Goal: Task Accomplishment & Management: Manage account settings

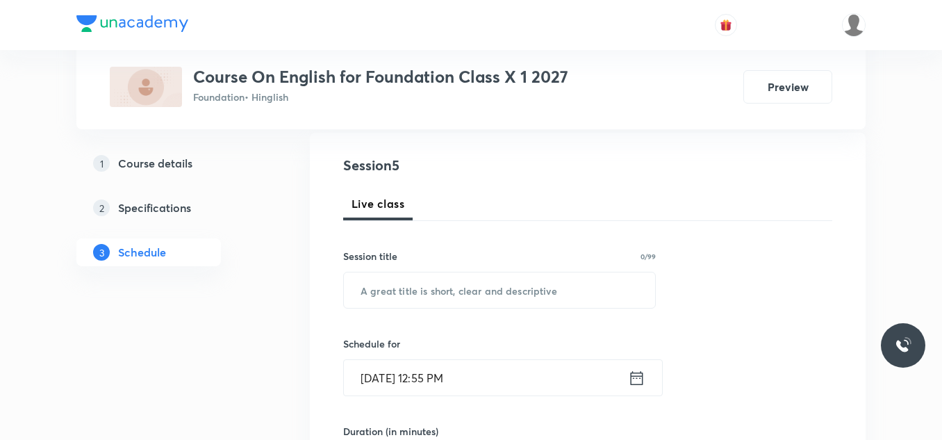
scroll to position [146, 0]
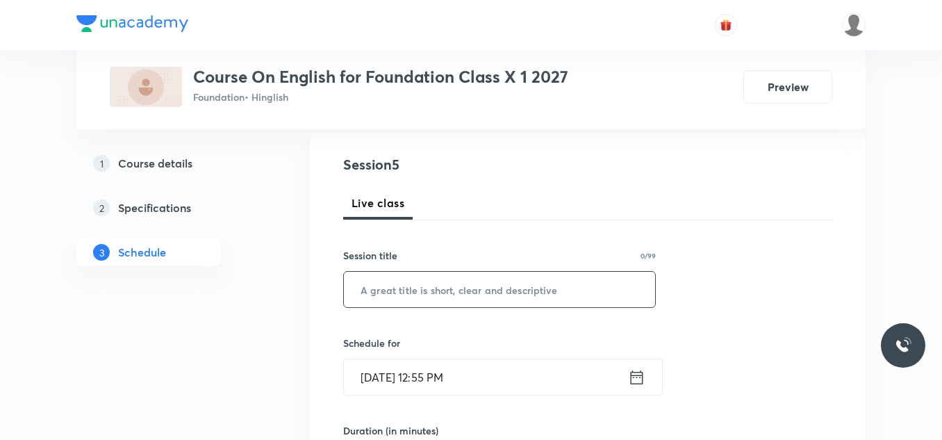
click at [425, 288] on input "text" at bounding box center [499, 289] width 311 height 35
paste input "Sermon at [GEOGRAPHIC_DATA]"
type input "Sermon at [GEOGRAPHIC_DATA]"
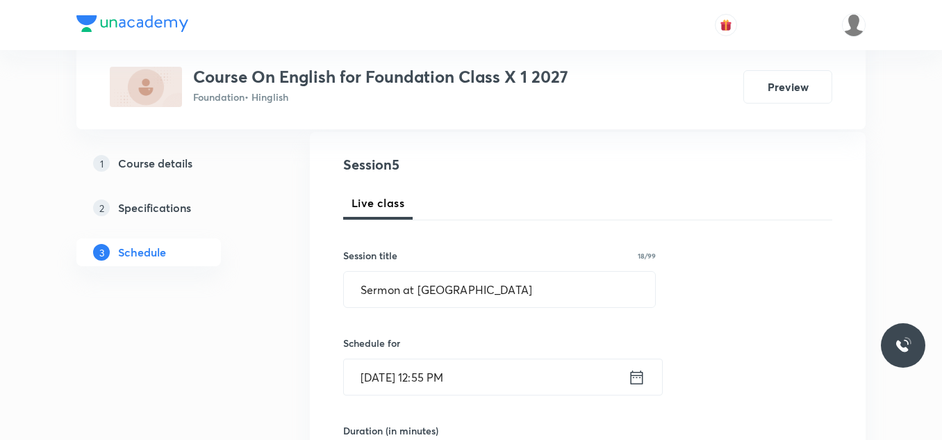
click at [490, 370] on input "Oct 8, 2025, 12:55 PM" at bounding box center [486, 376] width 284 height 35
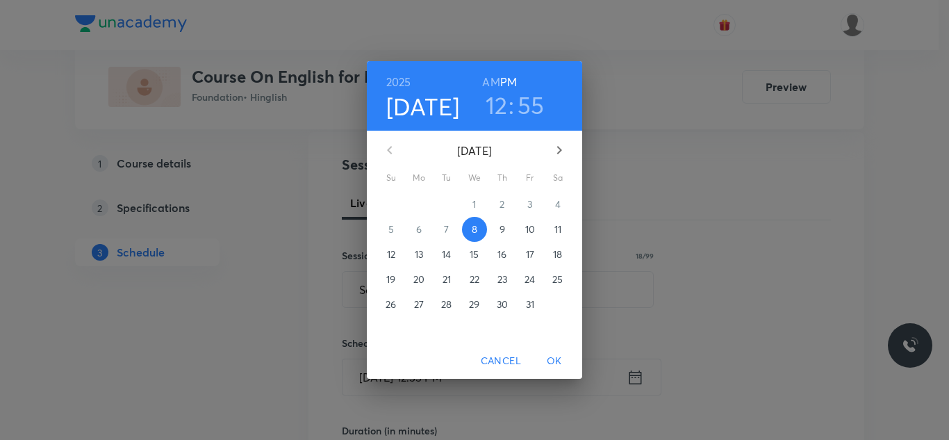
click at [502, 105] on h3 "12" at bounding box center [497, 104] width 22 height 29
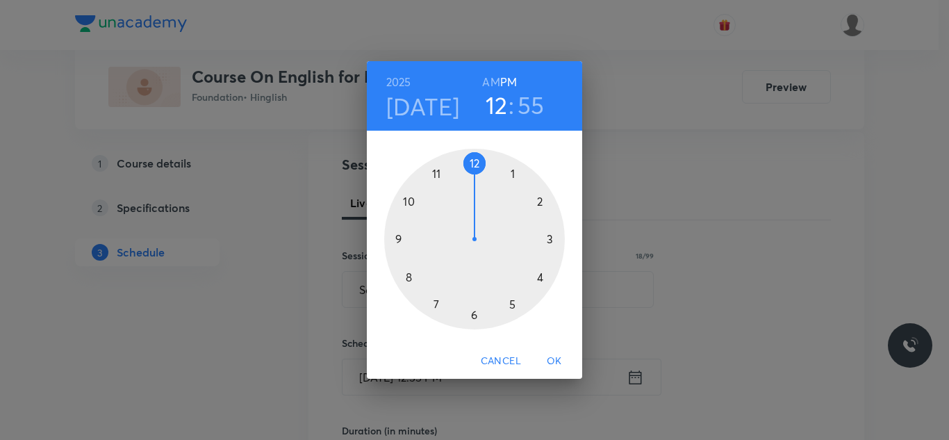
click at [541, 199] on div at bounding box center [474, 239] width 181 height 181
click at [475, 163] on div at bounding box center [474, 239] width 181 height 181
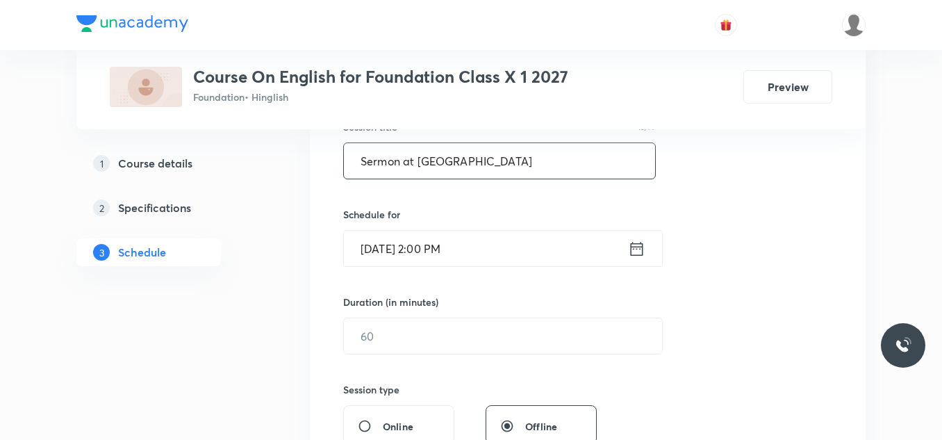
scroll to position [275, 0]
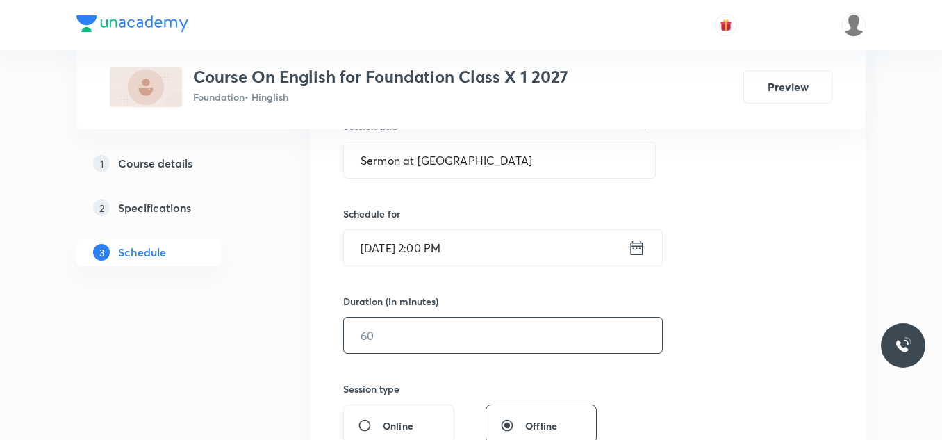
click at [377, 342] on input "text" at bounding box center [503, 334] width 318 height 35
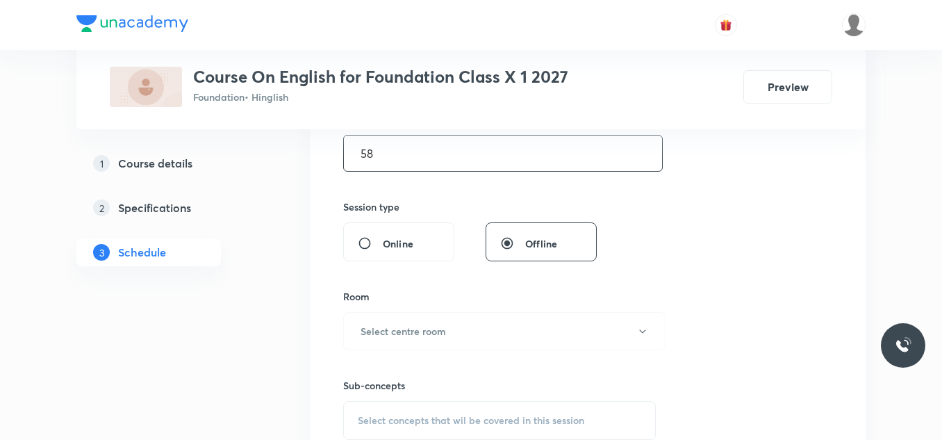
scroll to position [458, 0]
type input "58"
click at [404, 334] on h6 "Select centre room" at bounding box center [403, 330] width 85 height 15
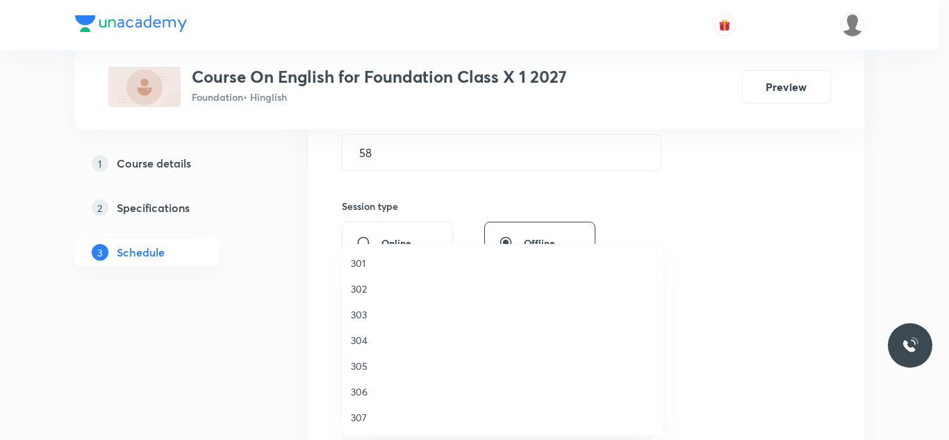
click at [363, 261] on span "301" at bounding box center [503, 263] width 304 height 15
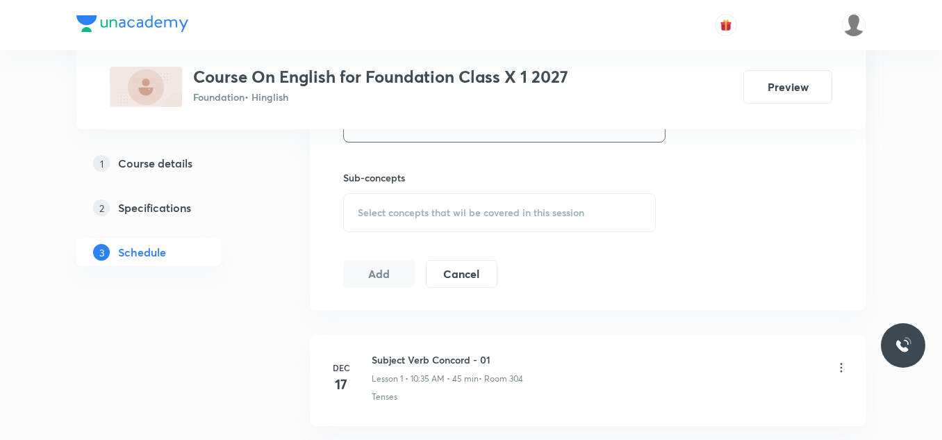
scroll to position [668, 0]
click at [422, 213] on span "Select concepts that wil be covered in this session" at bounding box center [471, 209] width 226 height 11
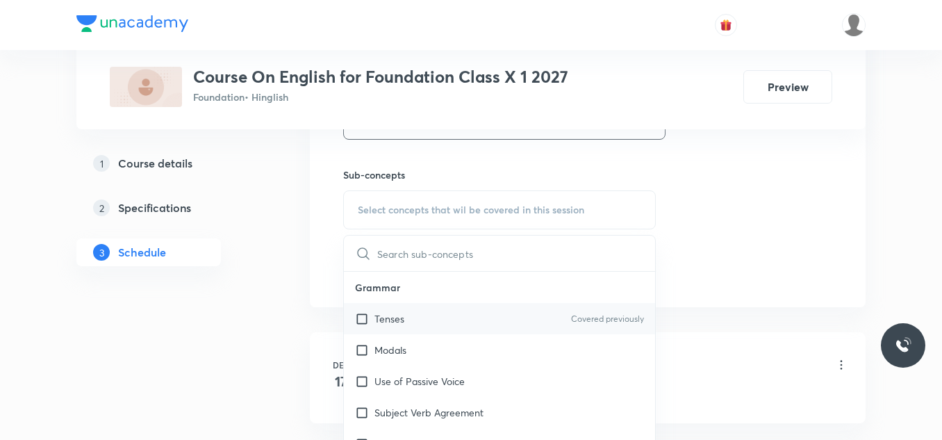
click at [402, 319] on p "Tenses" at bounding box center [389, 318] width 30 height 15
checkbox input "true"
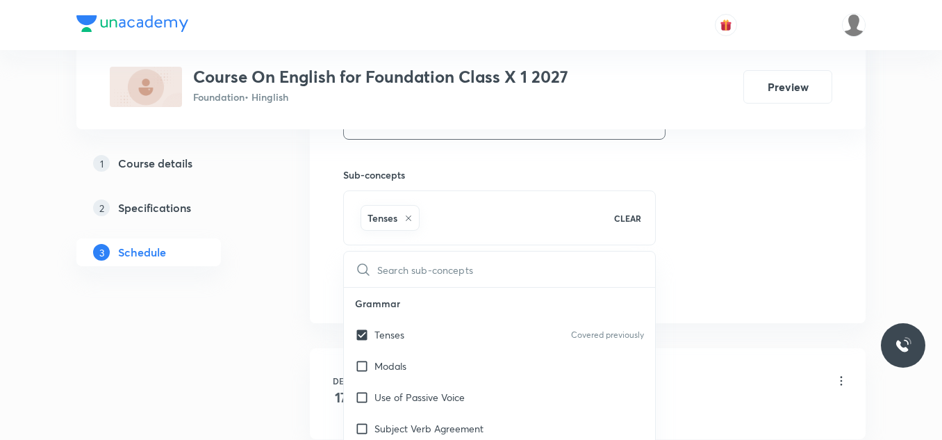
click at [274, 253] on div "Plus Courses Course On English for Foundation Class X 1 2027 Foundation • Hingl…" at bounding box center [470, 138] width 789 height 1457
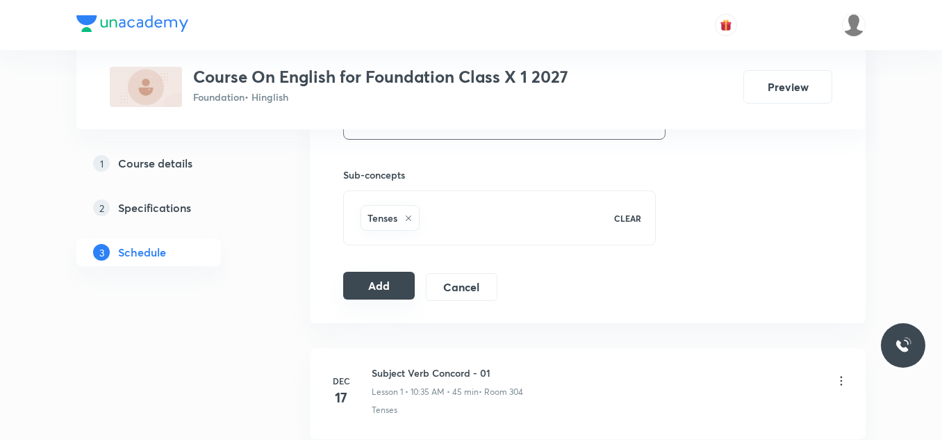
click at [383, 287] on button "Add" at bounding box center [379, 286] width 72 height 28
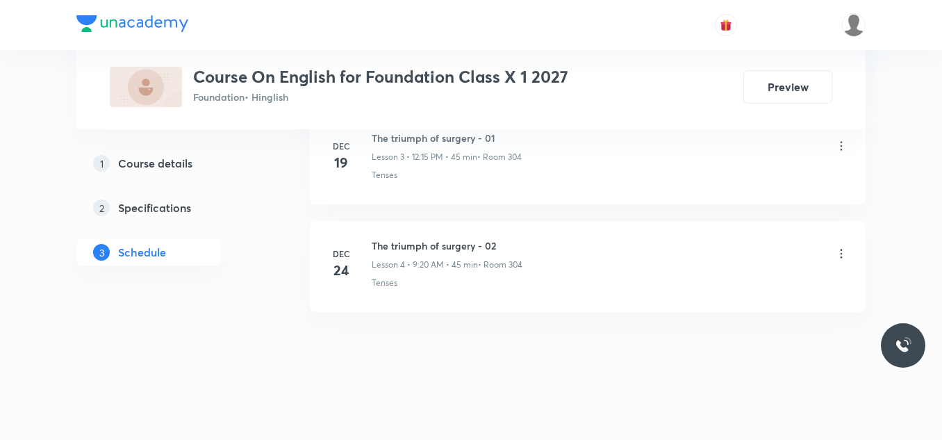
scroll to position [1121, 0]
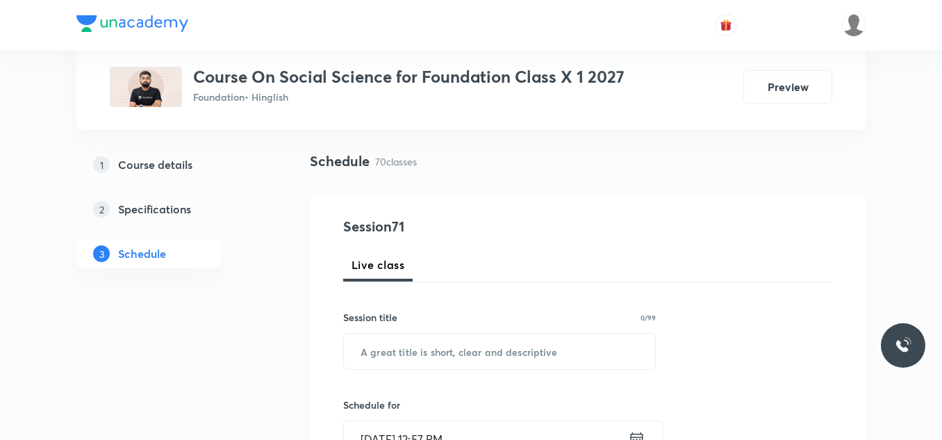
scroll to position [102, 0]
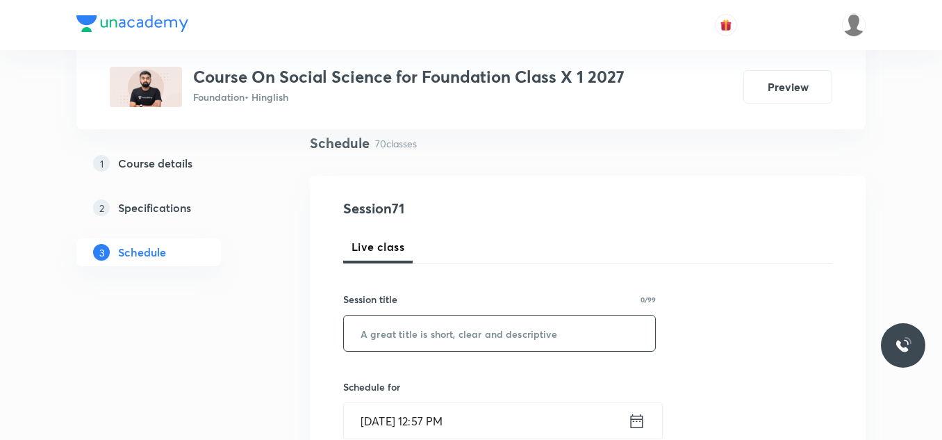
click at [442, 332] on input "text" at bounding box center [499, 332] width 311 height 35
paste input "Sermon at [GEOGRAPHIC_DATA]"
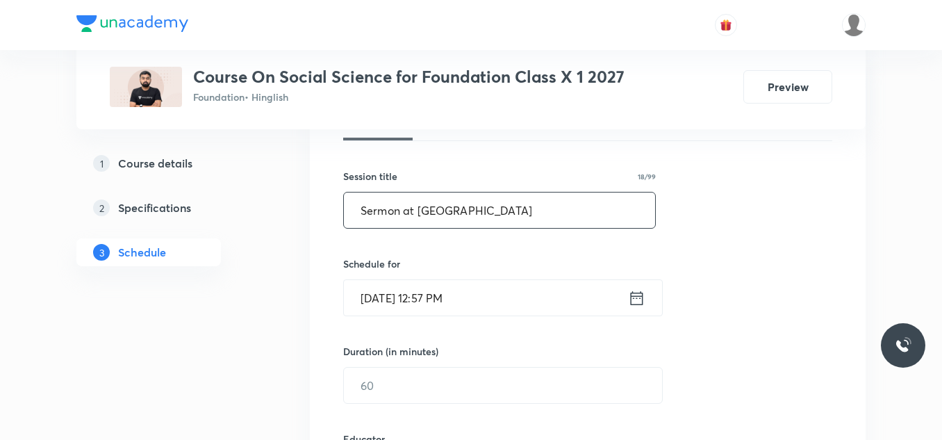
scroll to position [270, 0]
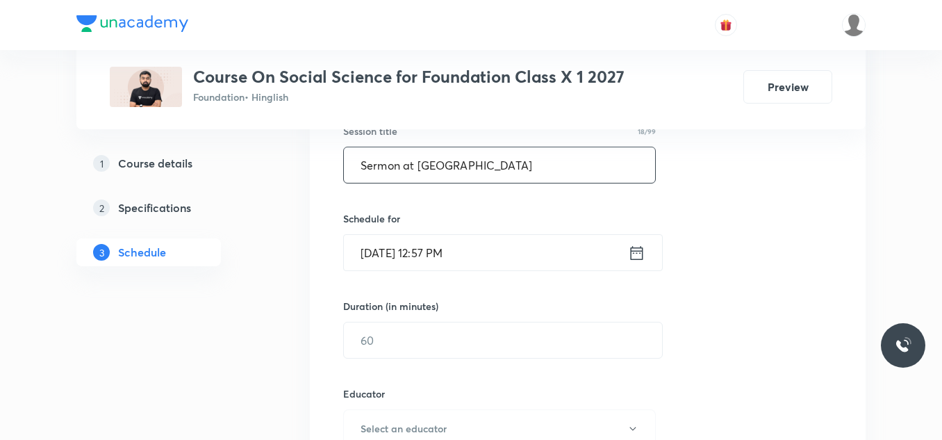
type input "Sermon at [GEOGRAPHIC_DATA]"
click at [496, 251] on input "Oct 8, 2025, 12:57 PM" at bounding box center [486, 252] width 284 height 35
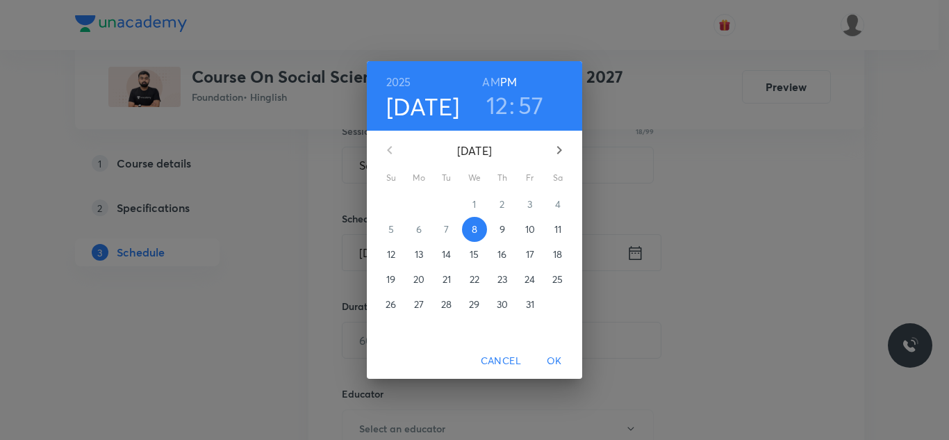
click at [493, 104] on h3 "12" at bounding box center [497, 104] width 22 height 29
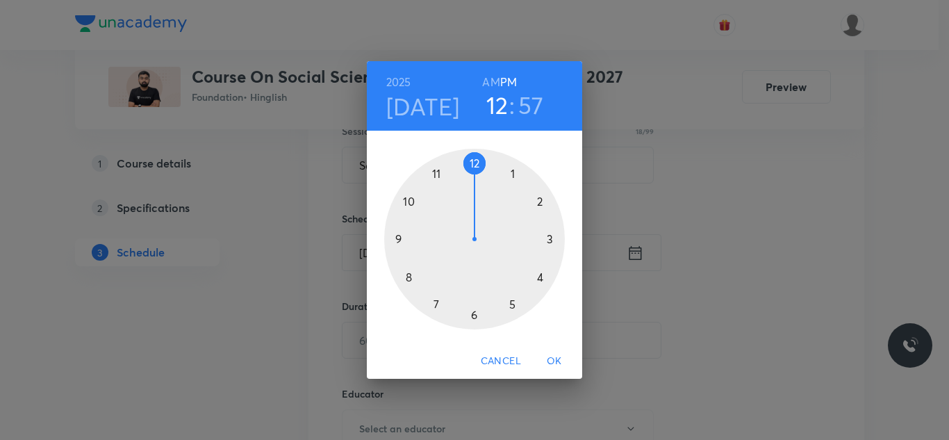
click at [539, 201] on div at bounding box center [474, 239] width 181 height 181
click at [473, 163] on div at bounding box center [474, 239] width 181 height 181
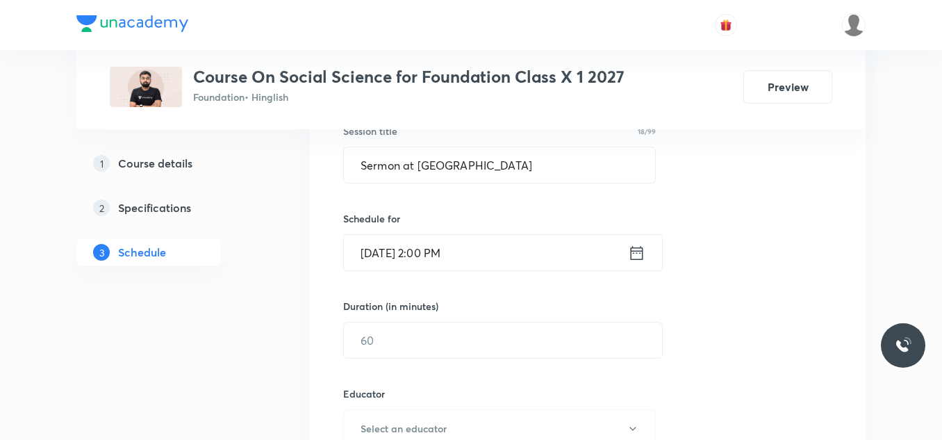
scroll to position [299, 0]
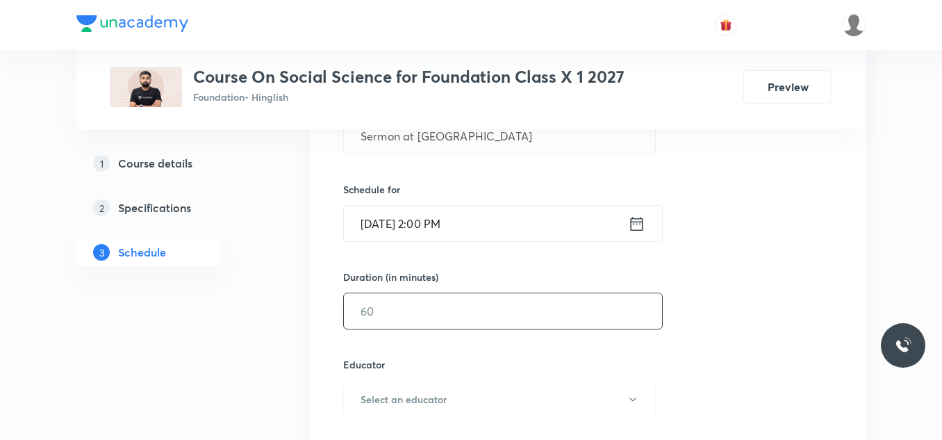
click at [406, 310] on input "text" at bounding box center [503, 310] width 318 height 35
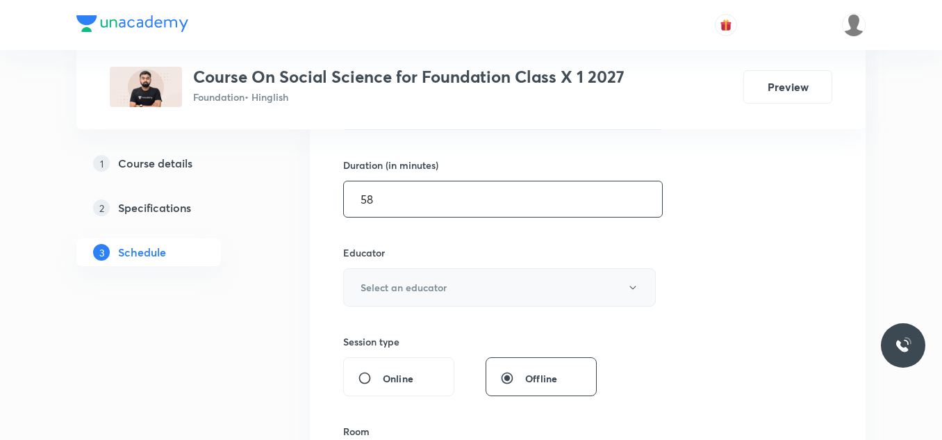
type input "58"
click at [433, 288] on h6 "Select an educator" at bounding box center [404, 287] width 86 height 15
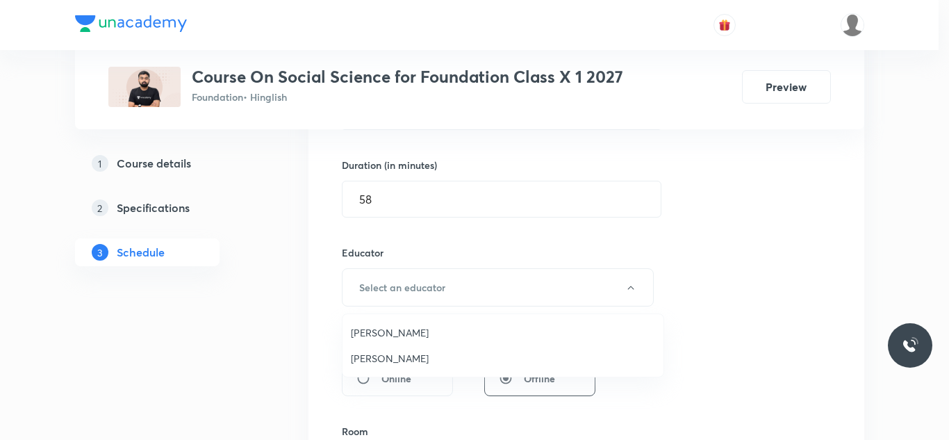
click at [402, 336] on span "Saurabh Sharma" at bounding box center [503, 332] width 304 height 15
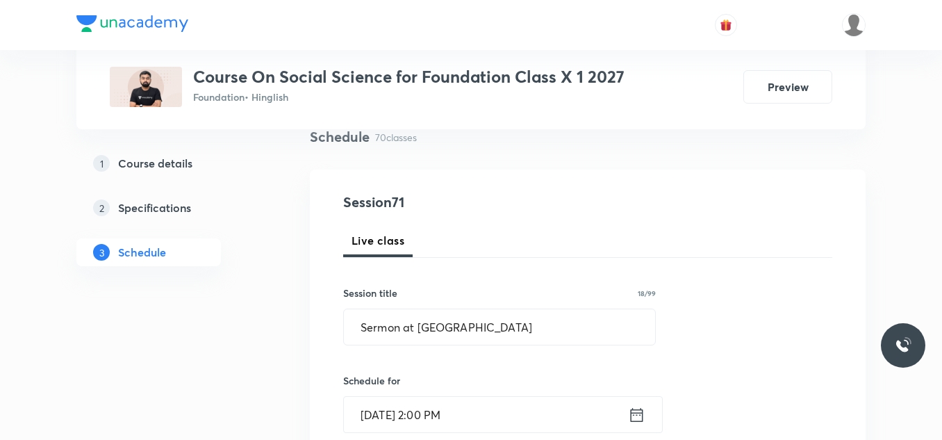
scroll to position [109, 0]
click at [471, 314] on input "Sermon at Benaras" at bounding box center [499, 325] width 311 height 35
type input "S"
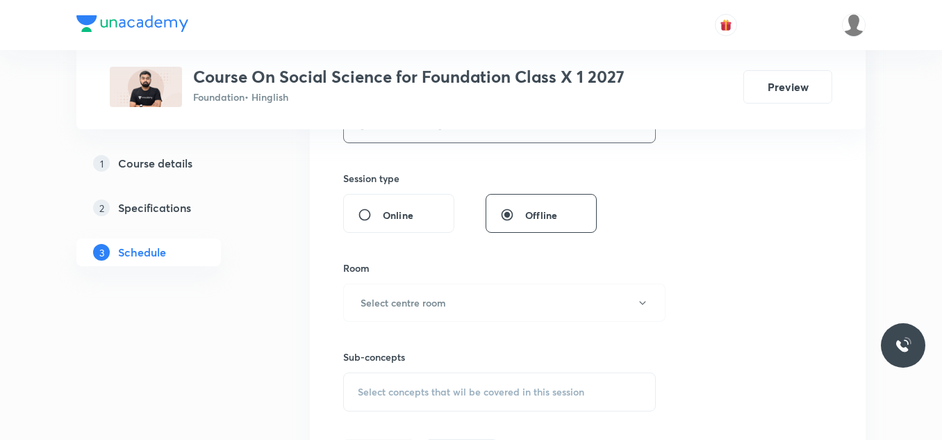
scroll to position [575, 0]
type input "Revision"
click at [472, 298] on button "Select centre room" at bounding box center [504, 302] width 322 height 38
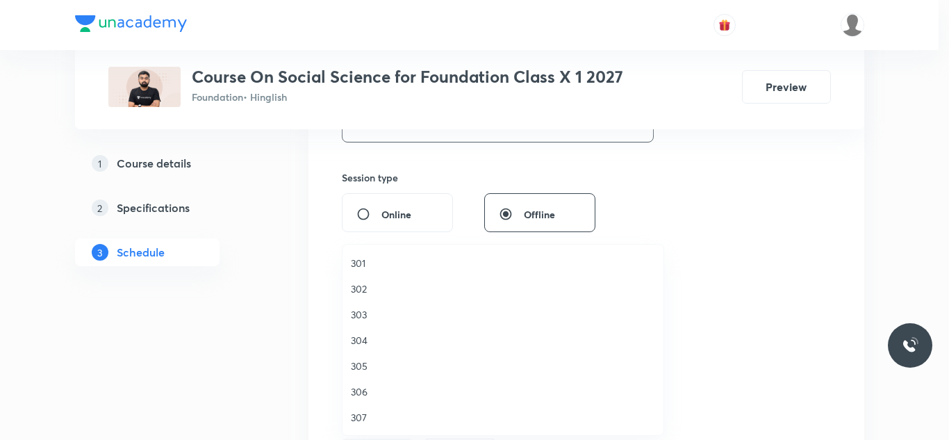
click at [366, 258] on span "301" at bounding box center [503, 263] width 304 height 15
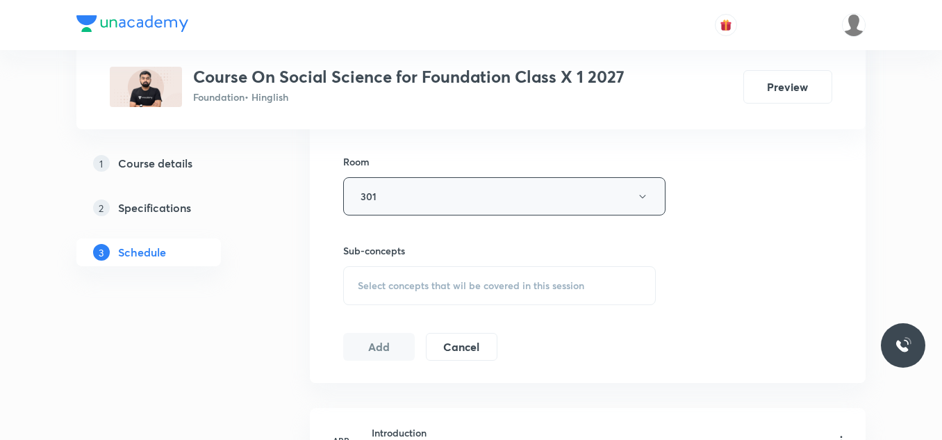
scroll to position [693, 0]
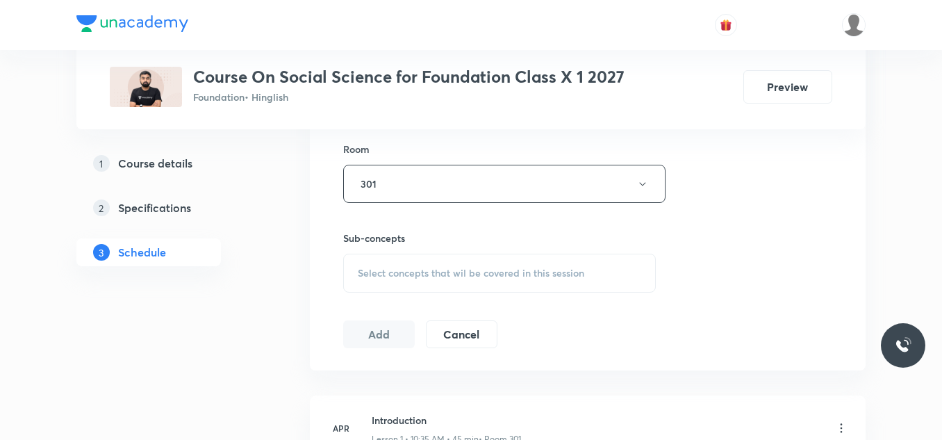
click at [449, 268] on span "Select concepts that wil be covered in this session" at bounding box center [471, 272] width 226 height 11
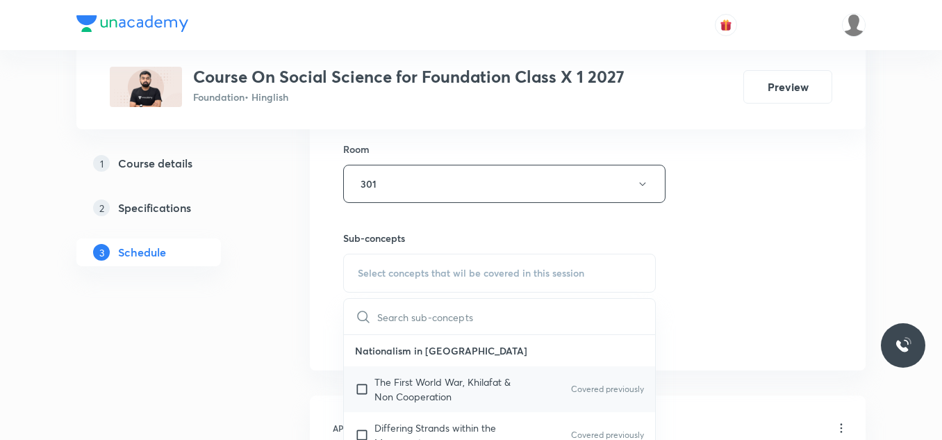
click at [394, 376] on p "The First World War, Khilafat & Non Cooperation" at bounding box center [444, 388] width 140 height 29
checkbox input "true"
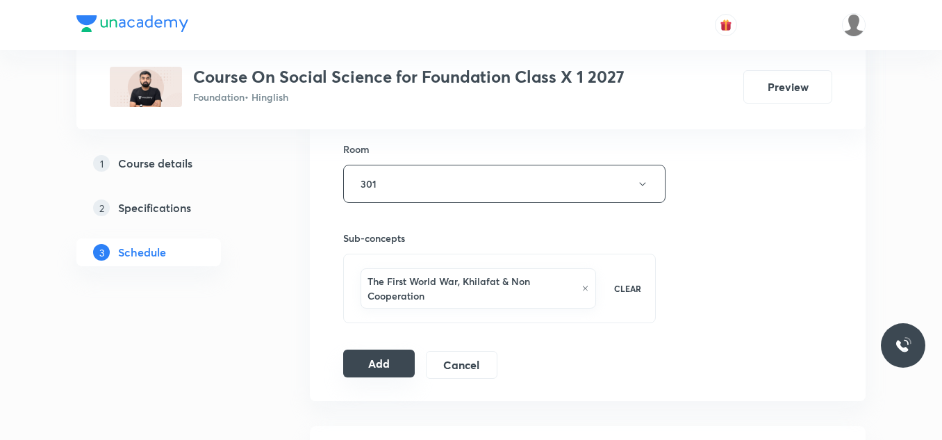
click at [378, 365] on button "Add" at bounding box center [379, 363] width 72 height 28
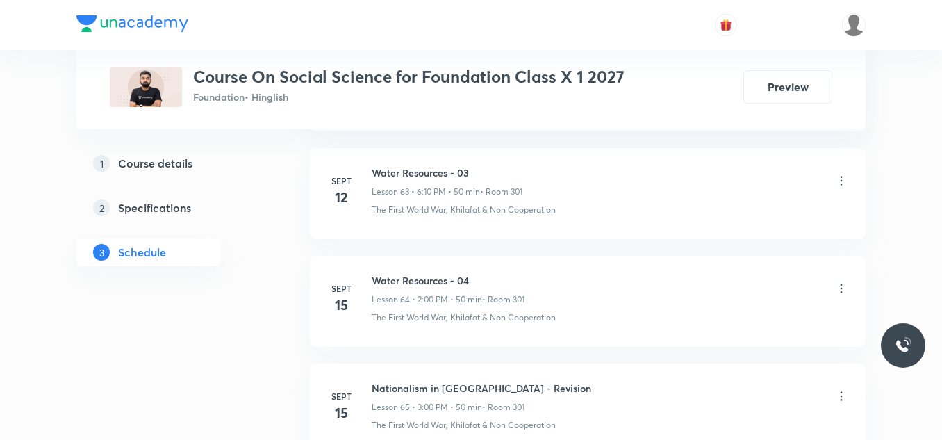
scroll to position [8331, 0]
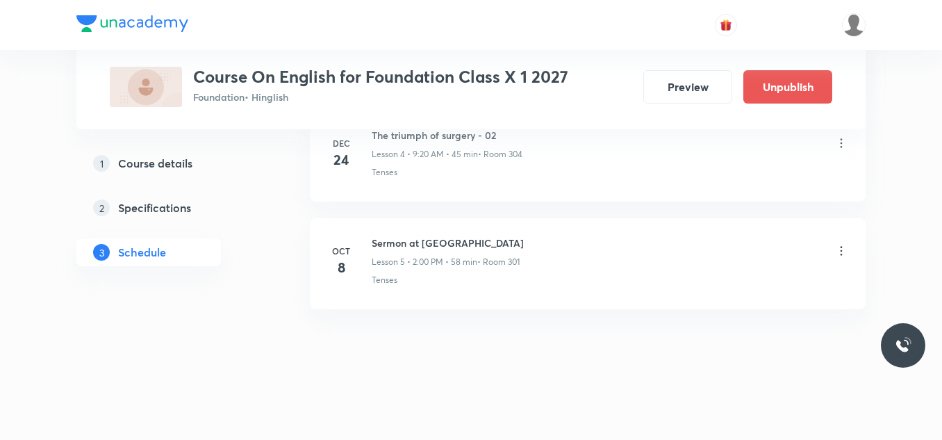
click at [839, 250] on icon at bounding box center [841, 251] width 14 height 14
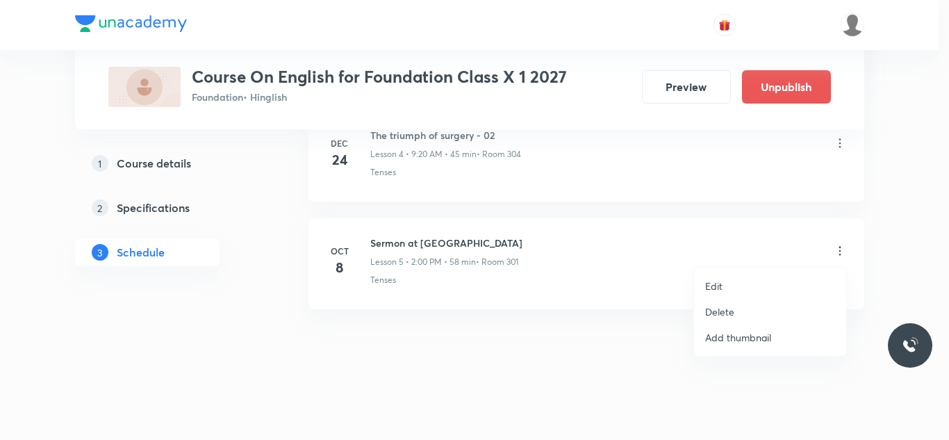
click at [738, 301] on li "Delete" at bounding box center [770, 312] width 152 height 26
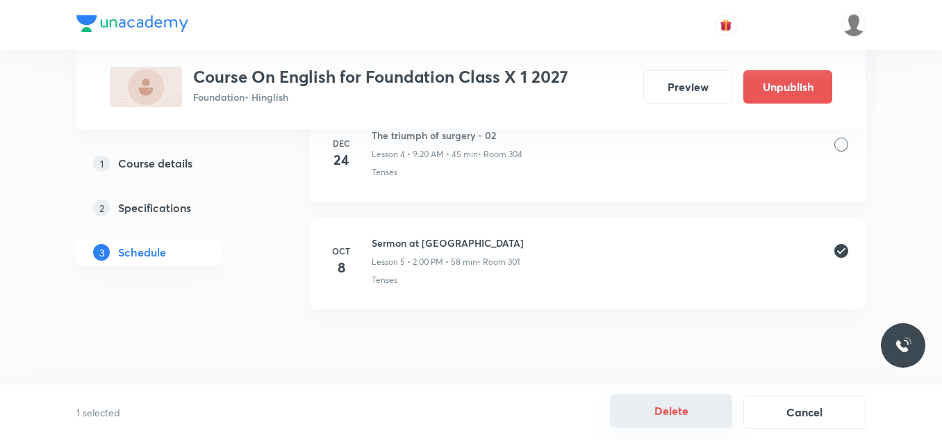
click at [660, 414] on button "Delete" at bounding box center [671, 410] width 122 height 33
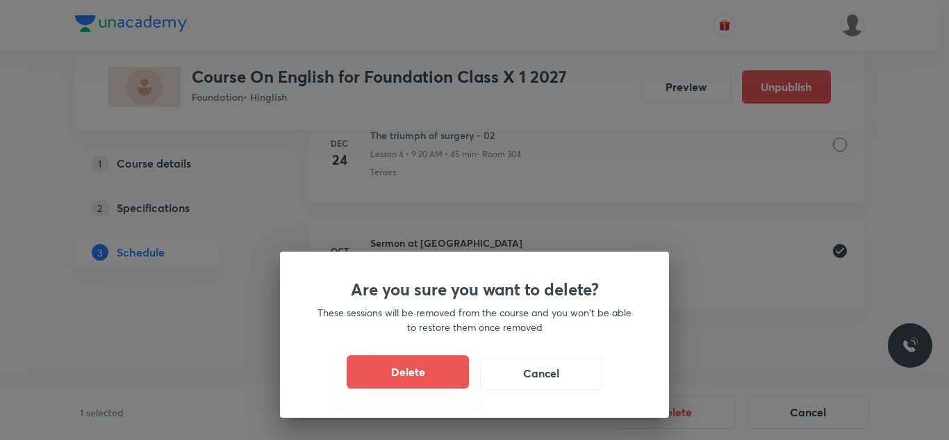
click at [415, 372] on button "Delete" at bounding box center [408, 371] width 122 height 33
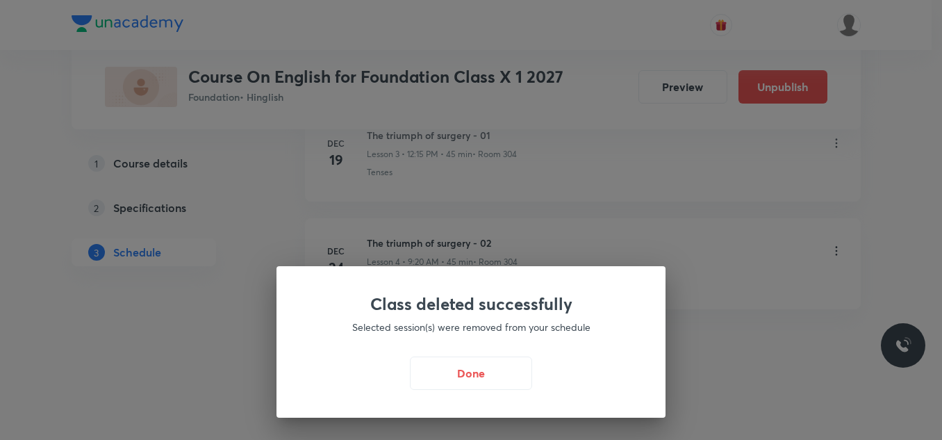
scroll to position [1105, 0]
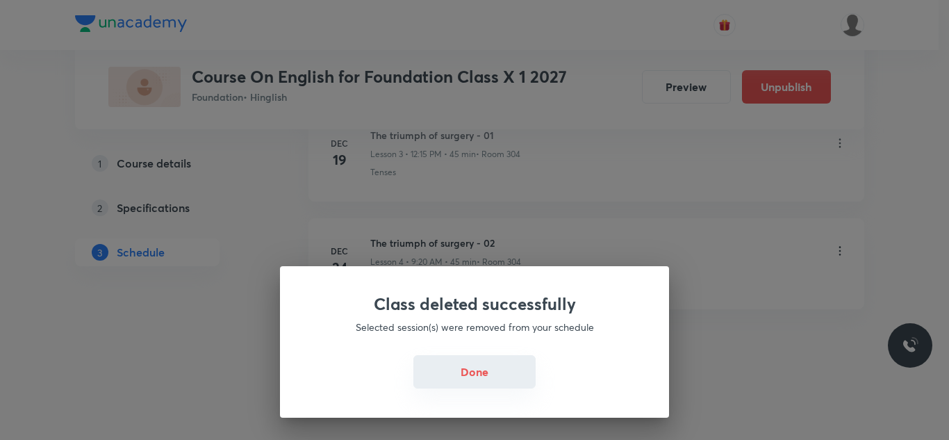
click at [490, 369] on button "Done" at bounding box center [474, 371] width 122 height 33
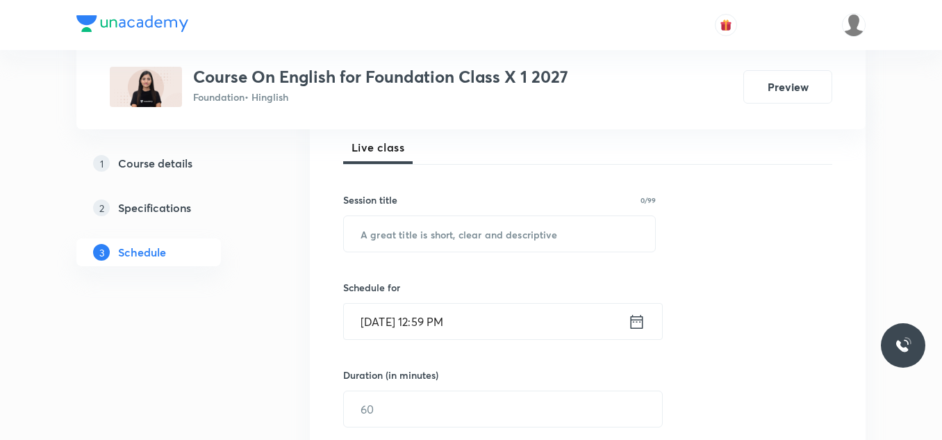
scroll to position [217, 0]
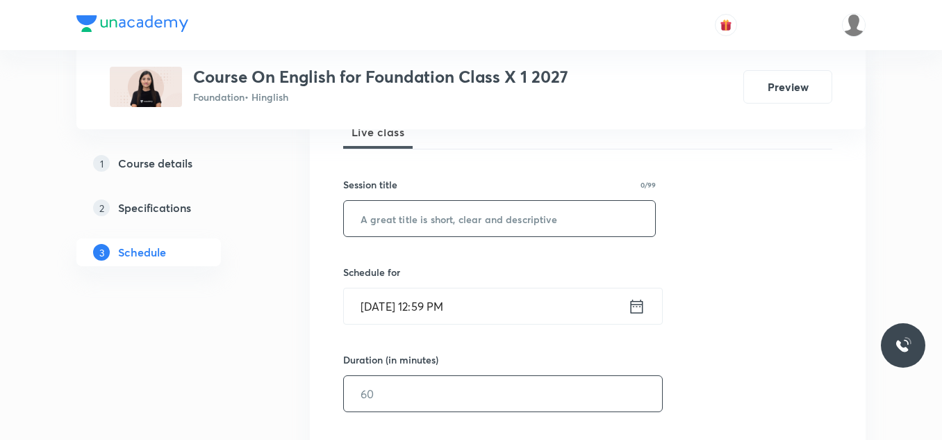
drag, startPoint x: 349, startPoint y: 377, endPoint x: 392, endPoint y: 210, distance: 172.0
click at [392, 210] on div "Session 62 Live class Session title 0/99 ​ Schedule for [DATE] 12:59 PM ​ Durat…" at bounding box center [587, 409] width 489 height 652
click at [392, 210] on input "text" at bounding box center [499, 218] width 311 height 35
paste input "Sermon at [GEOGRAPHIC_DATA]"
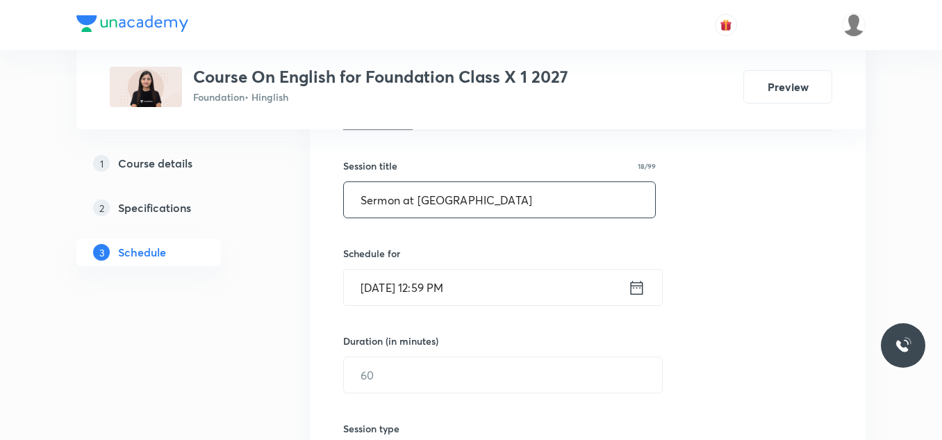
scroll to position [243, 0]
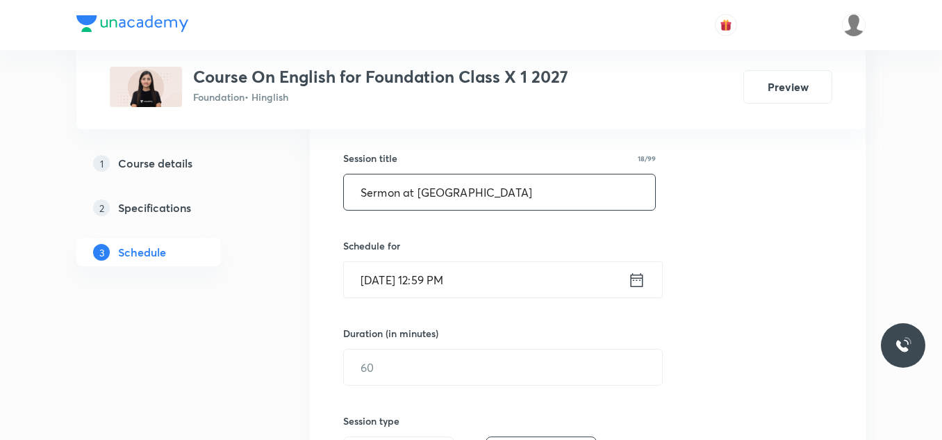
type input "Sermon at [GEOGRAPHIC_DATA]"
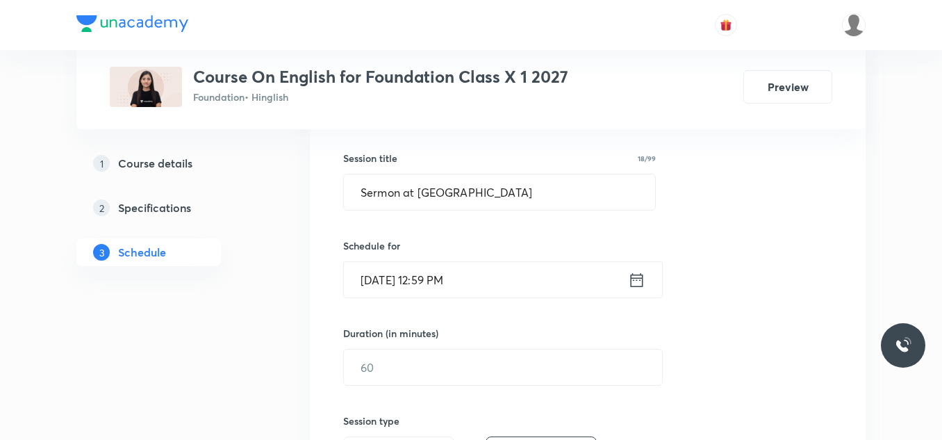
click at [471, 275] on input "[DATE] 12:59 PM" at bounding box center [486, 279] width 284 height 35
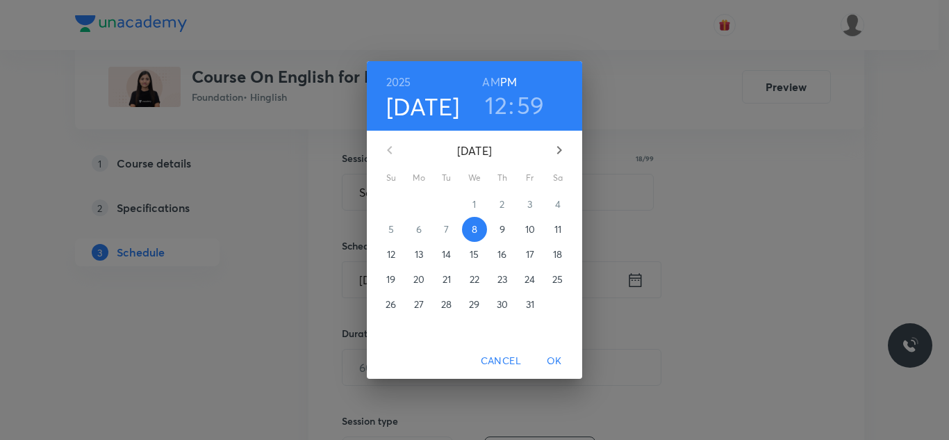
click at [498, 107] on h3 "12" at bounding box center [496, 104] width 22 height 29
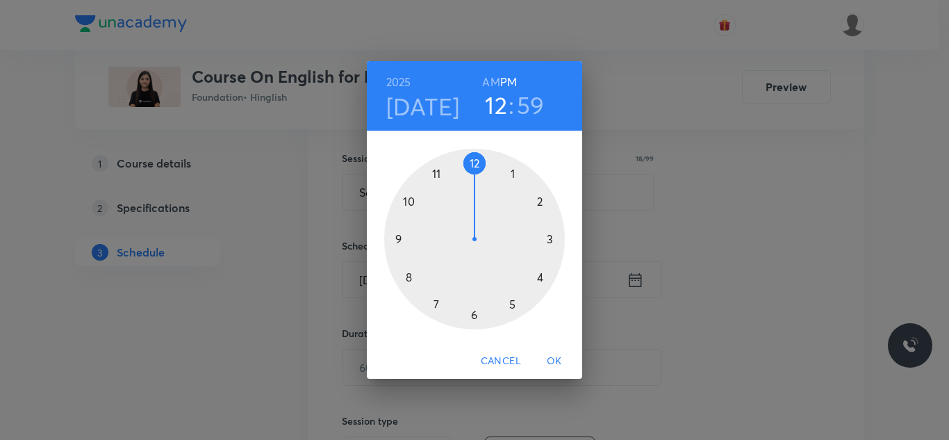
click at [540, 201] on div at bounding box center [474, 239] width 181 height 181
click at [474, 161] on div at bounding box center [474, 239] width 181 height 181
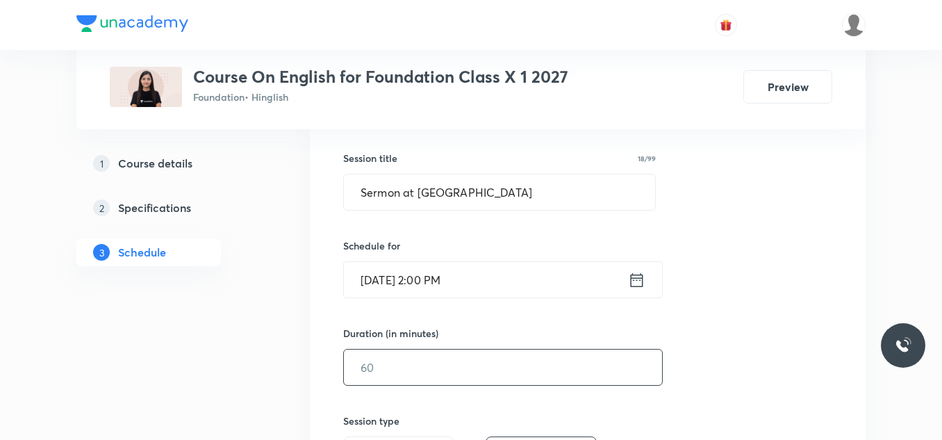
click at [381, 372] on input "text" at bounding box center [503, 366] width 318 height 35
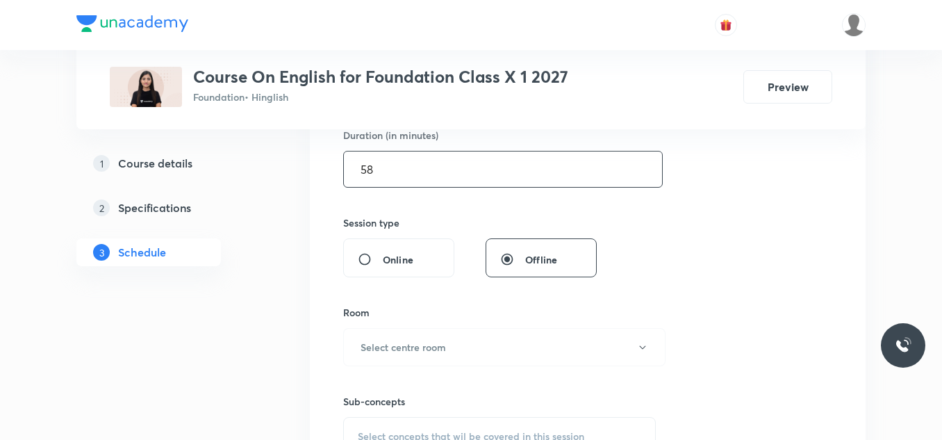
scroll to position [442, 0]
type input "58"
click at [400, 346] on h6 "Select centre room" at bounding box center [403, 346] width 85 height 15
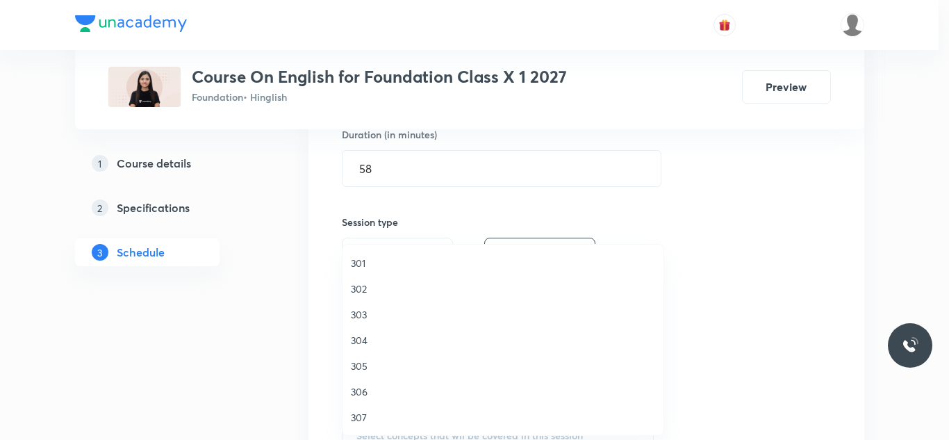
click at [363, 267] on span "301" at bounding box center [503, 263] width 304 height 15
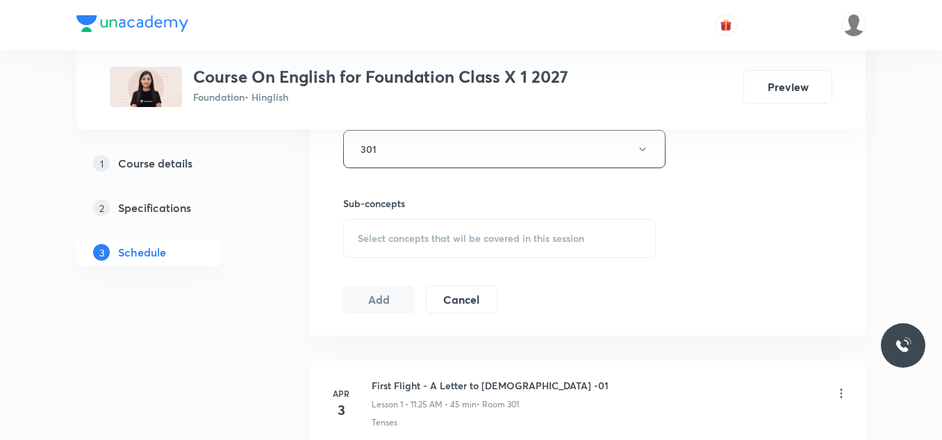
scroll to position [640, 0]
click at [388, 240] on span "Select concepts that wil be covered in this session" at bounding box center [471, 237] width 226 height 11
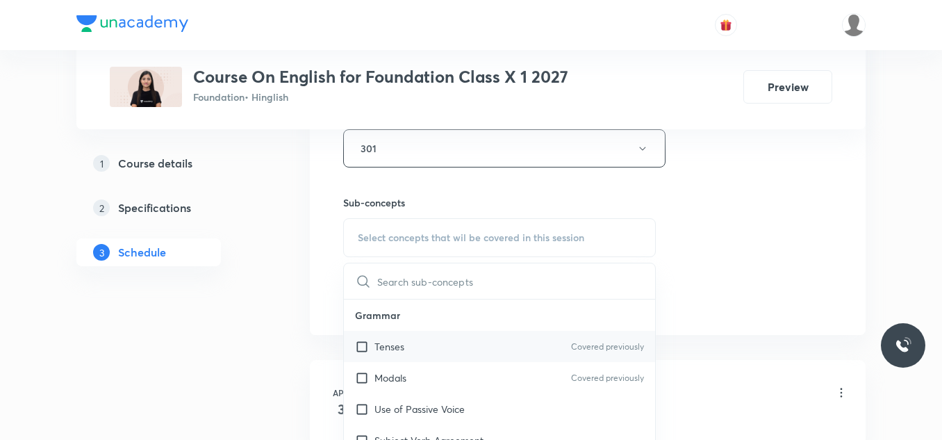
click at [374, 345] on p "Tenses" at bounding box center [389, 346] width 30 height 15
checkbox input "true"
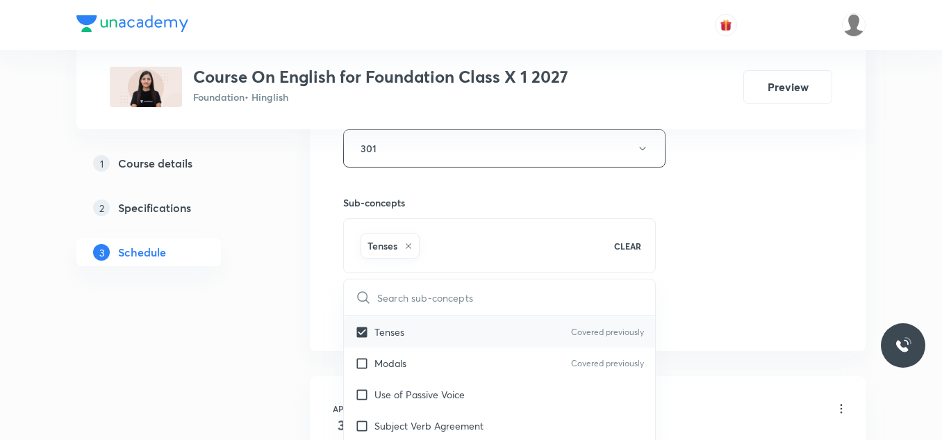
scroll to position [36, 0]
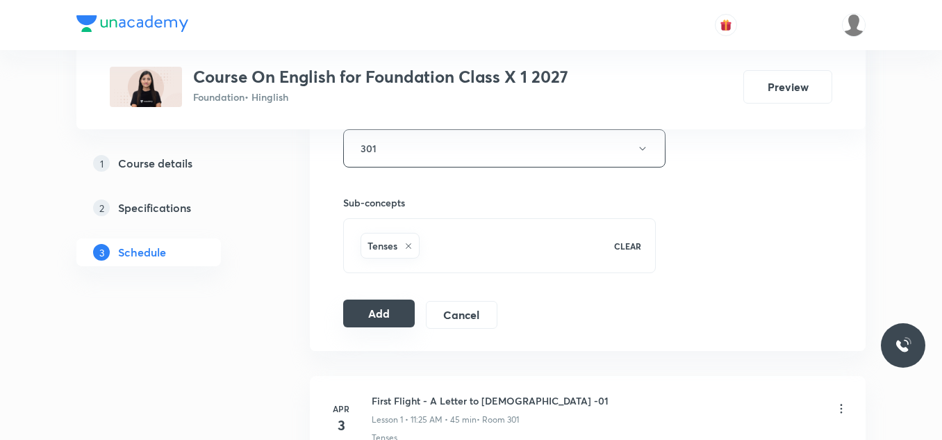
click at [376, 306] on button "Add" at bounding box center [379, 313] width 72 height 28
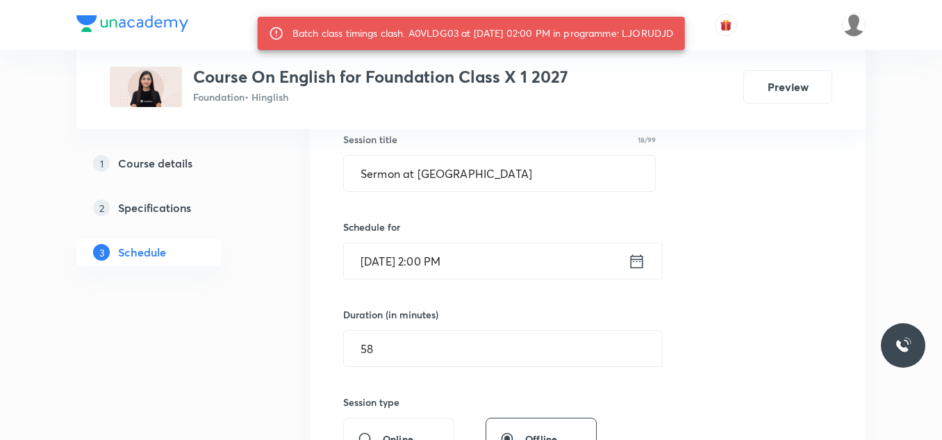
scroll to position [266, 0]
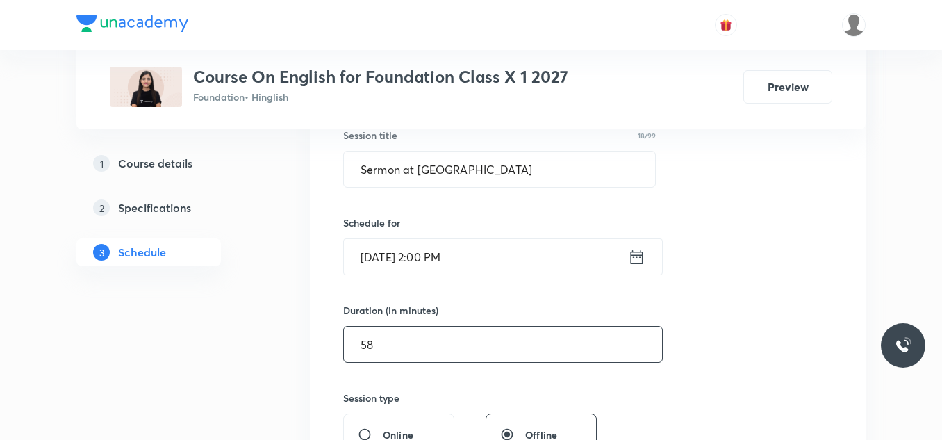
click at [409, 351] on input "58" at bounding box center [503, 344] width 318 height 35
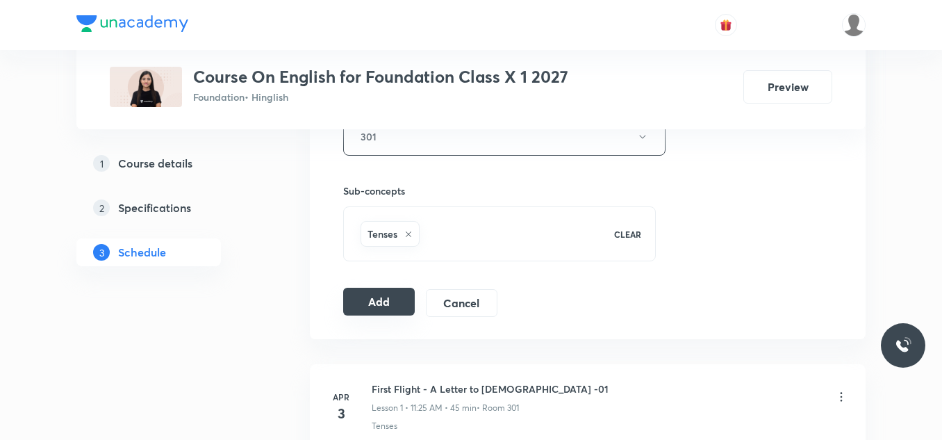
scroll to position [652, 0]
type input "50"
click at [385, 301] on button "Add" at bounding box center [379, 301] width 72 height 28
click at [379, 303] on button "Add" at bounding box center [379, 301] width 72 height 28
click at [384, 301] on button "Add" at bounding box center [379, 301] width 72 height 28
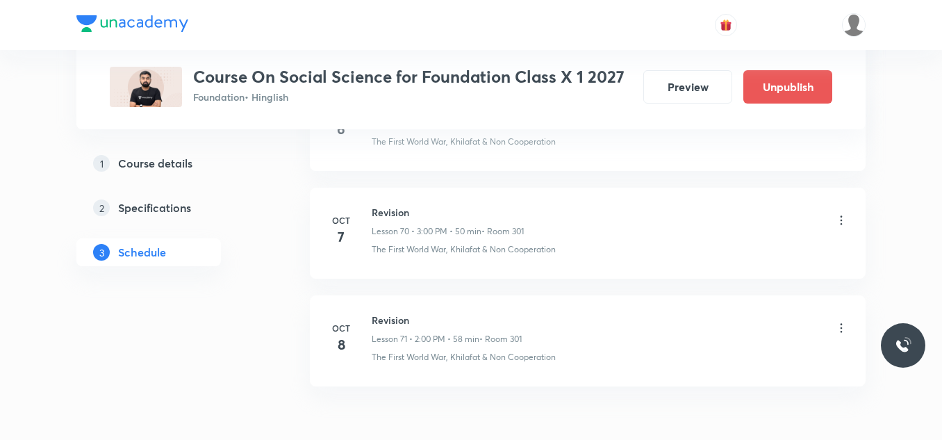
click at [841, 330] on icon at bounding box center [841, 328] width 14 height 14
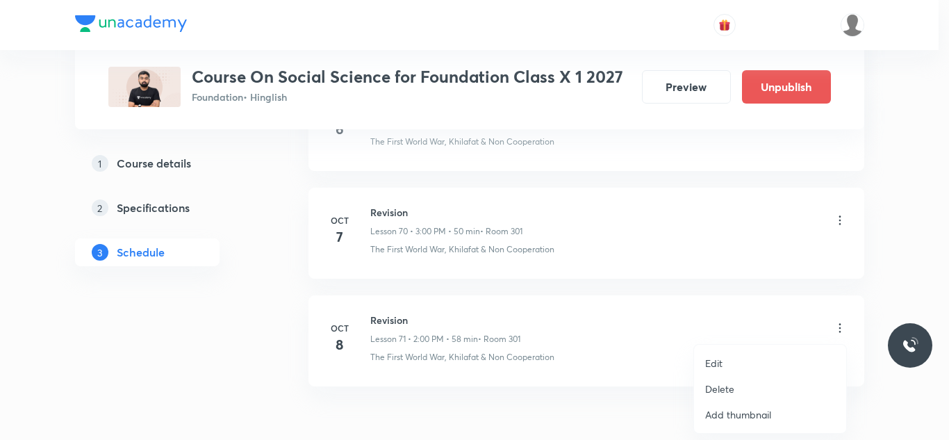
click at [723, 359] on li "Edit" at bounding box center [770, 363] width 152 height 26
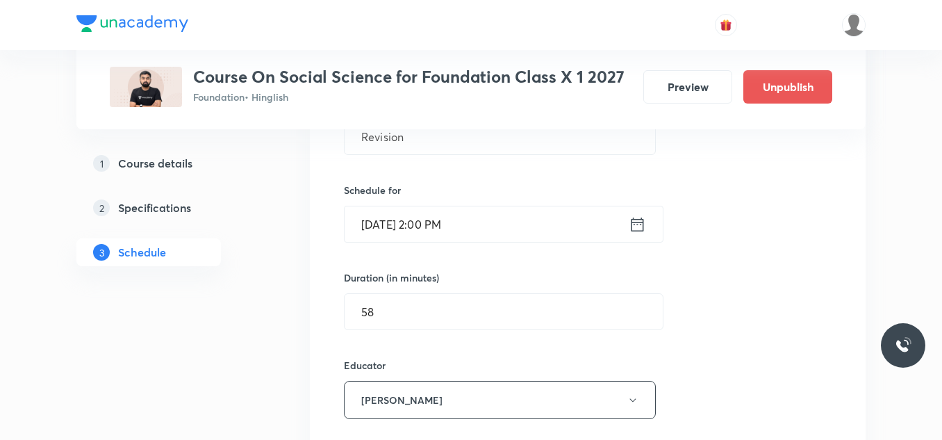
scroll to position [7833, 0]
click at [490, 221] on input "Oct 8, 2025, 2:00 PM" at bounding box center [487, 224] width 284 height 35
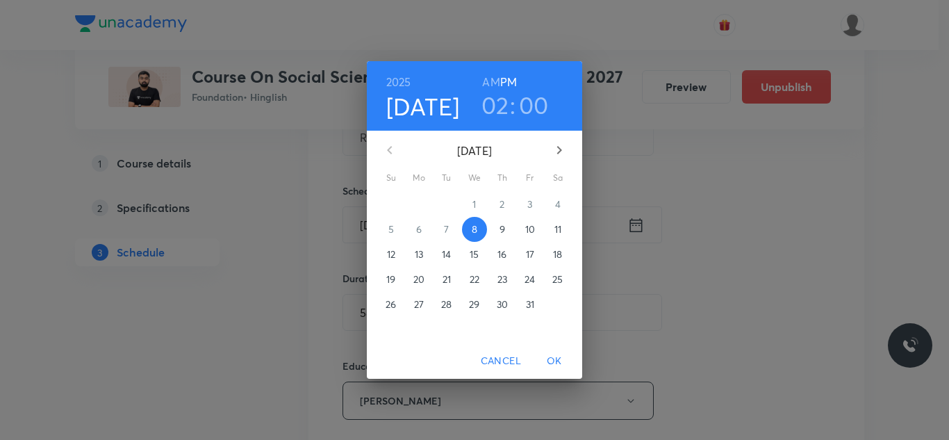
click at [499, 108] on h3 "02" at bounding box center [495, 104] width 28 height 29
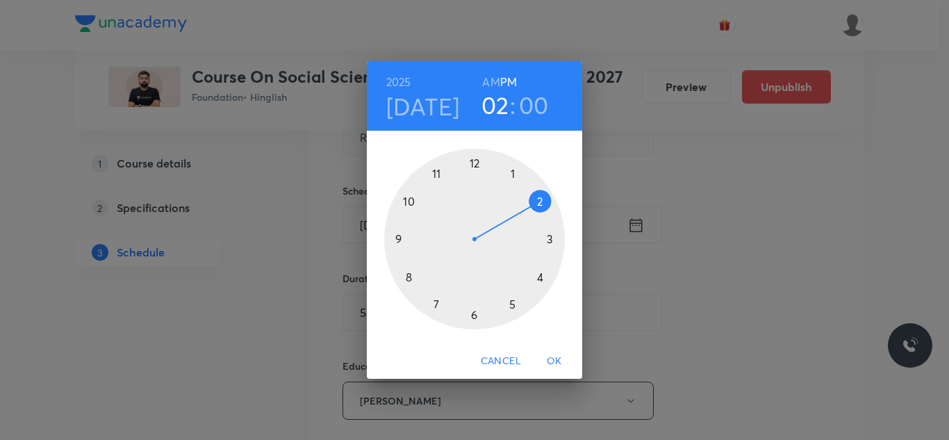
click at [550, 238] on div at bounding box center [474, 239] width 181 height 181
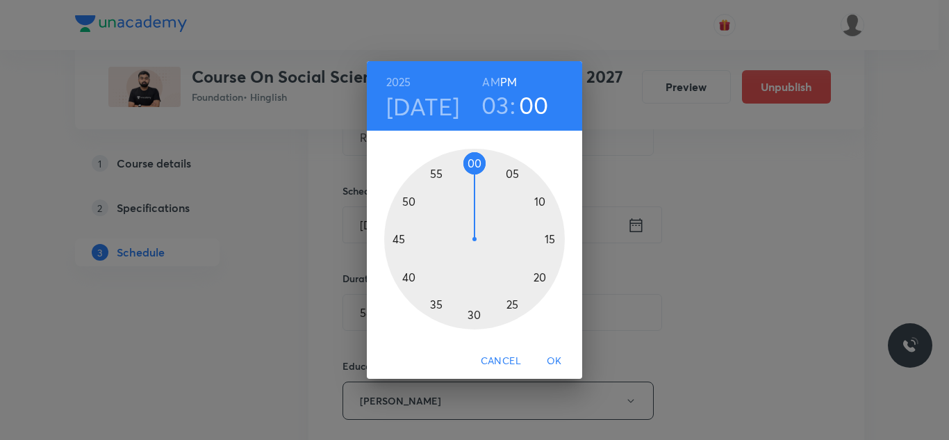
click at [677, 184] on div "2025 Oct 8 03 : 00 AM PM 00 05 10 15 20 25 30 35 40 45 50 55 Cancel OK" at bounding box center [474, 220] width 949 height 440
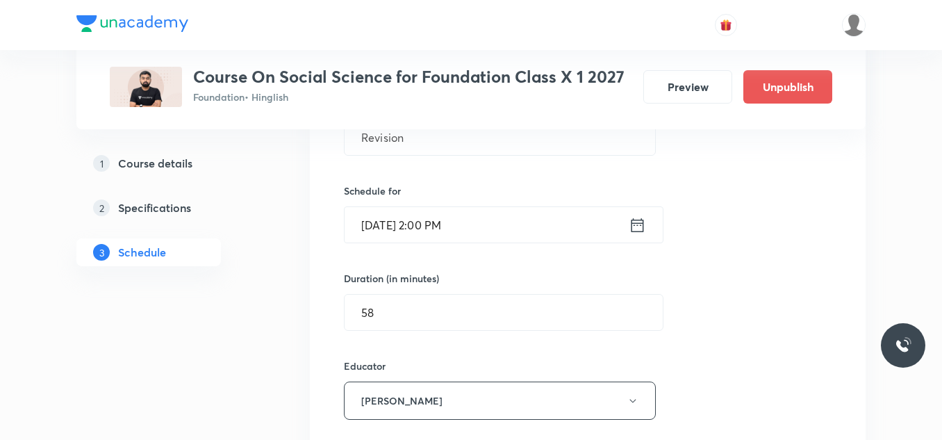
click at [644, 223] on icon at bounding box center [637, 224] width 17 height 19
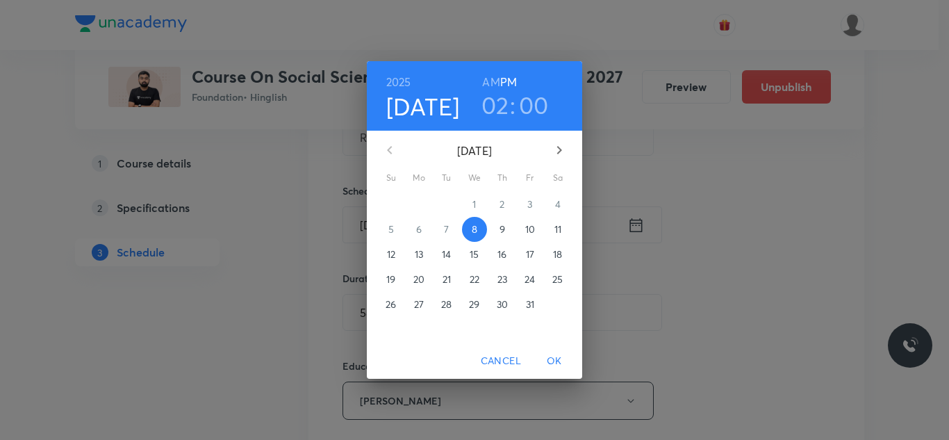
click at [504, 104] on h3 "02" at bounding box center [495, 104] width 28 height 29
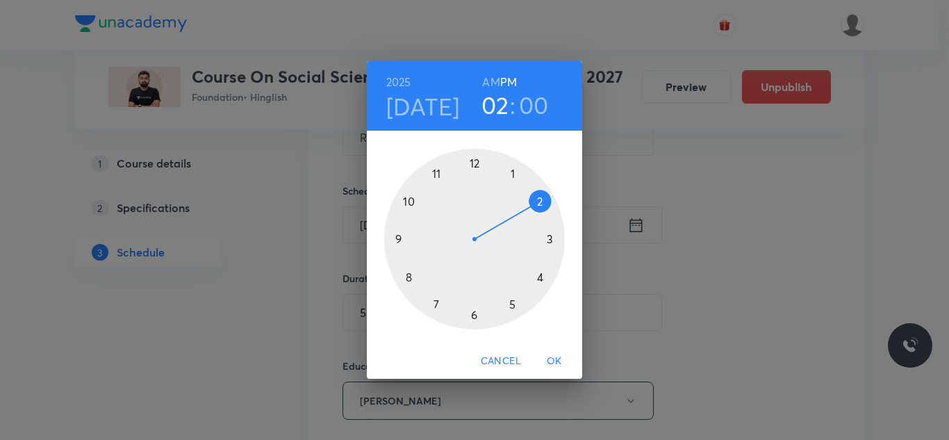
click at [550, 239] on div at bounding box center [474, 239] width 181 height 181
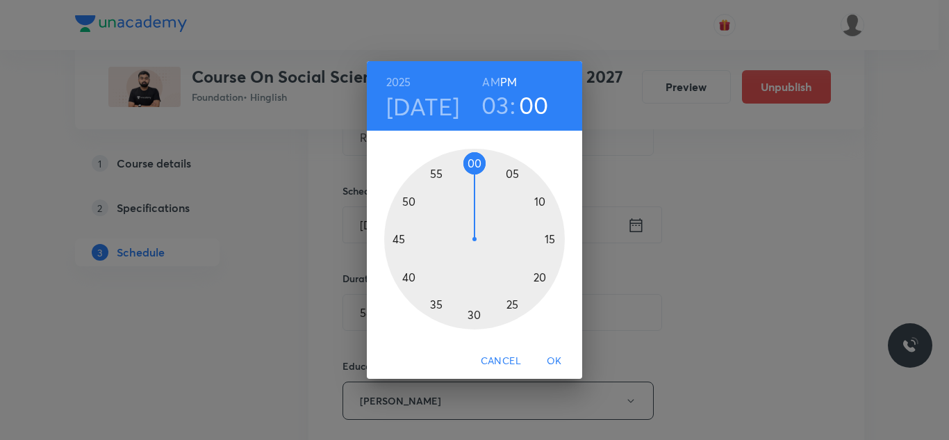
click at [474, 160] on div at bounding box center [474, 239] width 181 height 181
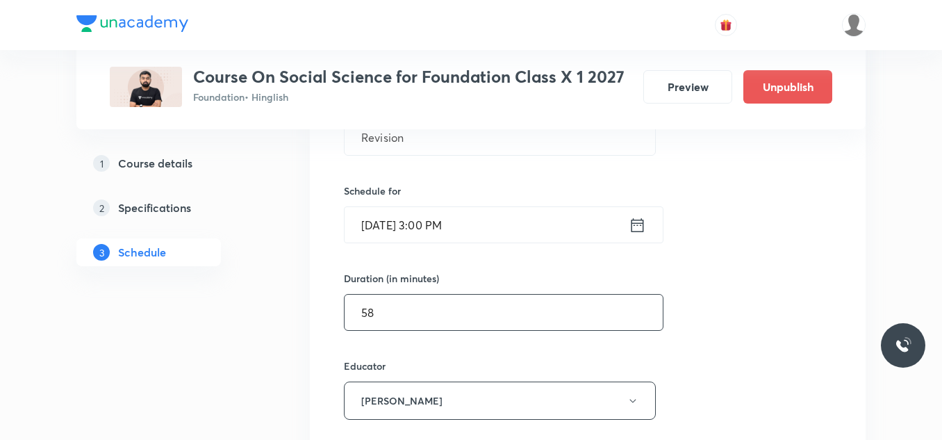
click at [402, 318] on input "58" at bounding box center [504, 312] width 318 height 35
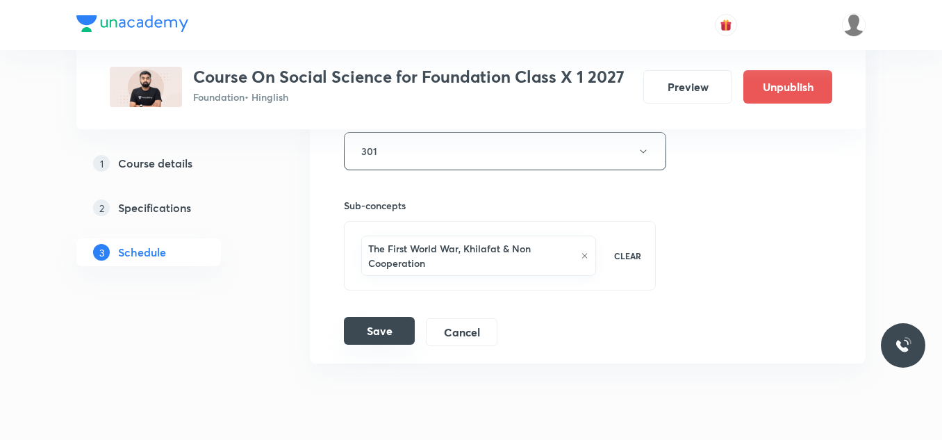
scroll to position [8265, 0]
type input "55"
click at [382, 327] on button "Save" at bounding box center [379, 330] width 71 height 28
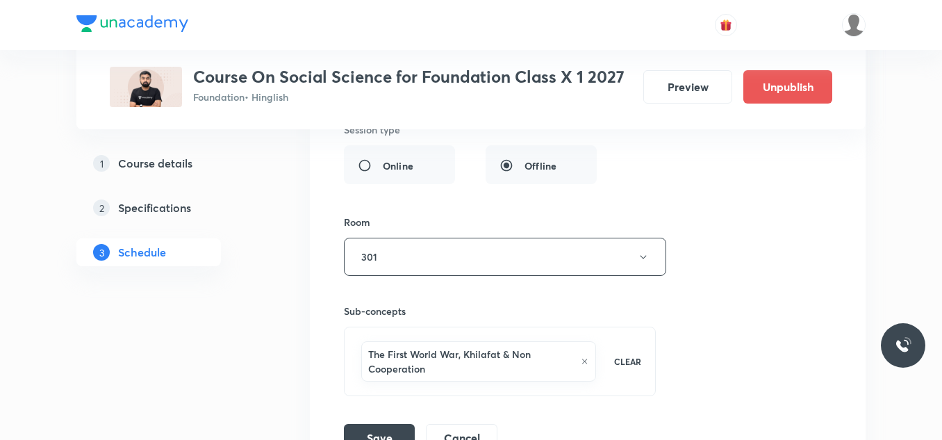
scroll to position [8183, 0]
click at [436, 256] on button "301" at bounding box center [505, 256] width 322 height 38
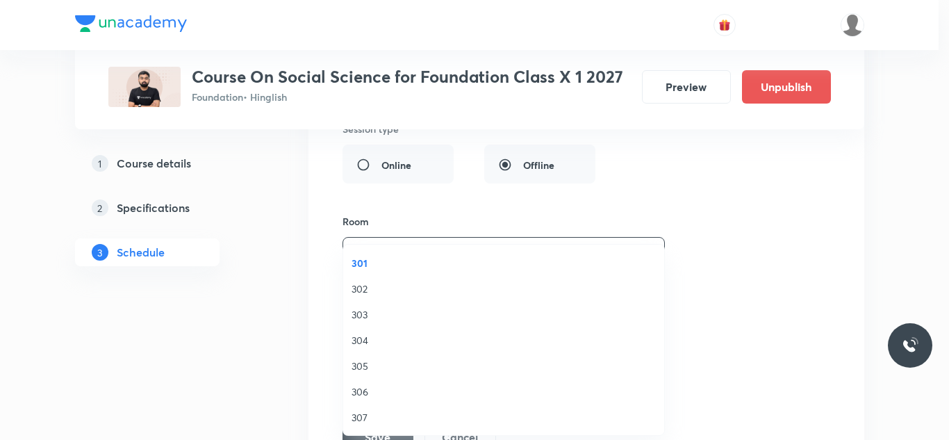
click at [364, 259] on span "301" at bounding box center [504, 263] width 304 height 15
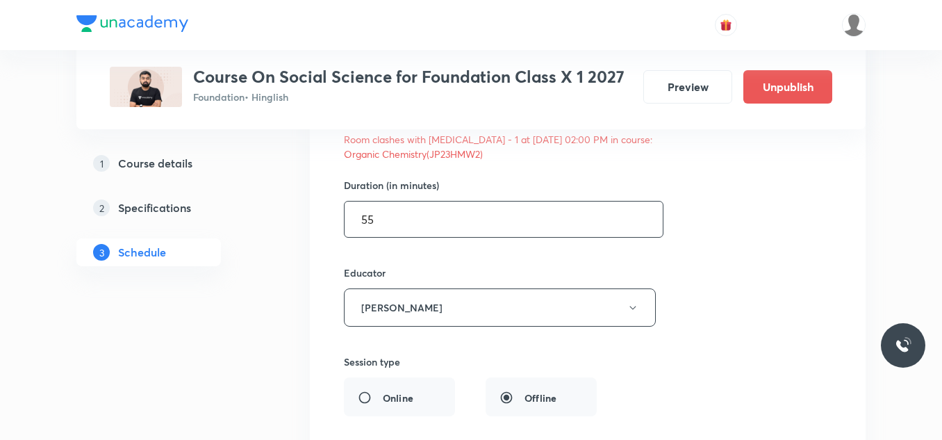
scroll to position [7949, 0]
click at [446, 231] on input "55" at bounding box center [504, 219] width 318 height 35
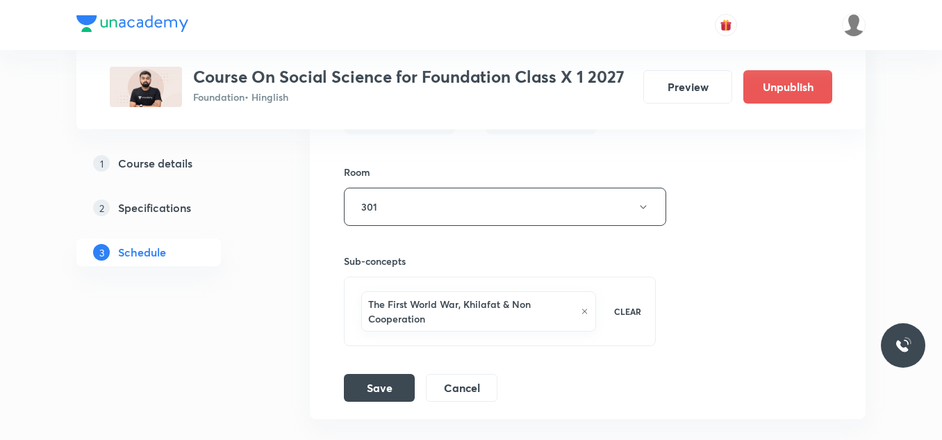
scroll to position [8342, 0]
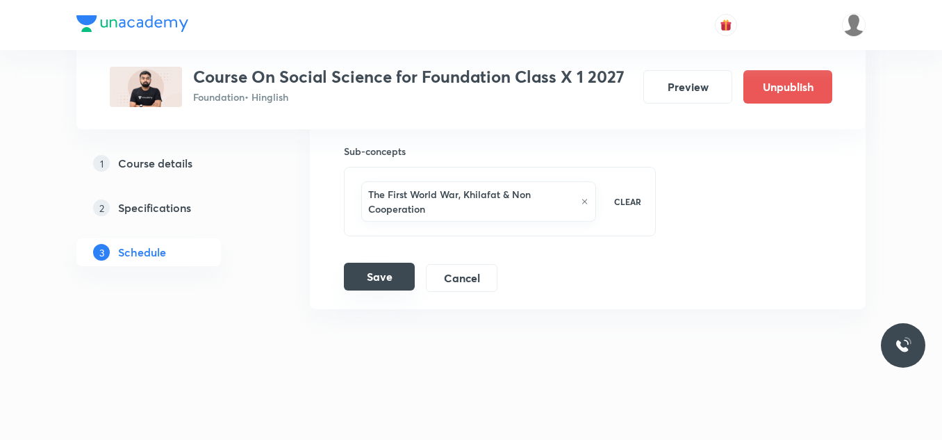
type input "50"
click at [364, 284] on button "Save" at bounding box center [379, 277] width 71 height 28
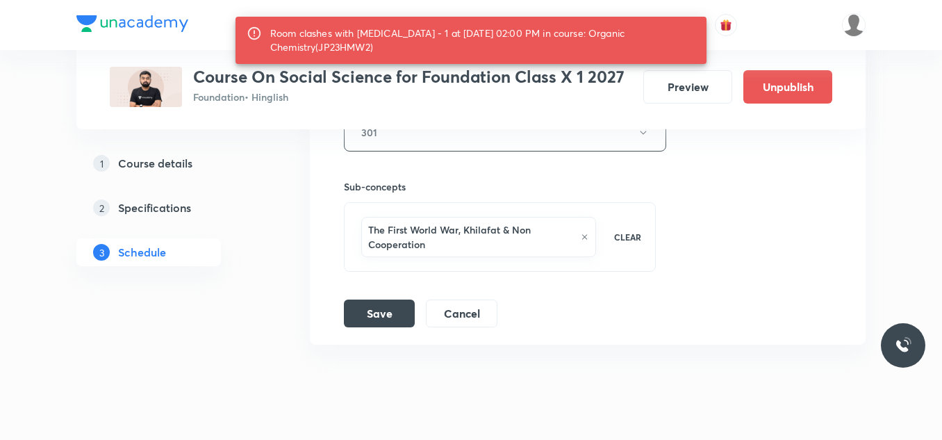
scroll to position [8282, 0]
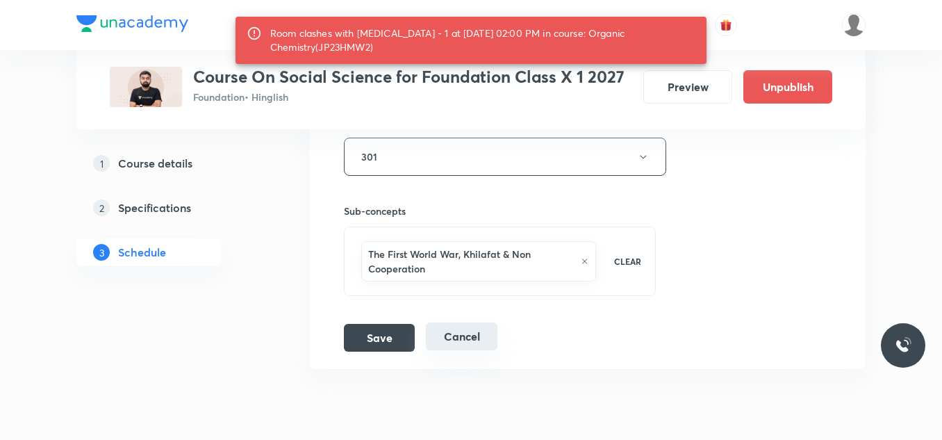
click at [470, 340] on button "Cancel" at bounding box center [462, 336] width 72 height 28
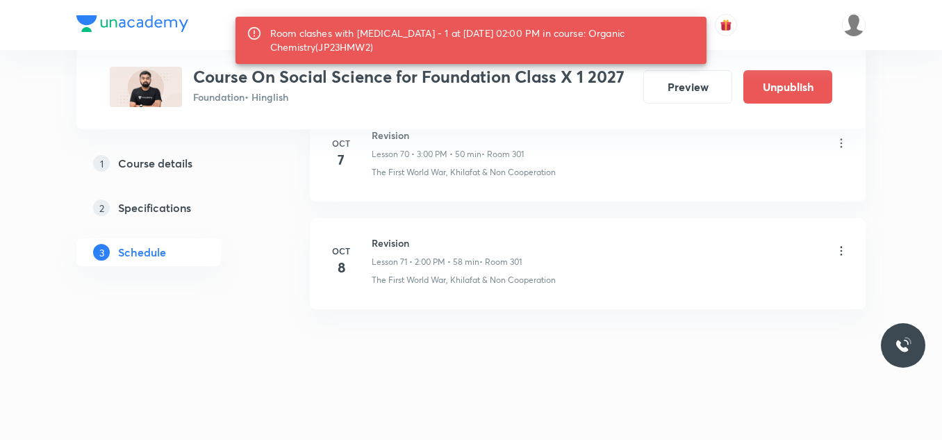
scroll to position [7681, 0]
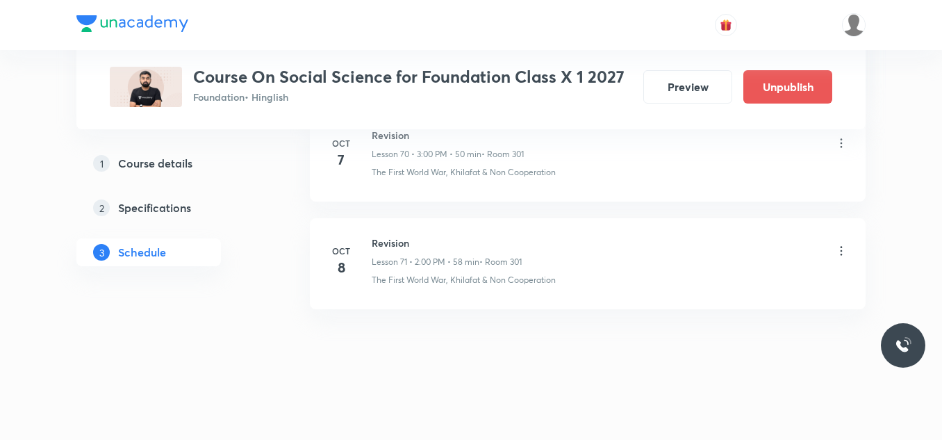
click at [838, 247] on icon at bounding box center [841, 251] width 14 height 14
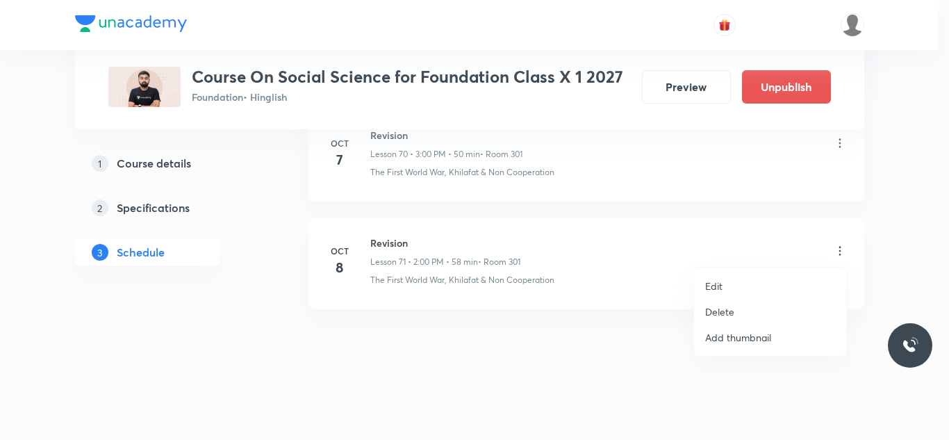
click at [727, 315] on p "Delete" at bounding box center [719, 311] width 29 height 15
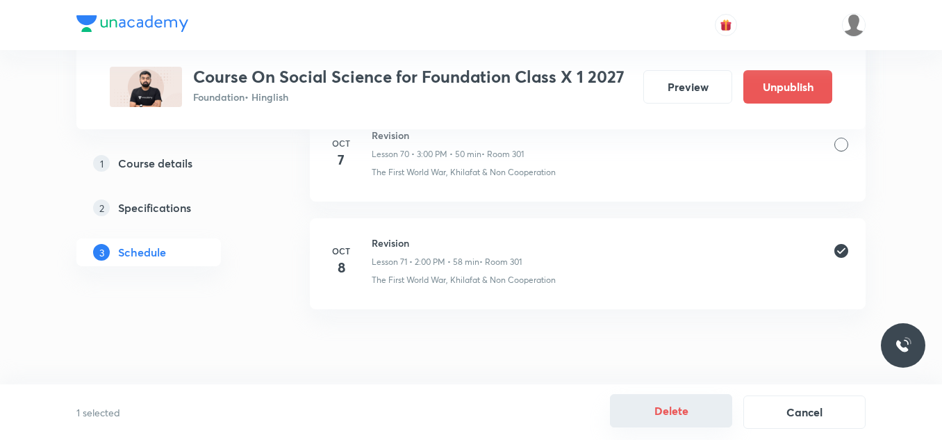
click at [686, 411] on button "Delete" at bounding box center [671, 410] width 122 height 33
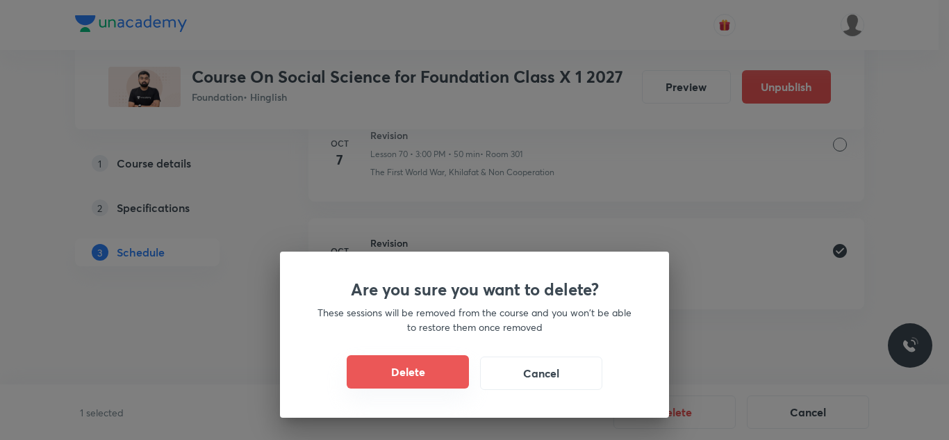
click at [424, 365] on button "Delete" at bounding box center [408, 371] width 122 height 33
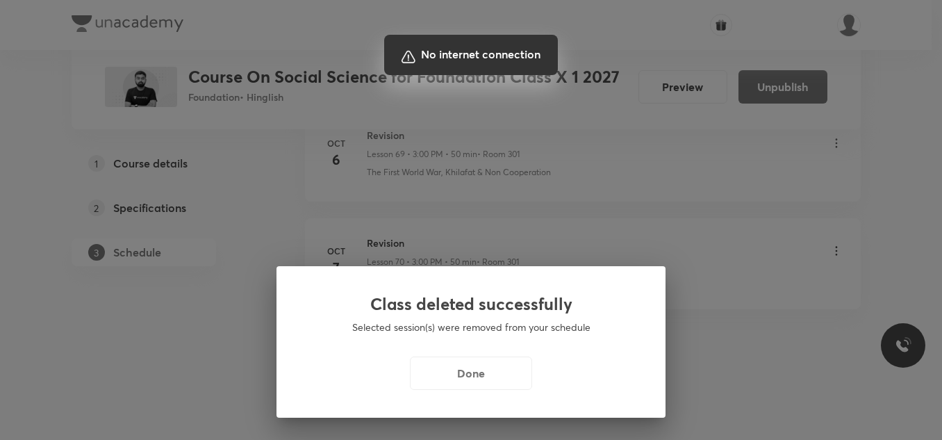
scroll to position [7573, 0]
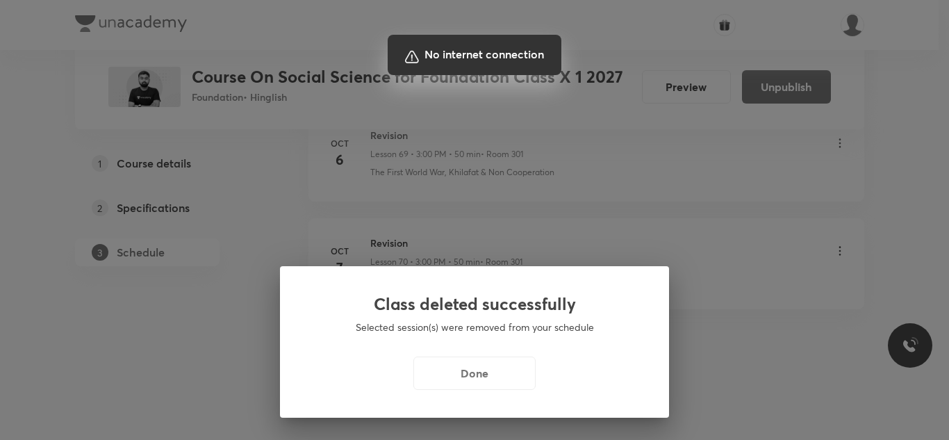
click at [483, 368] on div at bounding box center [474, 220] width 949 height 440
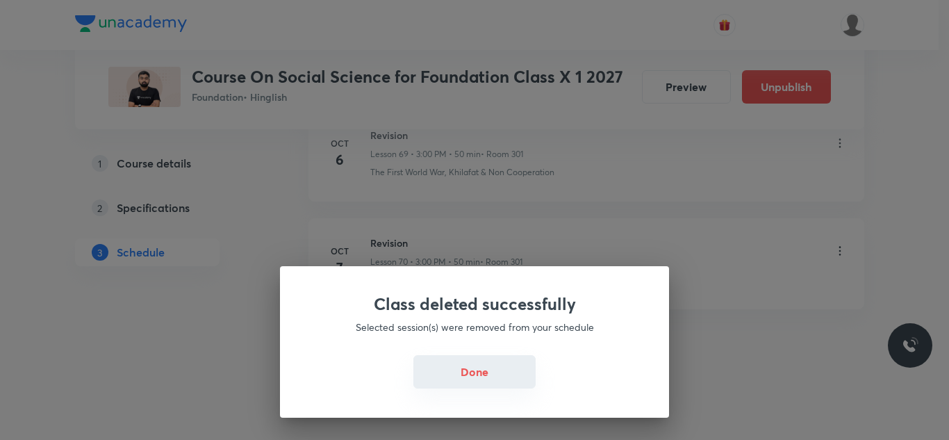
click at [485, 379] on button "Done" at bounding box center [474, 371] width 122 height 33
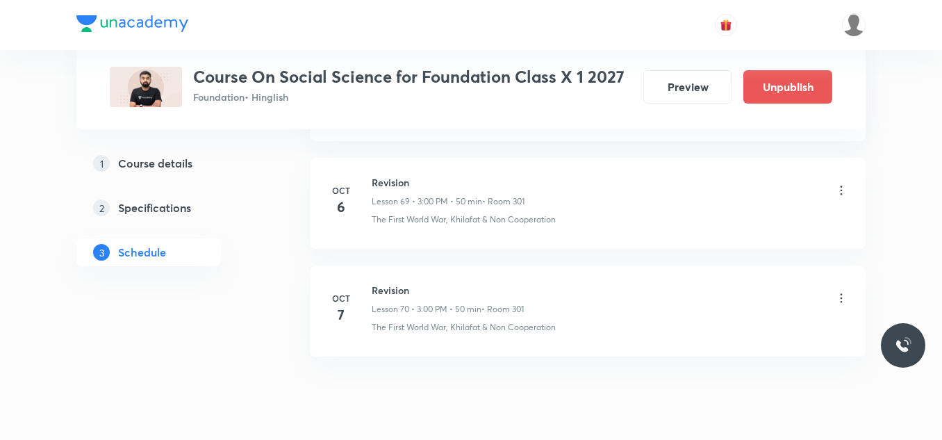
scroll to position [8300, 0]
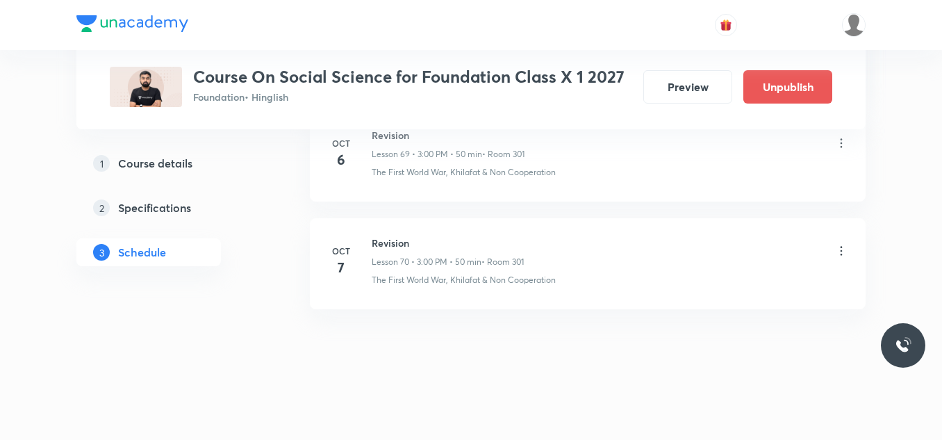
click at [392, 242] on h6 "Revision" at bounding box center [448, 243] width 152 height 15
copy h6 "Revision"
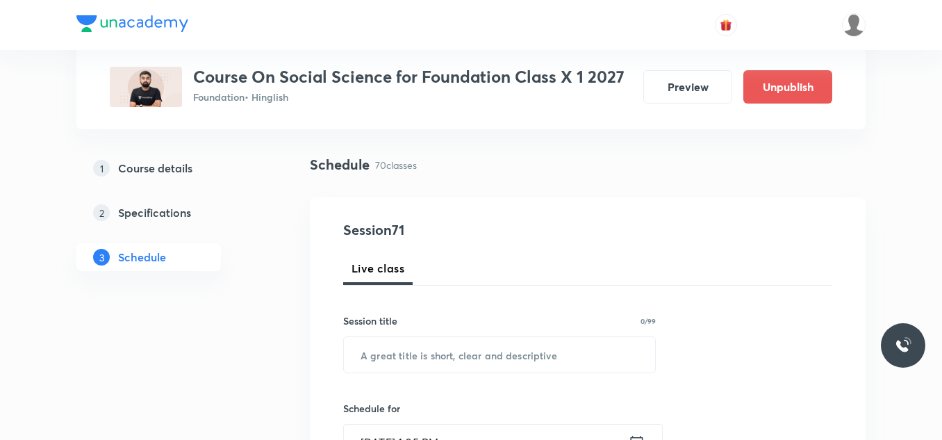
scroll to position [145, 0]
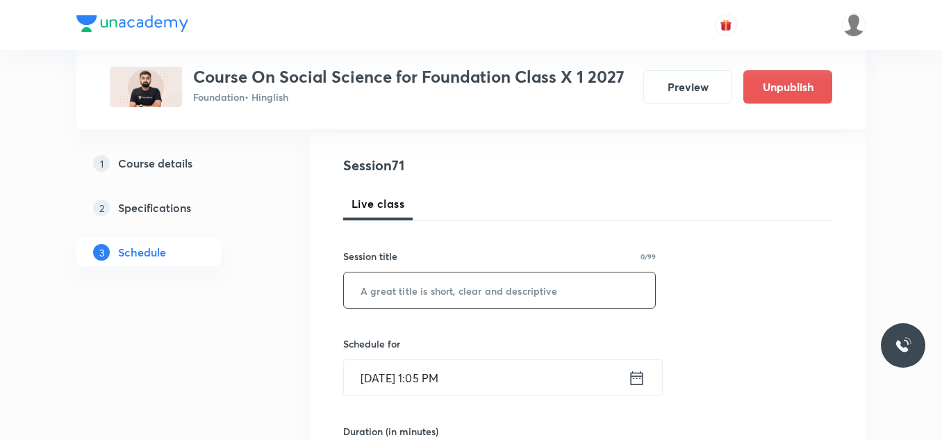
click at [385, 282] on input "text" at bounding box center [499, 289] width 311 height 35
paste input "Revision"
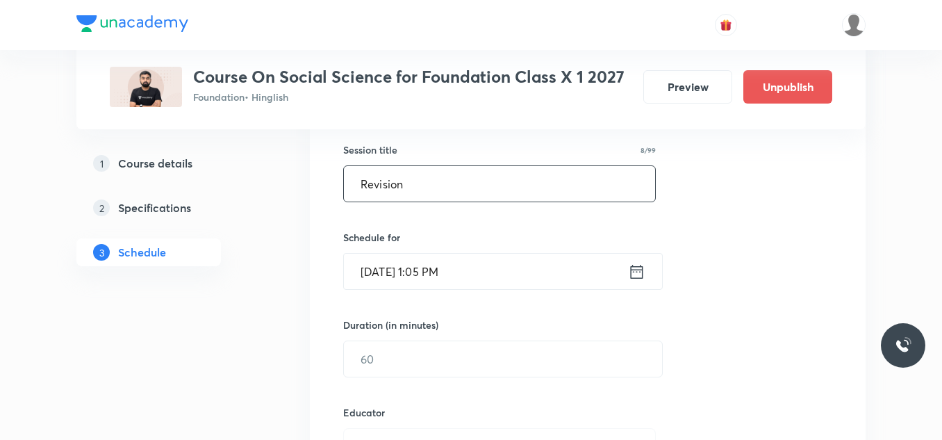
scroll to position [256, 0]
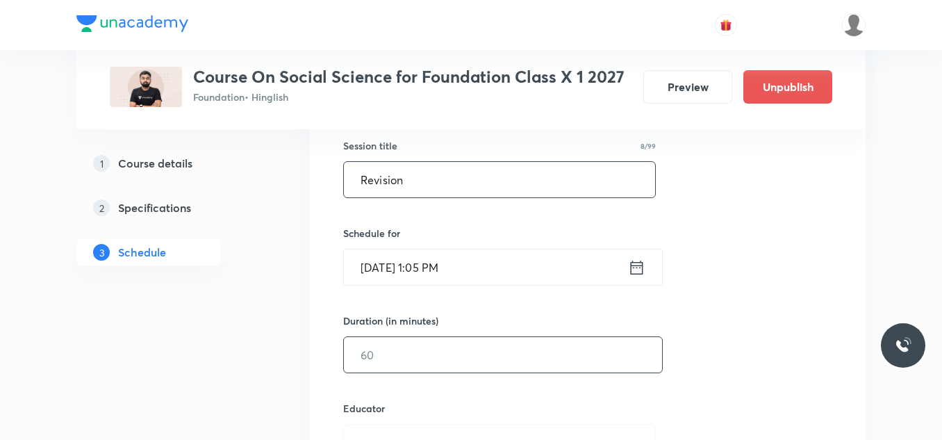
type input "Revision"
click at [399, 359] on input "text" at bounding box center [503, 354] width 318 height 35
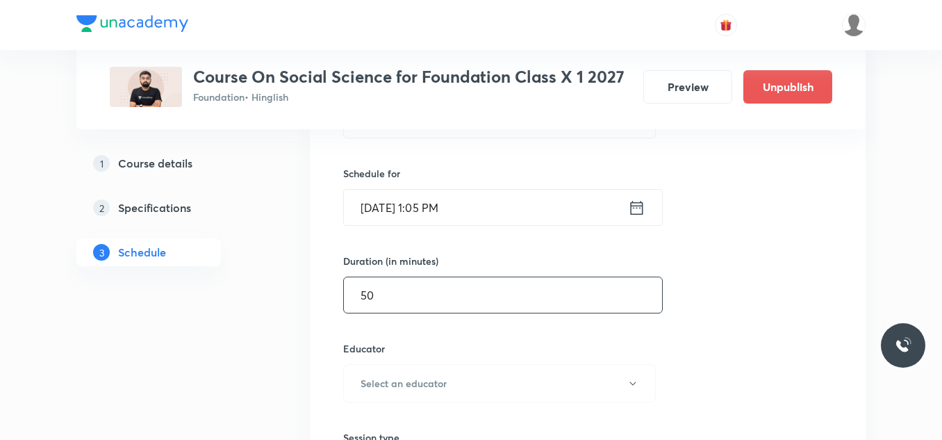
scroll to position [324, 0]
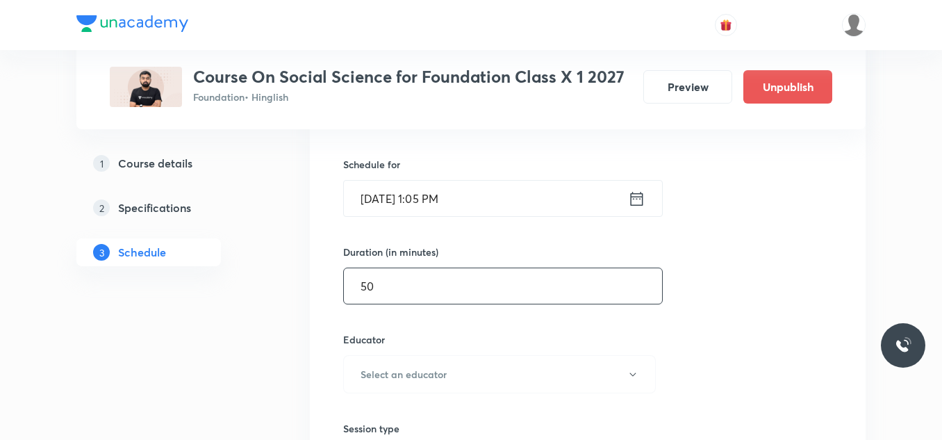
type input "50"
click at [491, 186] on input "Oct 8, 2025, 1:05 PM" at bounding box center [486, 198] width 284 height 35
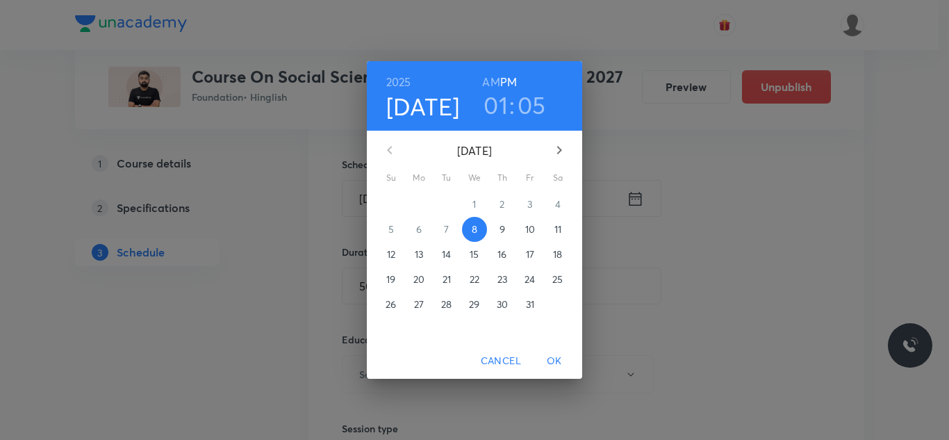
click at [499, 105] on h3 "01" at bounding box center [496, 104] width 24 height 29
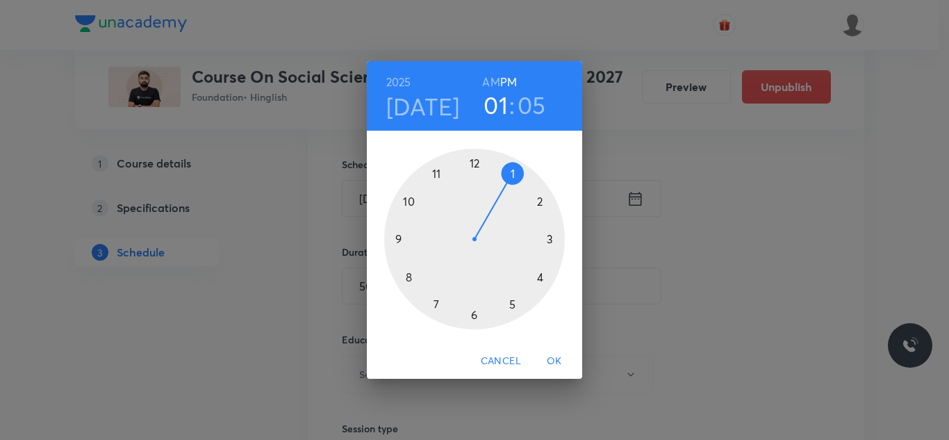
click at [551, 238] on div at bounding box center [474, 239] width 181 height 181
click at [475, 164] on div at bounding box center [474, 239] width 181 height 181
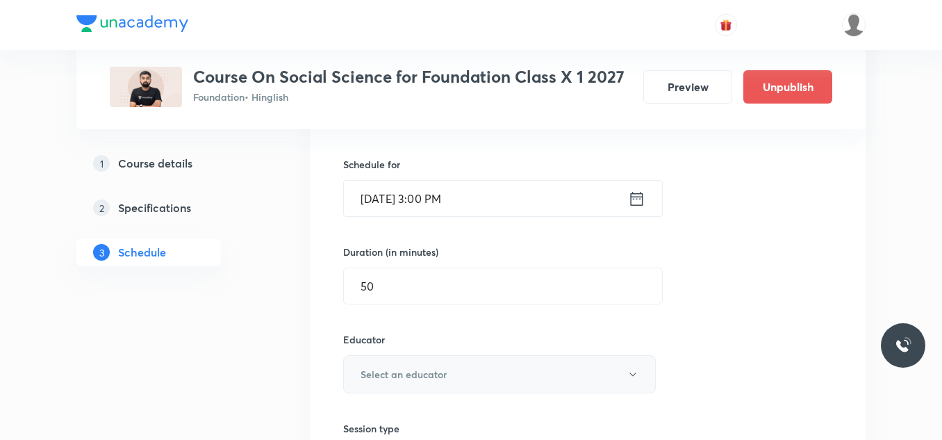
click at [399, 374] on h6 "Select an educator" at bounding box center [404, 374] width 86 height 15
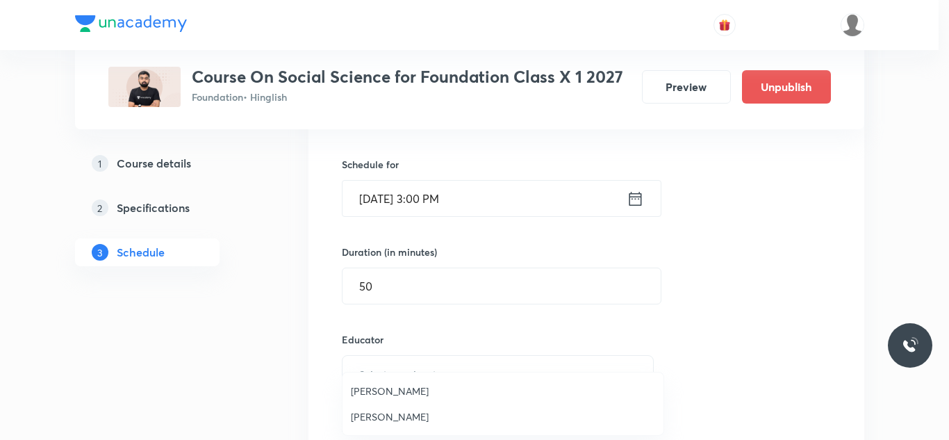
click at [382, 393] on span "Saurabh Sharma" at bounding box center [503, 390] width 304 height 15
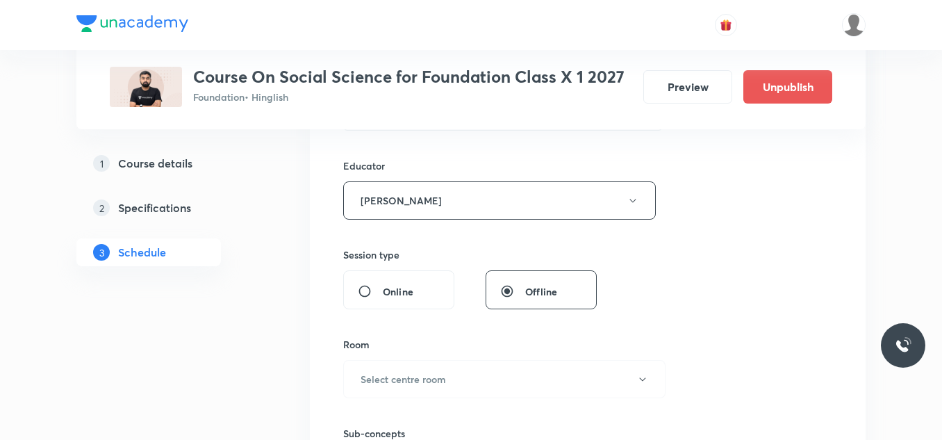
scroll to position [506, 0]
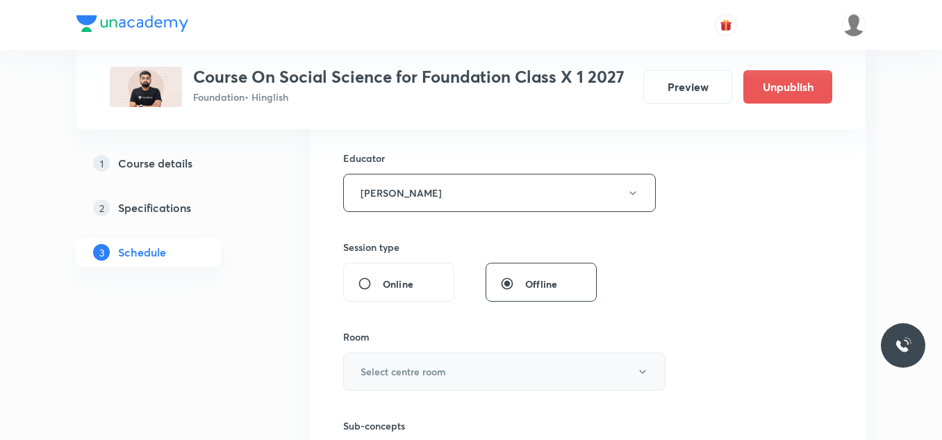
click at [404, 376] on h6 "Select centre room" at bounding box center [403, 371] width 85 height 15
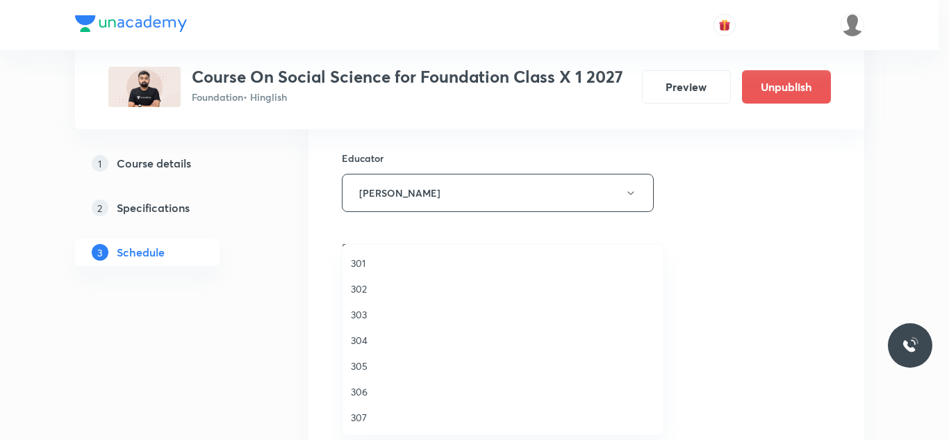
click at [358, 263] on span "301" at bounding box center [503, 263] width 304 height 15
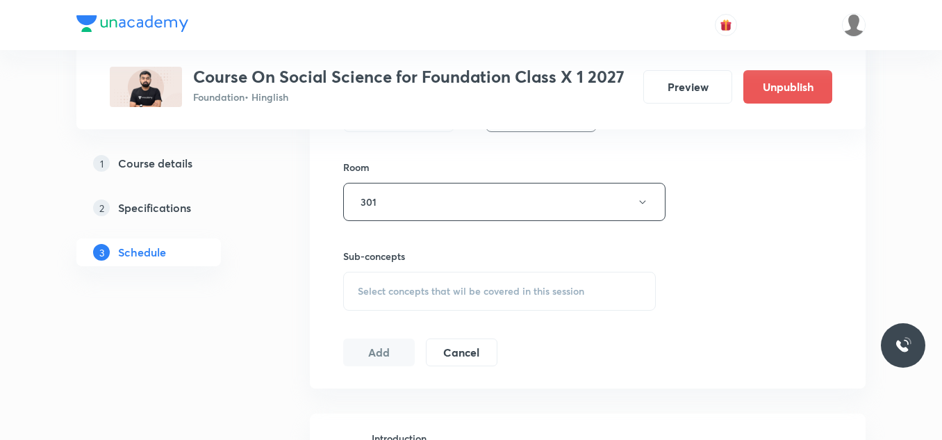
scroll to position [676, 0]
click at [390, 295] on span "Select concepts that wil be covered in this session" at bounding box center [471, 290] width 226 height 11
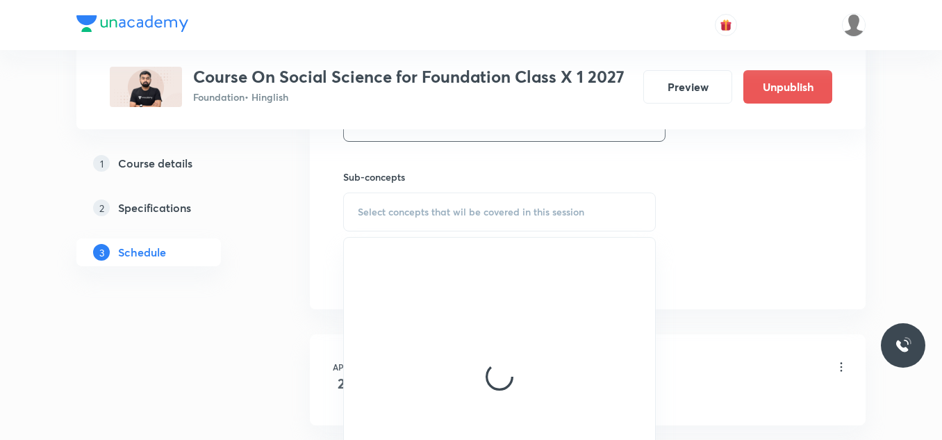
scroll to position [755, 0]
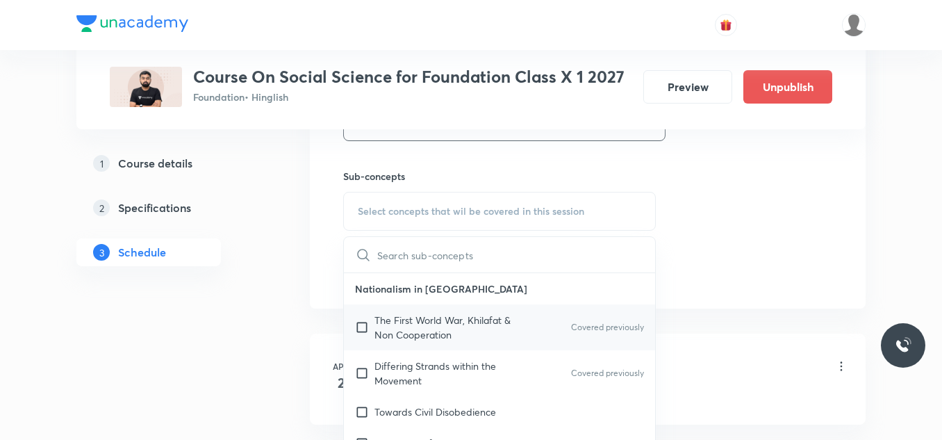
click at [465, 325] on p "The First World War, Khilafat & Non Cooperation" at bounding box center [444, 327] width 140 height 29
checkbox input "true"
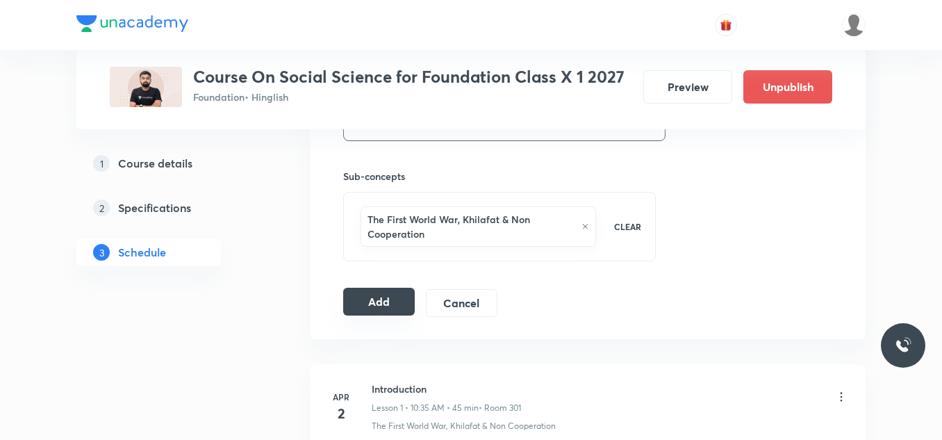
click at [364, 300] on button "Add" at bounding box center [379, 302] width 72 height 28
click at [372, 297] on button "Add" at bounding box center [379, 302] width 72 height 28
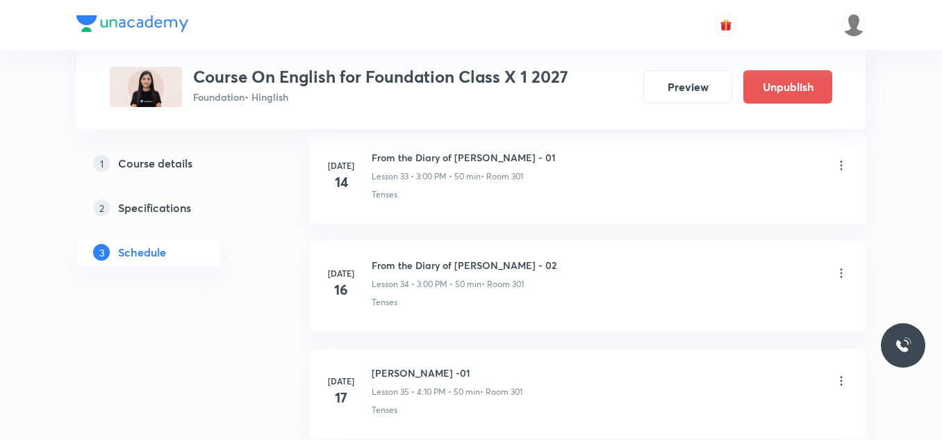
scroll to position [4136, 0]
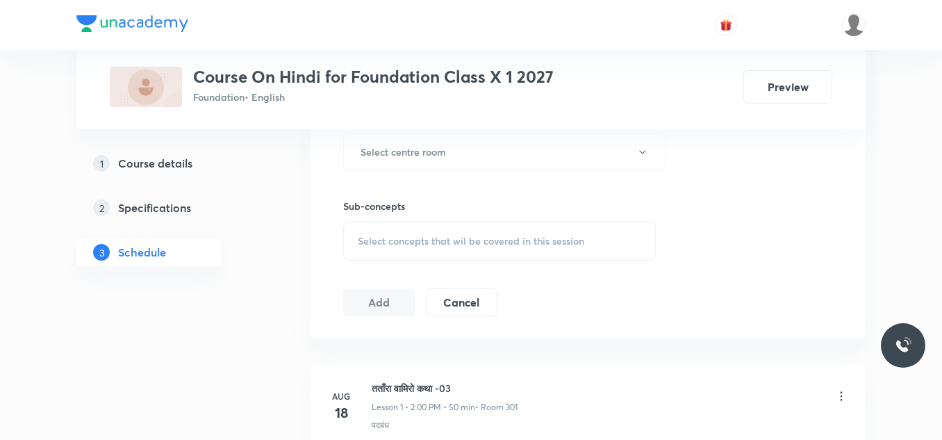
scroll to position [636, 0]
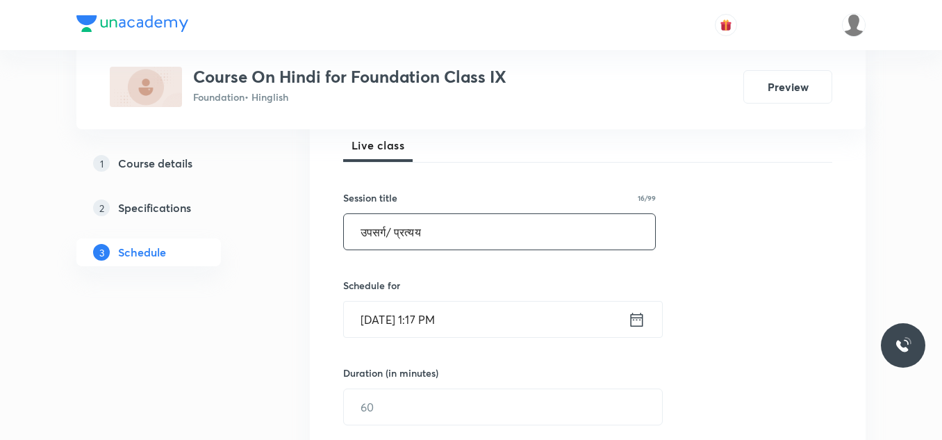
scroll to position [207, 0]
type input "उपसर्ग/ प्रत्यय"
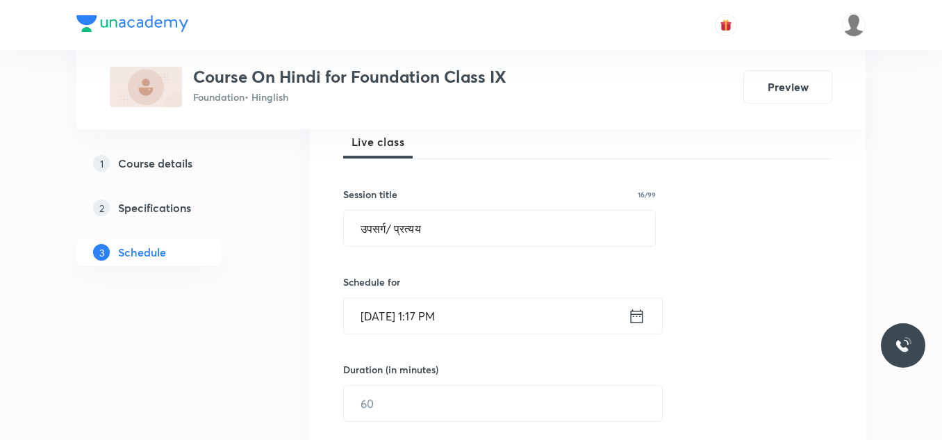
click at [485, 308] on input "Oct 8, 2025, 1:17 PM" at bounding box center [486, 315] width 284 height 35
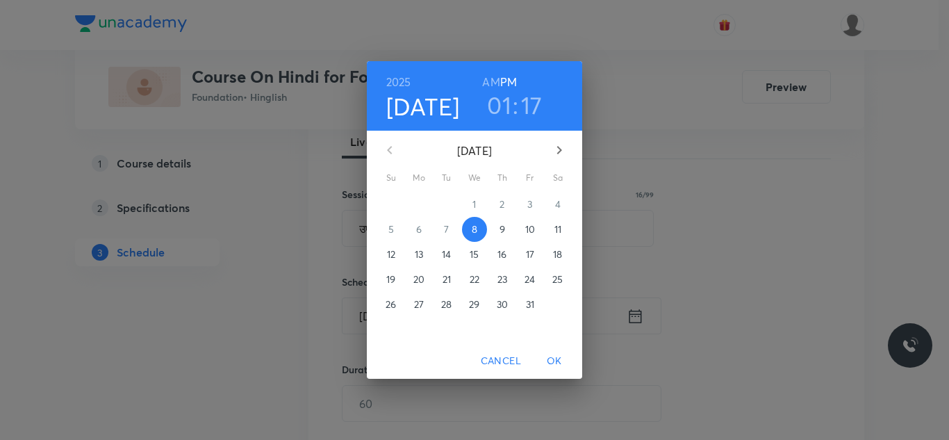
click at [501, 109] on h3 "01" at bounding box center [499, 104] width 24 height 29
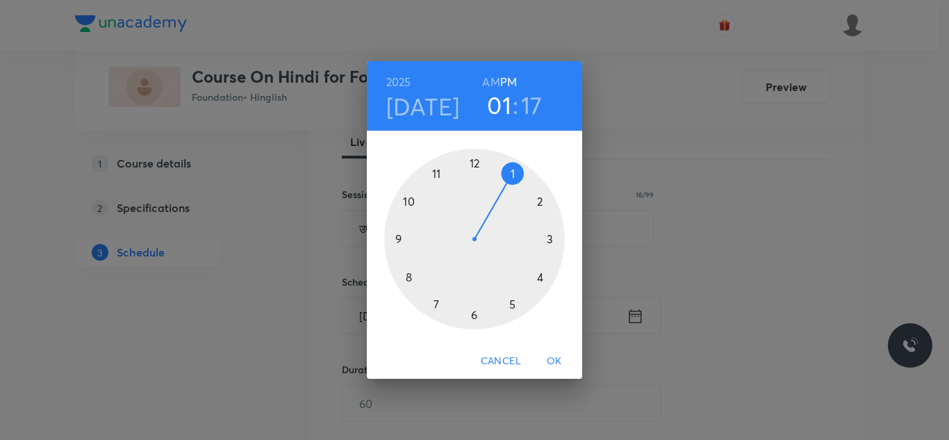
click at [541, 200] on div at bounding box center [474, 239] width 181 height 181
click at [473, 161] on div at bounding box center [474, 239] width 181 height 181
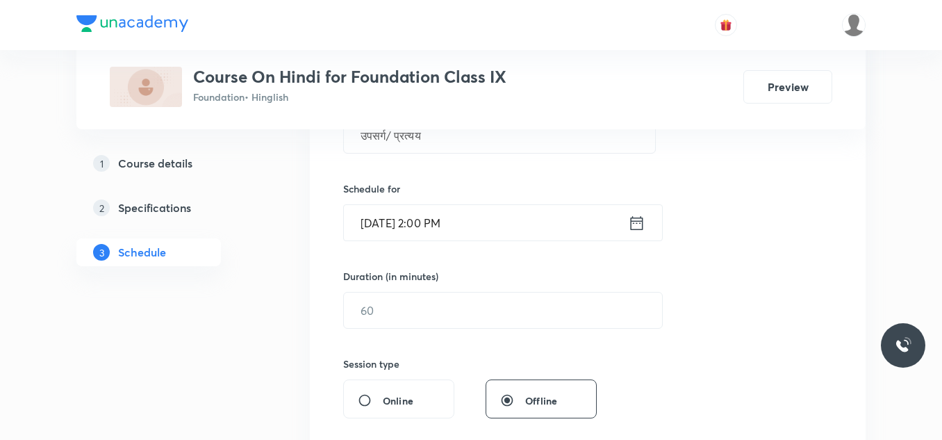
scroll to position [304, 0]
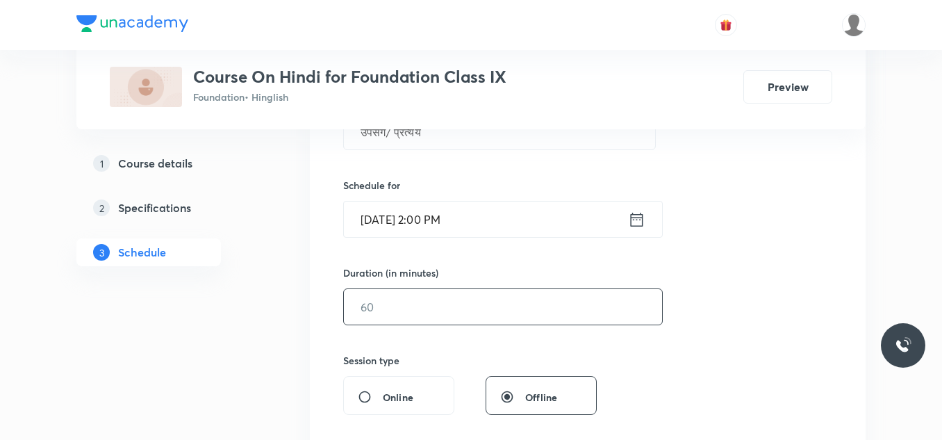
click at [397, 311] on input "text" at bounding box center [503, 306] width 318 height 35
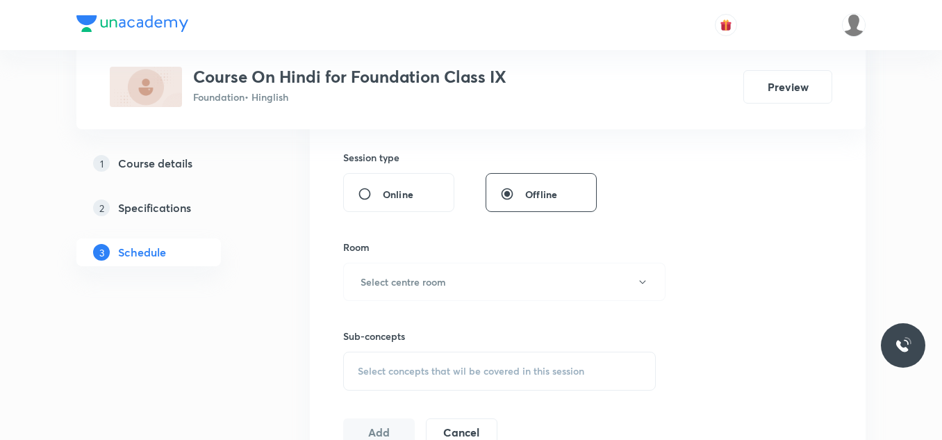
scroll to position [509, 0]
type input "50"
click at [413, 278] on h6 "Select centre room" at bounding box center [403, 279] width 85 height 15
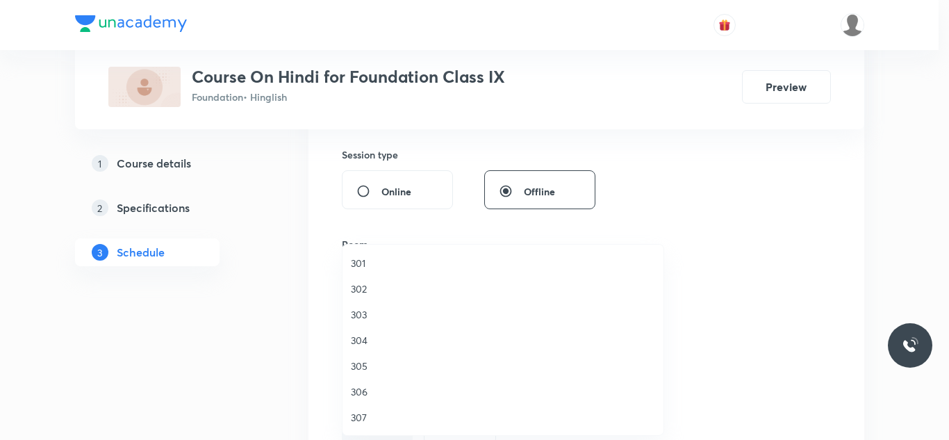
click at [365, 286] on span "302" at bounding box center [503, 288] width 304 height 15
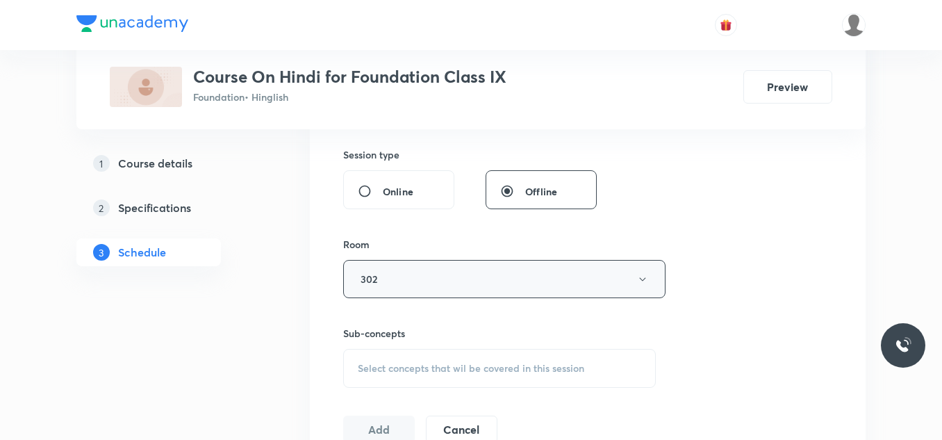
click at [370, 279] on button "302" at bounding box center [504, 279] width 322 height 38
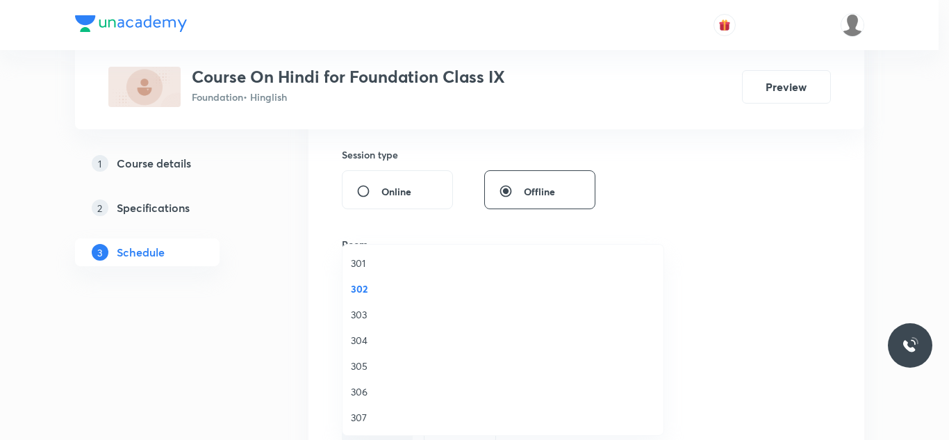
click at [363, 312] on span "303" at bounding box center [503, 314] width 304 height 15
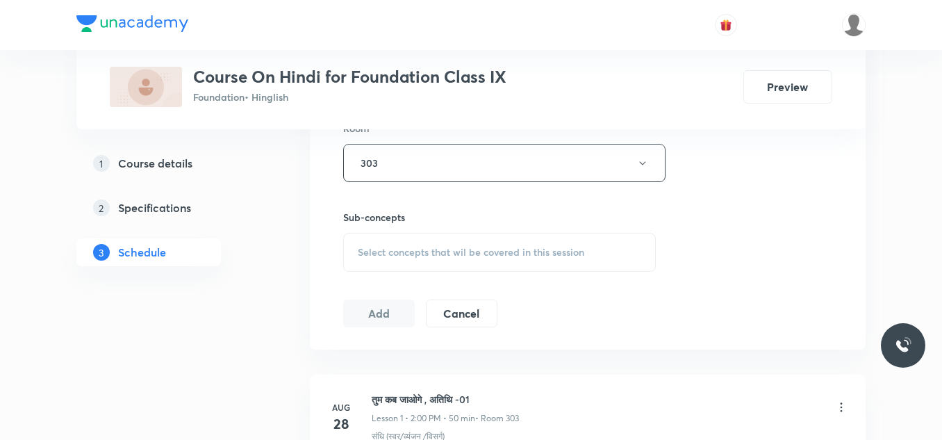
scroll to position [628, 0]
click at [402, 251] on span "Select concepts that wil be covered in this session" at bounding box center [471, 249] width 226 height 11
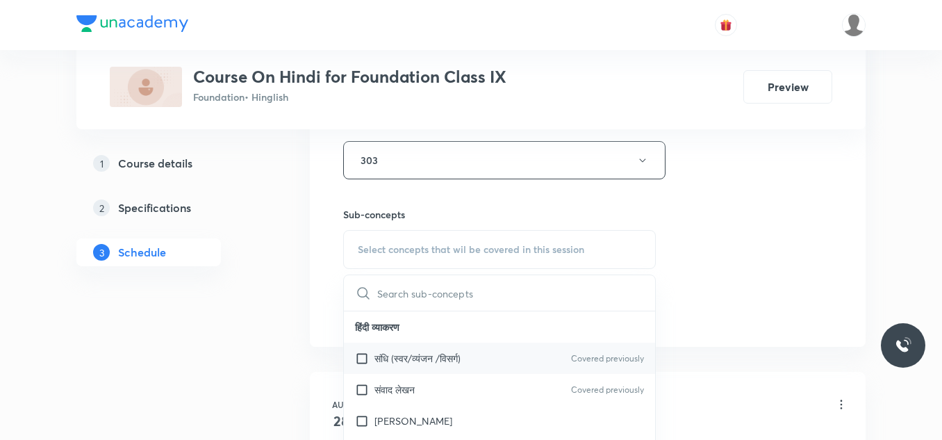
click at [402, 364] on p "संधि (स्वर/व्यंजन /विसर्ग)" at bounding box center [417, 358] width 86 height 15
checkbox input "true"
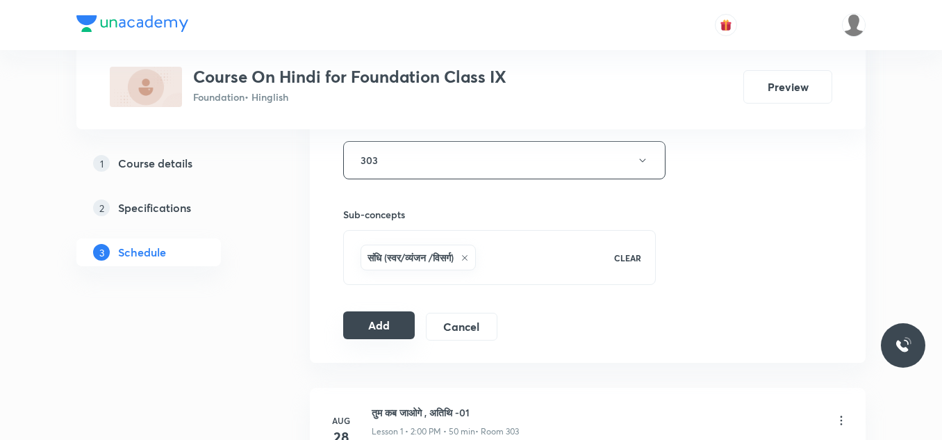
click at [374, 322] on button "Add" at bounding box center [379, 325] width 72 height 28
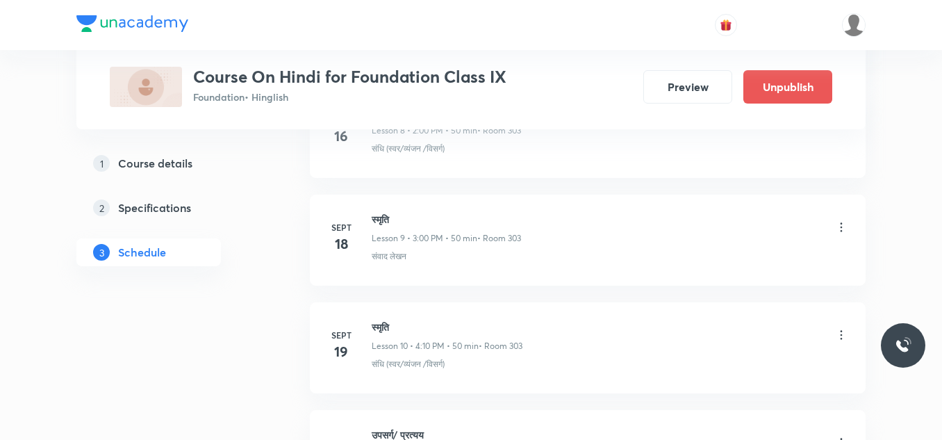
scroll to position [1220, 0]
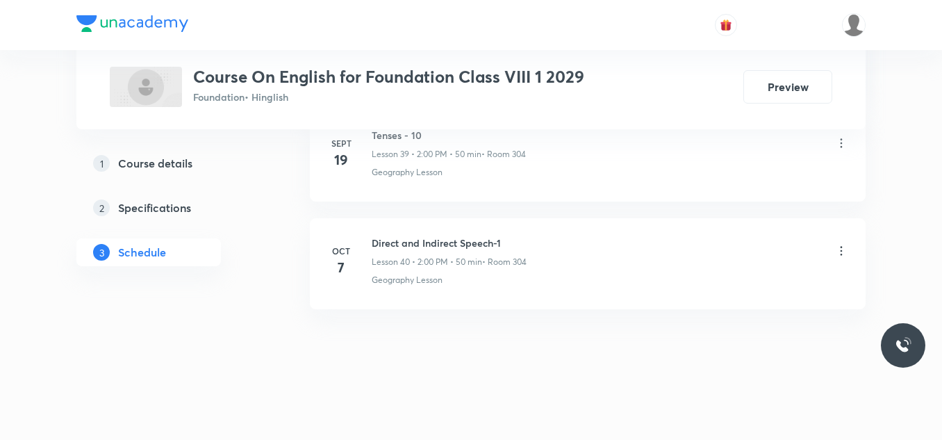
click at [411, 247] on h6 "Direct and Indirect Speech-1" at bounding box center [449, 243] width 155 height 15
copy h6 "Direct and Indirect Speech-1"
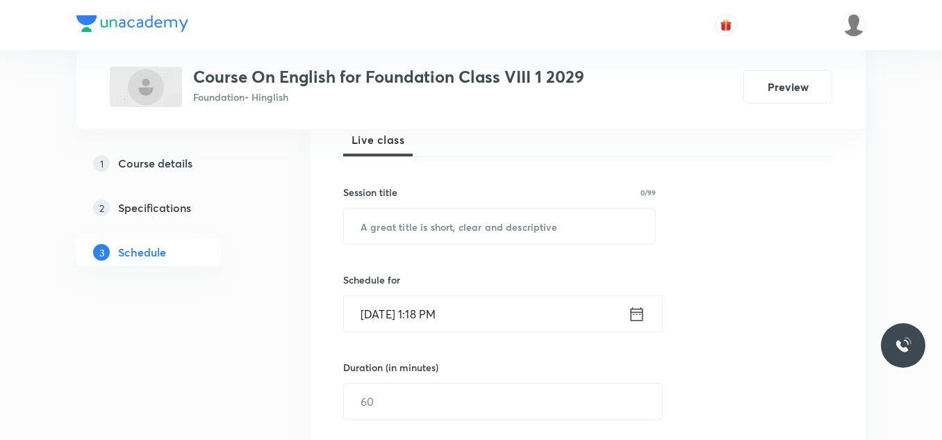
scroll to position [210, 0]
drag, startPoint x: 406, startPoint y: 226, endPoint x: 380, endPoint y: 219, distance: 26.6
click at [380, 219] on input "text" at bounding box center [499, 225] width 311 height 35
paste input "Direct and Indirect Speech-1"
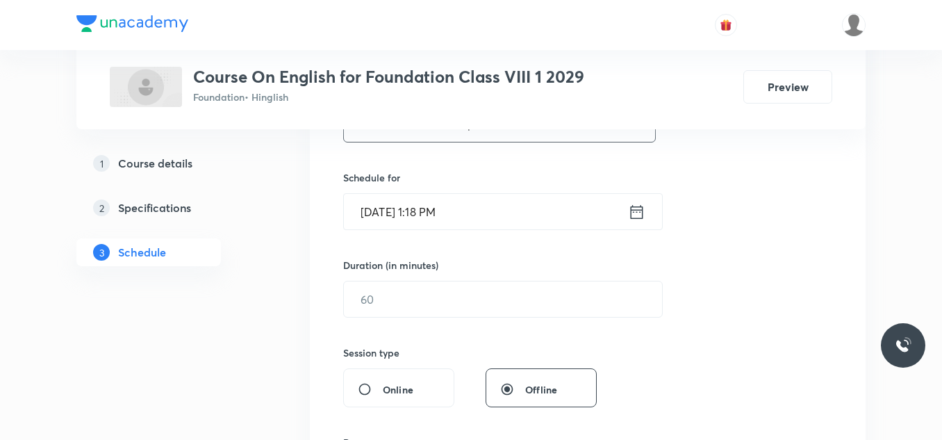
scroll to position [312, 0]
type input "Direct and Indirect Speech-2"
click at [487, 213] on input "Oct 8, 2025, 1:18 PM" at bounding box center [486, 210] width 284 height 35
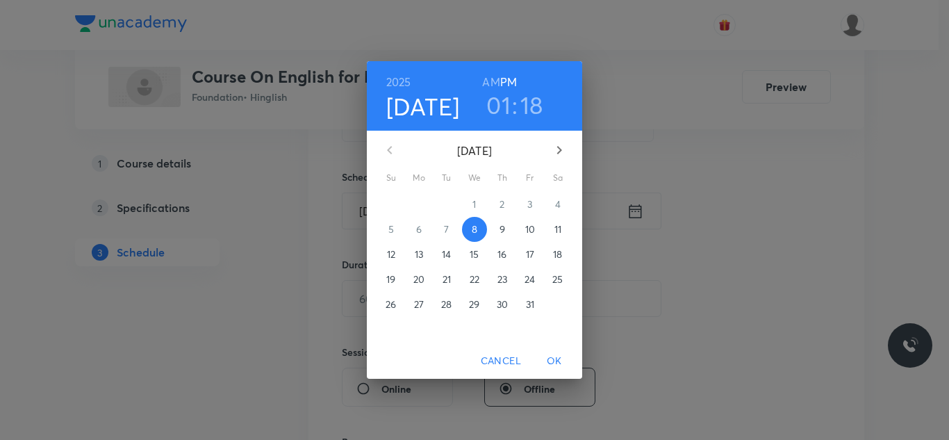
click at [502, 105] on h3 "01" at bounding box center [498, 104] width 24 height 29
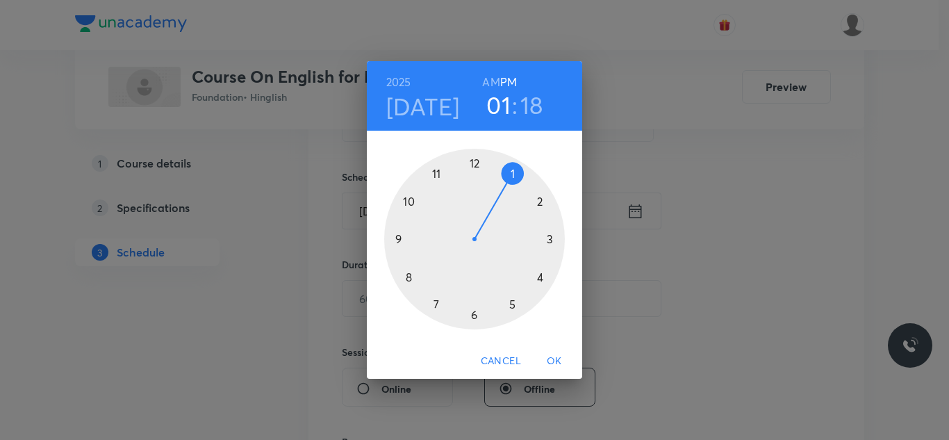
click at [540, 201] on div at bounding box center [474, 239] width 181 height 181
click at [474, 160] on div at bounding box center [474, 239] width 181 height 181
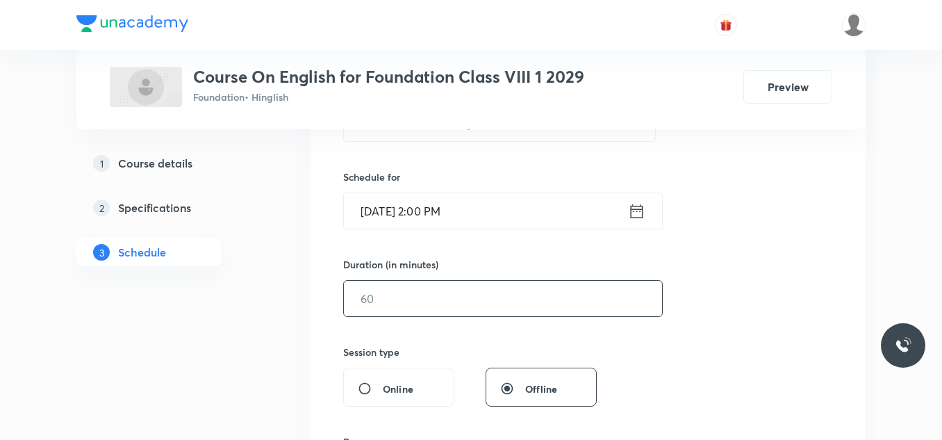
click at [400, 304] on input "text" at bounding box center [503, 298] width 318 height 35
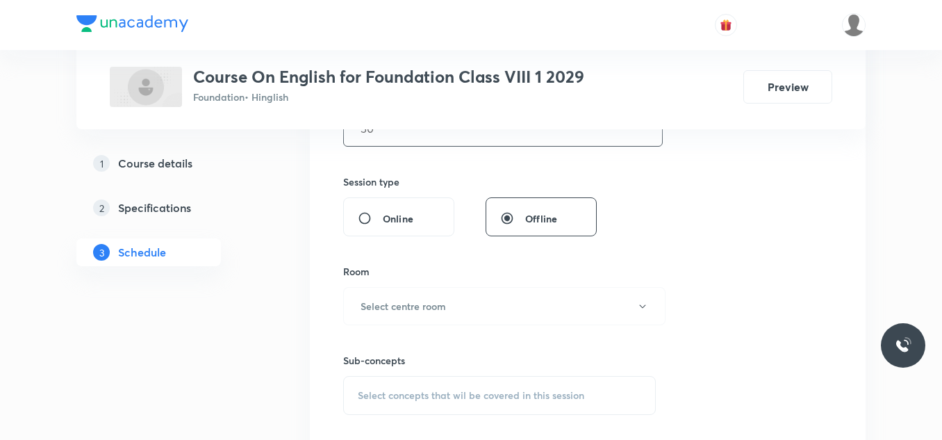
scroll to position [521, 0]
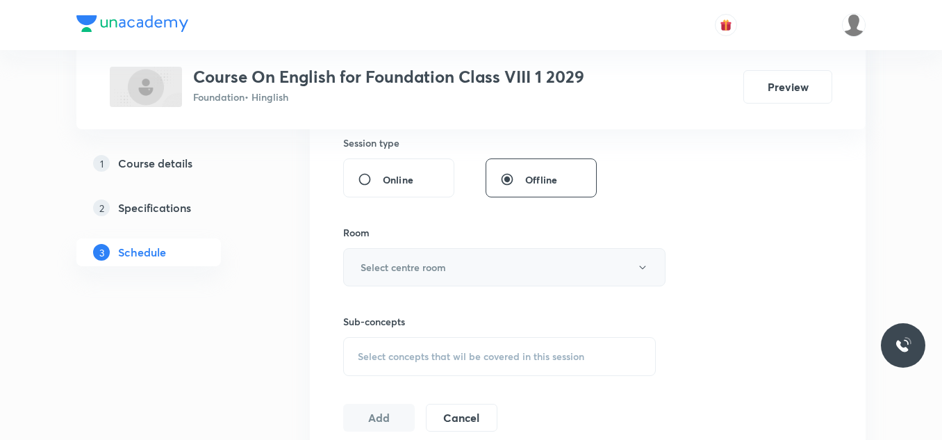
type input "50"
click at [424, 265] on h6 "Select centre room" at bounding box center [403, 267] width 85 height 15
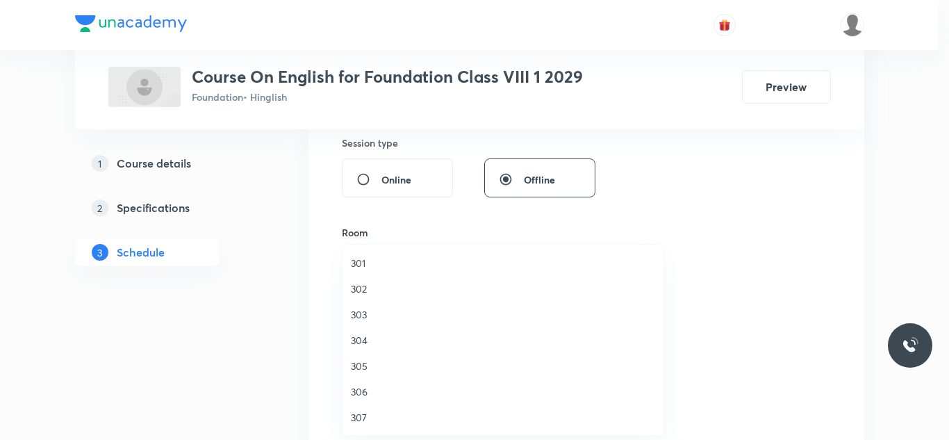
click at [361, 335] on span "304" at bounding box center [503, 340] width 304 height 15
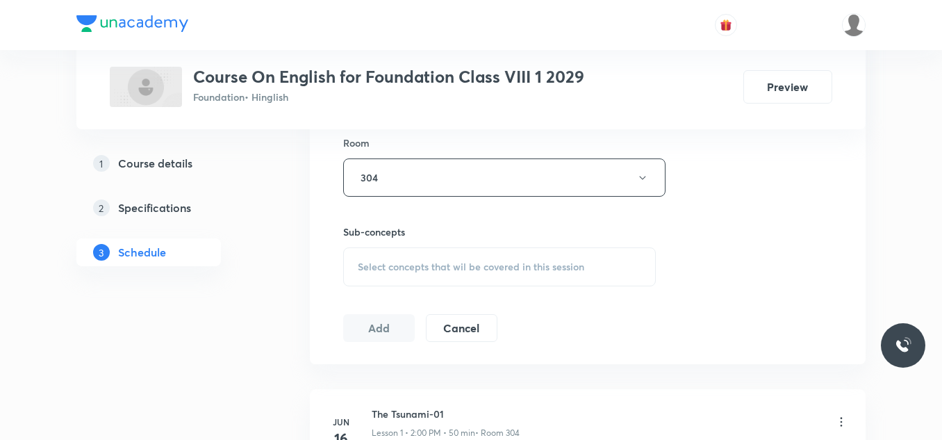
scroll to position [646, 0]
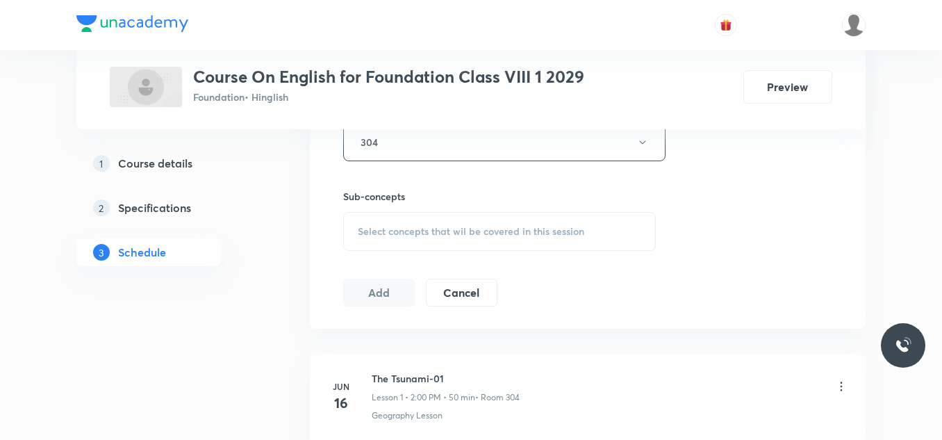
click at [409, 231] on span "Select concepts that wil be covered in this session" at bounding box center [471, 231] width 226 height 11
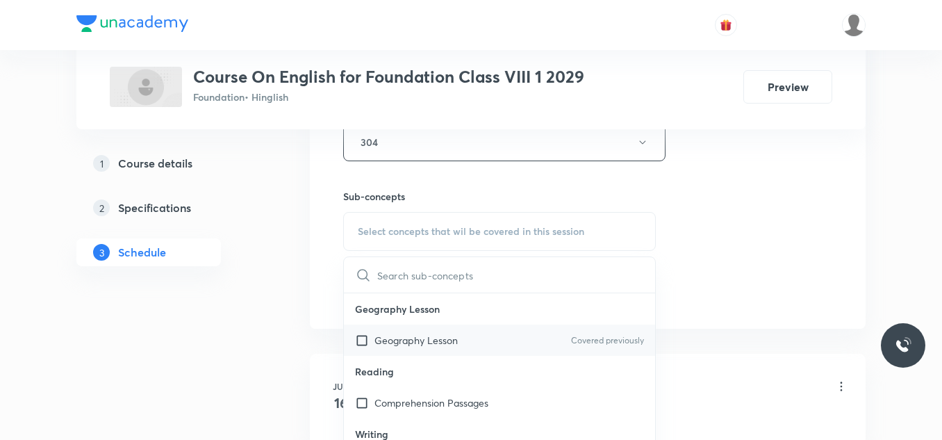
click at [392, 348] on div "Geography Lesson Covered previously" at bounding box center [499, 339] width 311 height 31
checkbox input "true"
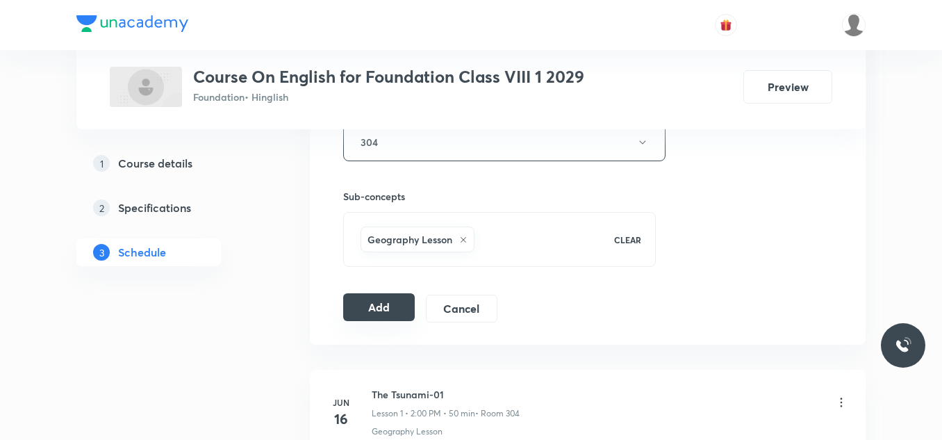
click at [374, 299] on button "Add" at bounding box center [379, 307] width 72 height 28
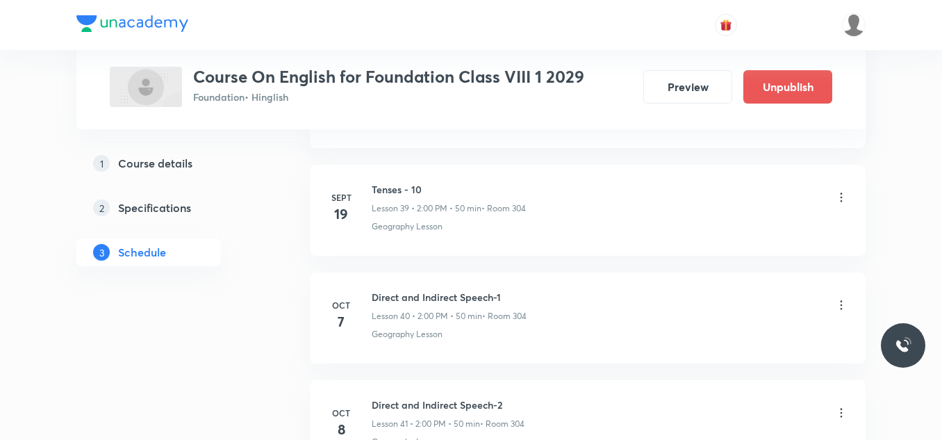
scroll to position [4450, 0]
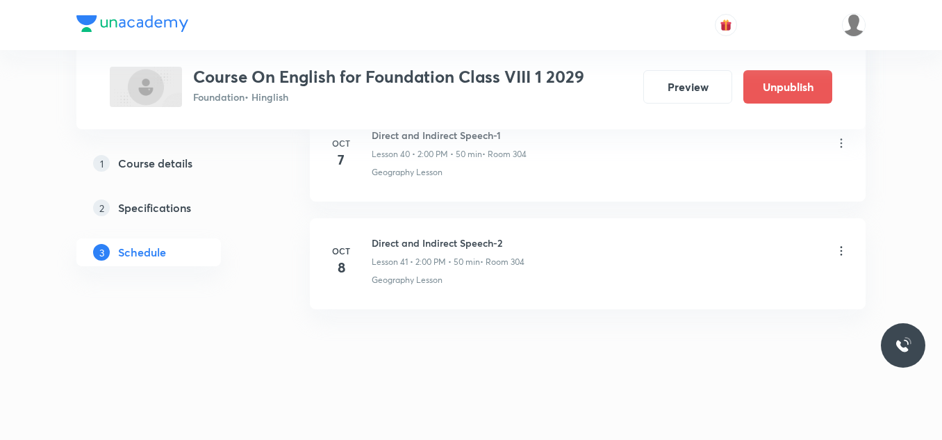
click at [838, 249] on icon at bounding box center [841, 251] width 14 height 14
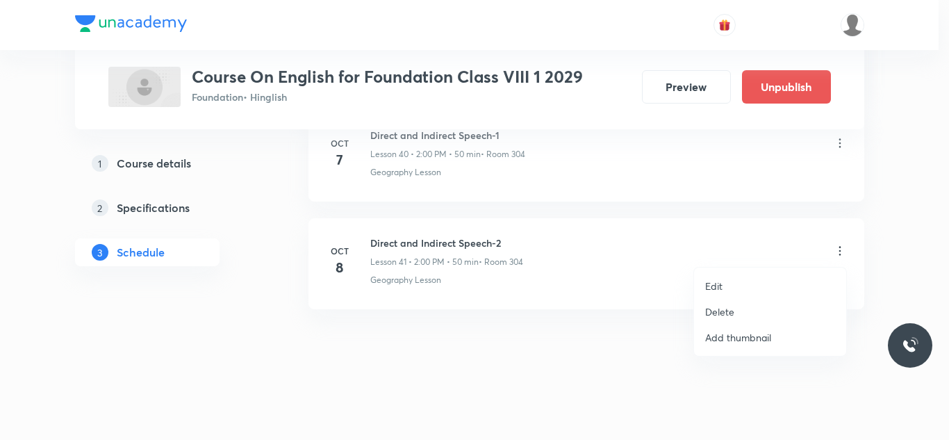
click at [725, 290] on li "Edit" at bounding box center [770, 286] width 152 height 26
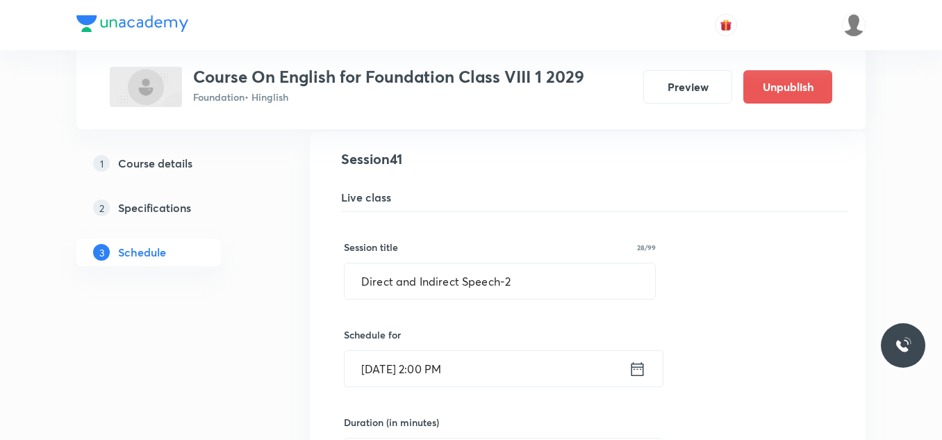
scroll to position [4465, 0]
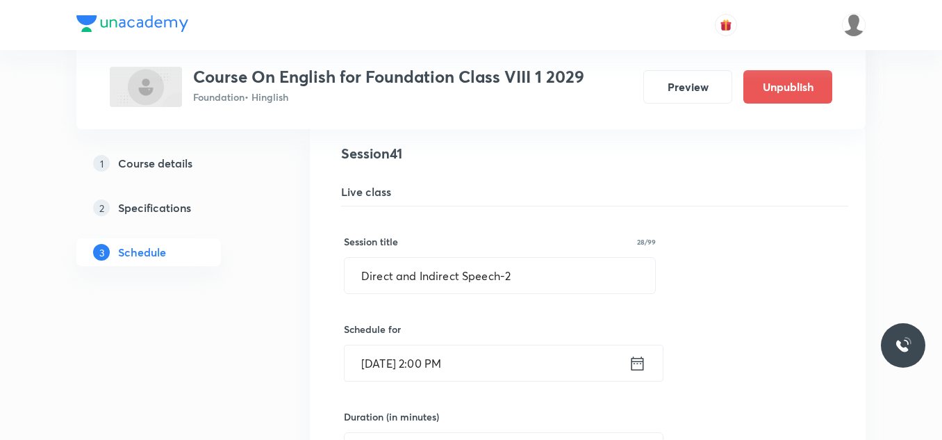
click at [483, 359] on input "[DATE] 2:00 PM" at bounding box center [487, 362] width 284 height 35
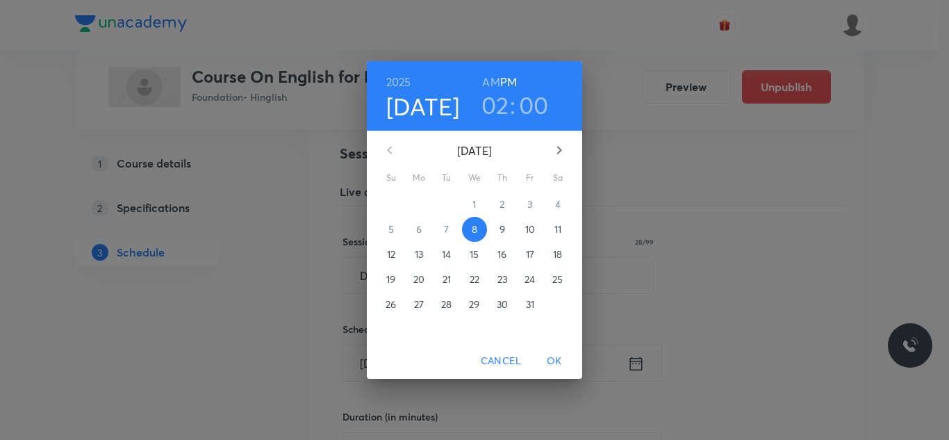
click at [496, 110] on h3 "02" at bounding box center [495, 104] width 28 height 29
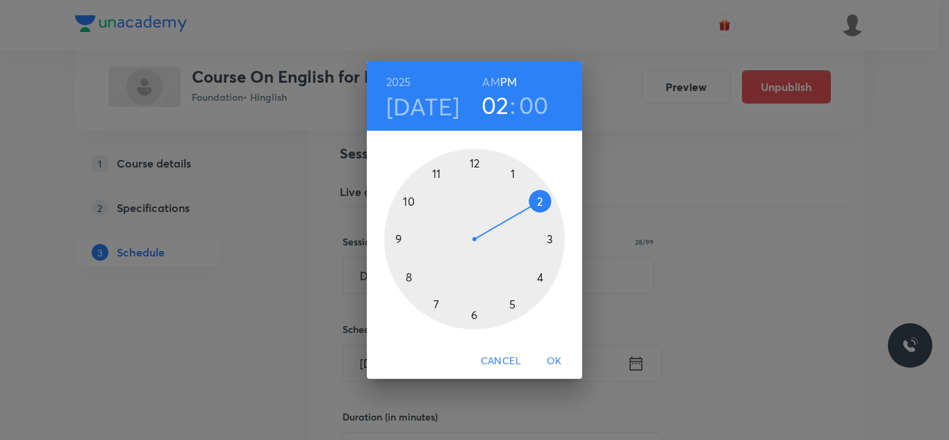
click at [550, 238] on div at bounding box center [474, 239] width 181 height 181
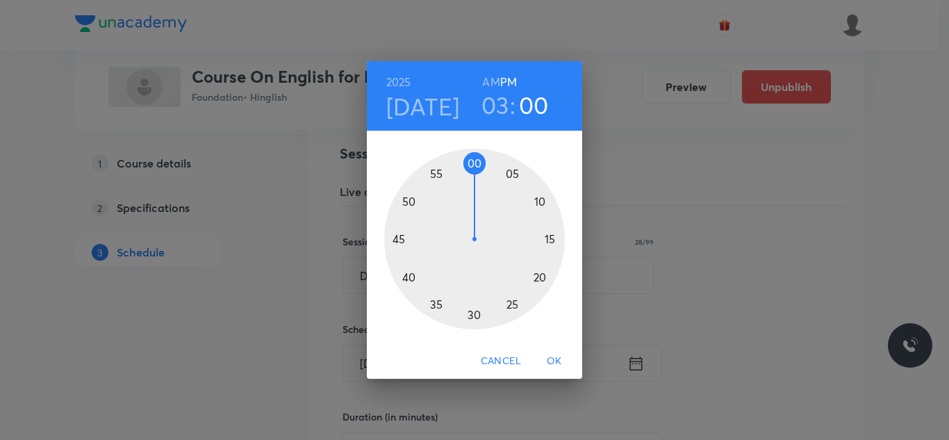
click at [555, 363] on span "OK" at bounding box center [554, 360] width 33 height 17
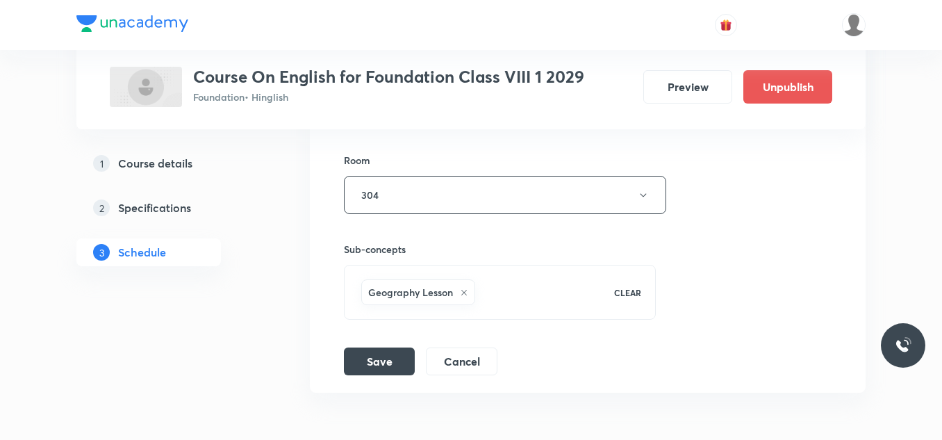
scroll to position [4902, 0]
click at [372, 355] on button "Save" at bounding box center [379, 359] width 71 height 28
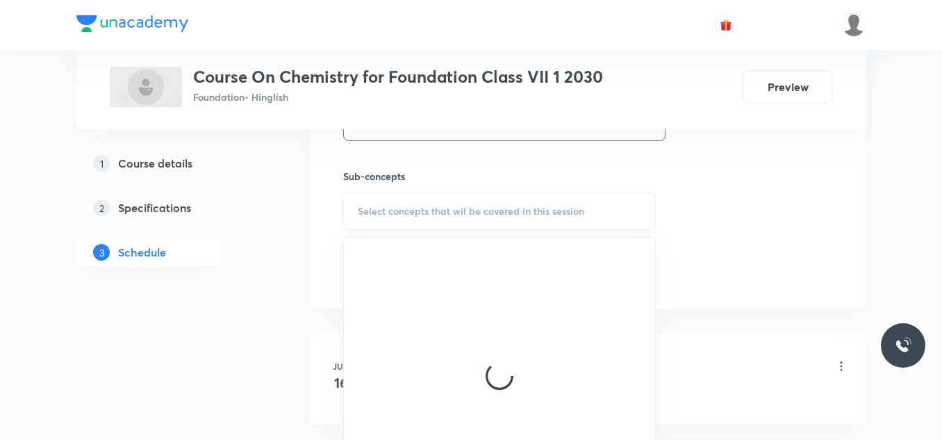
scroll to position [668, 0]
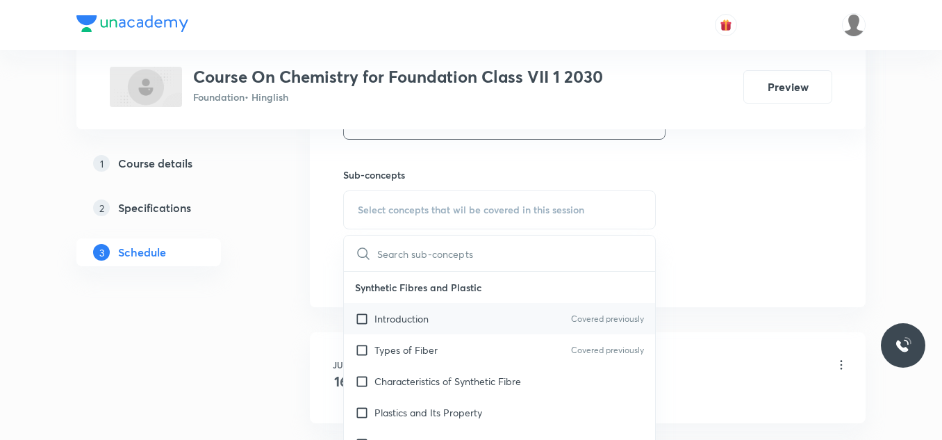
click at [408, 310] on div "Introduction Covered previously" at bounding box center [499, 318] width 311 height 31
checkbox input "true"
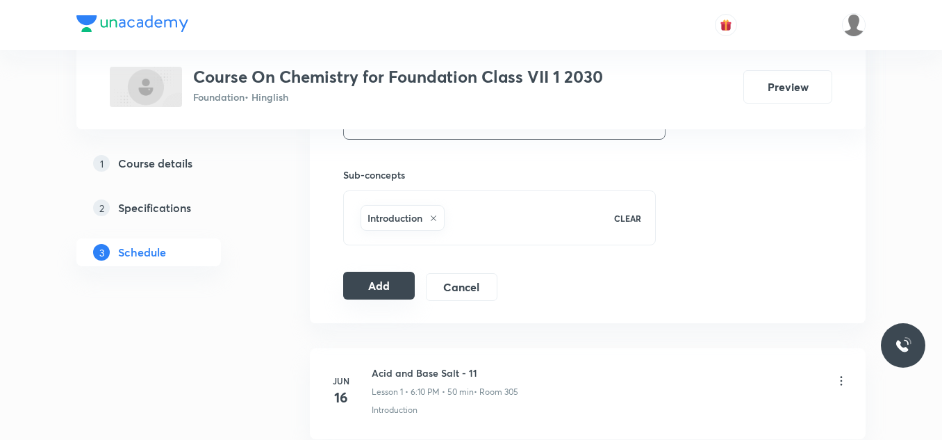
click at [373, 284] on button "Add" at bounding box center [379, 286] width 72 height 28
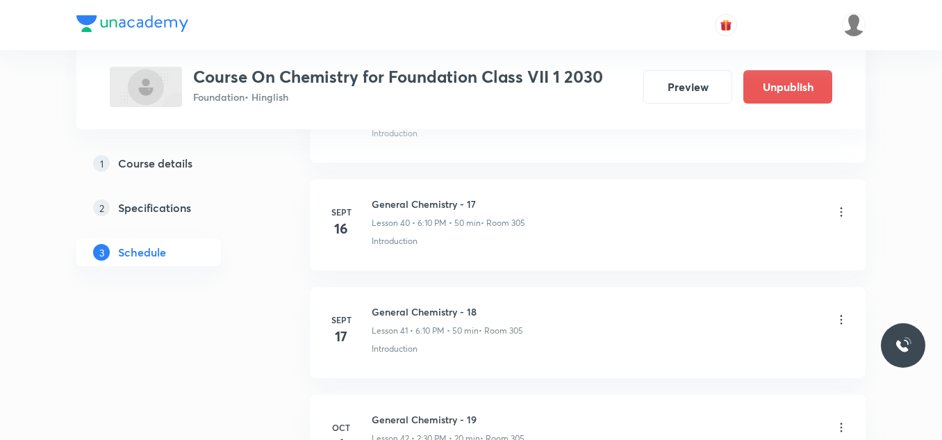
scroll to position [4666, 0]
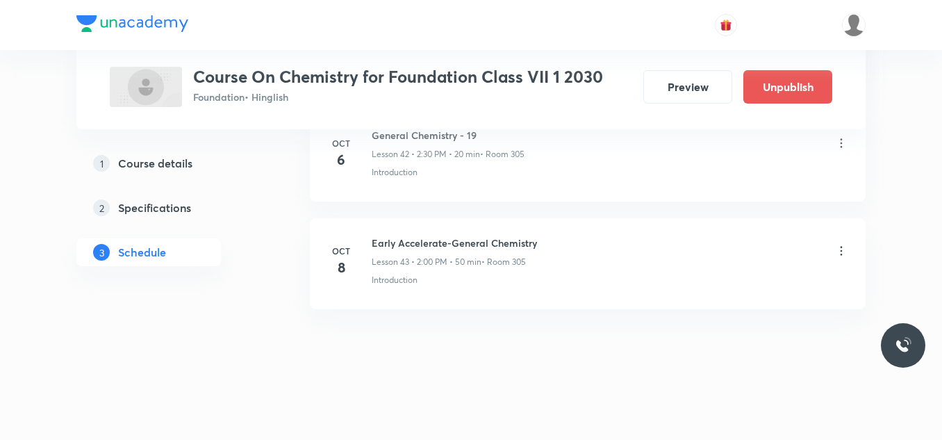
click at [838, 256] on icon at bounding box center [841, 251] width 14 height 14
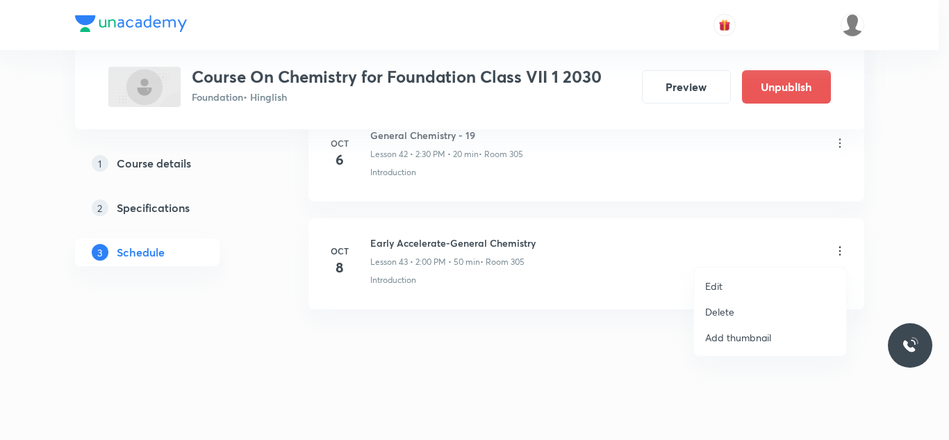
click at [741, 288] on li "Edit" at bounding box center [770, 286] width 152 height 26
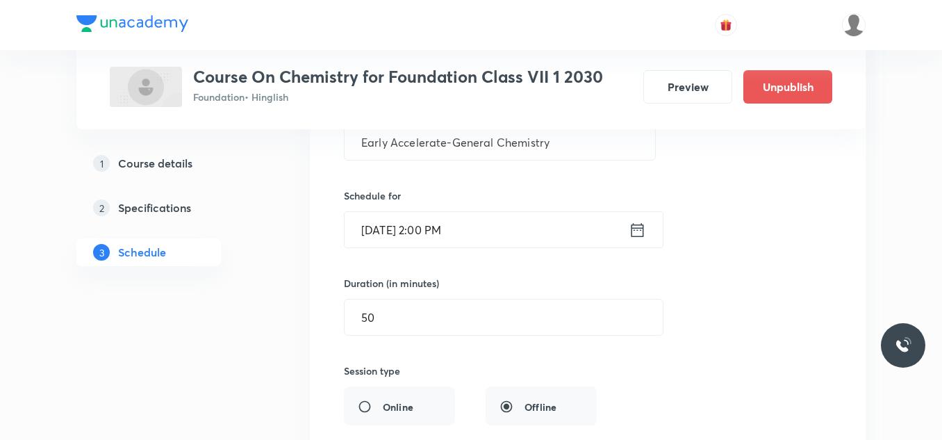
scroll to position [4740, 0]
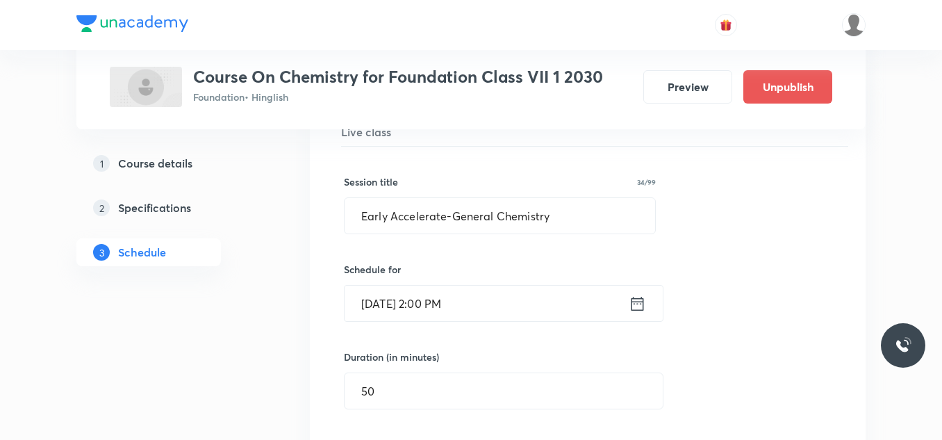
click at [481, 310] on input "[DATE] 2:00 PM" at bounding box center [487, 303] width 284 height 35
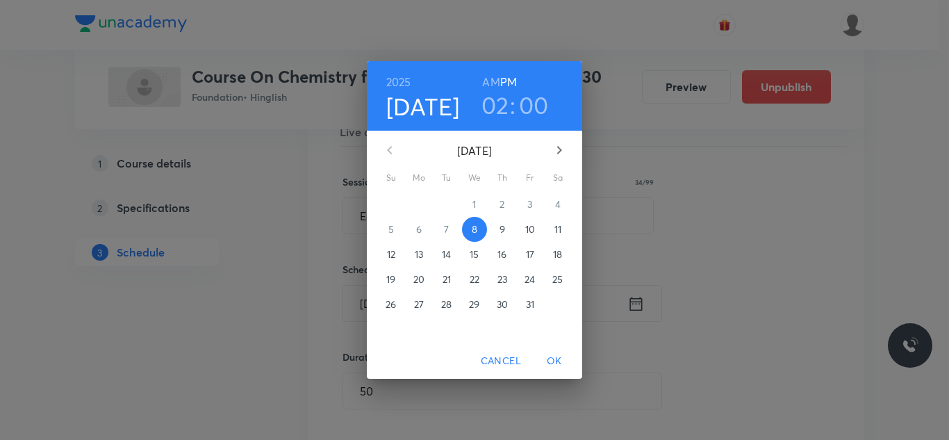
click at [495, 105] on h3 "02" at bounding box center [495, 104] width 28 height 29
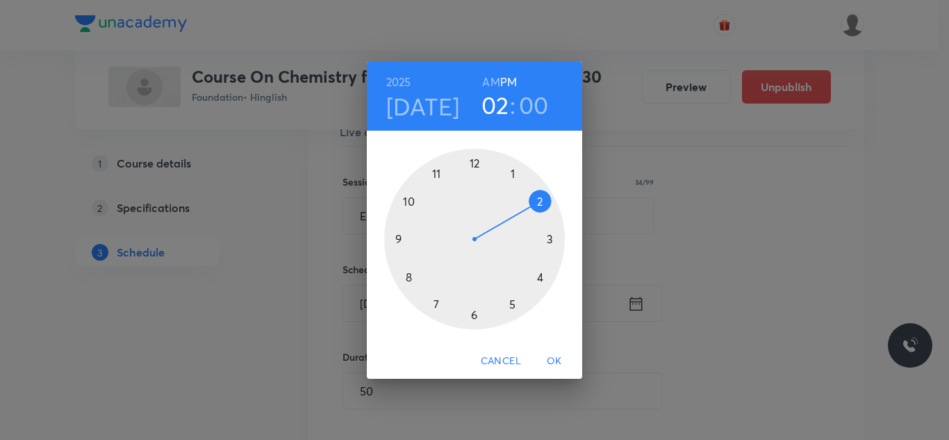
click at [474, 315] on div at bounding box center [474, 239] width 181 height 181
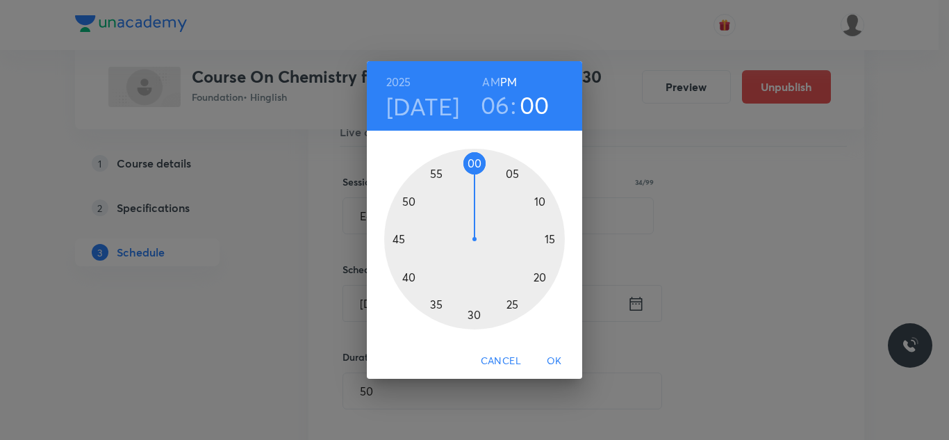
click at [539, 200] on div at bounding box center [474, 239] width 181 height 181
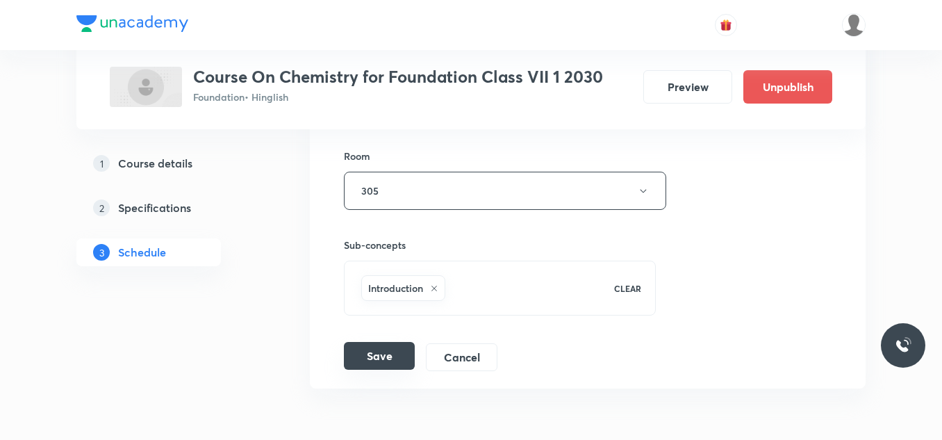
scroll to position [5123, 0]
click at [374, 356] on button "Save" at bounding box center [379, 353] width 71 height 28
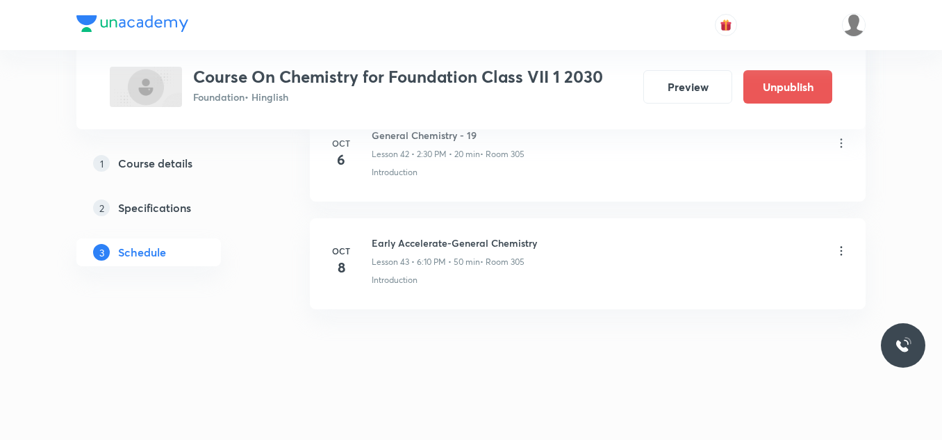
scroll to position [4666, 0]
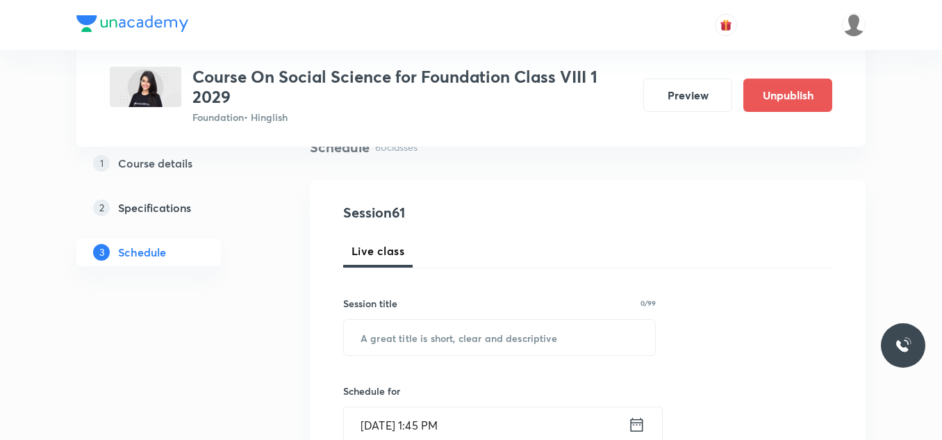
scroll to position [277, 0]
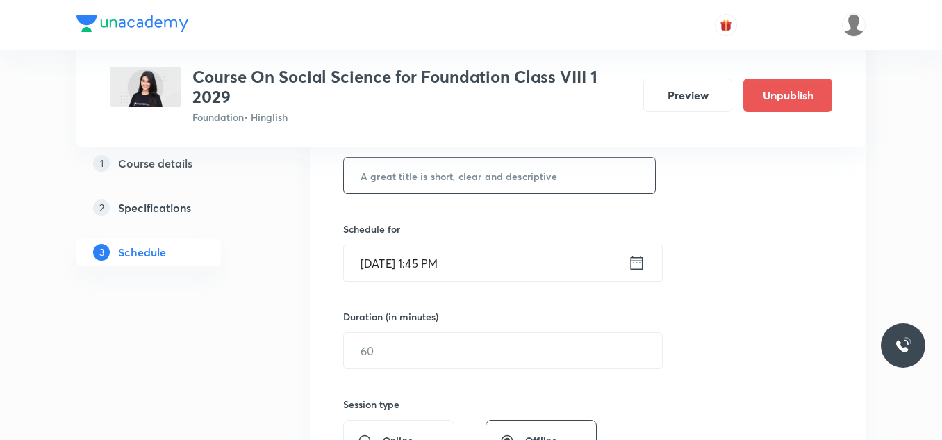
click at [400, 181] on input "text" at bounding box center [499, 175] width 311 height 35
paste input "Resources-06"
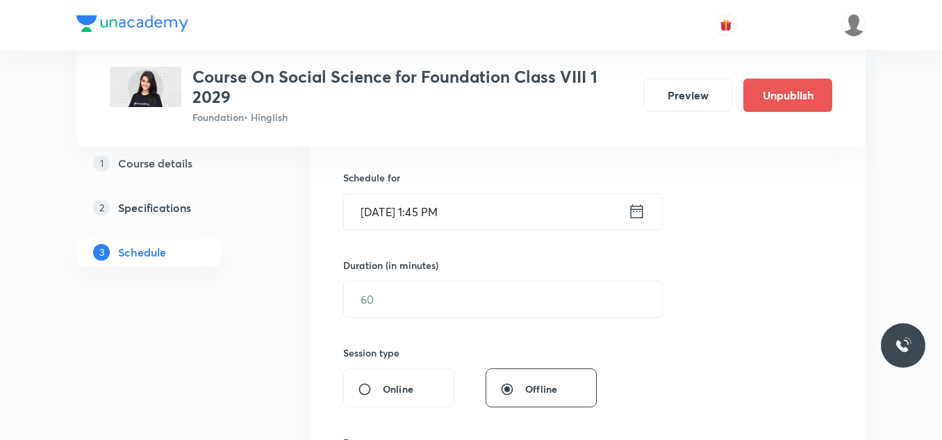
scroll to position [331, 0]
type input "Resources-07"
click at [503, 206] on input "Oct 8, 2025, 1:45 PM" at bounding box center [486, 208] width 284 height 35
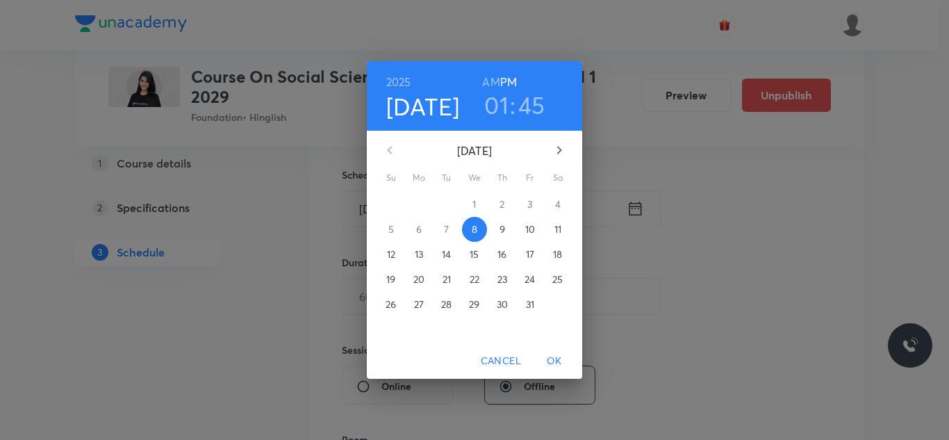
click at [502, 106] on h3 "01" at bounding box center [496, 104] width 24 height 29
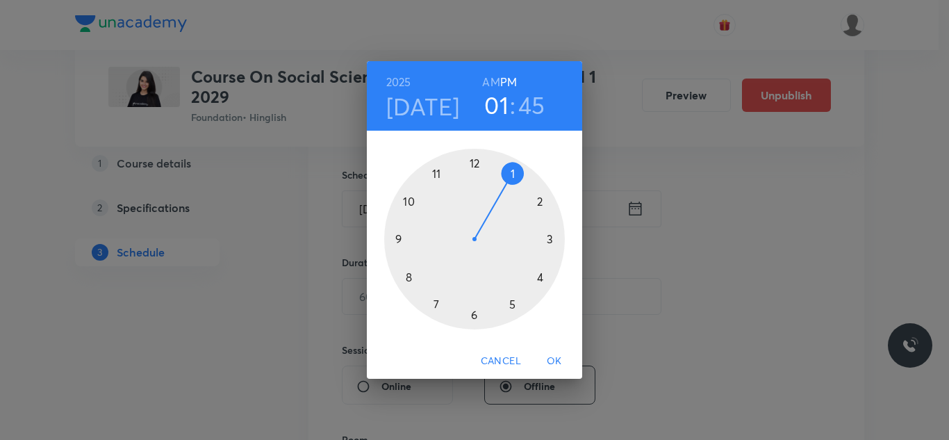
click at [539, 204] on div at bounding box center [474, 239] width 181 height 181
click at [474, 163] on div at bounding box center [474, 239] width 181 height 181
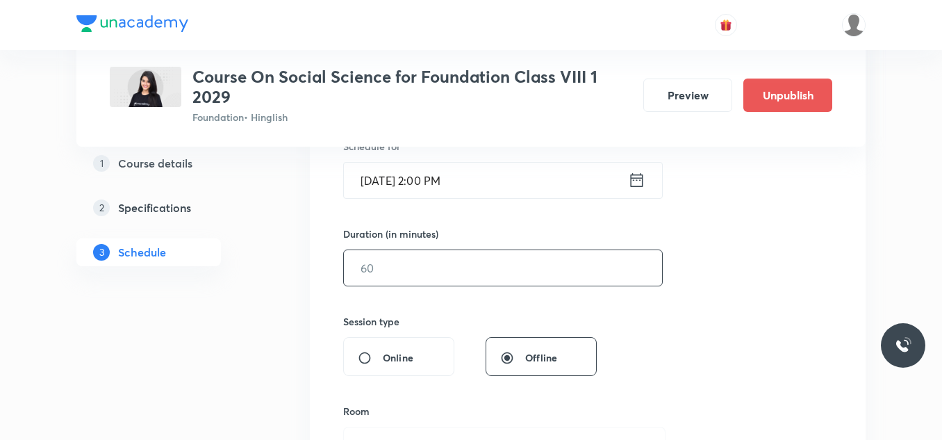
scroll to position [361, 0]
click at [432, 278] on input "text" at bounding box center [503, 266] width 318 height 35
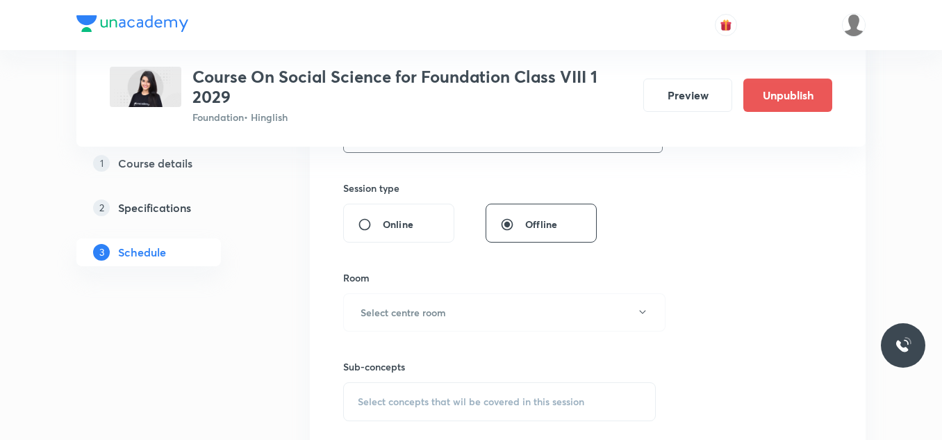
scroll to position [495, 0]
type input "50"
click at [442, 309] on h6 "Select centre room" at bounding box center [403, 310] width 85 height 15
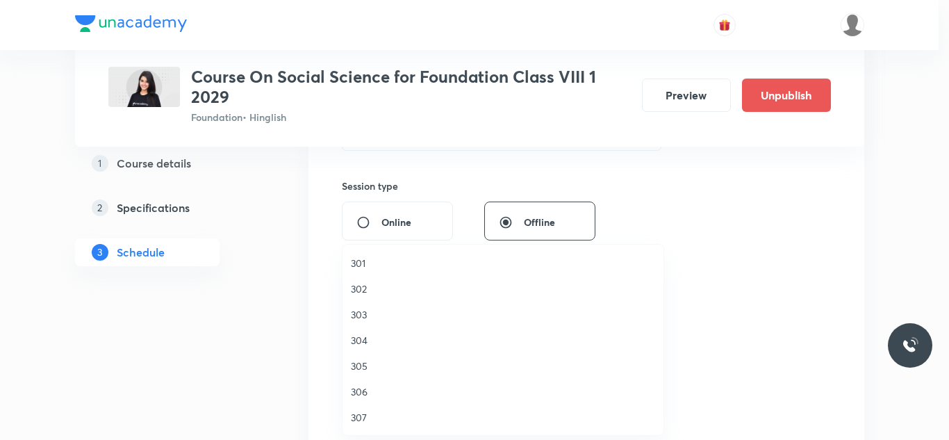
click at [365, 334] on span "304" at bounding box center [503, 340] width 304 height 15
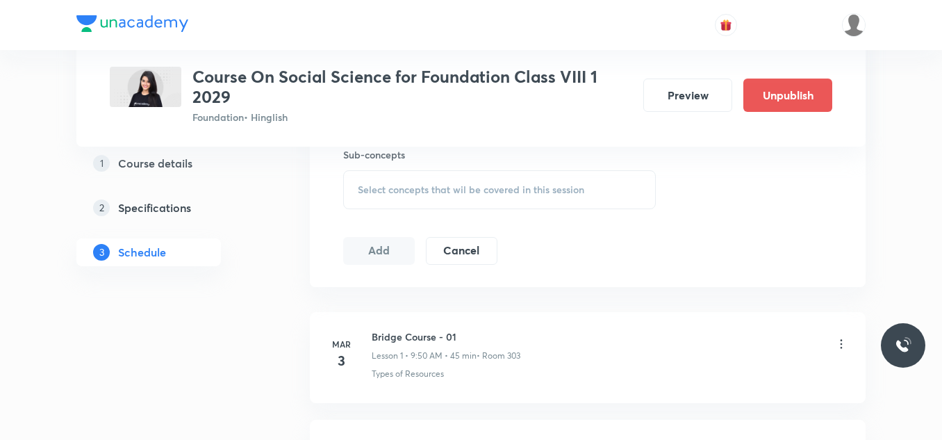
scroll to position [706, 0]
click at [411, 183] on span "Select concepts that wil be covered in this session" at bounding box center [471, 188] width 226 height 11
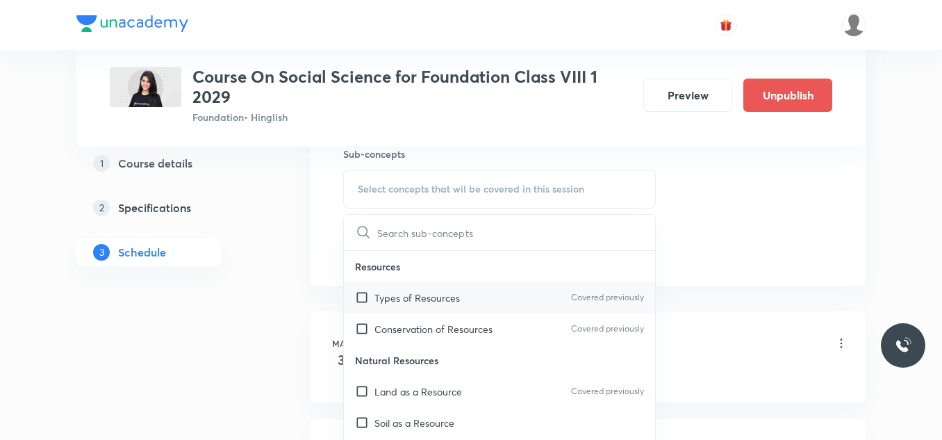
click at [427, 302] on p "Types of Resources" at bounding box center [416, 297] width 85 height 15
checkbox input "true"
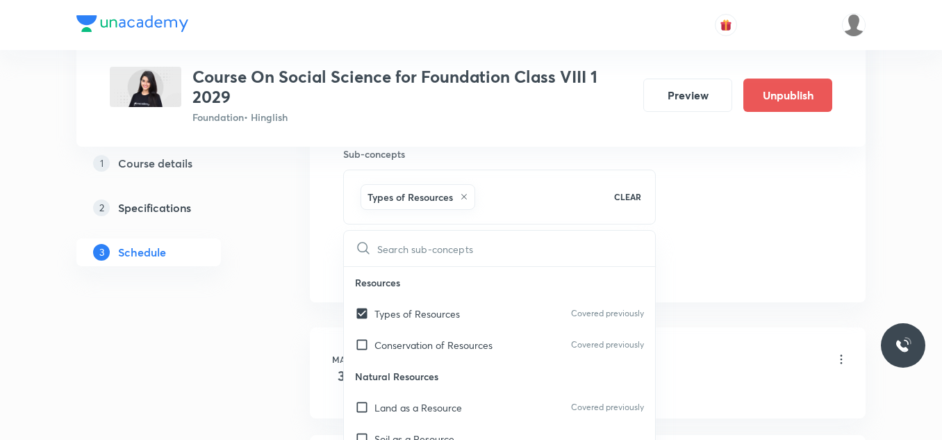
click at [258, 258] on div "1 Course details 2 Specifications 3 Schedule" at bounding box center [170, 215] width 189 height 133
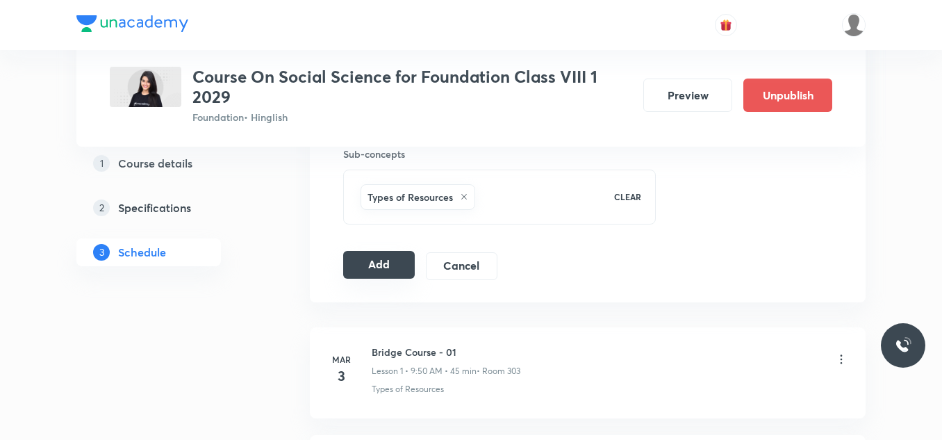
click at [381, 264] on button "Add" at bounding box center [379, 265] width 72 height 28
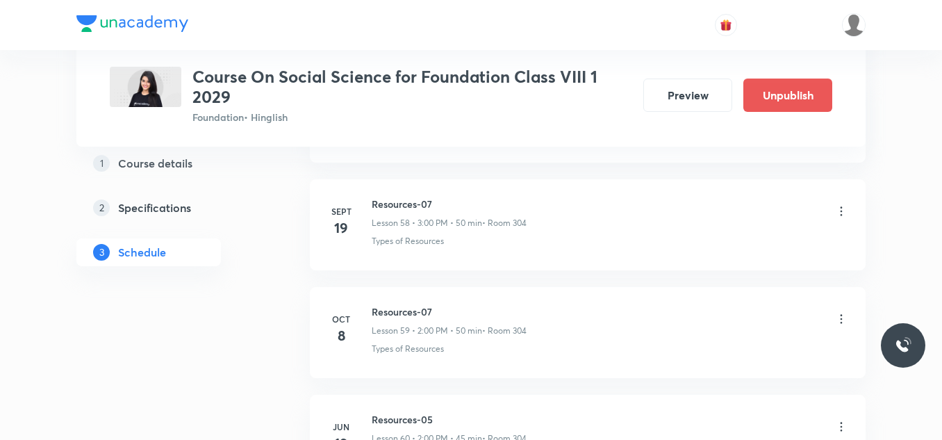
scroll to position [6621, 0]
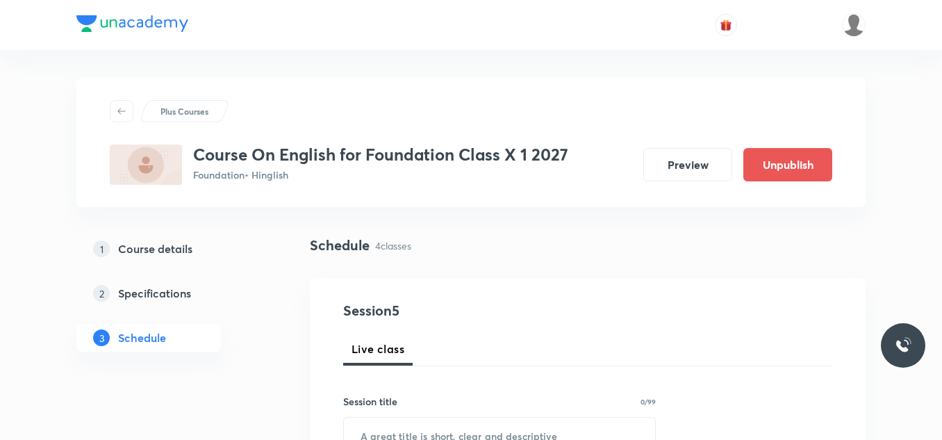
scroll to position [1105, 0]
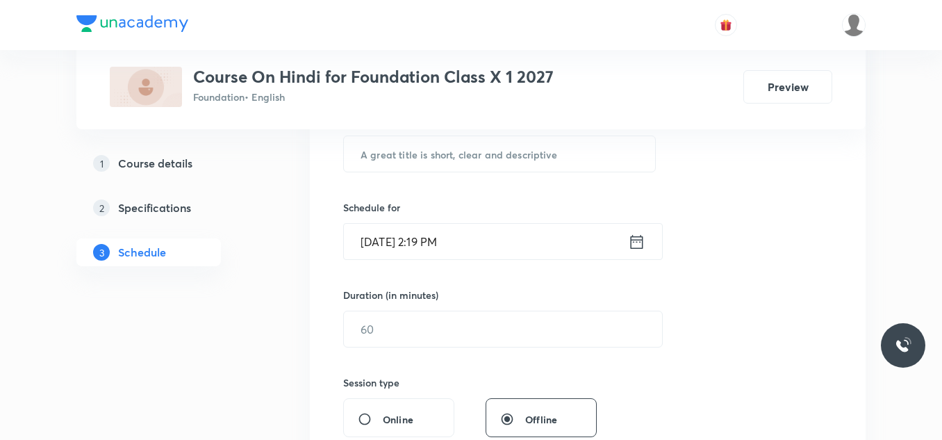
scroll to position [238, 0]
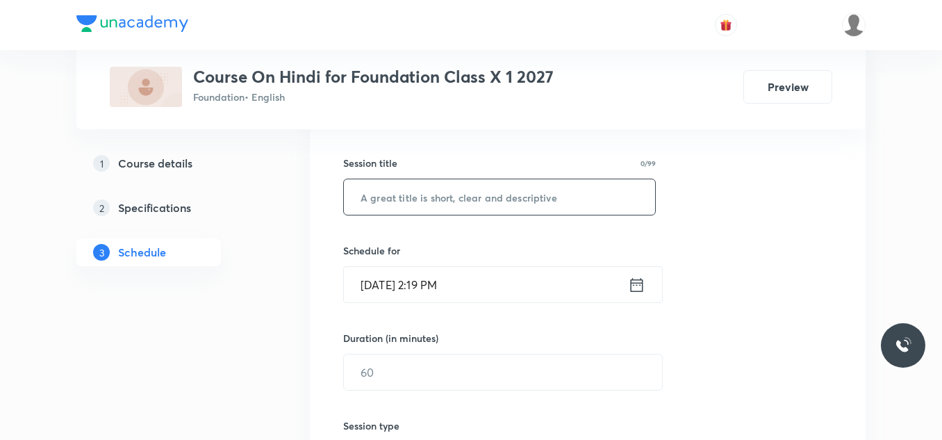
click at [438, 206] on input "text" at bounding box center [499, 196] width 311 height 35
paste input "कर चले हम फ़िदा"
type input "कर चले हम फ़िदा"
click at [490, 297] on input "Oct 8, 2025, 2:19 PM" at bounding box center [486, 284] width 284 height 35
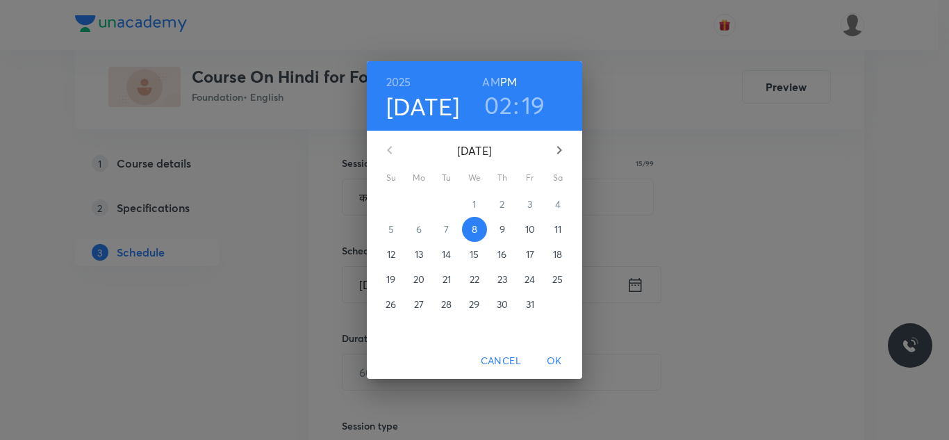
click at [506, 110] on h3 "02" at bounding box center [498, 104] width 28 height 29
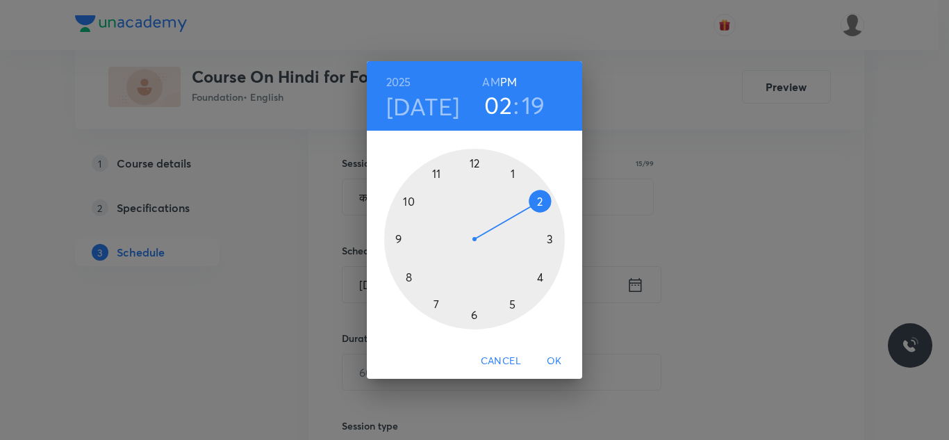
click at [539, 276] on div at bounding box center [474, 239] width 181 height 181
click at [538, 197] on div at bounding box center [474, 239] width 181 height 181
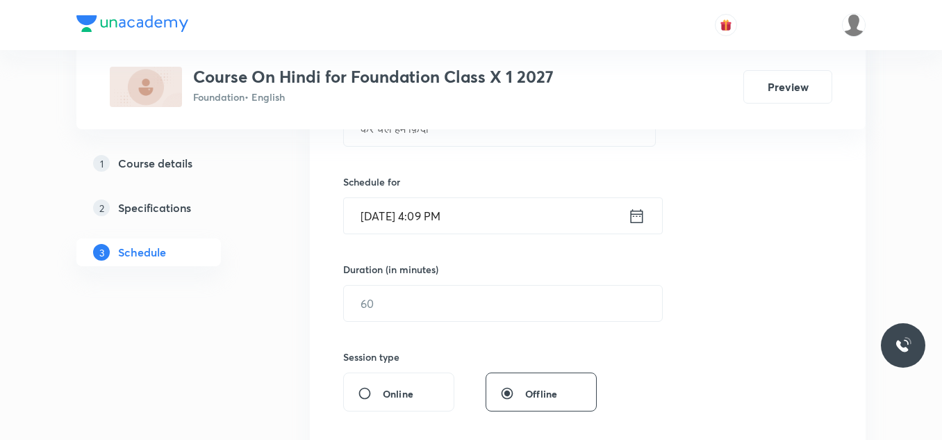
scroll to position [315, 0]
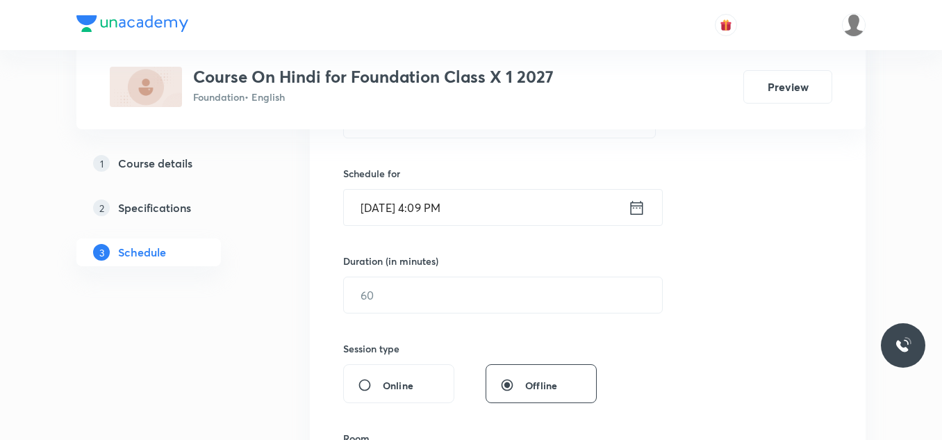
click at [502, 197] on input "Oct 8, 2025, 4:09 PM" at bounding box center [486, 207] width 284 height 35
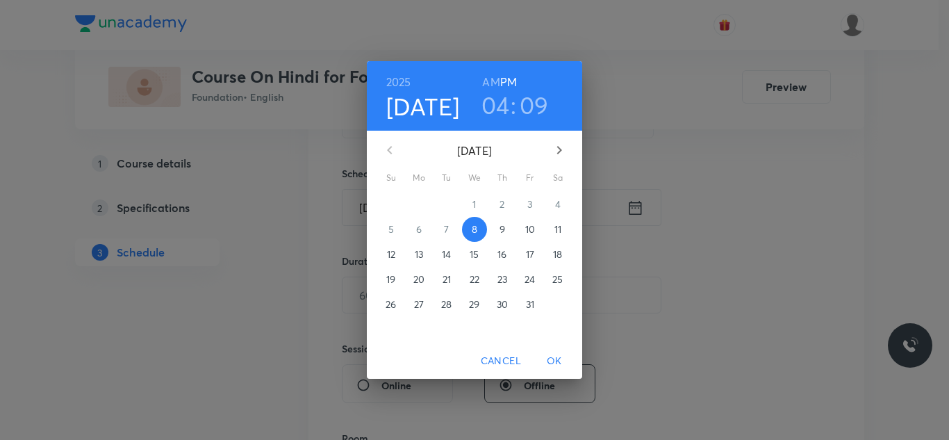
click at [536, 95] on h3 "09" at bounding box center [534, 104] width 29 height 29
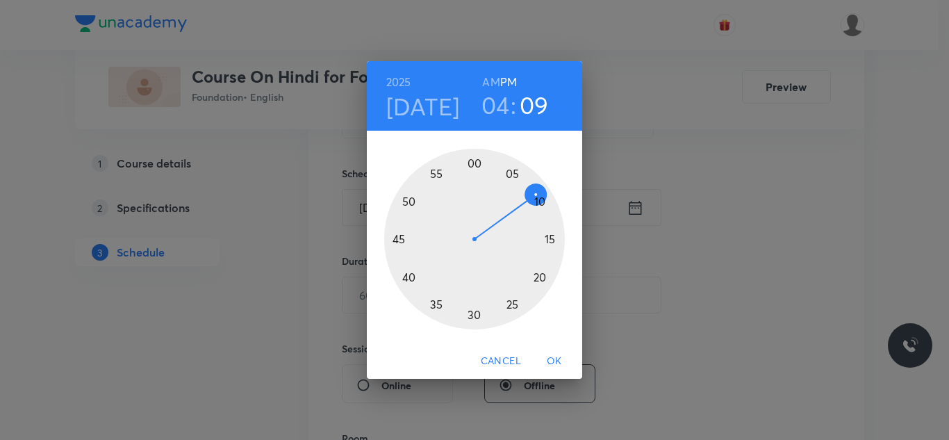
click at [536, 201] on div at bounding box center [474, 239] width 181 height 181
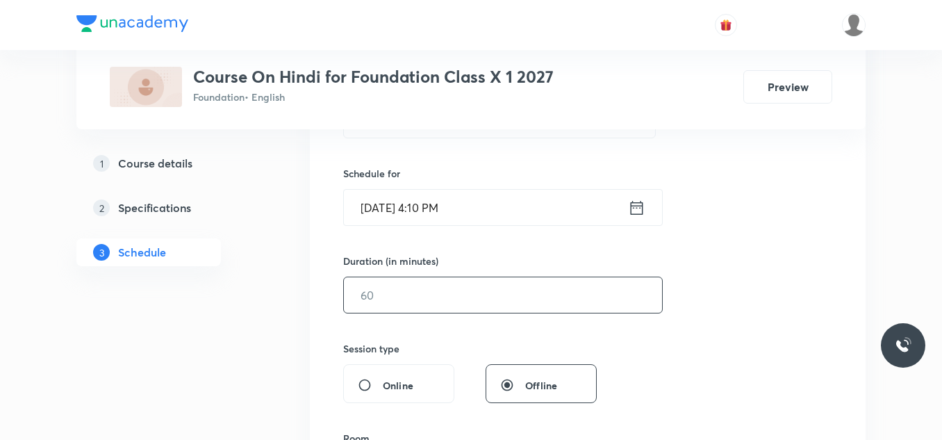
click at [429, 292] on input "text" at bounding box center [503, 294] width 318 height 35
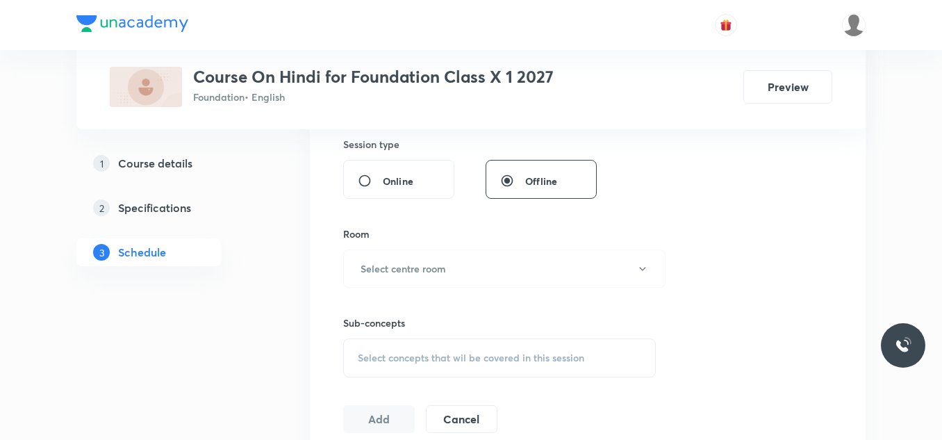
scroll to position [520, 0]
type input "50"
click at [432, 269] on h6 "Select centre room" at bounding box center [403, 268] width 85 height 15
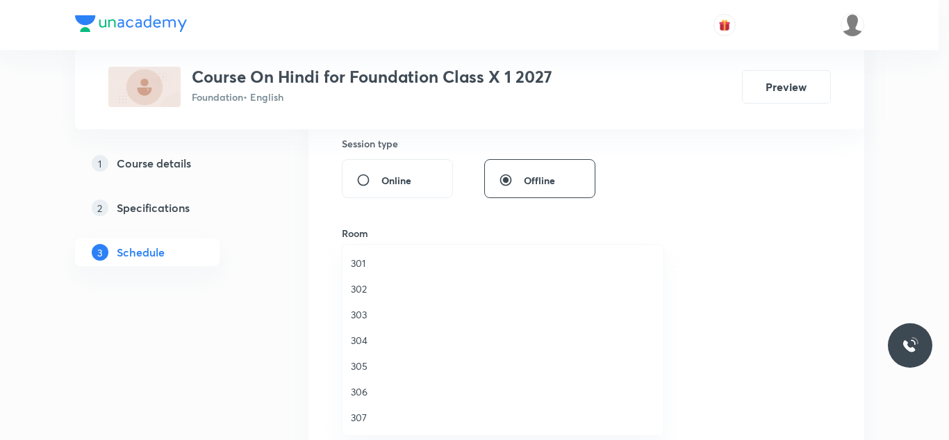
click at [367, 259] on span "301" at bounding box center [503, 263] width 304 height 15
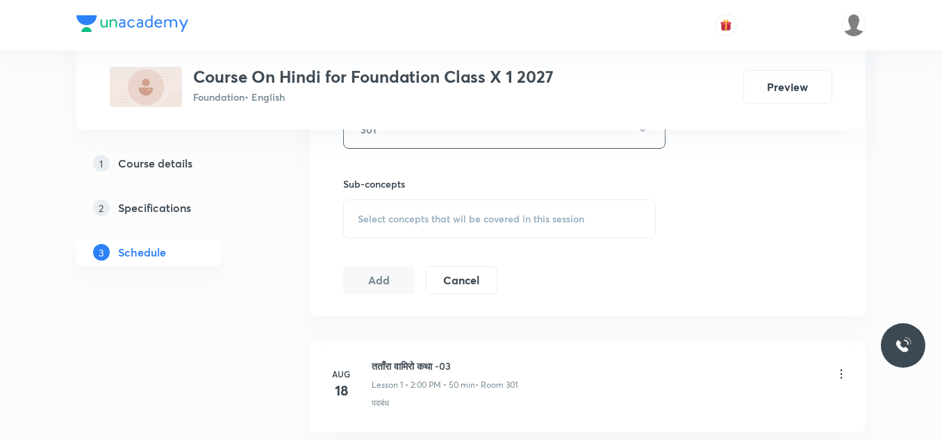
scroll to position [661, 0]
click at [438, 214] on span "Select concepts that wil be covered in this session" at bounding box center [471, 216] width 226 height 11
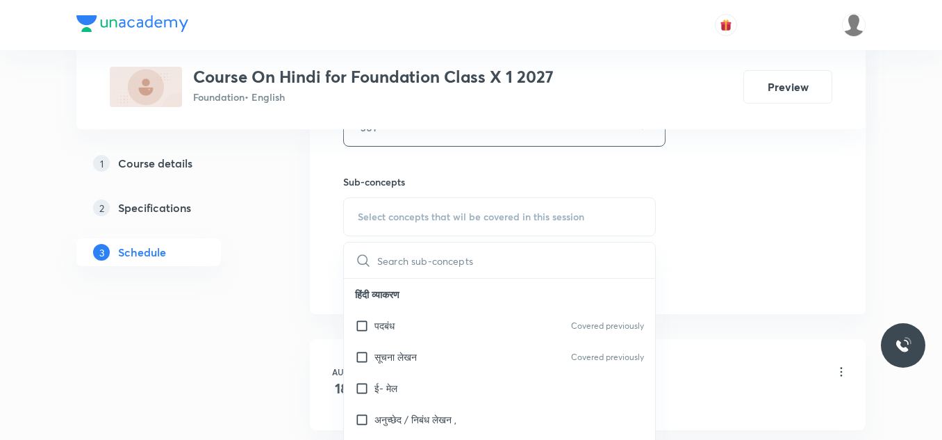
click at [395, 331] on p "पदबंध" at bounding box center [384, 325] width 20 height 15
checkbox input "true"
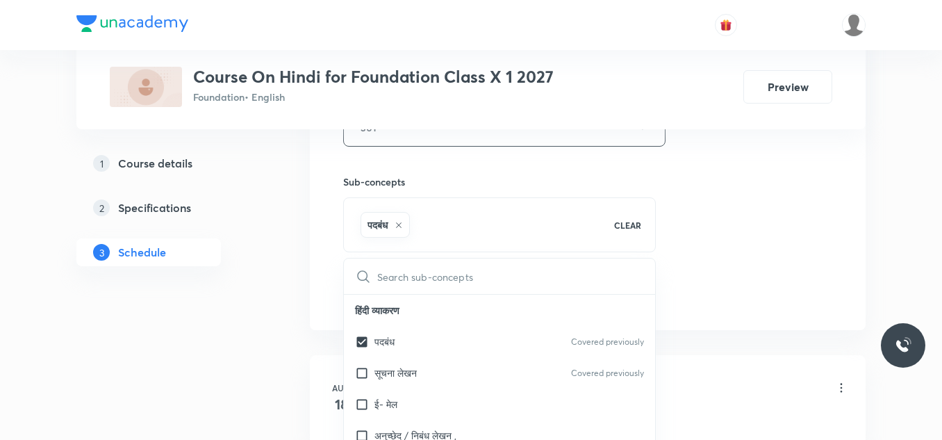
click at [230, 274] on div "1 Course details 2 Specifications 3 Schedule" at bounding box center [170, 215] width 189 height 133
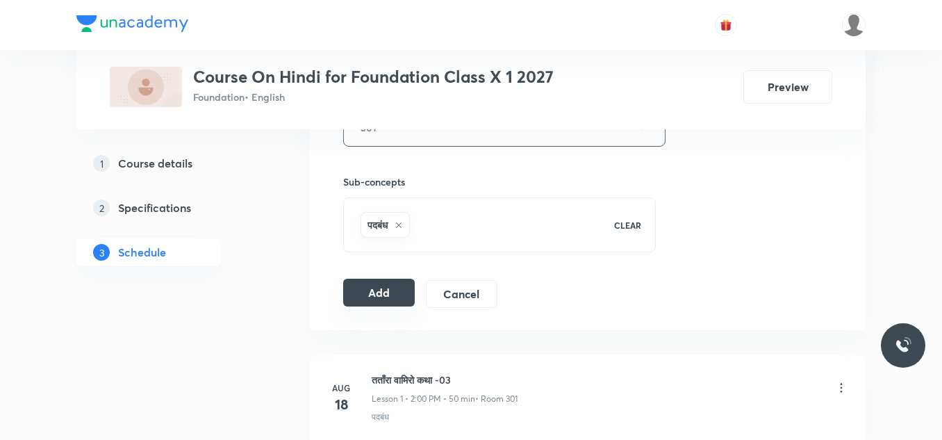
click at [364, 294] on button "Add" at bounding box center [379, 293] width 72 height 28
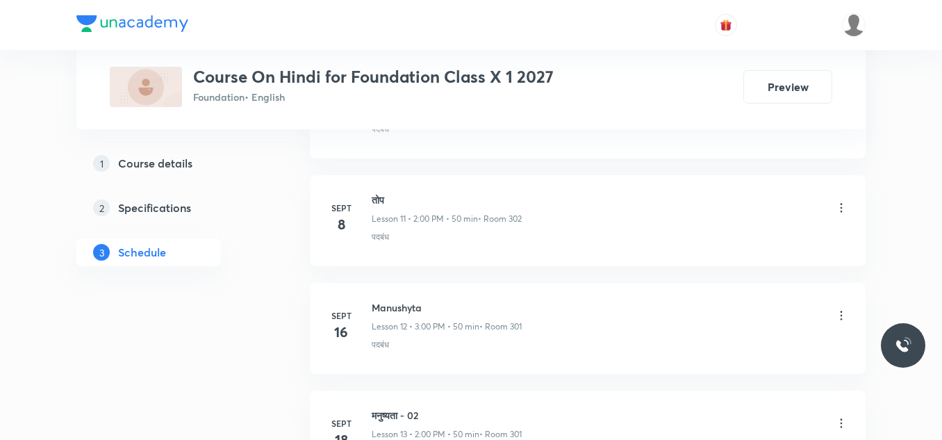
scroll to position [2413, 0]
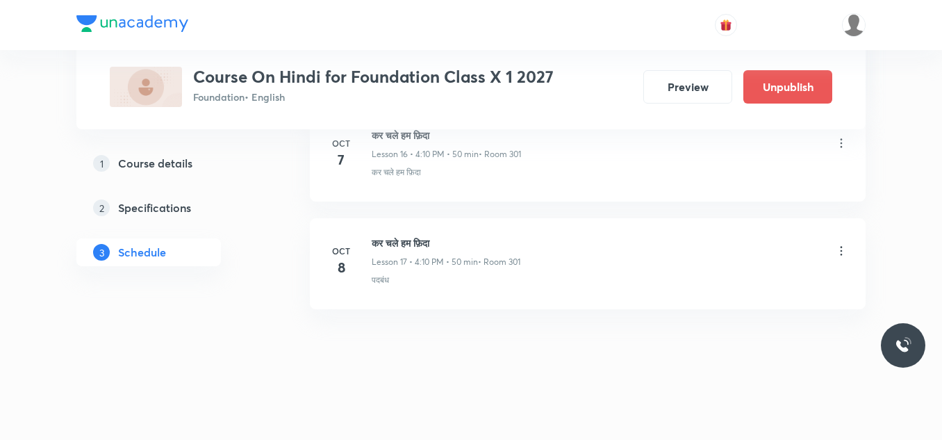
click at [842, 253] on icon at bounding box center [841, 251] width 14 height 14
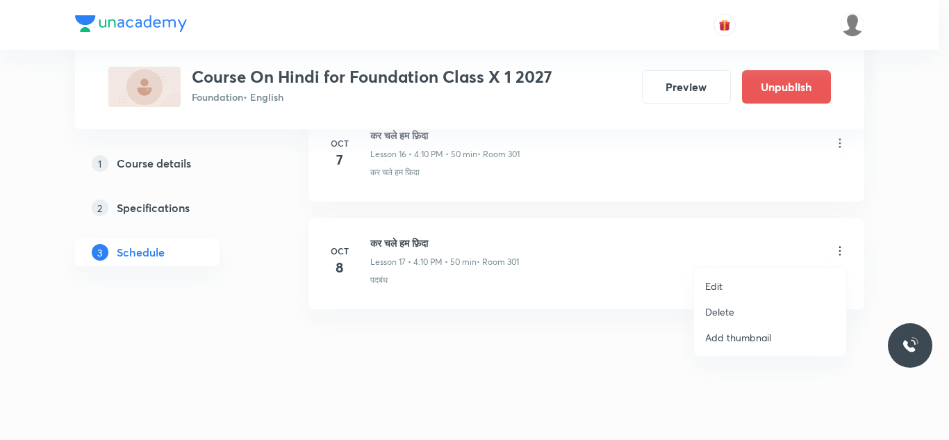
click at [735, 309] on li "Delete" at bounding box center [770, 312] width 152 height 26
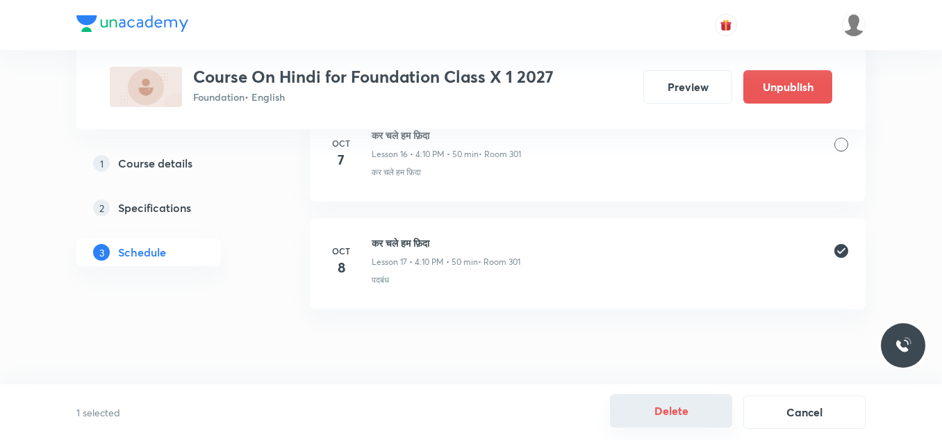
click at [665, 408] on button "Delete" at bounding box center [671, 410] width 122 height 33
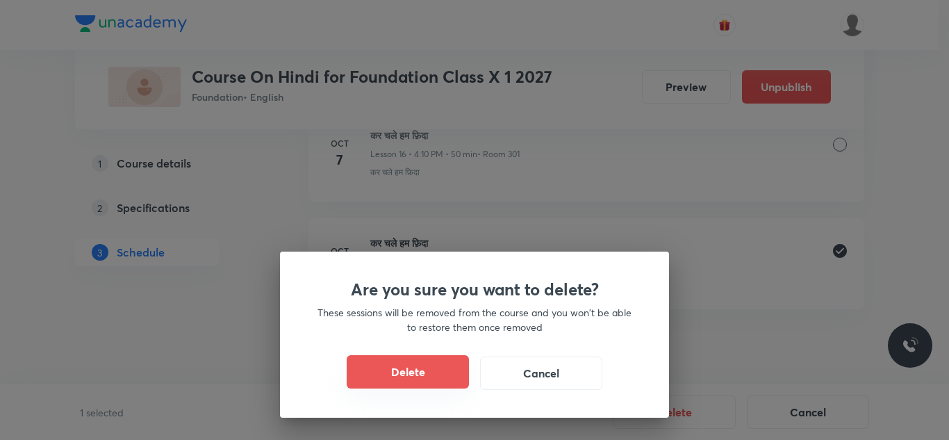
click at [395, 372] on button "Delete" at bounding box center [408, 371] width 122 height 33
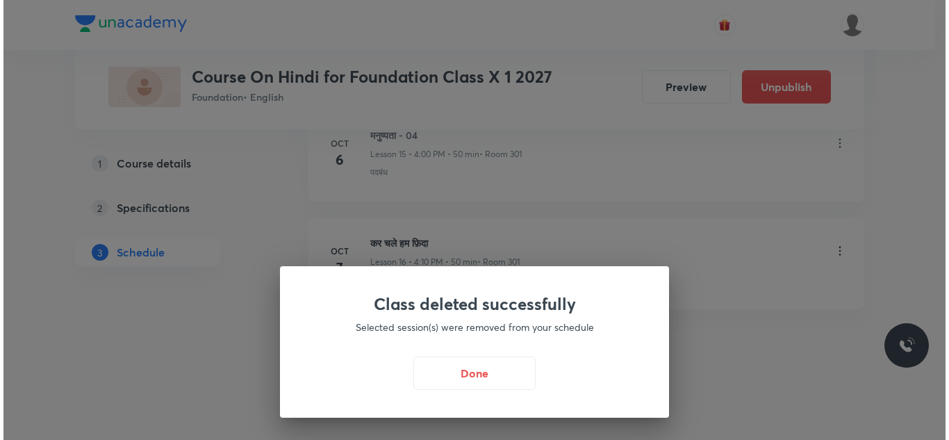
scroll to position [2397, 0]
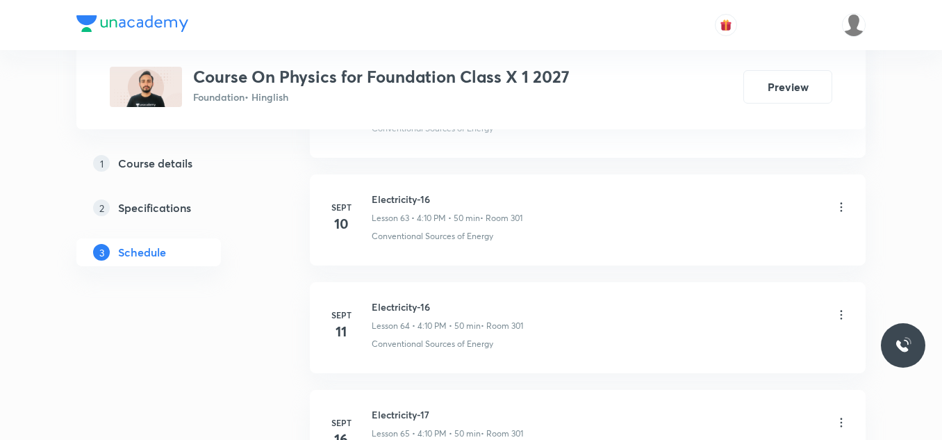
scroll to position [7996, 0]
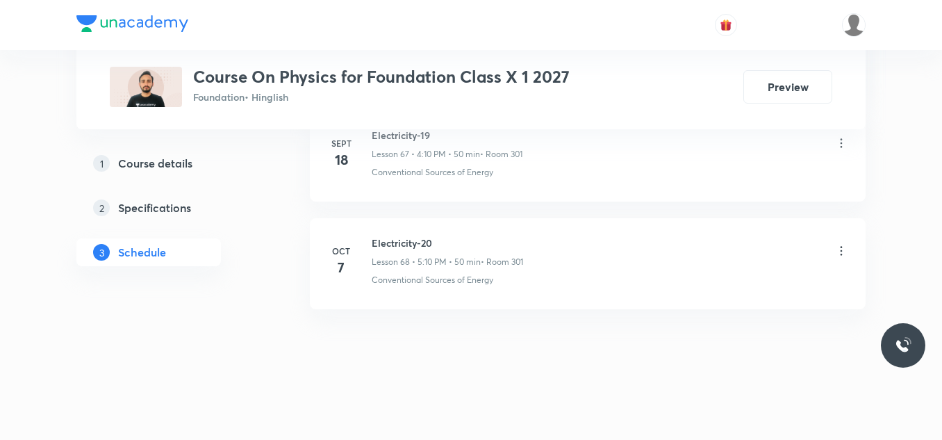
click at [408, 247] on h6 "Electricity-20" at bounding box center [447, 243] width 151 height 15
copy h6 "Electricity-20"
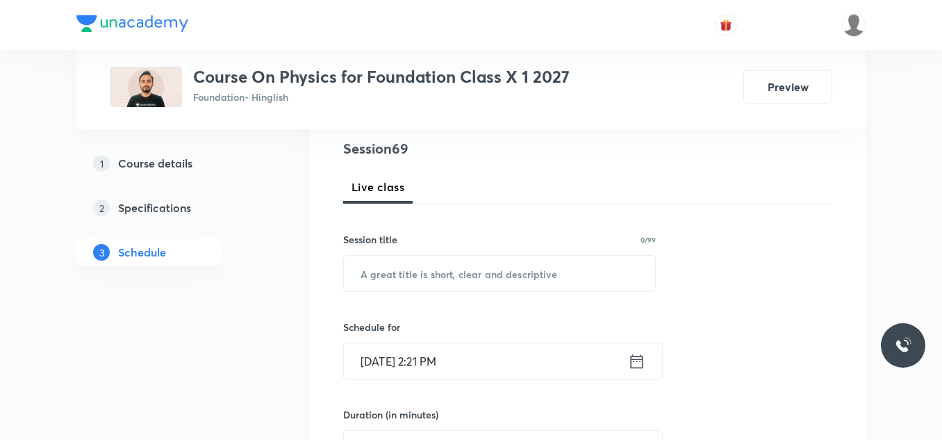
scroll to position [163, 0]
click at [404, 267] on input "text" at bounding box center [499, 272] width 311 height 35
paste input "Electricity-20"
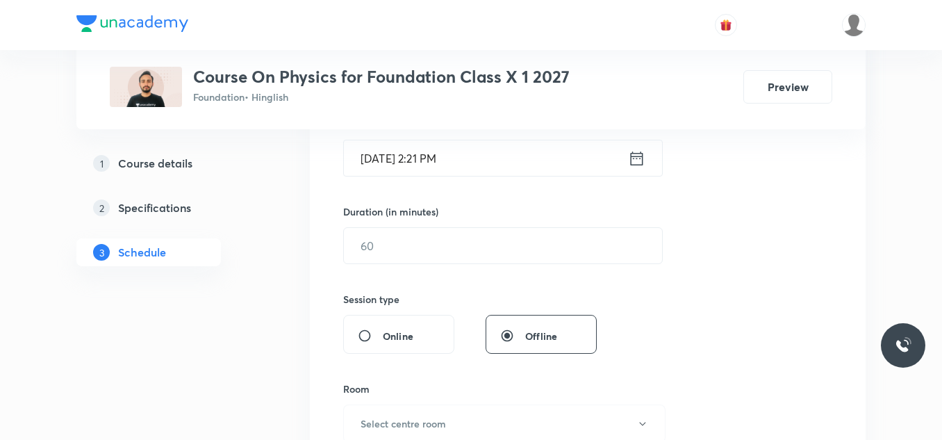
scroll to position [366, 0]
type input "Electricity-21"
click at [487, 157] on input "Oct 8, 2025, 2:21 PM" at bounding box center [486, 156] width 284 height 35
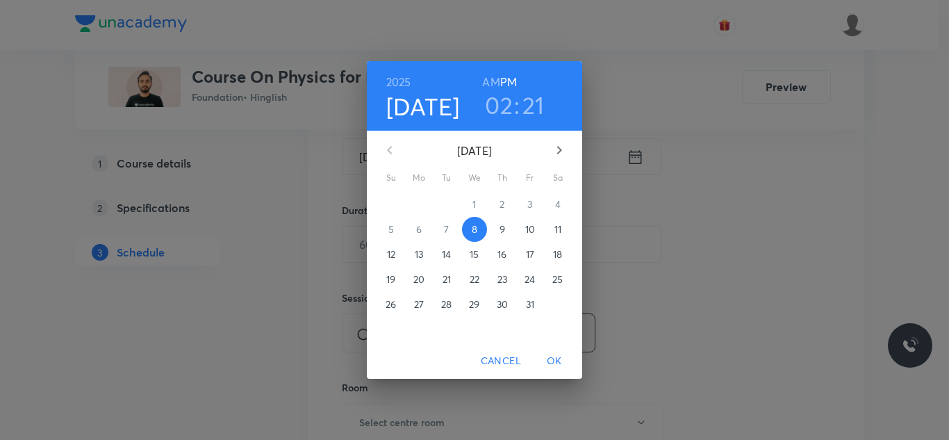
click at [501, 99] on h3 "02" at bounding box center [499, 104] width 28 height 29
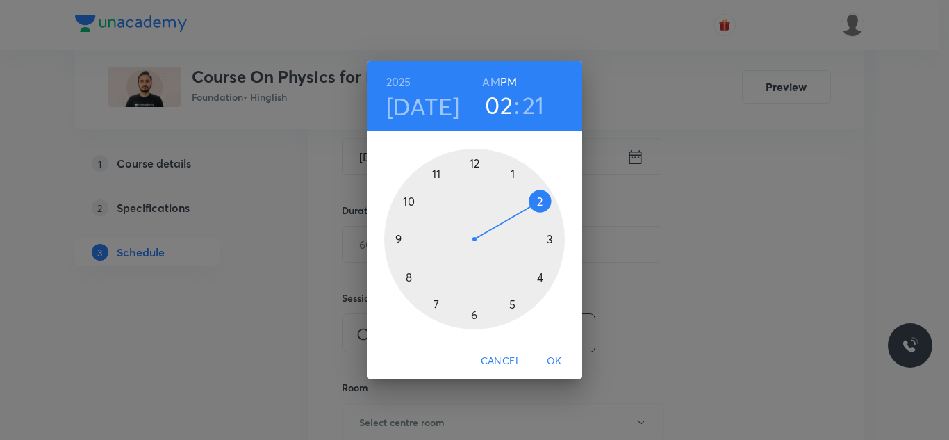
click at [539, 276] on div at bounding box center [474, 239] width 181 height 181
click at [538, 199] on div at bounding box center [474, 239] width 181 height 181
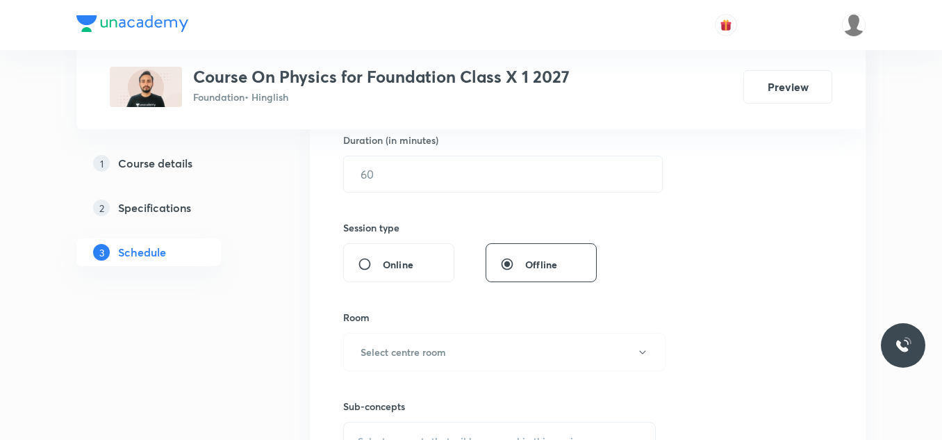
scroll to position [437, 0]
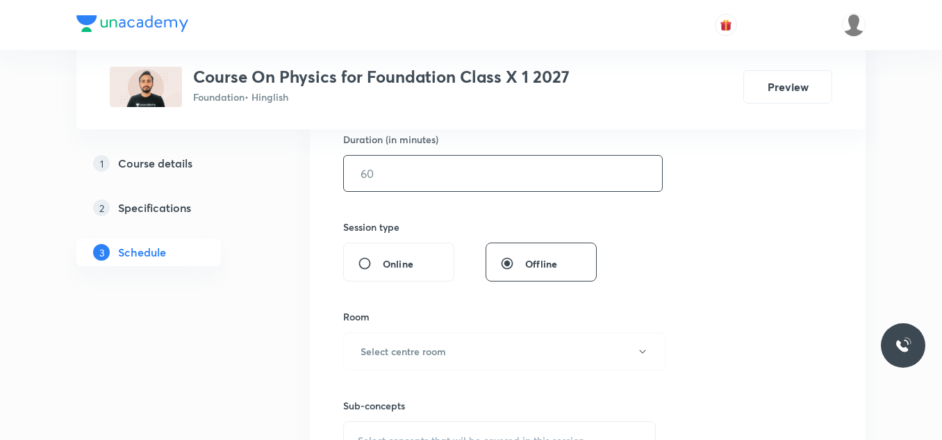
click at [446, 183] on input "text" at bounding box center [503, 173] width 318 height 35
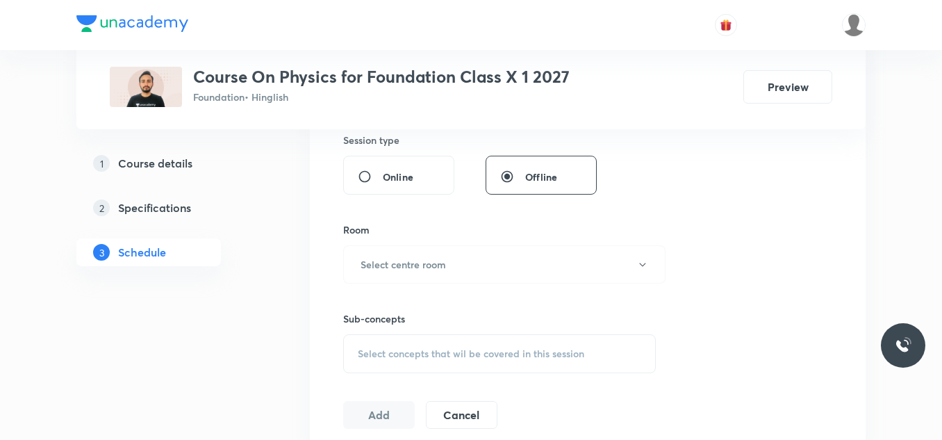
scroll to position [525, 0]
type input "50"
click at [418, 258] on h6 "Select centre room" at bounding box center [403, 263] width 85 height 15
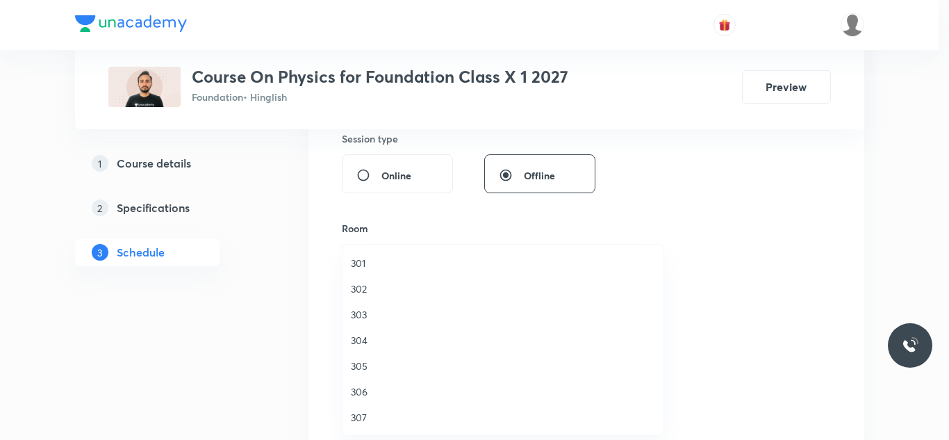
click at [359, 261] on span "301" at bounding box center [503, 263] width 304 height 15
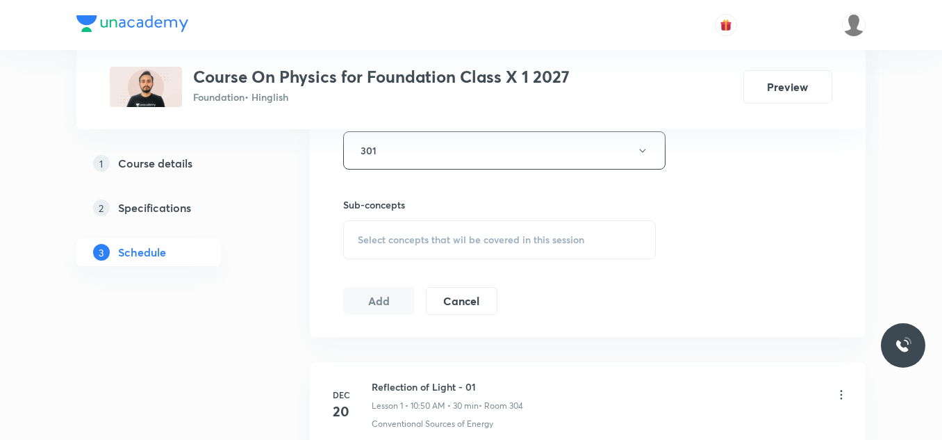
scroll to position [647, 0]
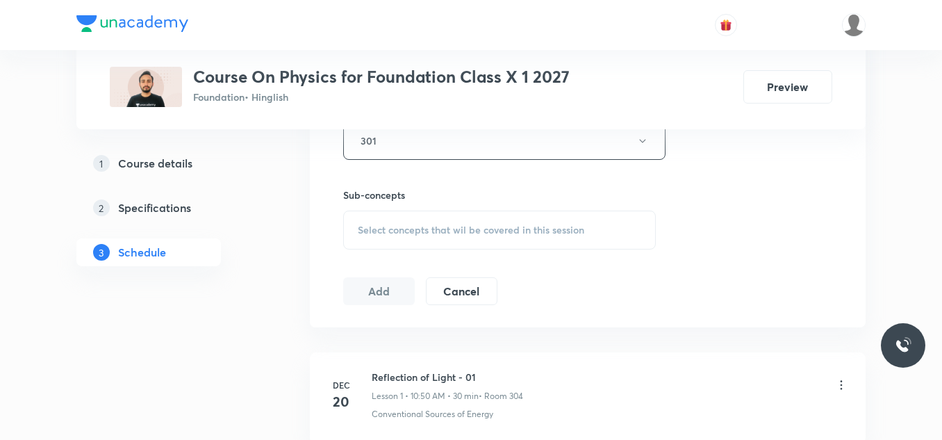
click at [432, 220] on div "Select concepts that wil be covered in this session" at bounding box center [499, 229] width 313 height 39
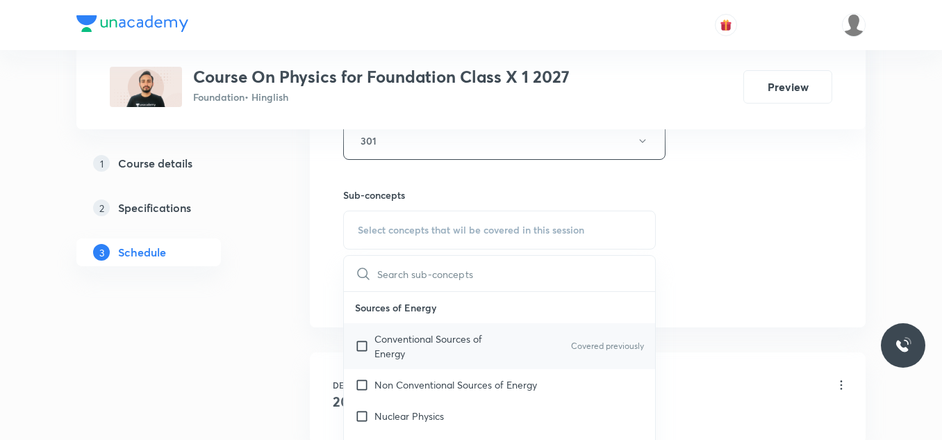
click at [397, 338] on p "Conventional Sources of Energy" at bounding box center [444, 345] width 140 height 29
checkbox input "true"
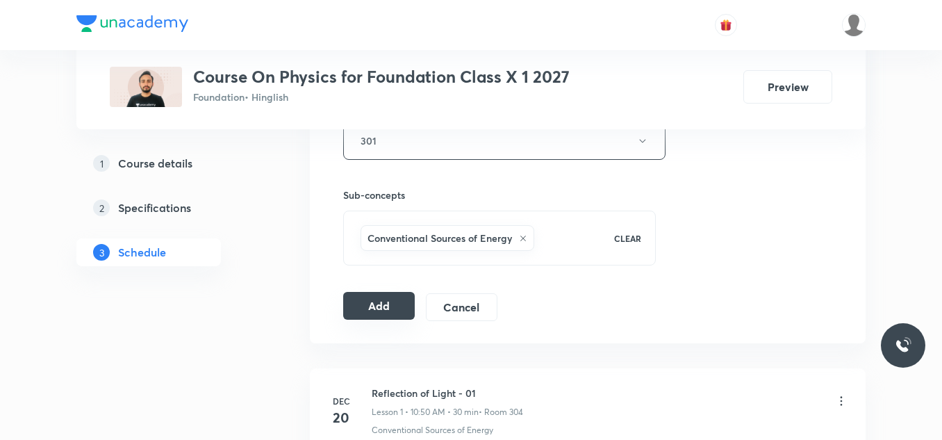
click at [367, 315] on button "Add" at bounding box center [379, 306] width 72 height 28
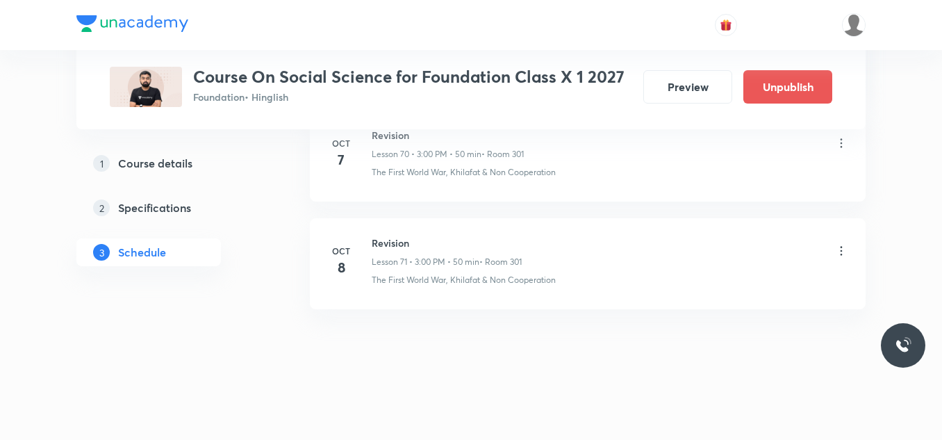
click at [838, 247] on icon at bounding box center [841, 251] width 14 height 14
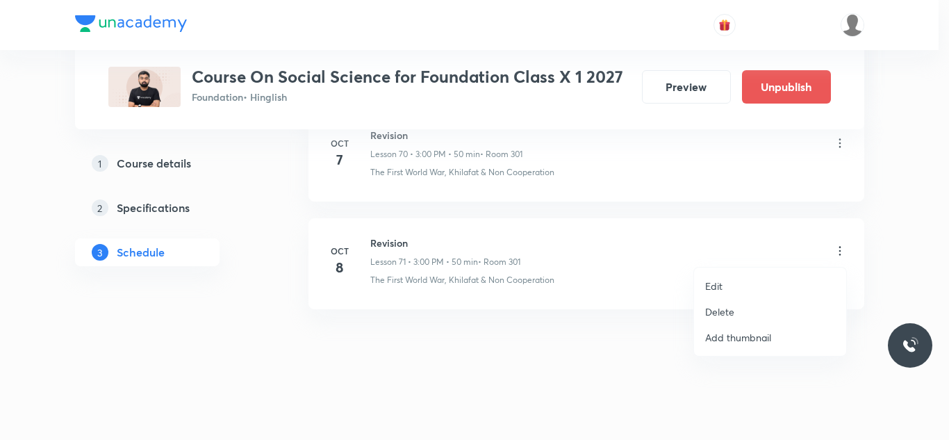
click at [731, 304] on p "Delete" at bounding box center [719, 311] width 29 height 15
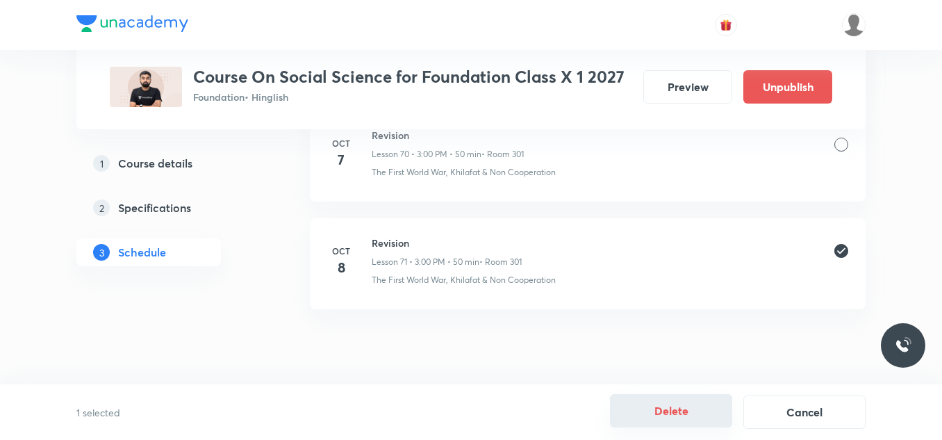
click at [670, 410] on button "Delete" at bounding box center [671, 410] width 122 height 33
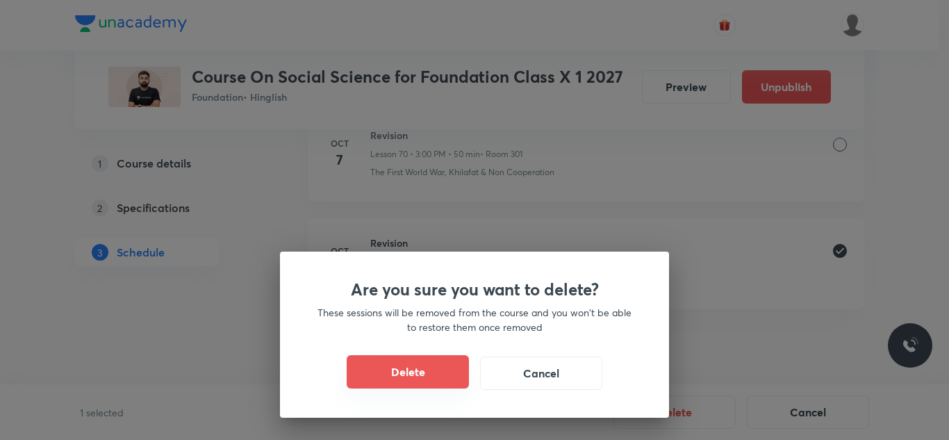
click at [413, 374] on button "Delete" at bounding box center [408, 371] width 122 height 33
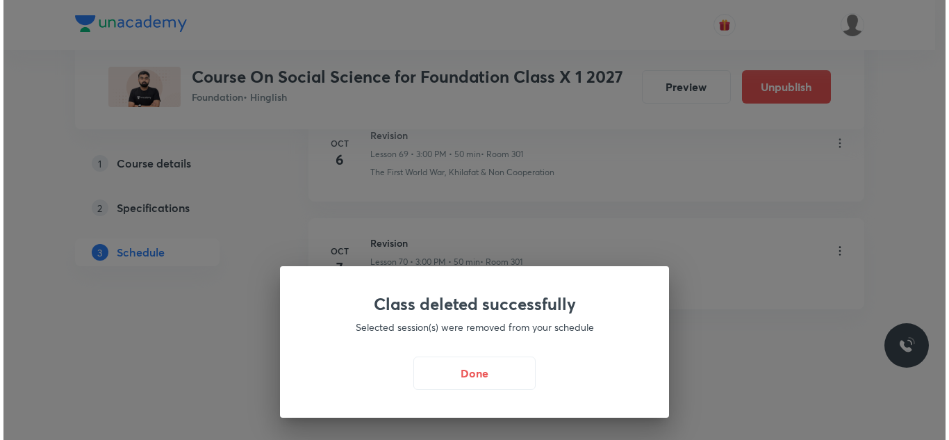
scroll to position [8300, 0]
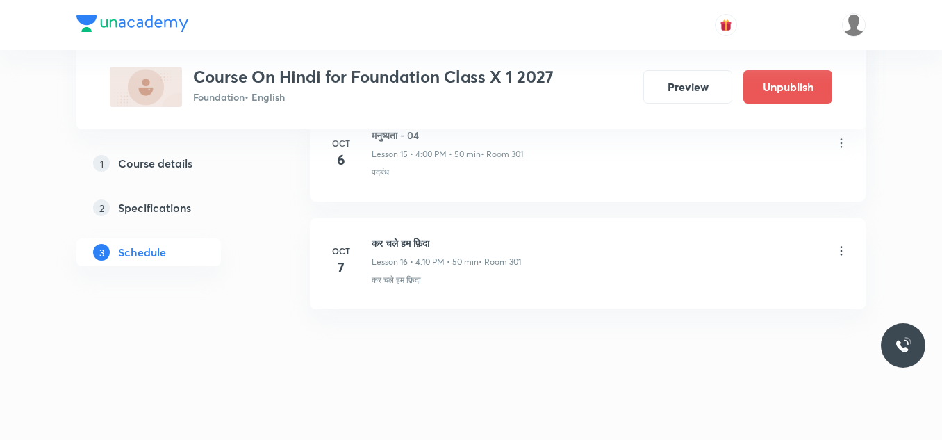
click at [413, 241] on h6 "कर चले हम फ़िदा" at bounding box center [446, 243] width 149 height 15
copy h6 "कर चले हम फ़िदा"
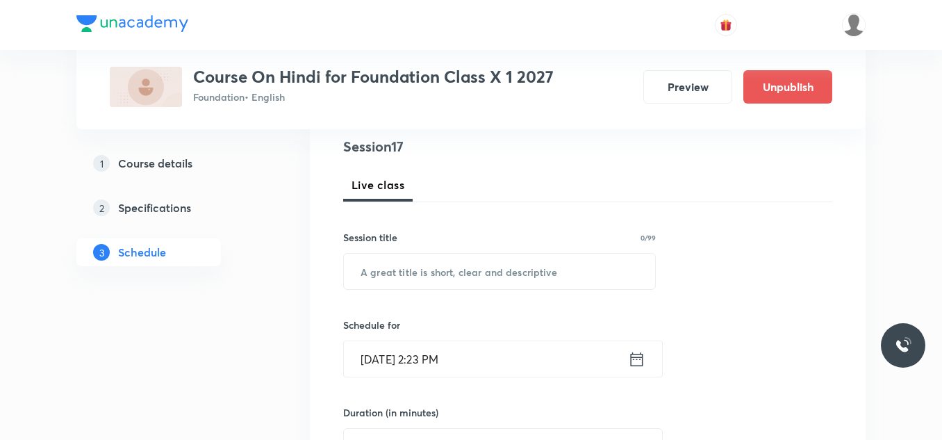
scroll to position [165, 0]
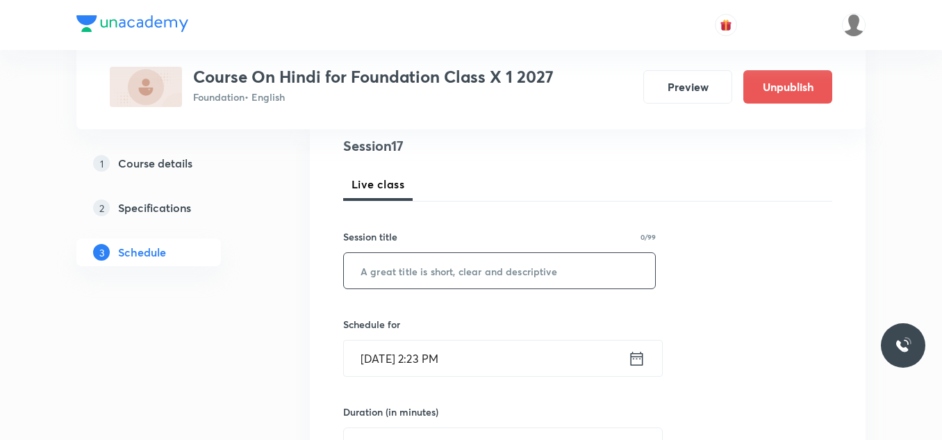
click at [399, 274] on input "text" at bounding box center [499, 270] width 311 height 35
paste input "कर चले हम फ़िदा"
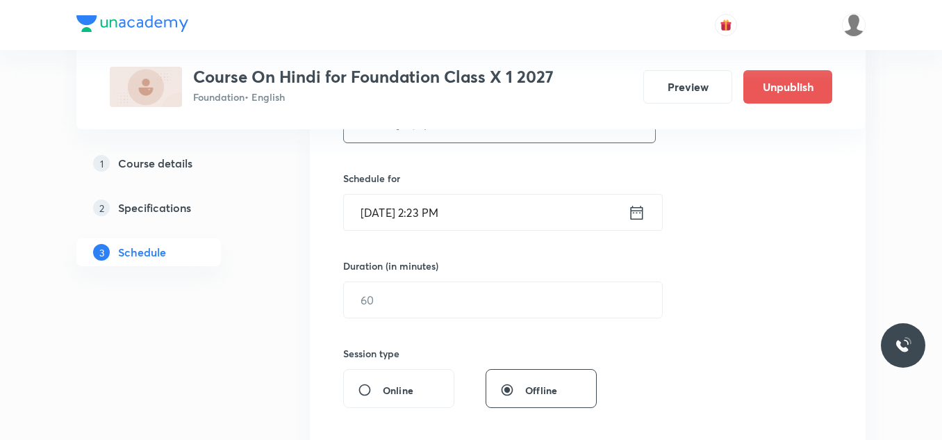
scroll to position [312, 0]
type input "कर चले हम फ़िदा - 02"
click at [481, 207] on input "Oct 8, 2025, 2:23 PM" at bounding box center [486, 210] width 284 height 35
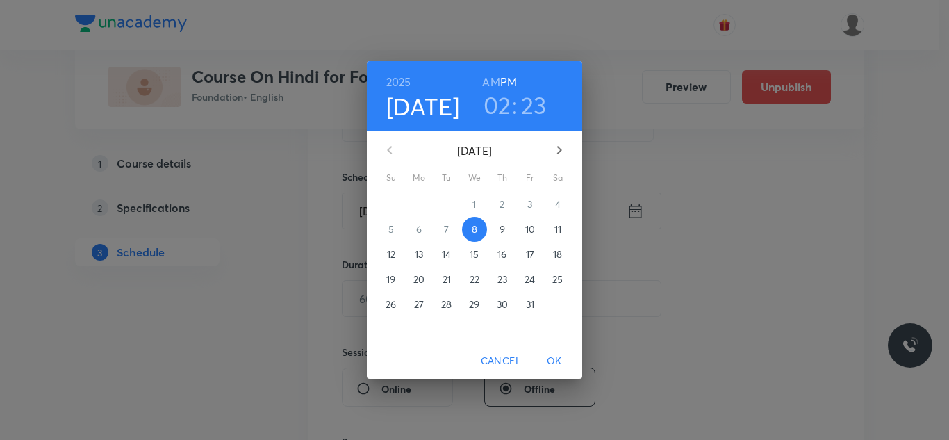
click at [497, 101] on h3 "02" at bounding box center [498, 104] width 28 height 29
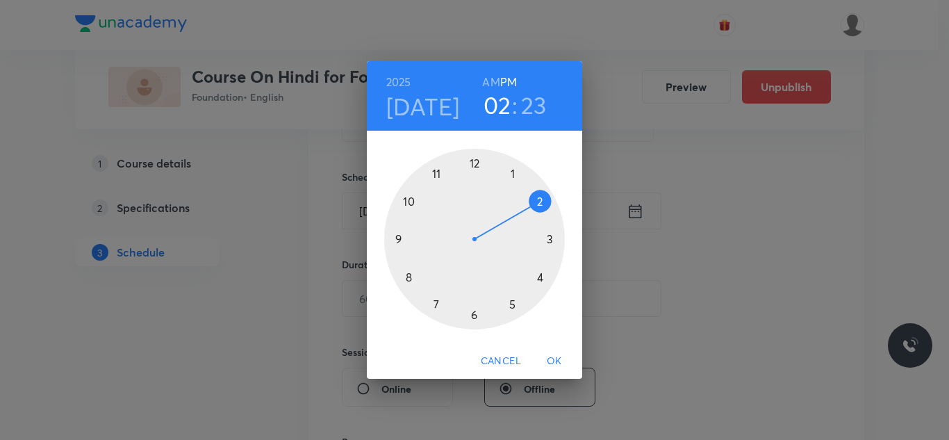
click at [551, 239] on div at bounding box center [474, 239] width 181 height 181
click at [474, 163] on div at bounding box center [474, 239] width 181 height 181
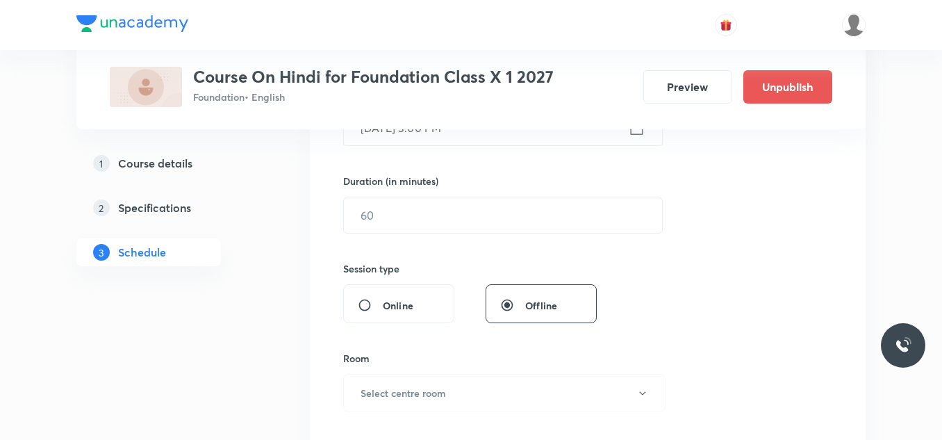
scroll to position [400, 0]
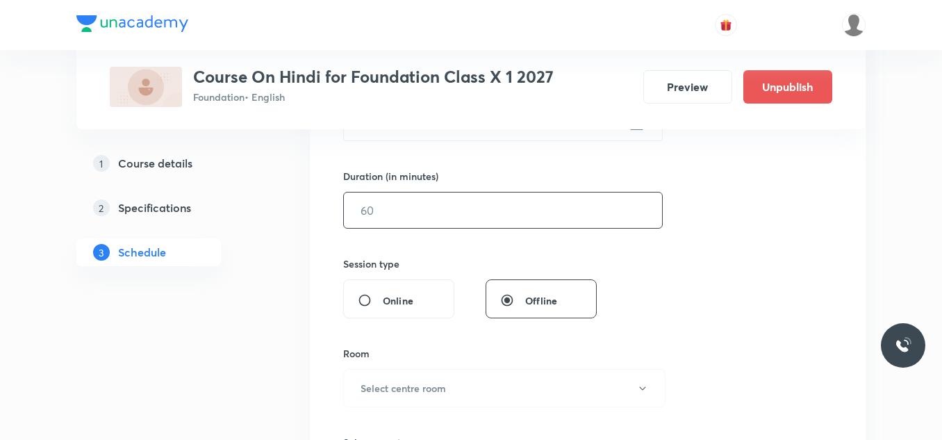
click at [404, 200] on input "text" at bounding box center [503, 209] width 318 height 35
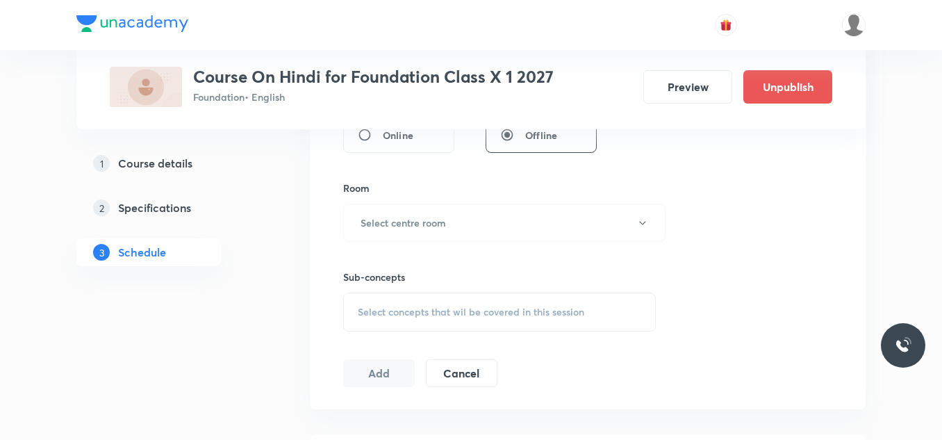
scroll to position [566, 0]
type input "50"
click at [410, 213] on button "Select centre room" at bounding box center [504, 222] width 322 height 38
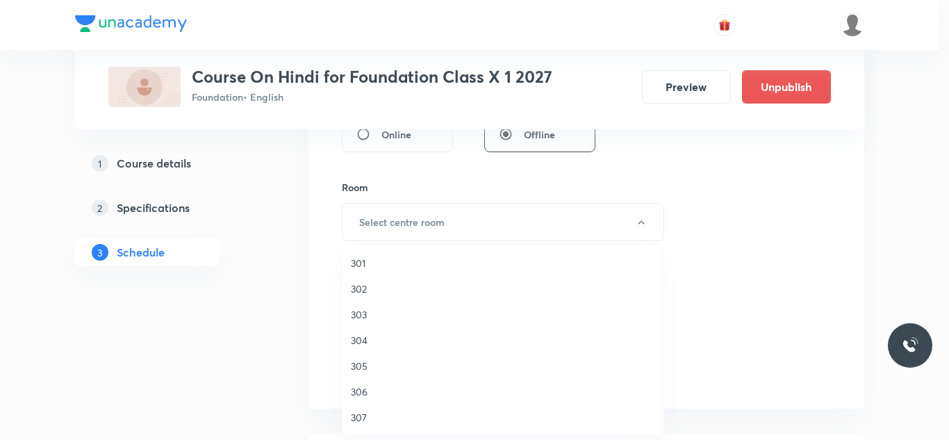
click at [368, 262] on span "301" at bounding box center [503, 263] width 304 height 15
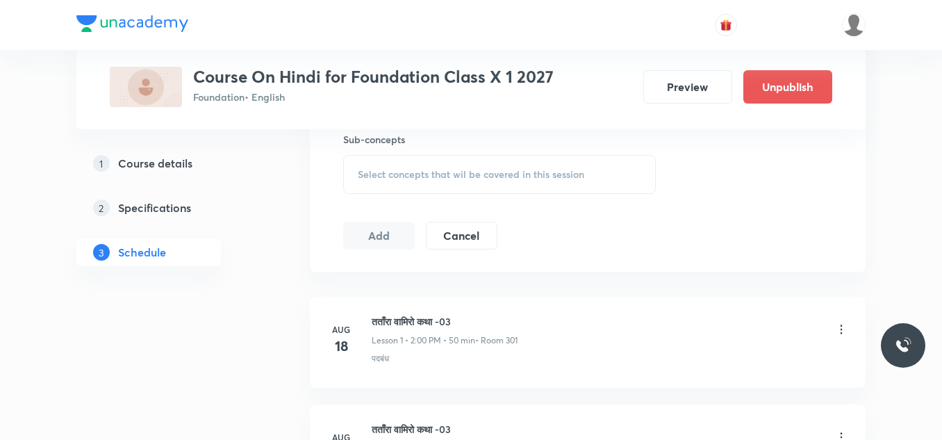
scroll to position [704, 0]
click at [416, 180] on div "Select concepts that wil be covered in this session" at bounding box center [499, 173] width 313 height 39
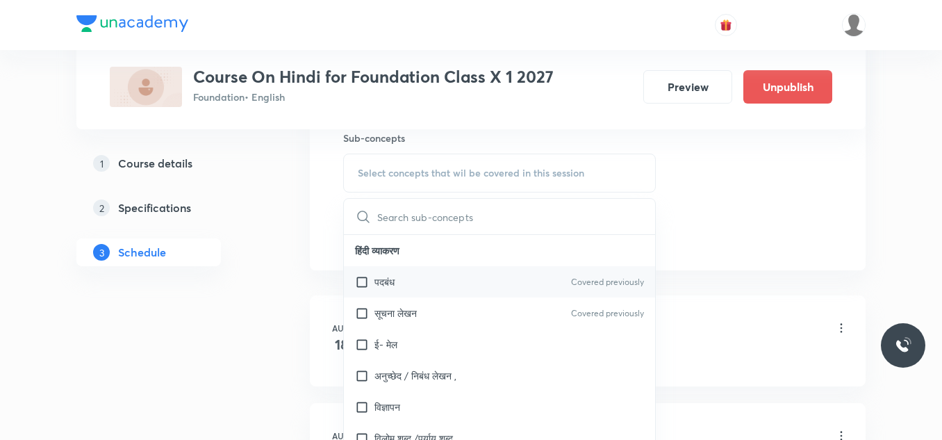
click at [392, 291] on div "पदबंध Covered previously" at bounding box center [499, 281] width 311 height 31
checkbox input "true"
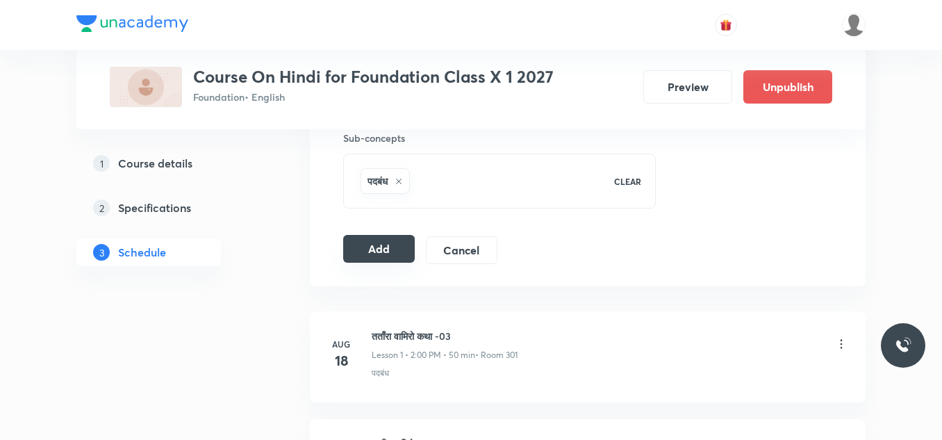
click at [372, 251] on button "Add" at bounding box center [379, 249] width 72 height 28
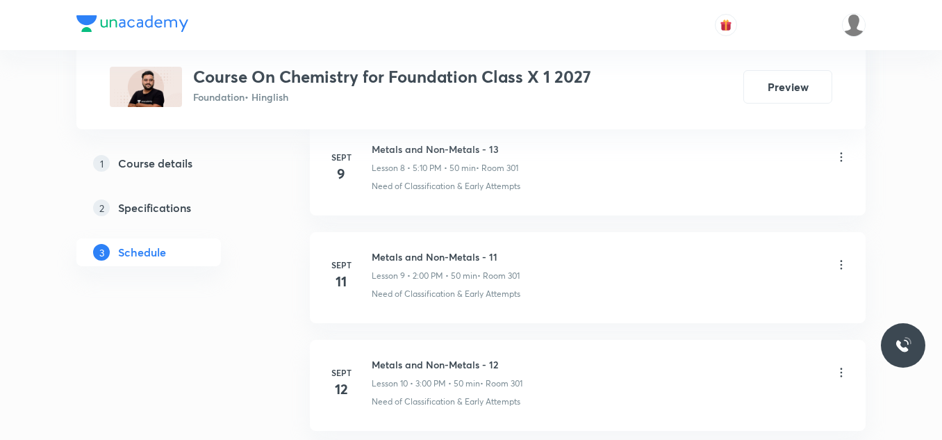
scroll to position [2074, 0]
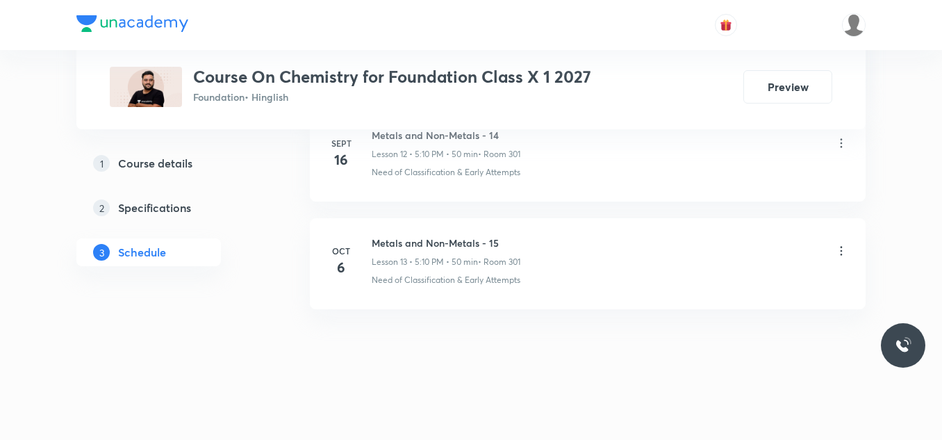
click at [402, 238] on h6 "Metals and Non-Metals - 15" at bounding box center [446, 243] width 149 height 15
copy h6 "Metals and Non-Metals - 15"
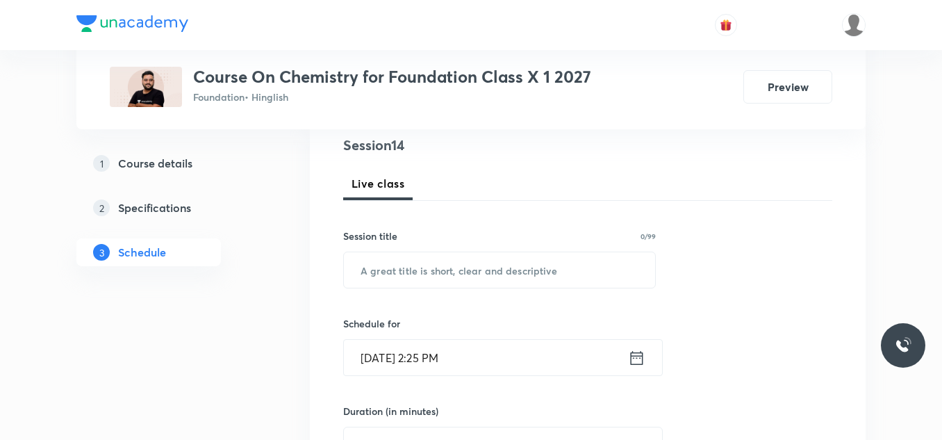
scroll to position [231, 0]
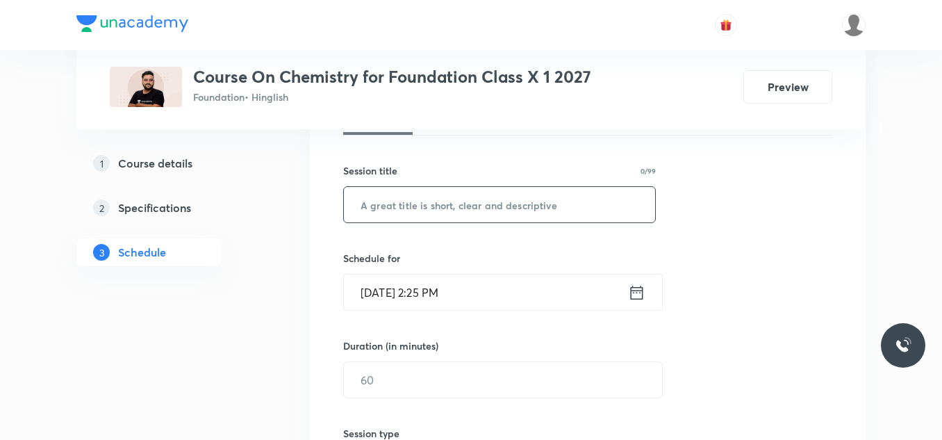
click at [404, 214] on input "text" at bounding box center [499, 204] width 311 height 35
type input "V"
paste input "Metals and Non-Metals - 15"
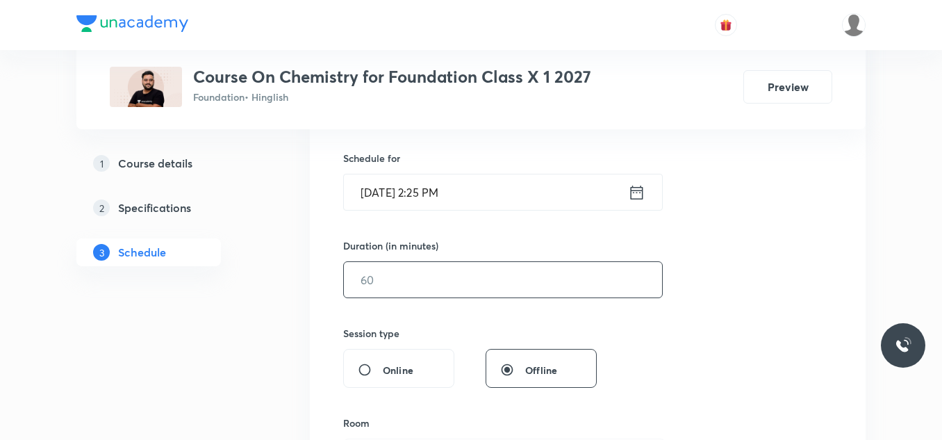
scroll to position [329, 0]
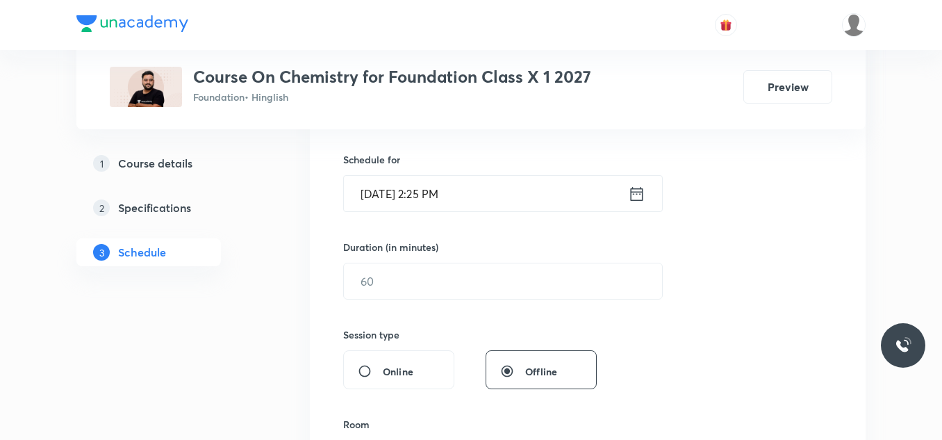
type input "Metals and Non-Metals - 16"
click at [472, 191] on input "[DATE] 2:25 PM" at bounding box center [486, 193] width 284 height 35
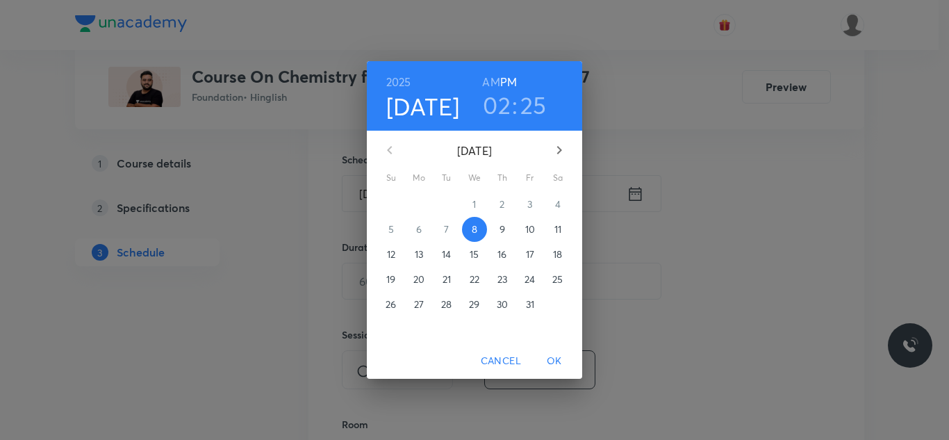
click at [502, 97] on h3 "02" at bounding box center [497, 104] width 28 height 29
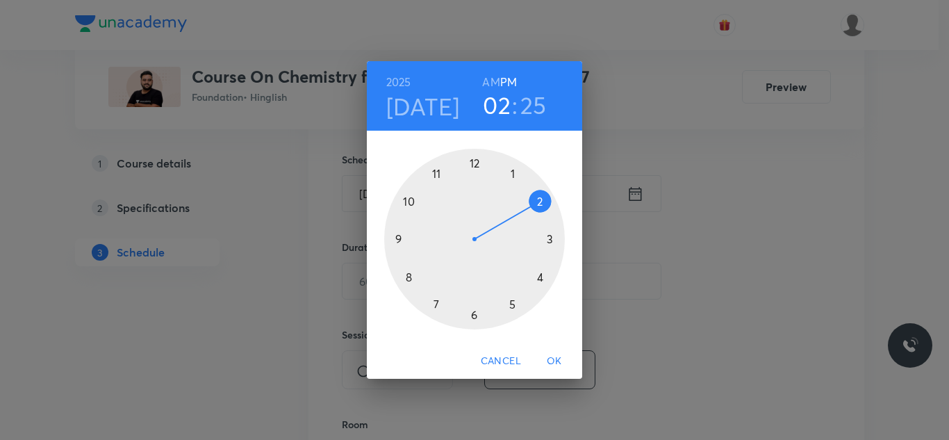
click at [513, 302] on div at bounding box center [474, 239] width 181 height 181
click at [540, 201] on div at bounding box center [474, 239] width 181 height 181
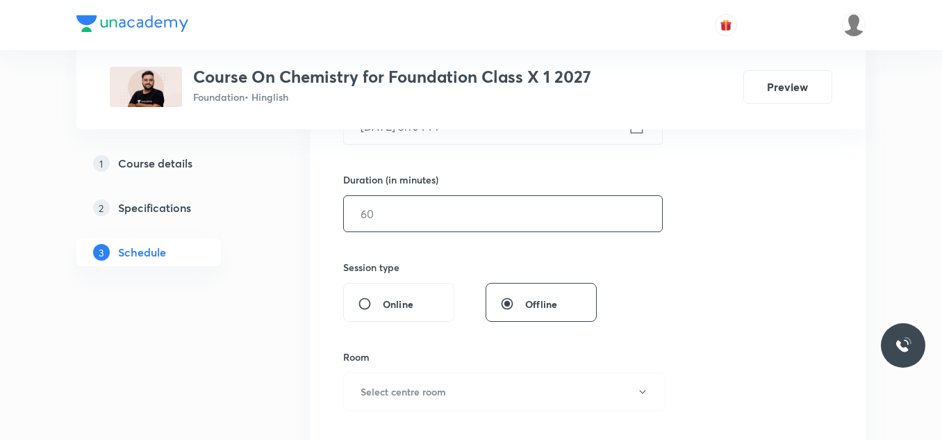
scroll to position [397, 0]
click at [421, 226] on input "text" at bounding box center [503, 212] width 318 height 35
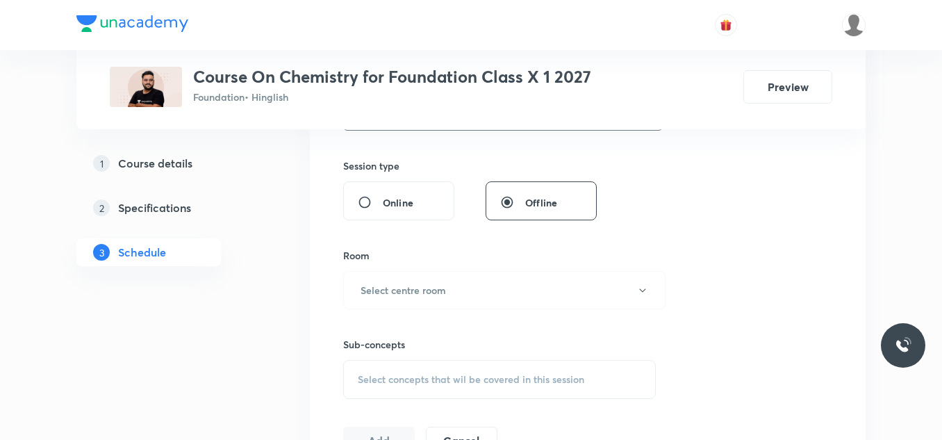
scroll to position [499, 0]
type input "58"
click at [450, 285] on button "Select centre room" at bounding box center [504, 289] width 322 height 38
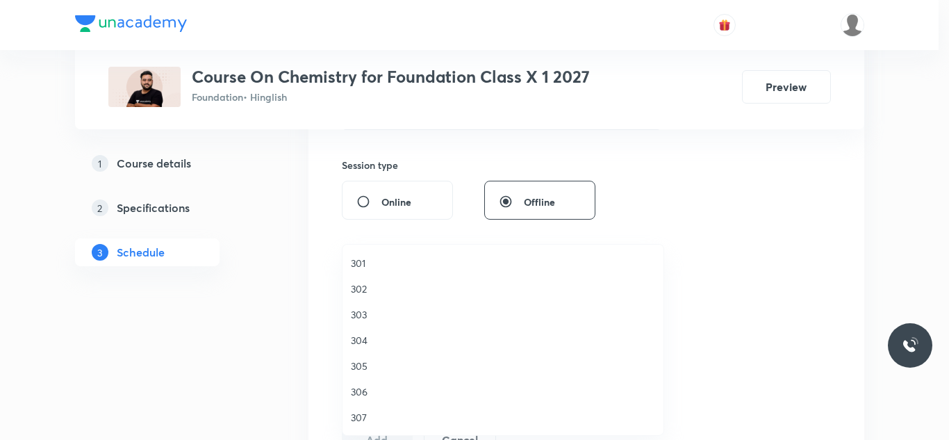
click at [363, 263] on span "301" at bounding box center [503, 263] width 304 height 15
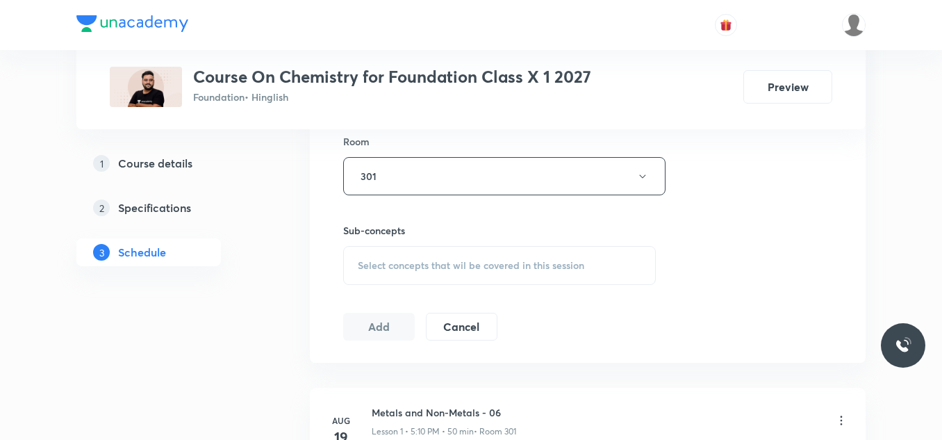
scroll to position [613, 0]
click at [379, 259] on span "Select concepts that wil be covered in this session" at bounding box center [471, 264] width 226 height 11
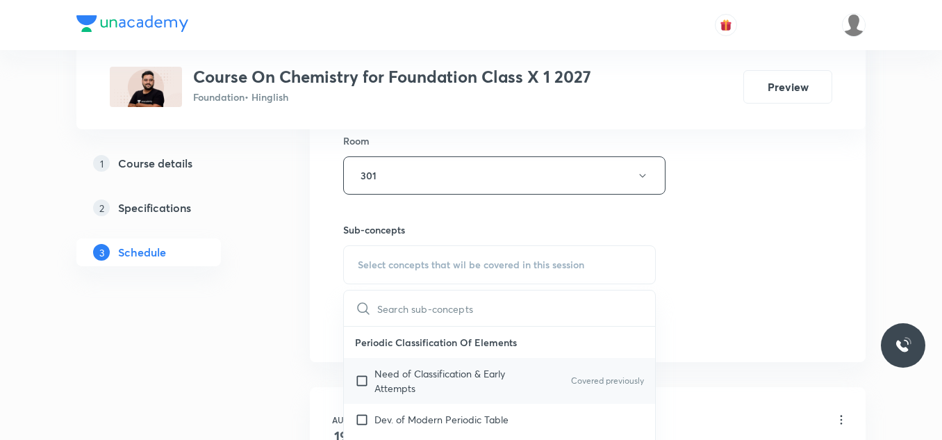
click at [388, 379] on p "Need of Classification & Early Attempts" at bounding box center [444, 380] width 140 height 29
checkbox input "true"
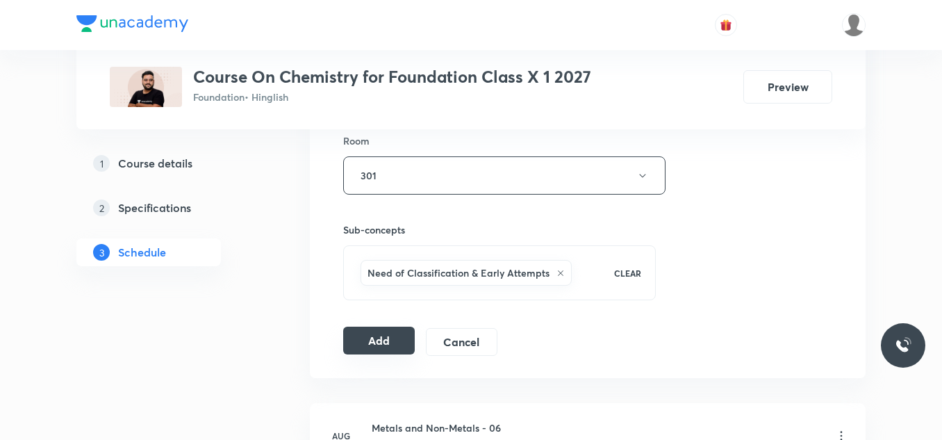
click at [372, 343] on button "Add" at bounding box center [379, 341] width 72 height 28
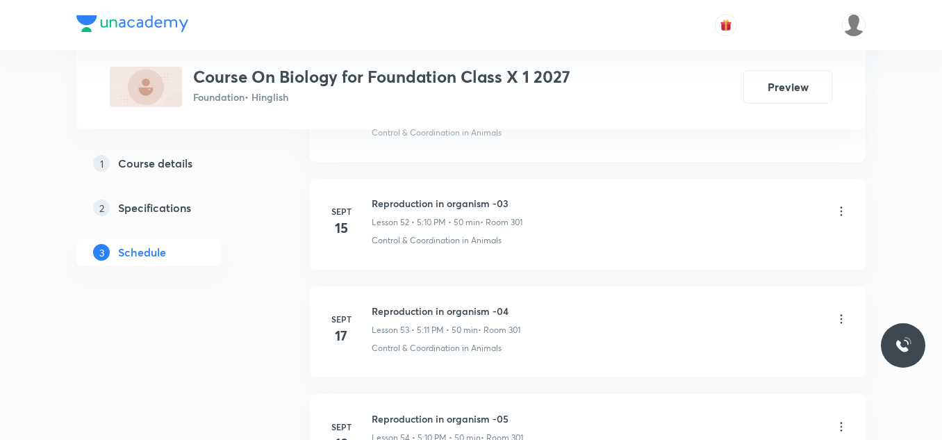
scroll to position [6704, 0]
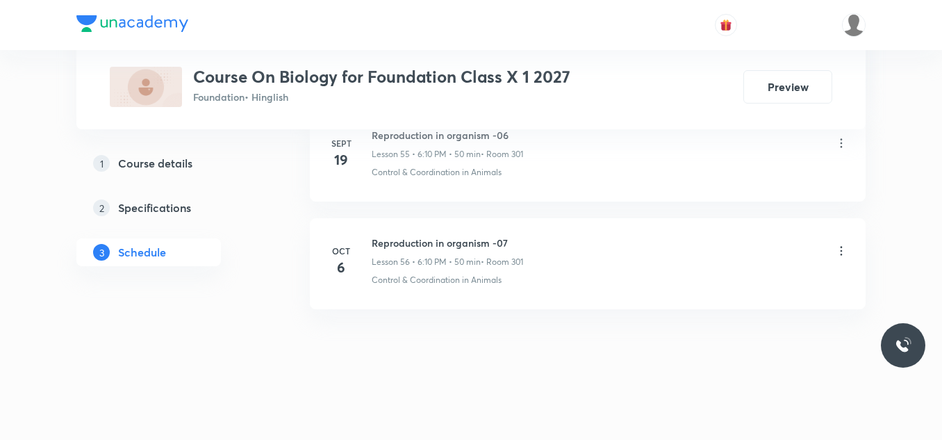
click at [468, 241] on h6 "Reproduction in organism -07" at bounding box center [447, 243] width 151 height 15
copy h6 "Reproduction in organism -07"
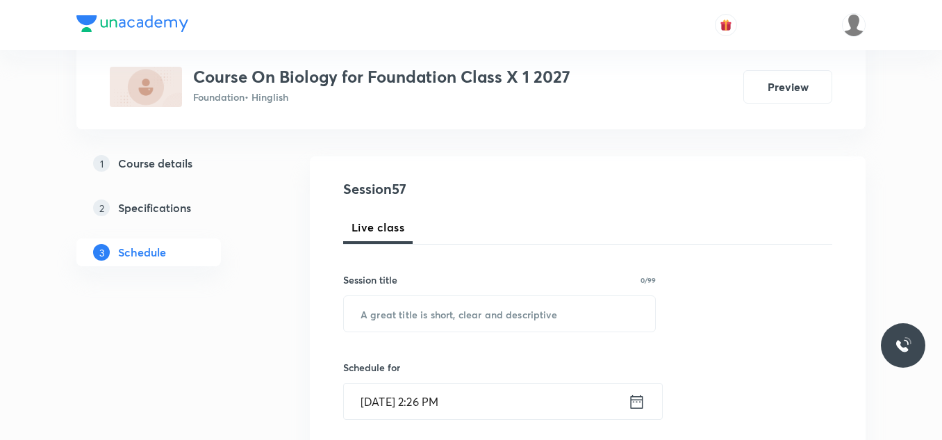
scroll to position [123, 0]
click at [431, 315] on input "text" at bounding box center [499, 312] width 311 height 35
paste input "Reproduction in organism -07"
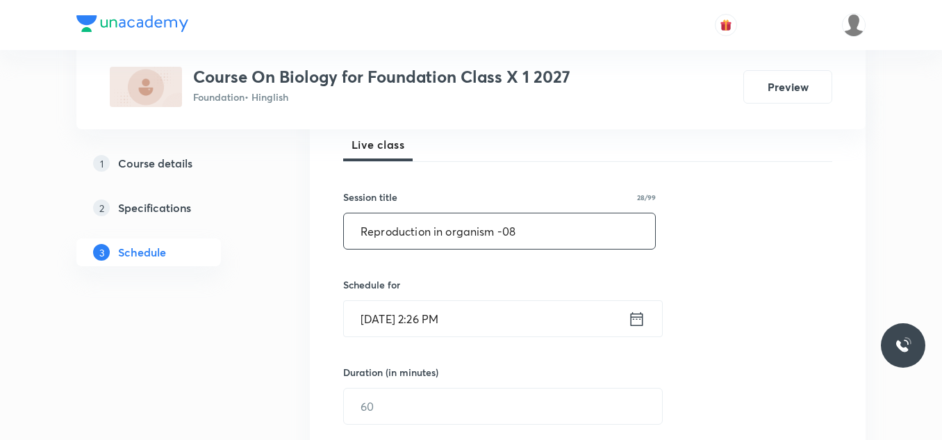
scroll to position [205, 0]
type input "Reproduction in organism -08"
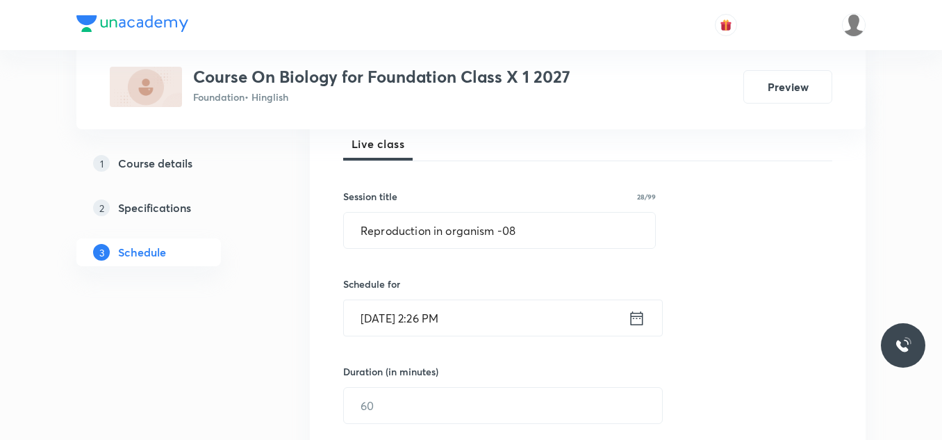
click at [497, 322] on input "[DATE] 2:26 PM" at bounding box center [486, 317] width 284 height 35
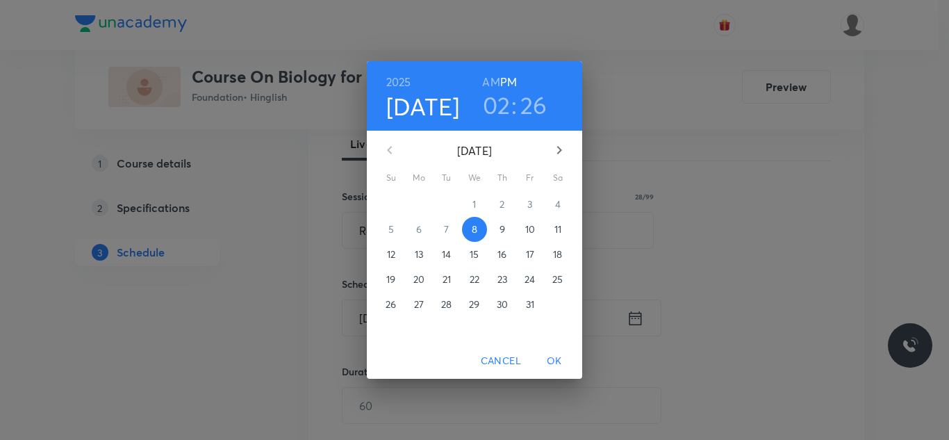
click at [495, 108] on h3 "02" at bounding box center [497, 104] width 28 height 29
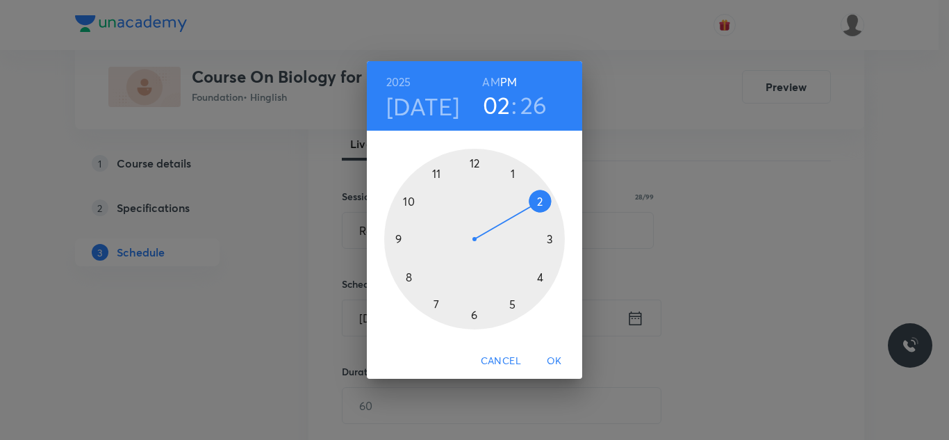
click at [474, 314] on div at bounding box center [474, 239] width 181 height 181
click at [542, 201] on div at bounding box center [474, 239] width 181 height 181
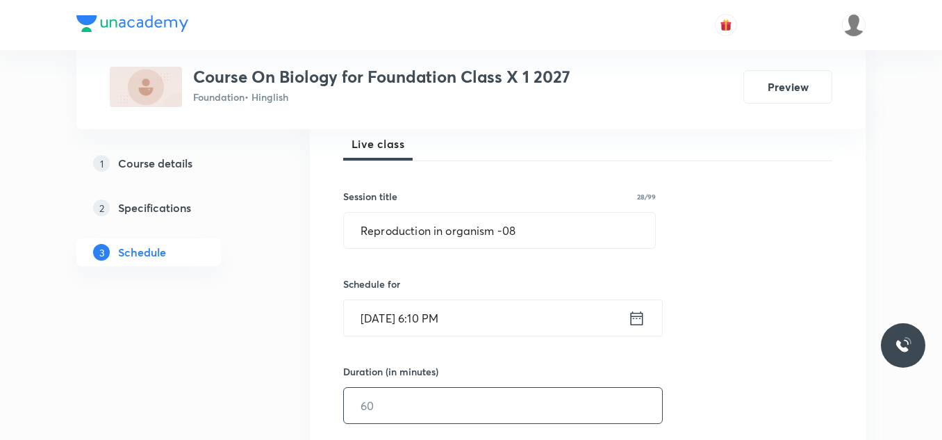
click at [398, 399] on input "text" at bounding box center [503, 405] width 318 height 35
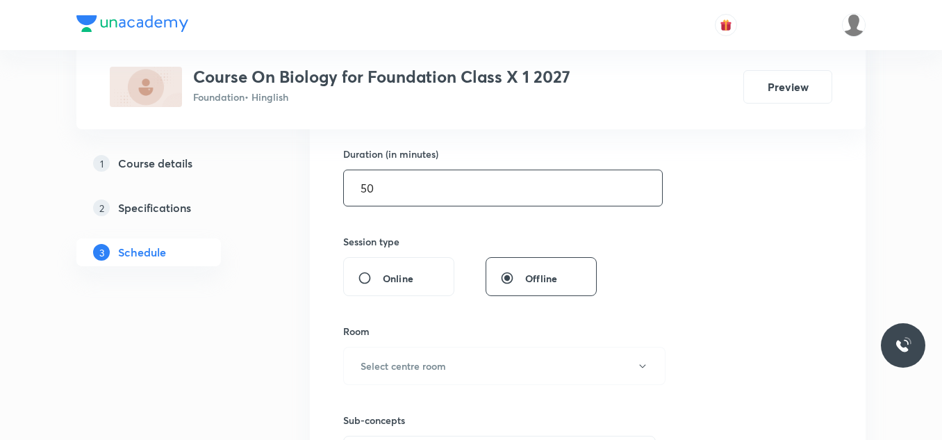
scroll to position [423, 0]
type input "50"
click at [402, 372] on button "Select centre room" at bounding box center [504, 365] width 322 height 38
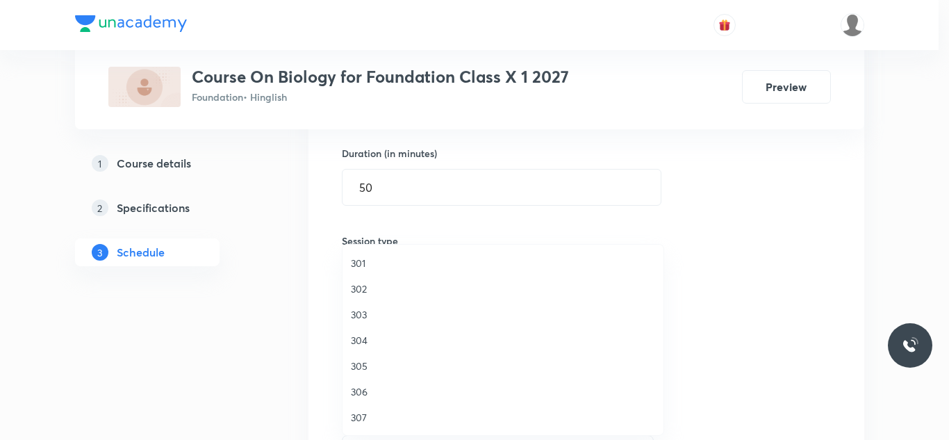
click at [362, 254] on li "301" at bounding box center [502, 263] width 321 height 26
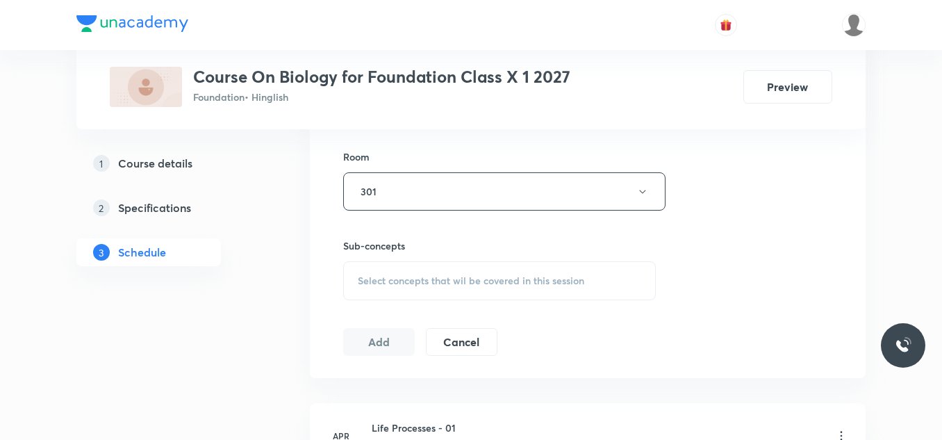
scroll to position [597, 0]
click at [411, 285] on span "Select concepts that wil be covered in this session" at bounding box center [471, 279] width 226 height 11
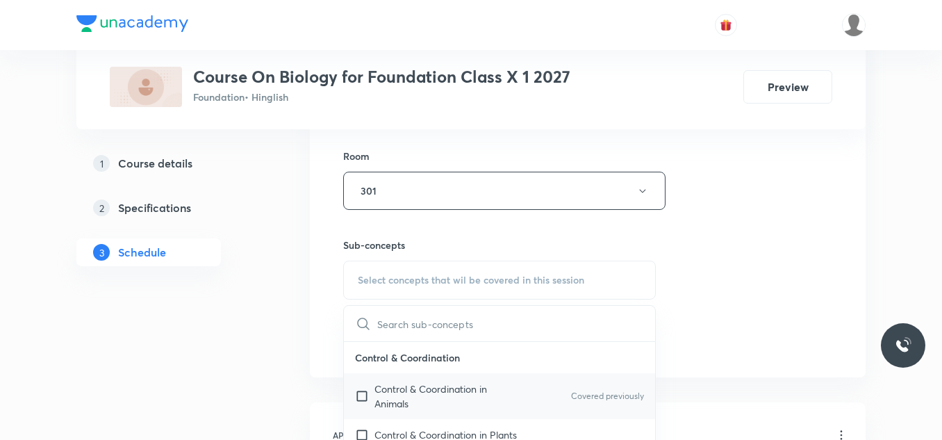
click at [388, 385] on p "Control & Coordination in Animals" at bounding box center [444, 395] width 140 height 29
checkbox input "true"
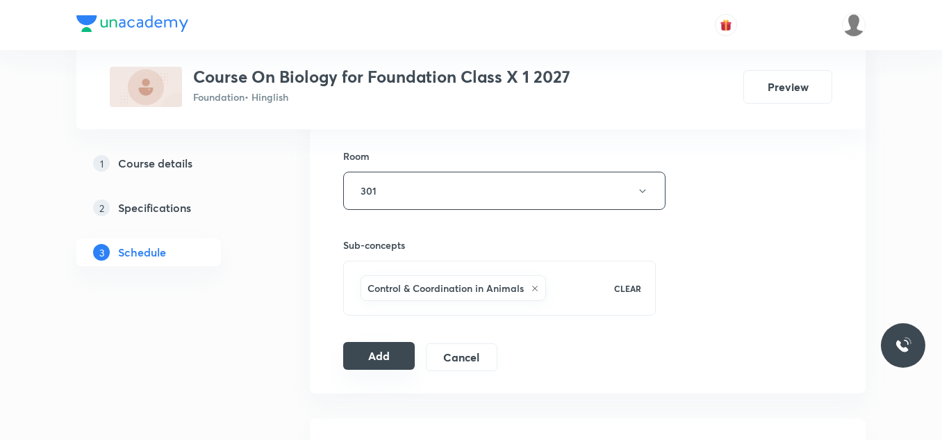
click at [367, 363] on button "Add" at bounding box center [379, 356] width 72 height 28
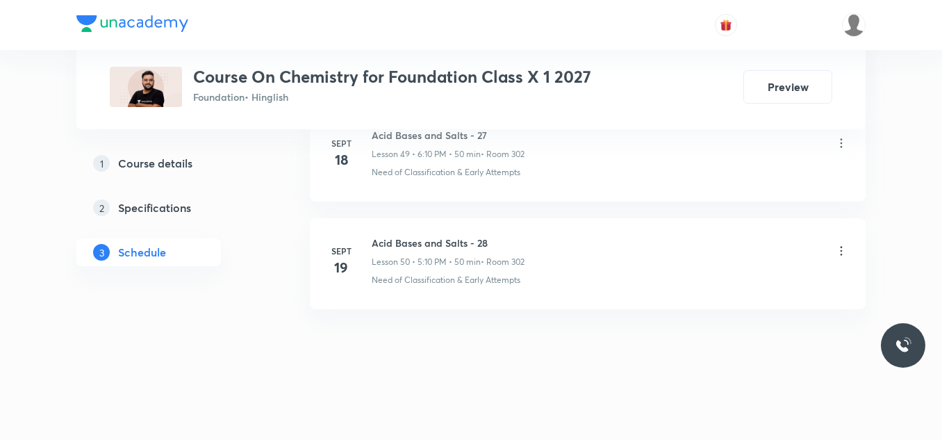
click at [444, 239] on h6 "Acid Bases and Salts - 28" at bounding box center [448, 243] width 153 height 15
copy h6 "Acid Bases and Salts - 28"
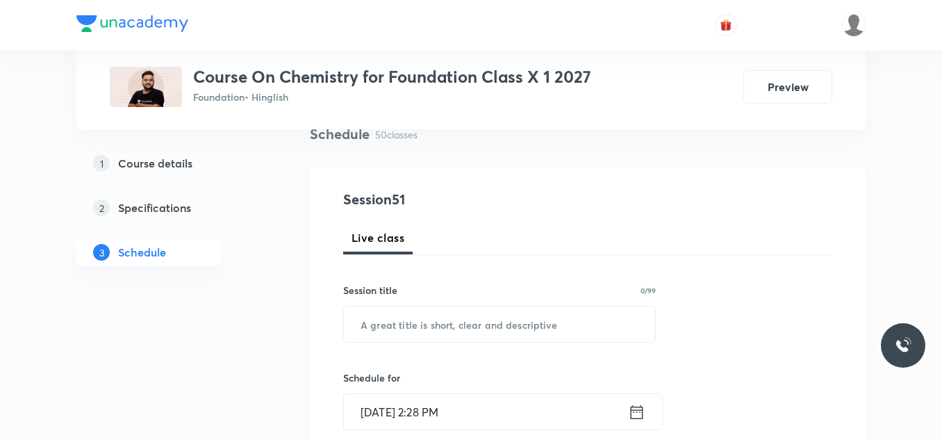
scroll to position [123, 0]
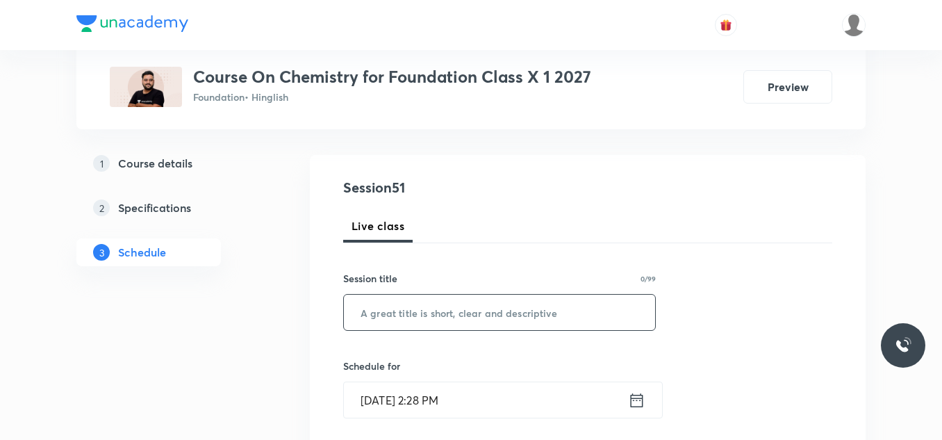
click at [411, 317] on input "text" at bounding box center [499, 312] width 311 height 35
paste input "Acid Bases and Salts - 28"
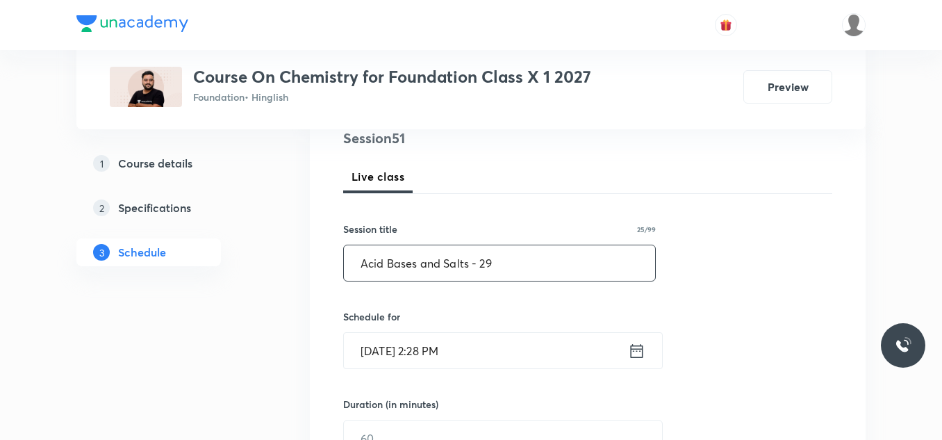
scroll to position [176, 0]
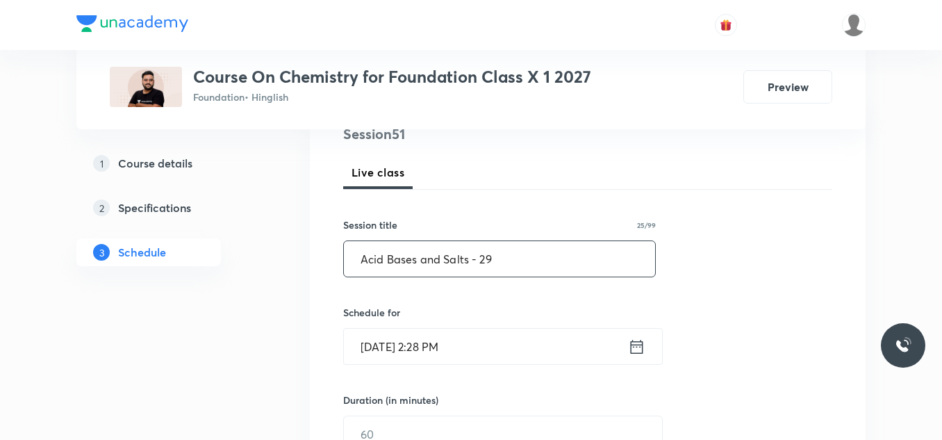
type input "Acid Bases and Salts - 29"
click at [490, 346] on input "[DATE] 2:28 PM" at bounding box center [486, 346] width 284 height 35
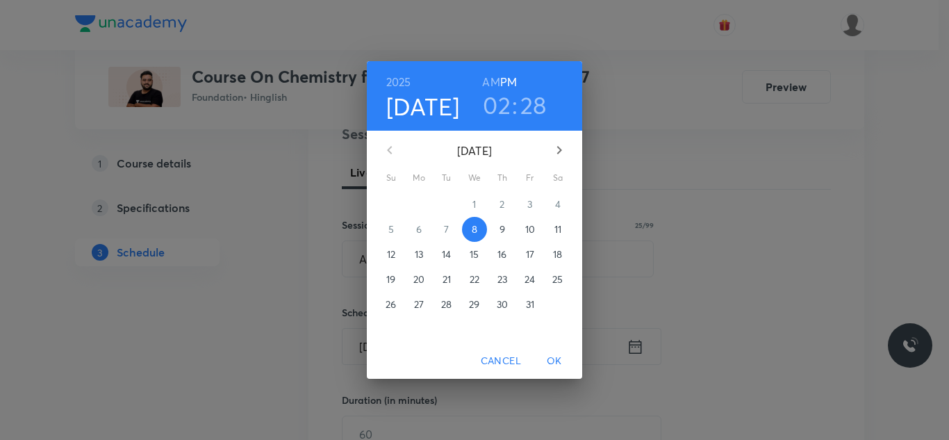
click at [503, 104] on h3 "02" at bounding box center [497, 104] width 28 height 29
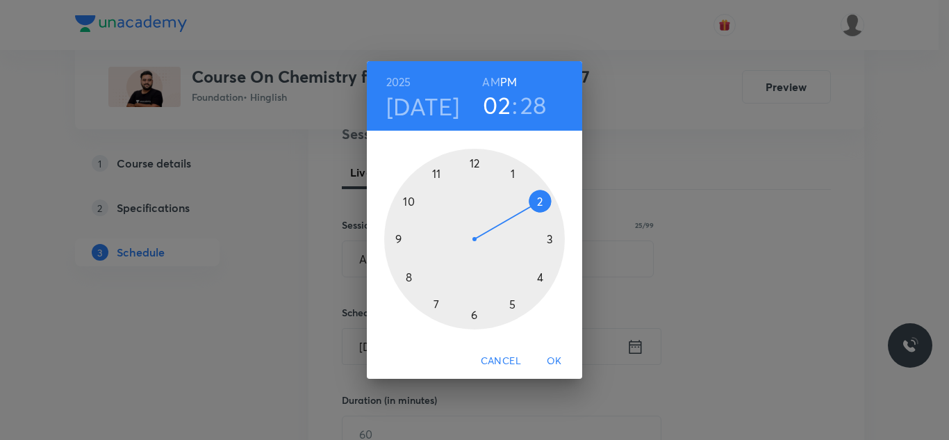
click at [540, 278] on div at bounding box center [474, 239] width 181 height 181
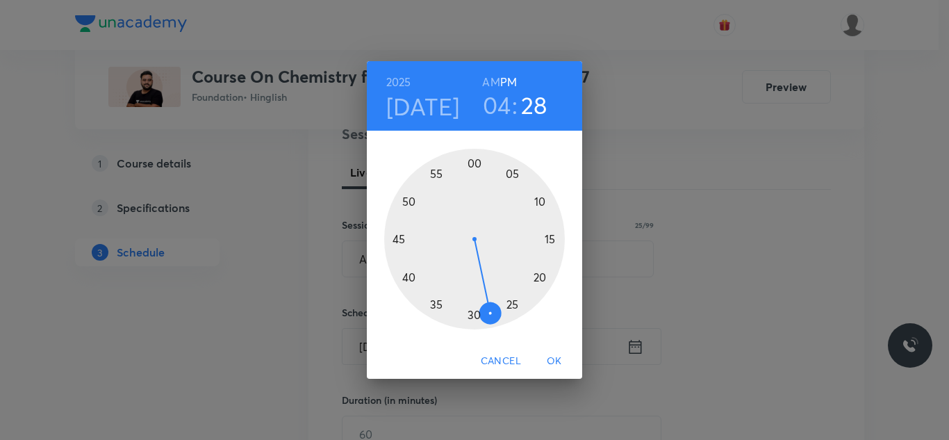
click at [538, 200] on div at bounding box center [474, 239] width 181 height 181
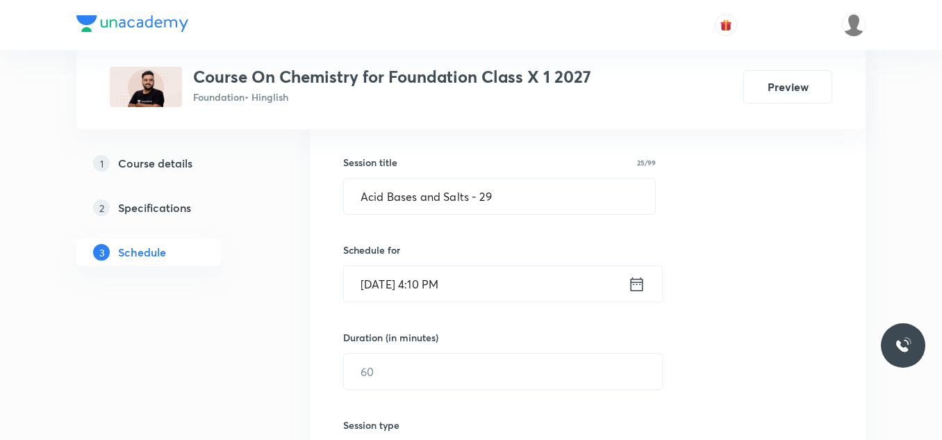
scroll to position [282, 0]
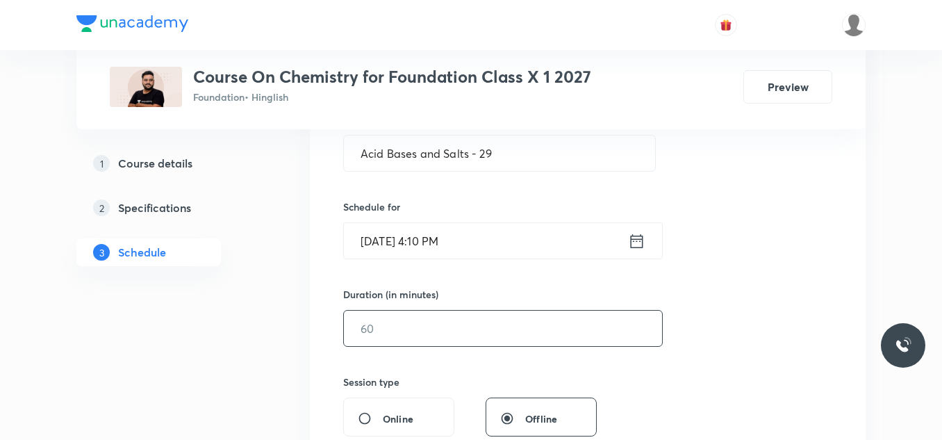
click at [384, 324] on input "text" at bounding box center [503, 328] width 318 height 35
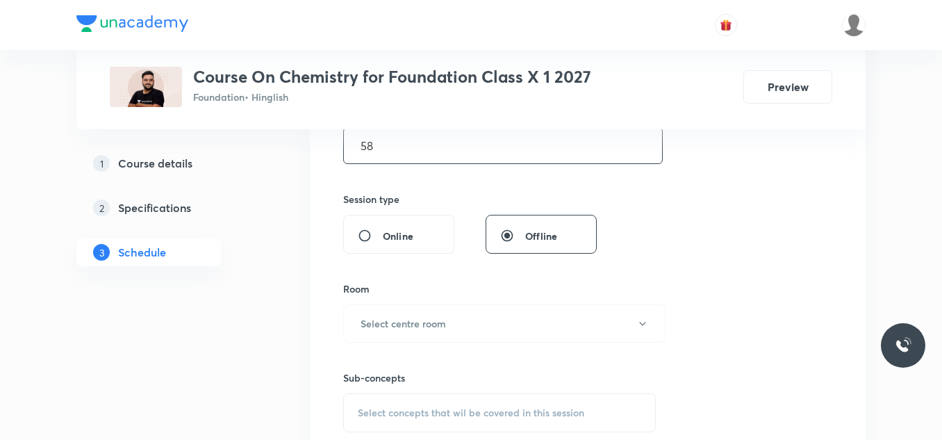
scroll to position [465, 0]
type input "58"
click at [384, 324] on h6 "Select centre room" at bounding box center [403, 322] width 85 height 15
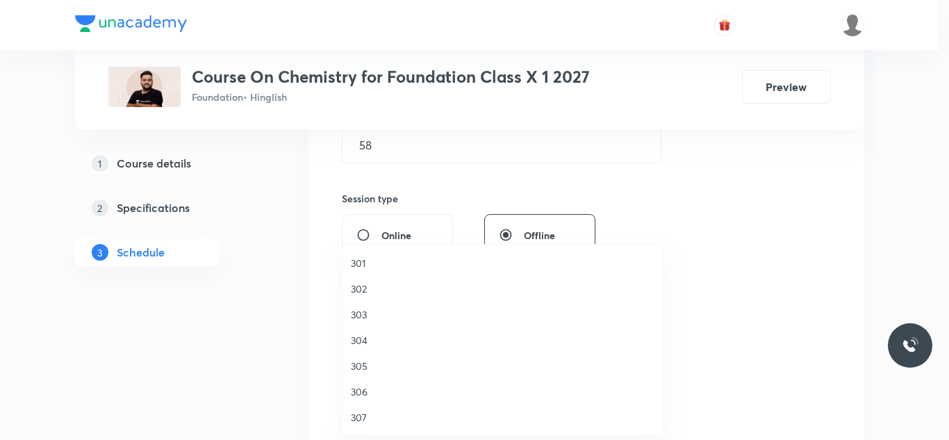
click at [364, 284] on span "302" at bounding box center [503, 288] width 304 height 15
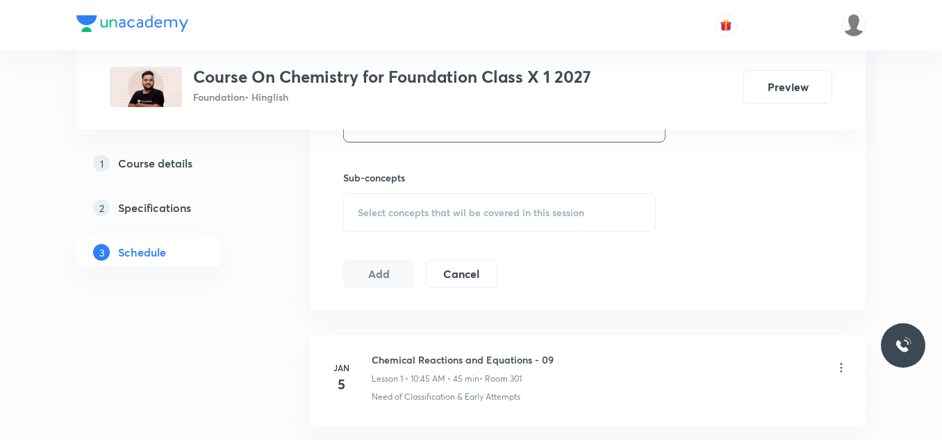
scroll to position [670, 0]
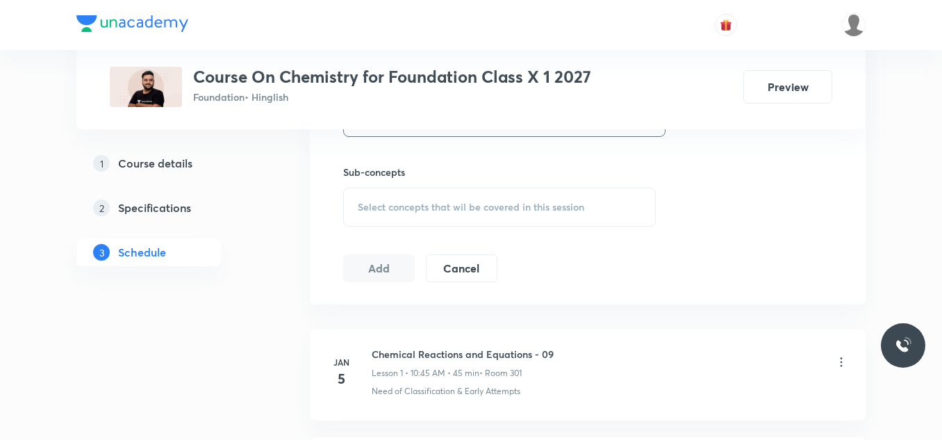
click at [401, 197] on div "Select concepts that wil be covered in this session" at bounding box center [499, 207] width 313 height 39
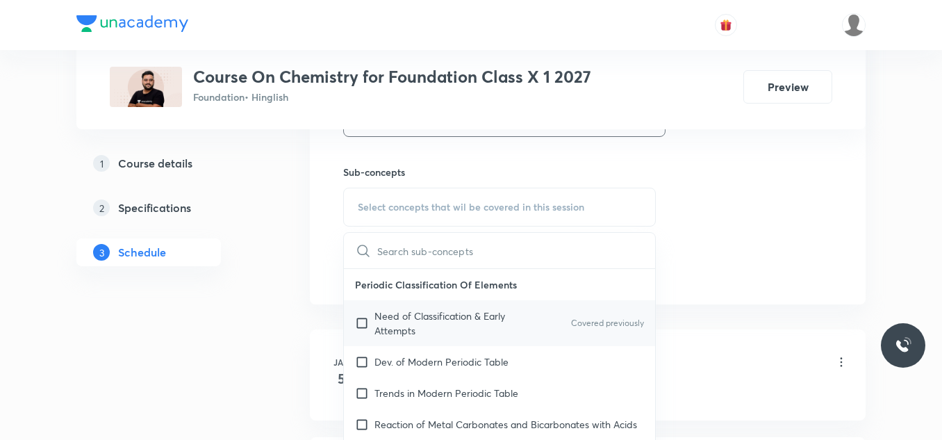
click at [386, 315] on p "Need of Classification & Early Attempts" at bounding box center [444, 322] width 140 height 29
checkbox input "true"
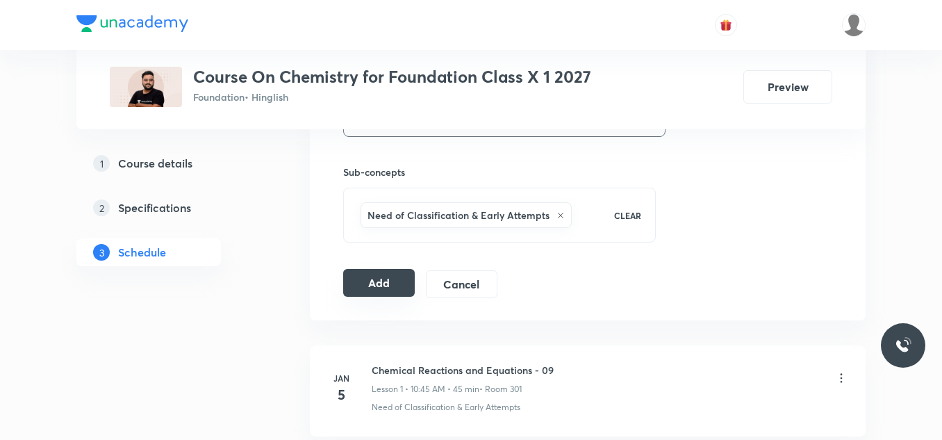
click at [384, 292] on button "Add" at bounding box center [379, 283] width 72 height 28
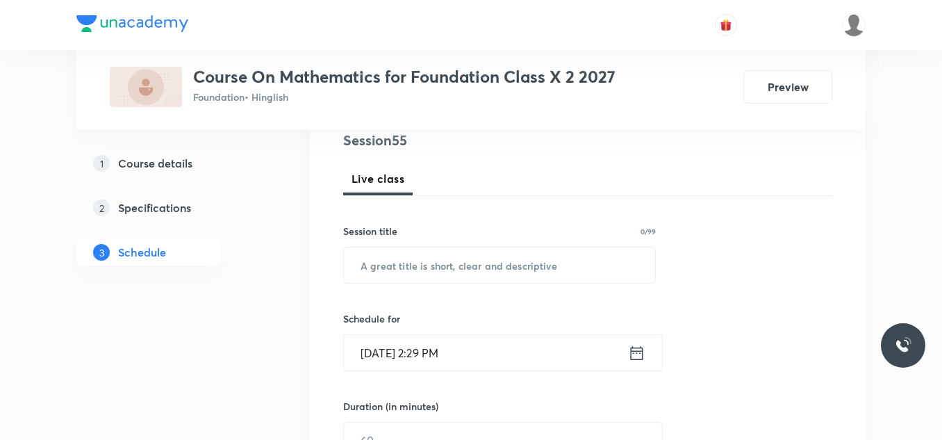
scroll to position [179, 0]
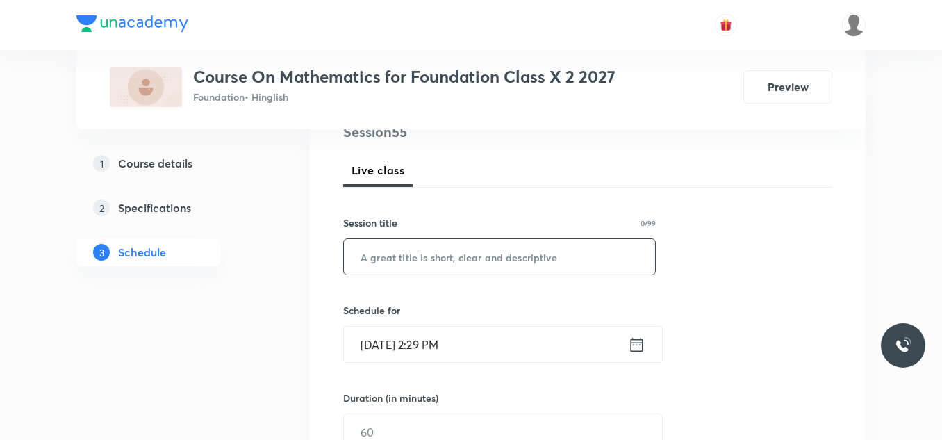
click at [395, 261] on input "text" at bounding box center [499, 256] width 311 height 35
paste input "application of trigonometry"
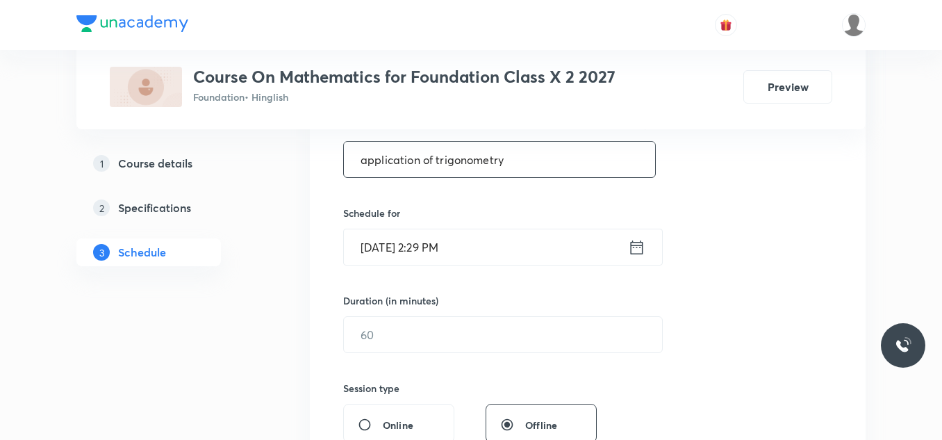
scroll to position [276, 0]
type input "application of trigonometry"
click at [497, 255] on input "Oct 8, 2025, 2:29 PM" at bounding box center [486, 246] width 284 height 35
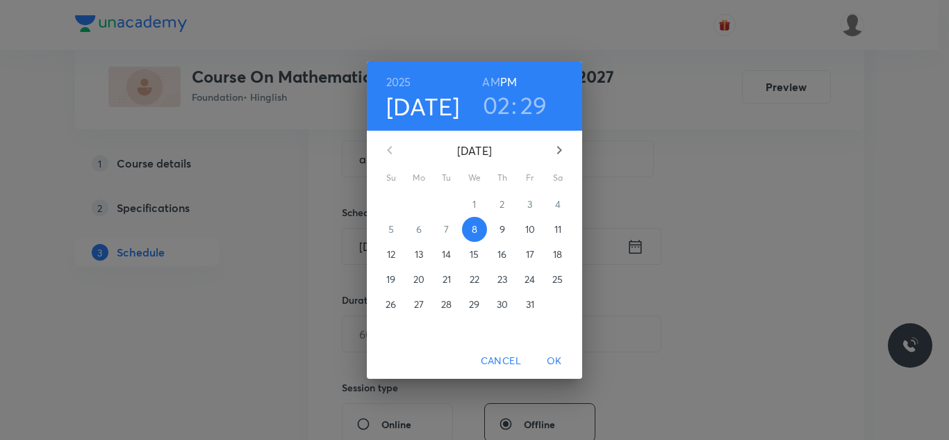
click at [504, 99] on h3 "02" at bounding box center [497, 104] width 28 height 29
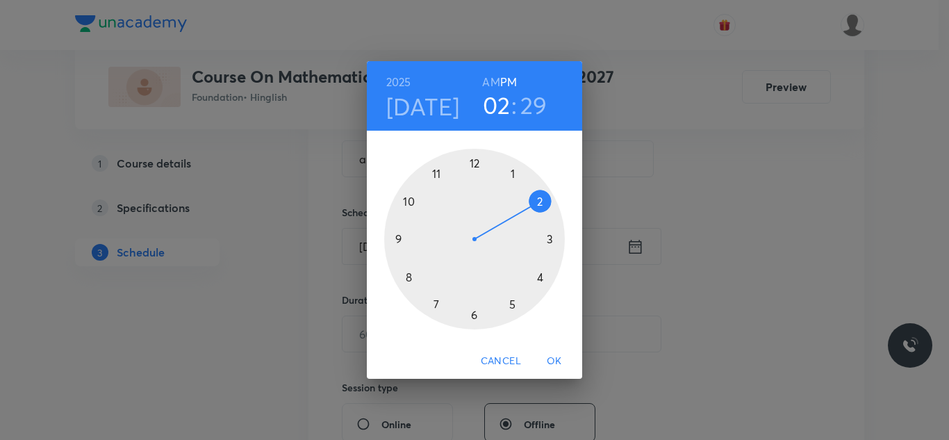
click at [474, 315] on div at bounding box center [474, 239] width 181 height 181
click at [540, 200] on div at bounding box center [474, 239] width 181 height 181
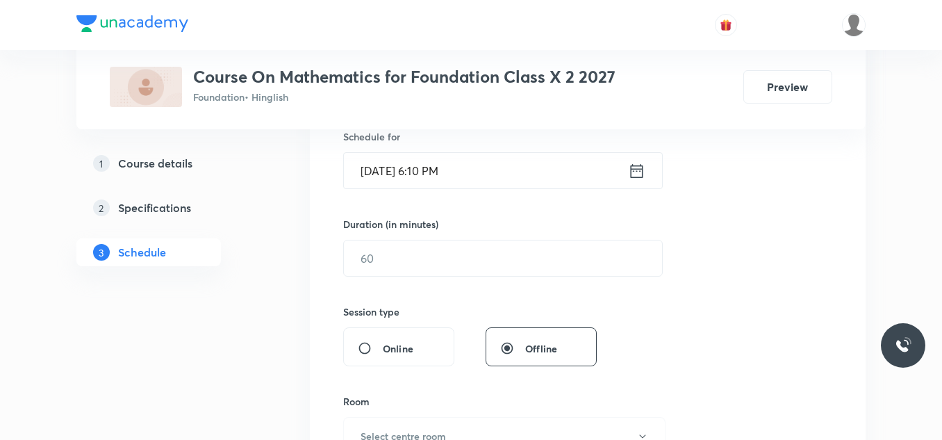
scroll to position [367, 0]
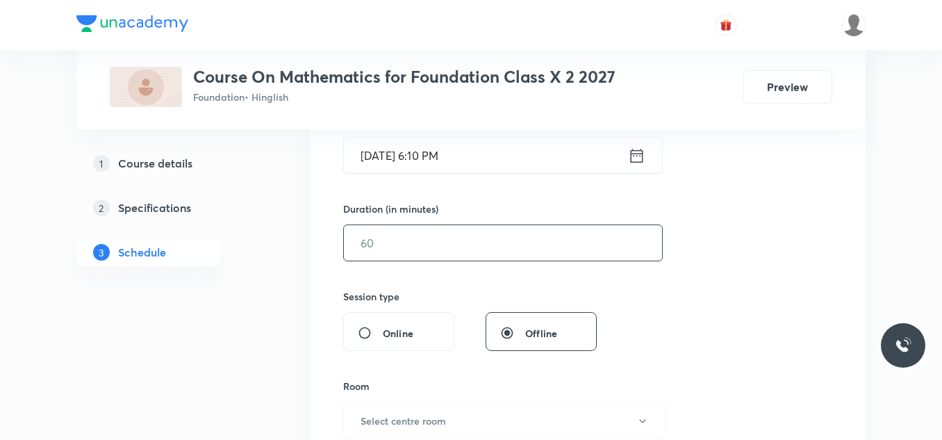
click at [399, 252] on input "text" at bounding box center [503, 242] width 318 height 35
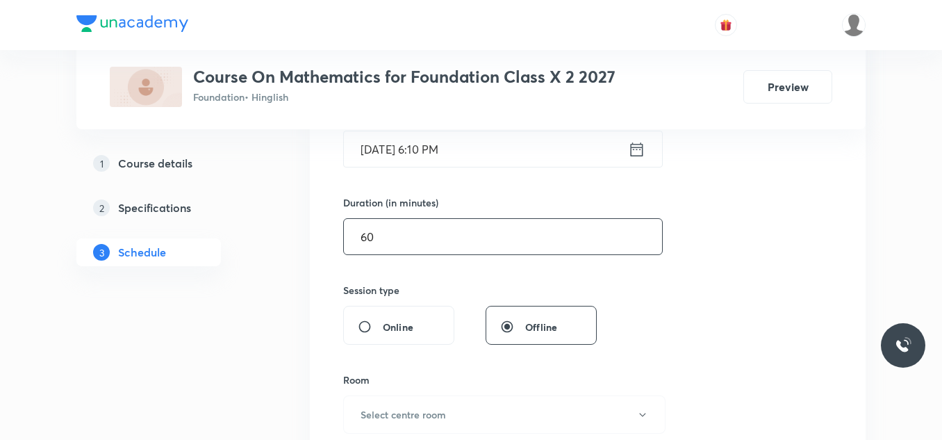
scroll to position [375, 0]
type input "6"
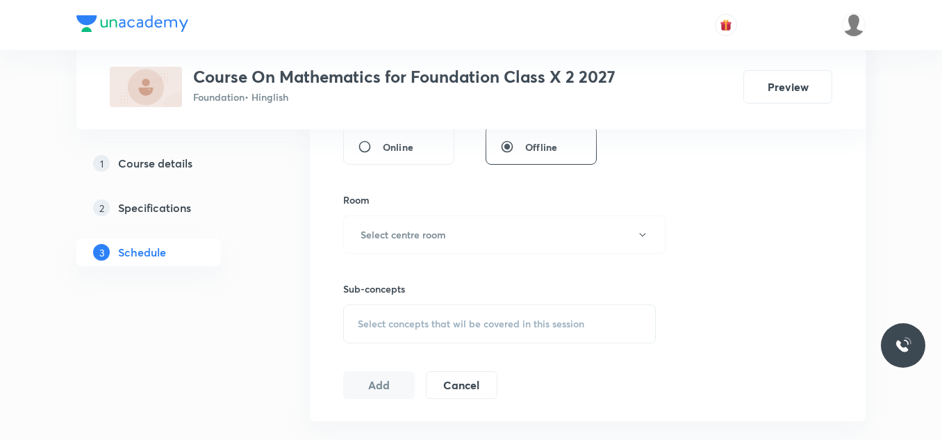
scroll to position [554, 0]
type input "50"
click at [401, 236] on h6 "Select centre room" at bounding box center [403, 233] width 85 height 15
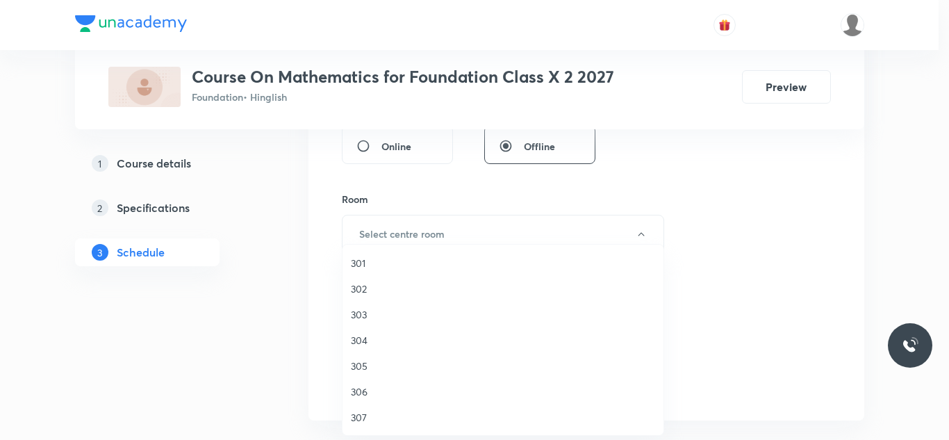
click at [361, 287] on span "302" at bounding box center [503, 288] width 304 height 15
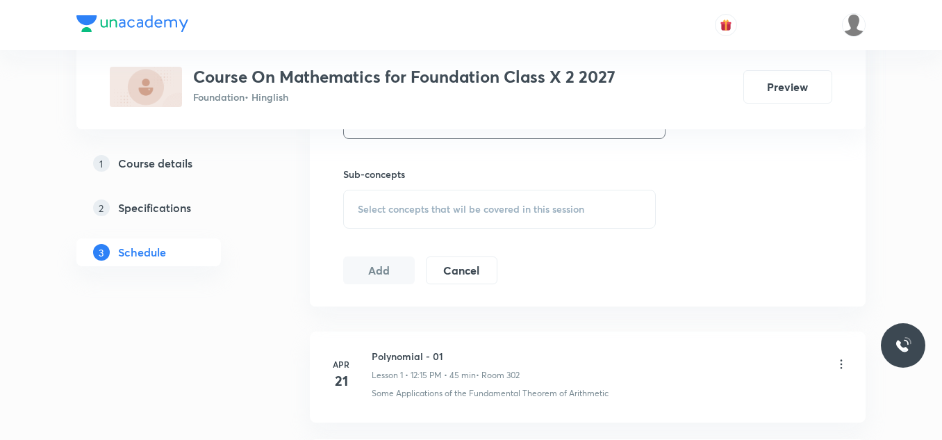
scroll to position [669, 0]
click at [405, 206] on span "Select concepts that wil be covered in this session" at bounding box center [471, 208] width 226 height 11
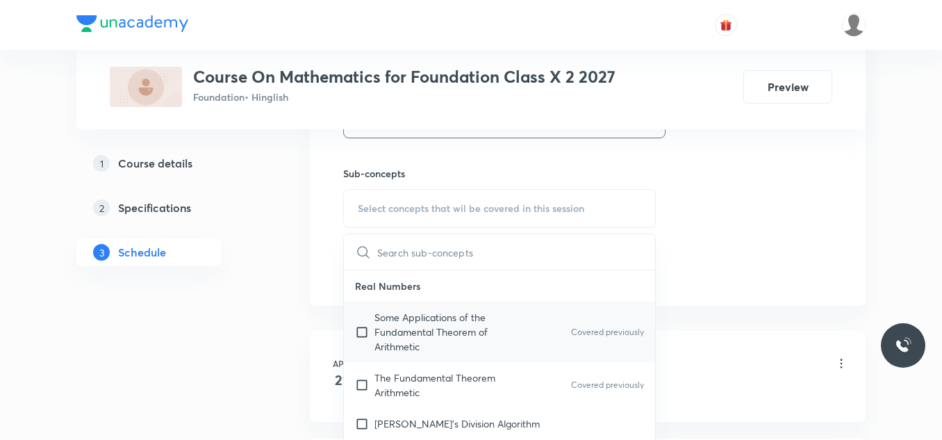
click at [402, 320] on p "Some Applications of the Fundamental Theorem of Arithmetic" at bounding box center [444, 332] width 140 height 44
checkbox input "true"
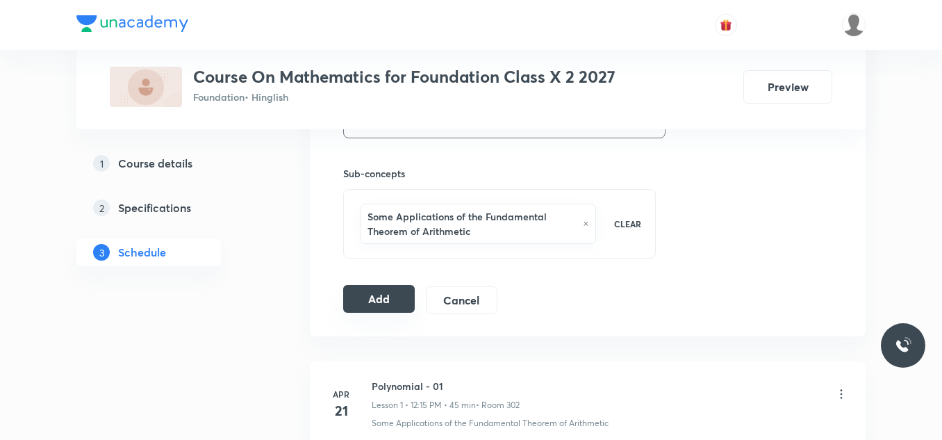
click at [365, 294] on button "Add" at bounding box center [379, 299] width 72 height 28
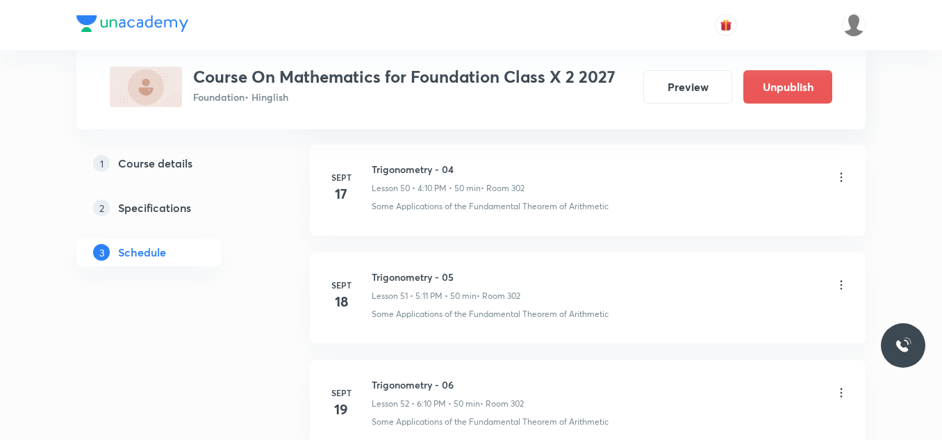
scroll to position [5958, 0]
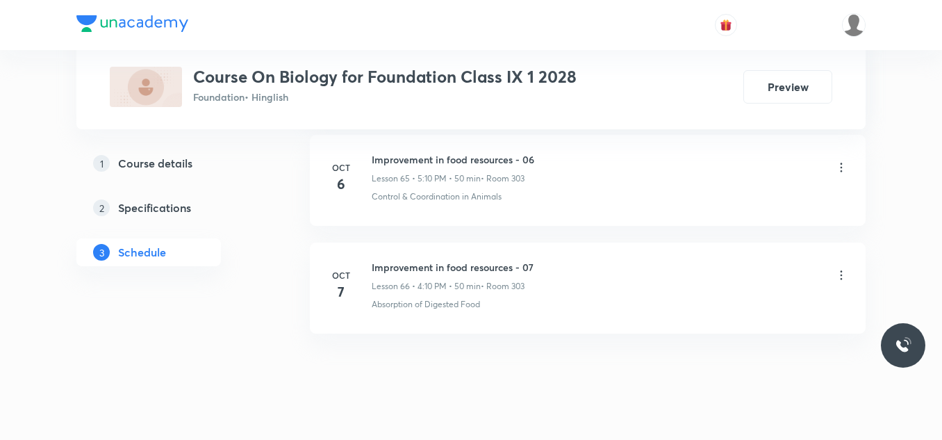
scroll to position [7781, 0]
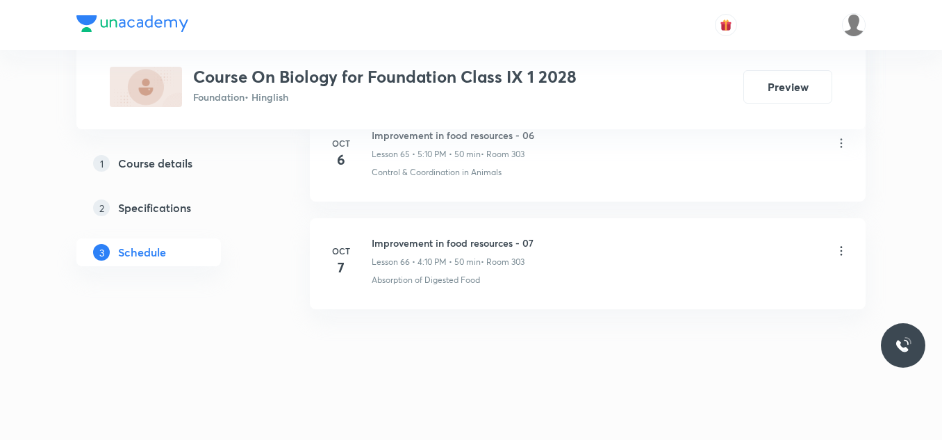
click at [433, 241] on h6 "Improvement in food resources - 07" at bounding box center [453, 243] width 162 height 15
copy h6 "Improvement in food resources - 07"
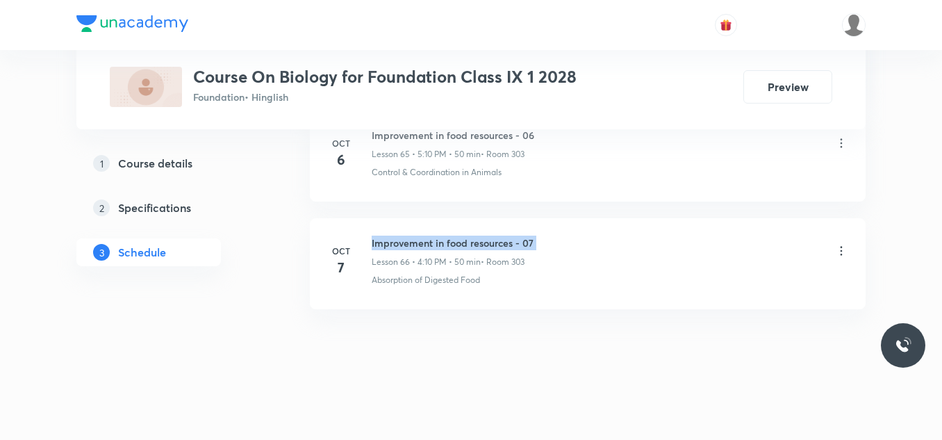
copy h6 "Improvement in food resources - 07"
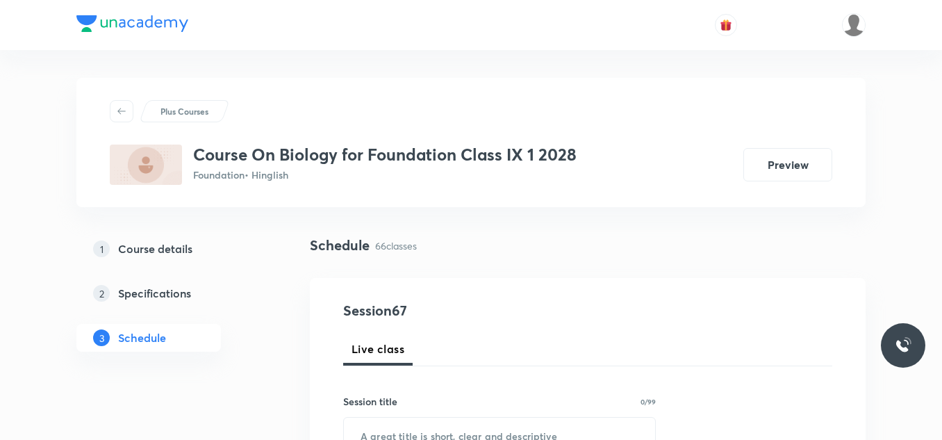
scroll to position [140, 0]
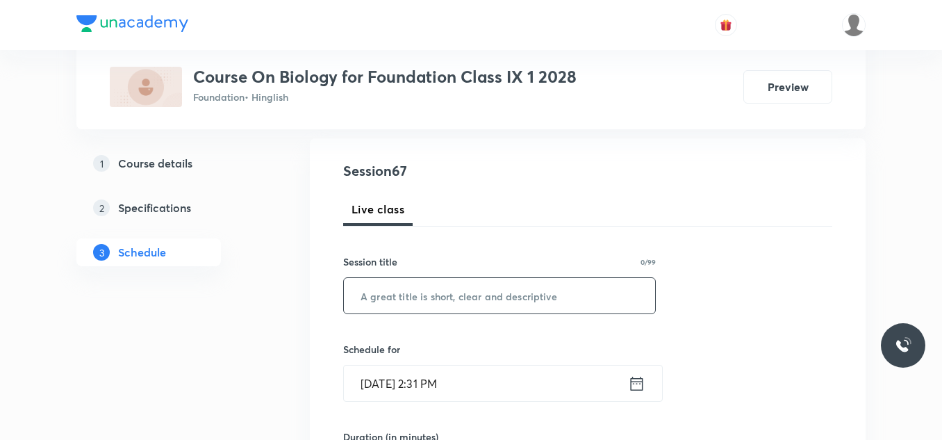
click at [446, 295] on input "text" at bounding box center [499, 295] width 311 height 35
paste input "Improvement in food resources - 07"
type input "Improvement in food resources - 07"
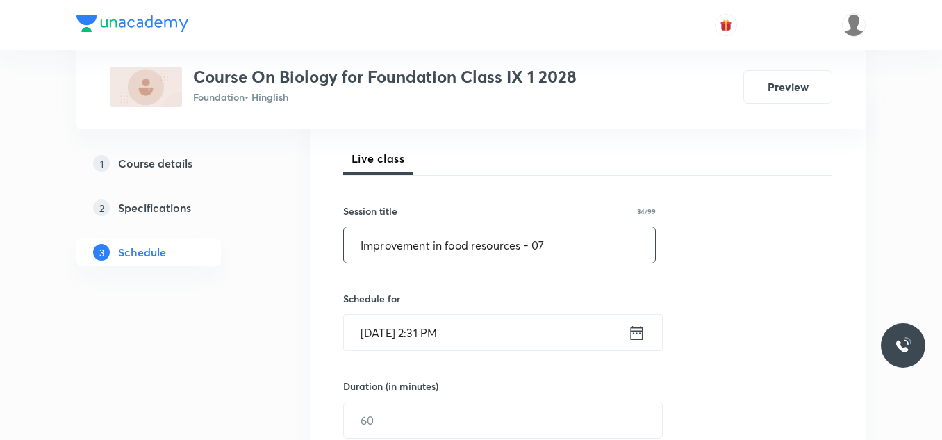
scroll to position [192, 0]
click at [510, 338] on input "[DATE] 2:31 PM" at bounding box center [486, 330] width 284 height 35
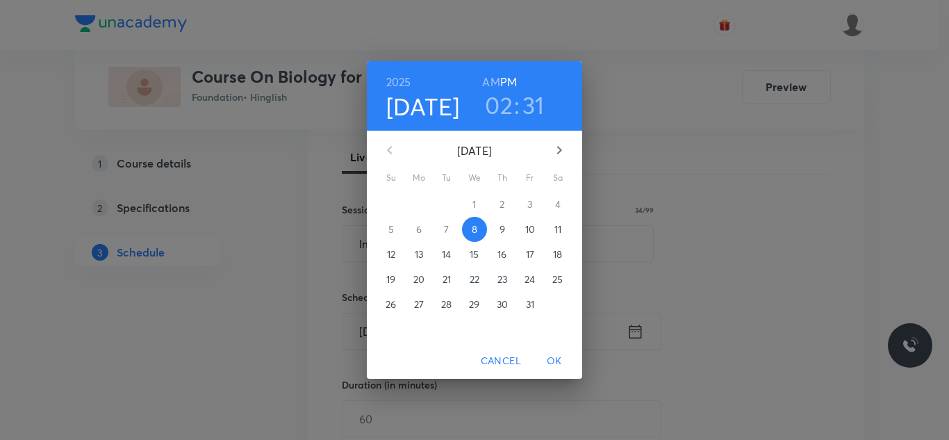
click at [501, 100] on h3 "02" at bounding box center [499, 104] width 28 height 29
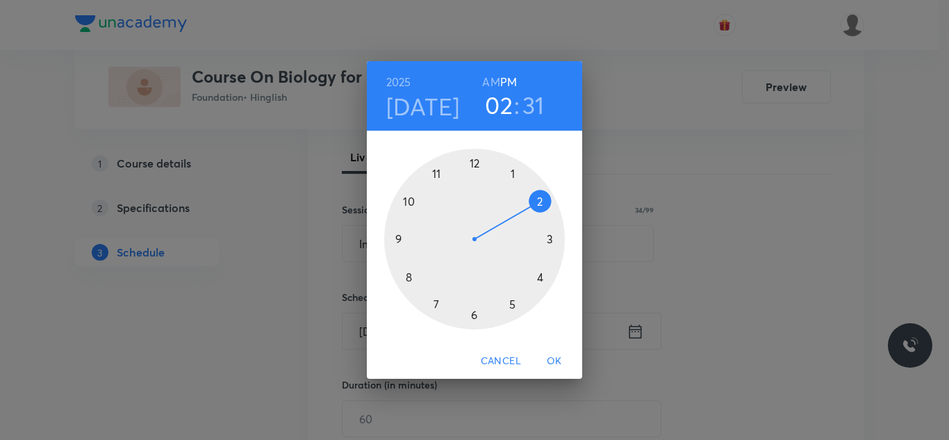
click at [540, 276] on div at bounding box center [474, 239] width 181 height 181
click at [538, 199] on div at bounding box center [474, 239] width 181 height 181
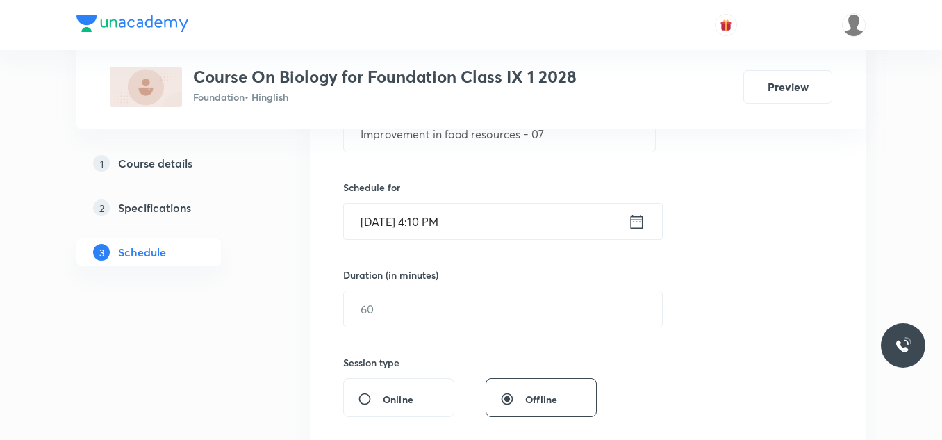
scroll to position [303, 0]
click at [382, 301] on input "text" at bounding box center [503, 307] width 318 height 35
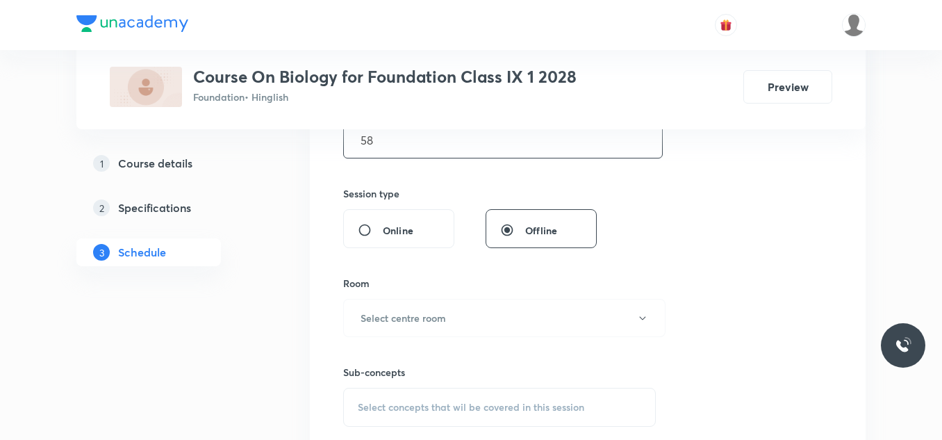
scroll to position [476, 0]
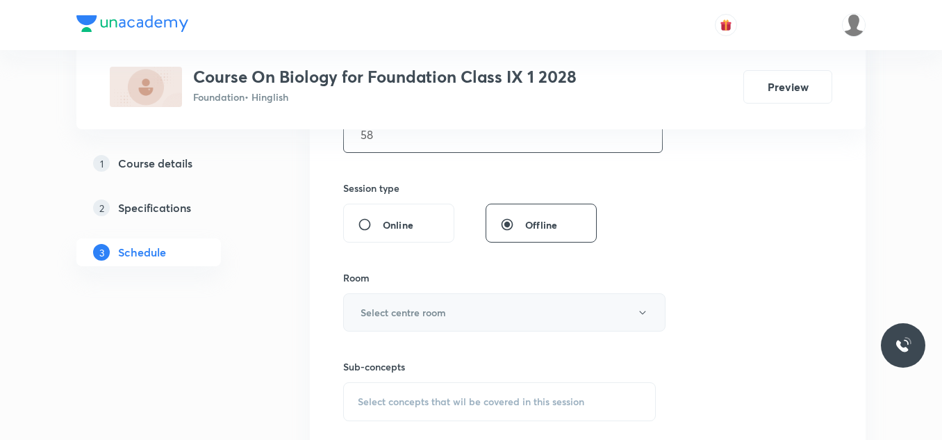
type input "58"
click at [386, 305] on h6 "Select centre room" at bounding box center [403, 312] width 85 height 15
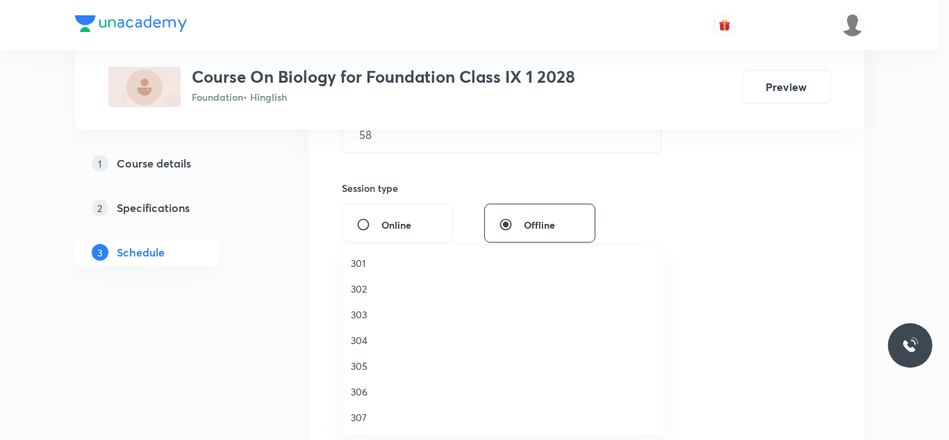
click at [363, 311] on span "303" at bounding box center [503, 314] width 304 height 15
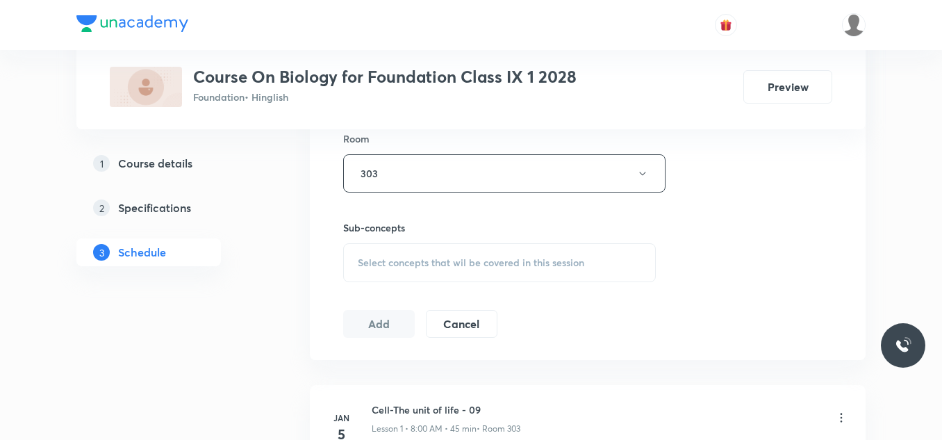
scroll to position [616, 0]
click at [405, 266] on span "Select concepts that wil be covered in this session" at bounding box center [471, 261] width 226 height 11
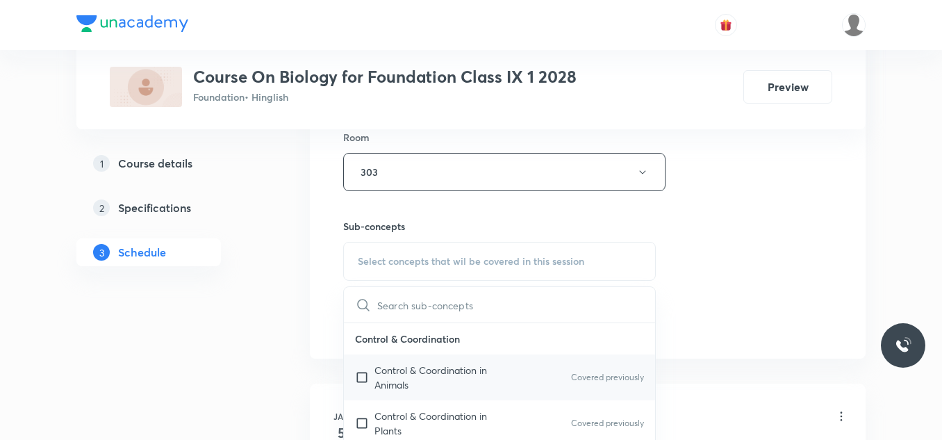
click at [383, 369] on p "Control & Coordination in Animals" at bounding box center [444, 377] width 140 height 29
checkbox input "true"
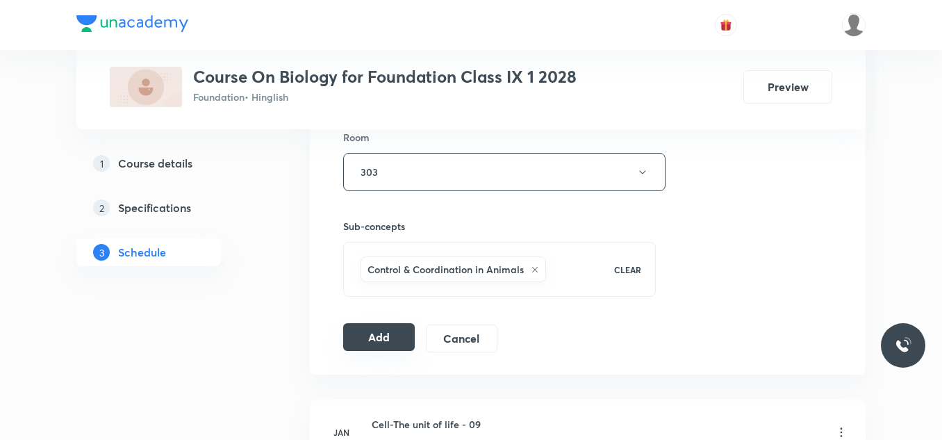
click at [365, 335] on button "Add" at bounding box center [379, 337] width 72 height 28
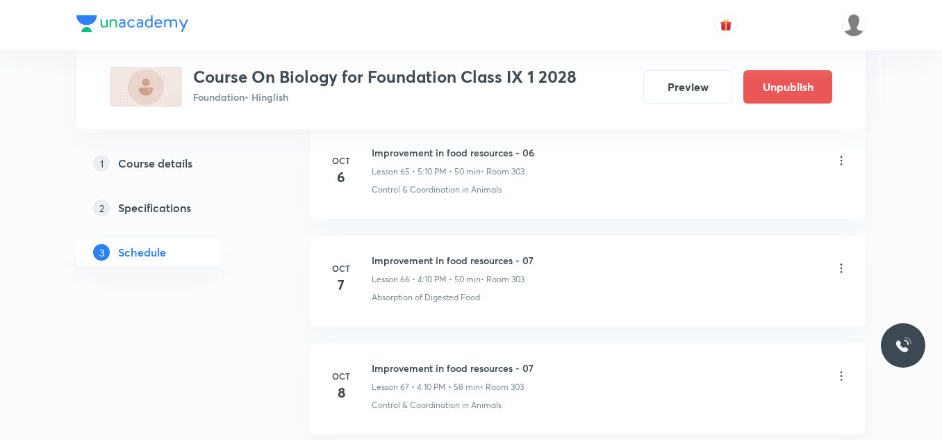
scroll to position [7250, 0]
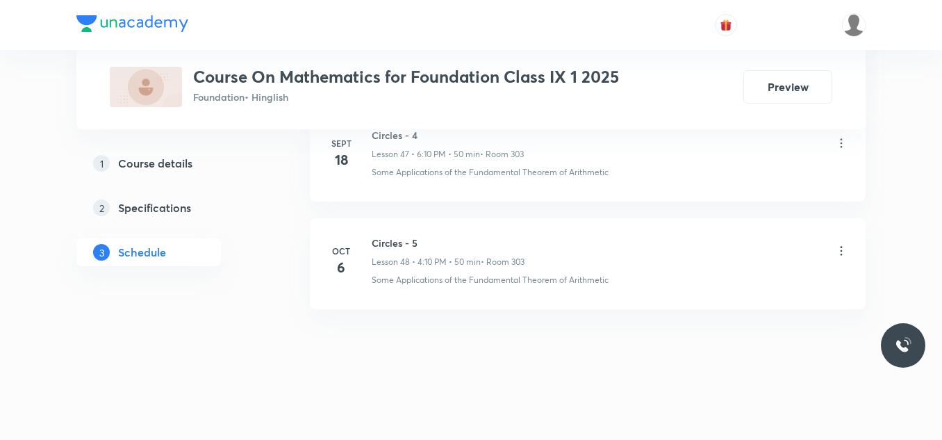
click at [393, 245] on h6 "Circles - 5" at bounding box center [448, 243] width 153 height 15
copy h6 "Circles - 5"
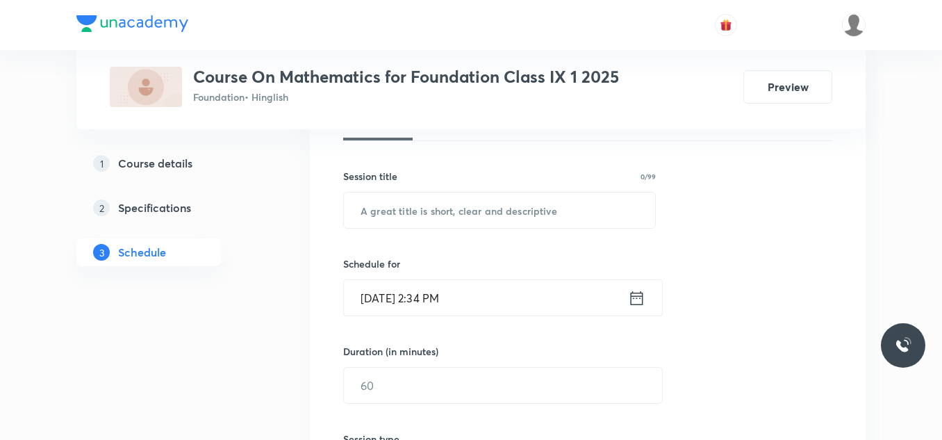
scroll to position [226, 0]
click at [454, 212] on input "text" at bounding box center [499, 209] width 311 height 35
paste input "Circles - 5"
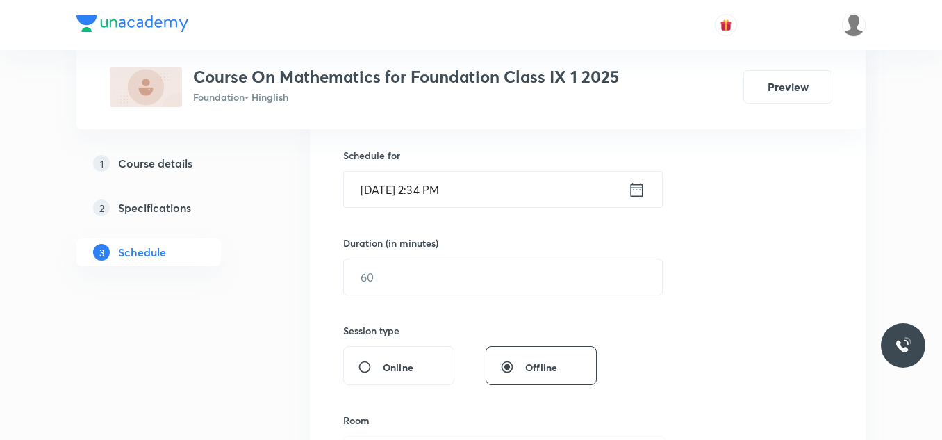
type input "Circles - 6"
click at [485, 188] on input "Oct 8, 2025, 2:34 PM" at bounding box center [486, 189] width 284 height 35
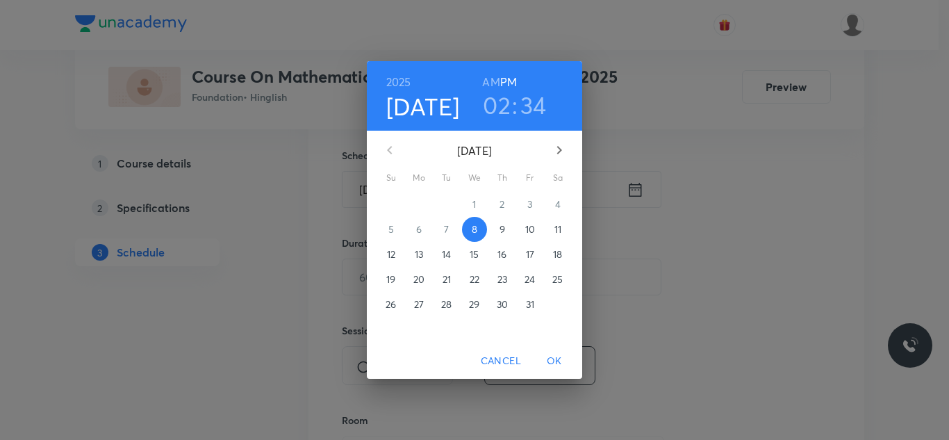
click at [494, 104] on h3 "02" at bounding box center [497, 104] width 28 height 29
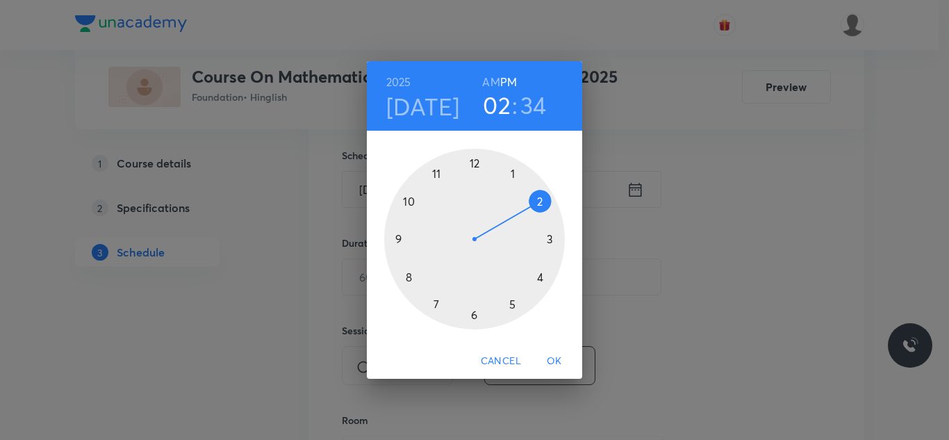
click at [512, 304] on div at bounding box center [474, 239] width 181 height 181
click at [538, 202] on div at bounding box center [474, 239] width 181 height 181
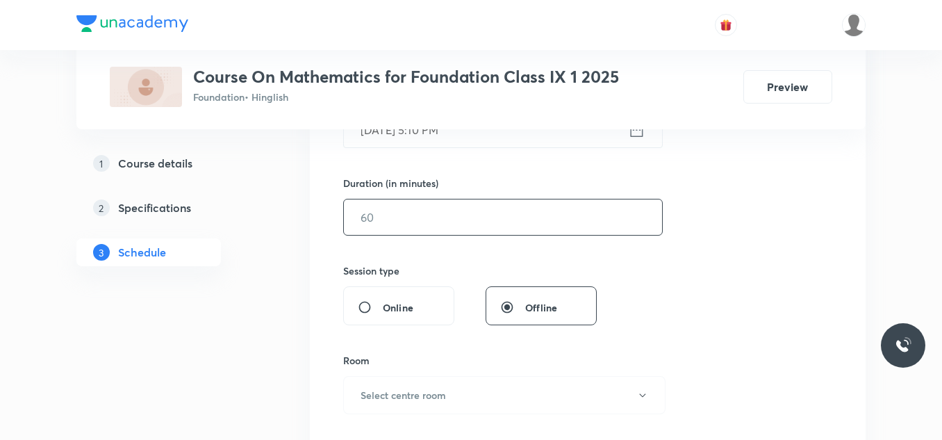
scroll to position [395, 0]
click at [405, 217] on input "text" at bounding box center [503, 215] width 318 height 35
type input "6"
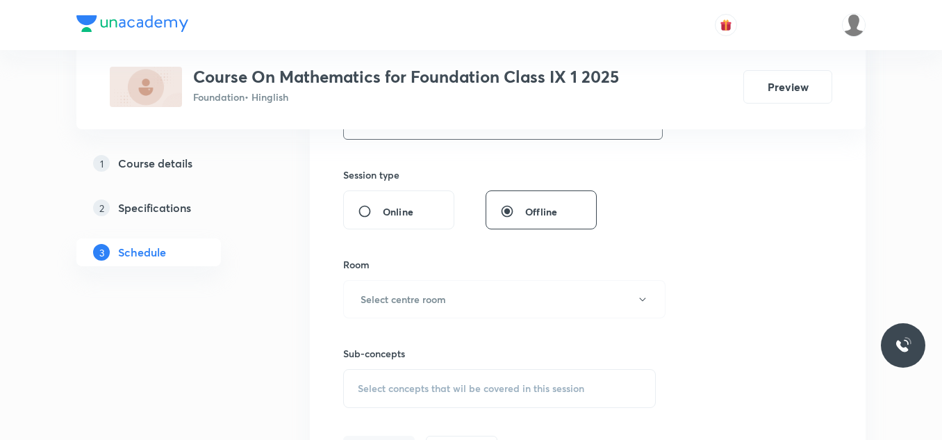
scroll to position [491, 0]
type input "50"
click at [407, 300] on h6 "Select centre room" at bounding box center [403, 297] width 85 height 15
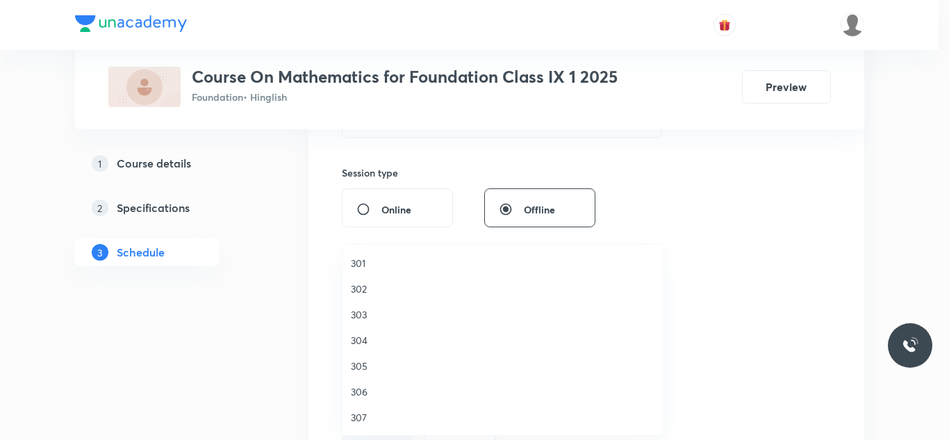
click at [370, 309] on span "303" at bounding box center [503, 314] width 304 height 15
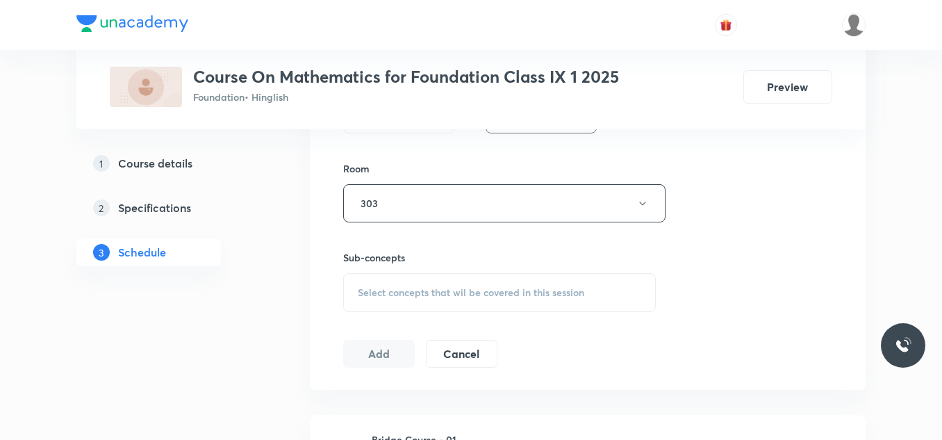
scroll to position [586, 0]
click at [395, 294] on span "Select concepts that wil be covered in this session" at bounding box center [471, 291] width 226 height 11
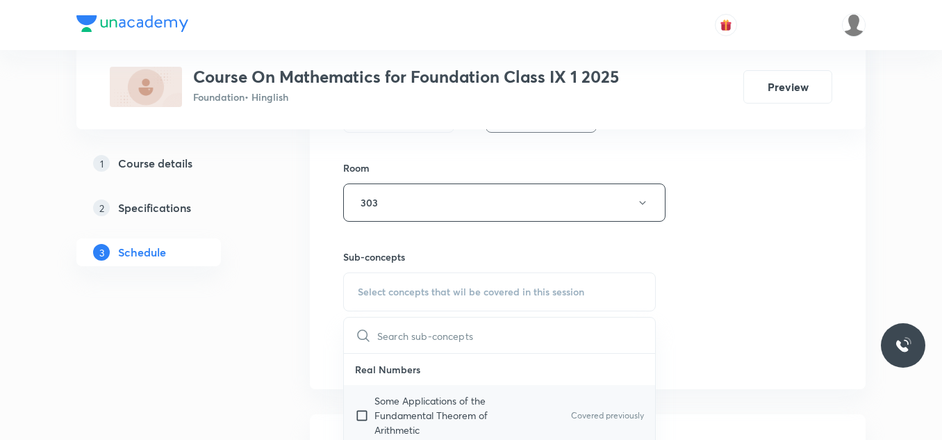
click at [384, 404] on p "Some Applications of the Fundamental Theorem of Arithmetic" at bounding box center [444, 415] width 140 height 44
checkbox input "true"
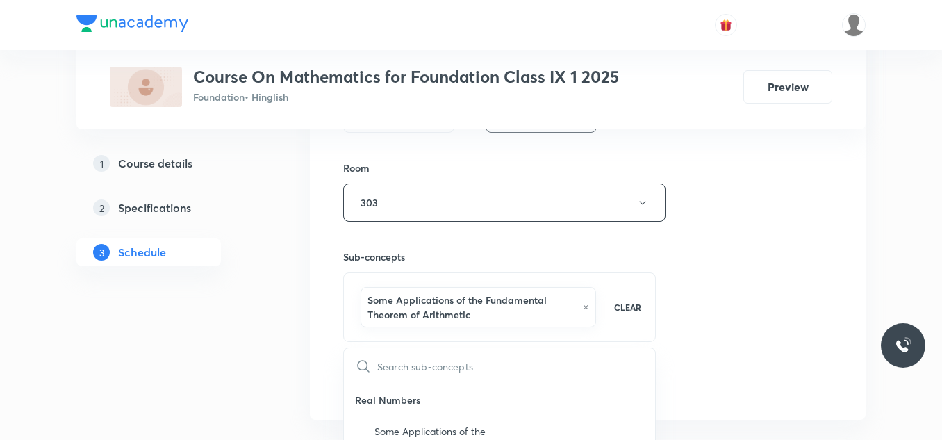
click at [363, 379] on button "Add" at bounding box center [379, 382] width 72 height 28
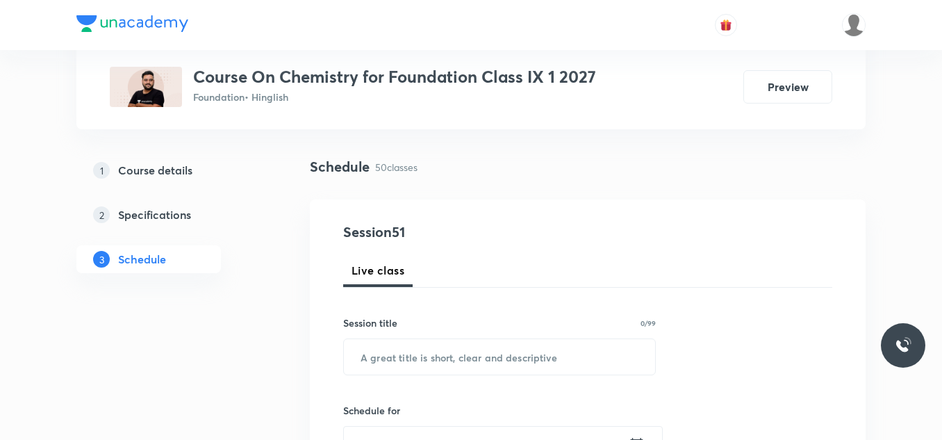
scroll to position [81, 0]
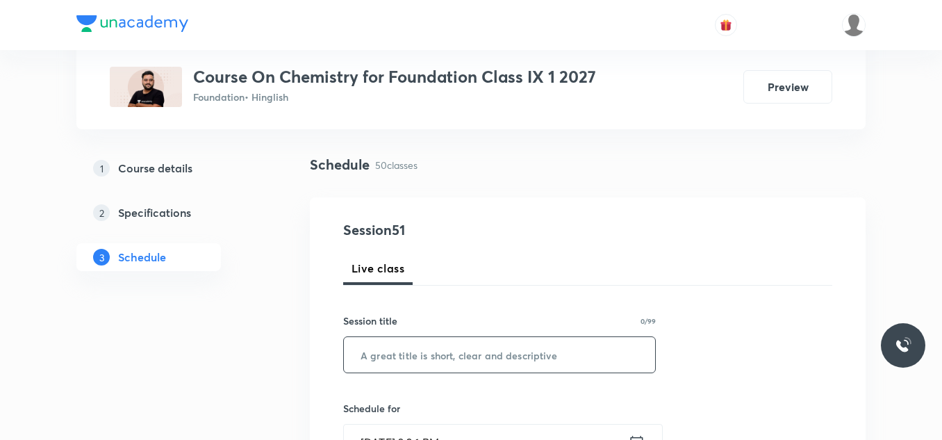
click at [413, 349] on input "text" at bounding box center [499, 354] width 311 height 35
paste input "Atoms and Molecules - 14"
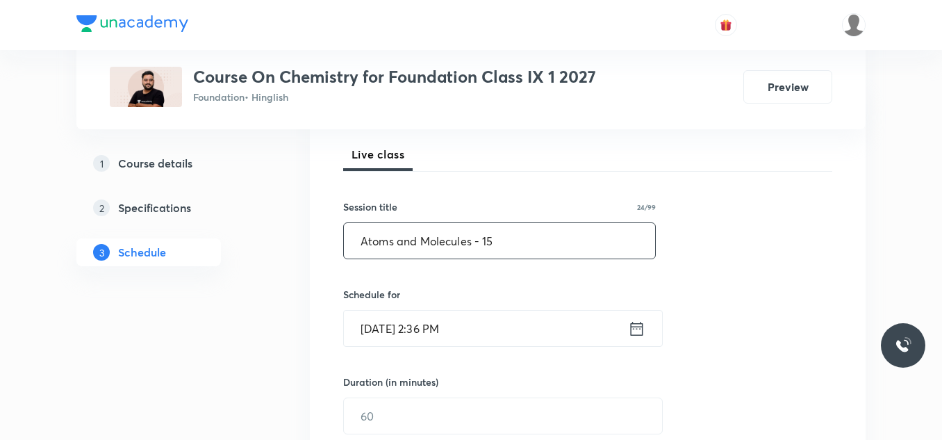
scroll to position [195, 0]
type input "Atoms and Molecules - 15"
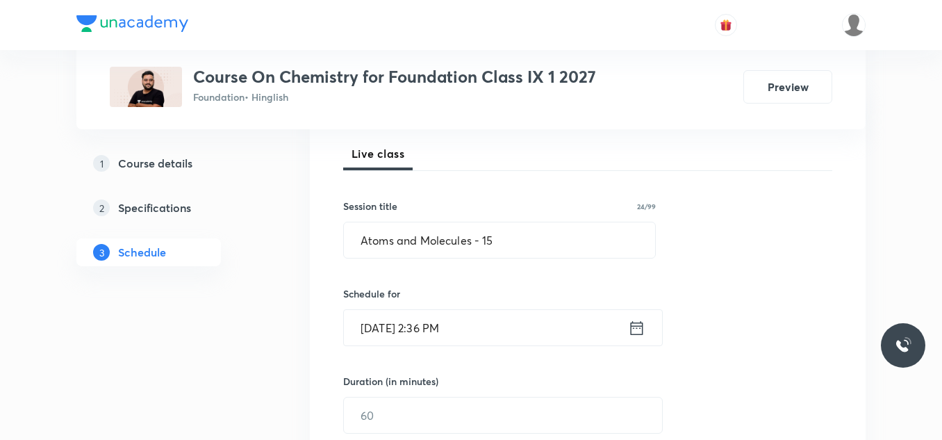
click at [505, 336] on input "[DATE] 2:36 PM" at bounding box center [486, 327] width 284 height 35
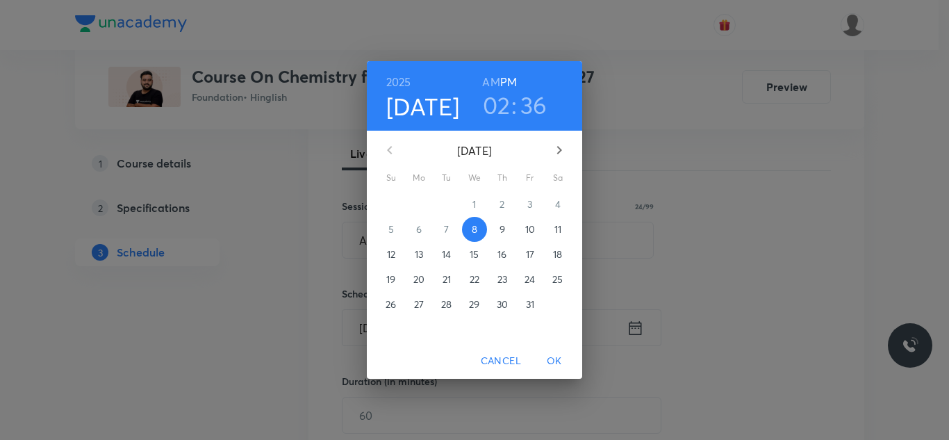
click at [505, 336] on div "28 29 30 1 2 3 4 5 6 7 8 9 10 11 12 13 14 15 16 17 18 19 20 21 22 23 24 25 26 2…" at bounding box center [474, 267] width 215 height 150
click at [497, 103] on h3 "02" at bounding box center [497, 104] width 28 height 29
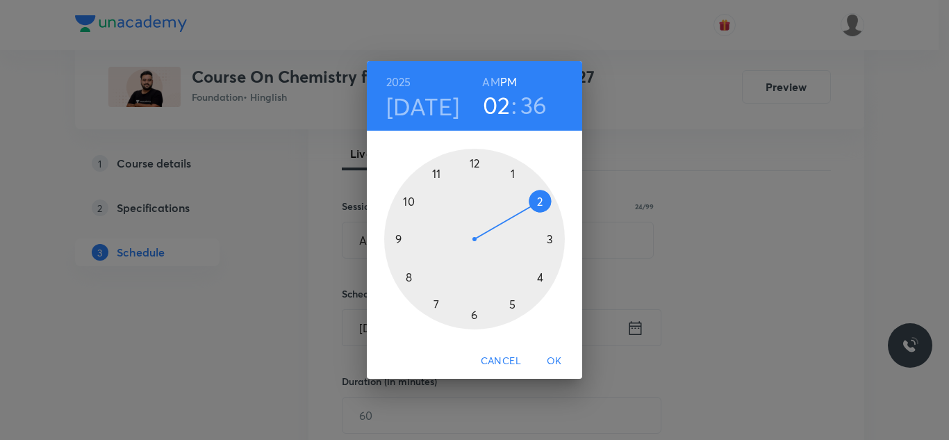
click at [472, 315] on div at bounding box center [474, 239] width 181 height 181
click at [540, 200] on div at bounding box center [474, 239] width 181 height 181
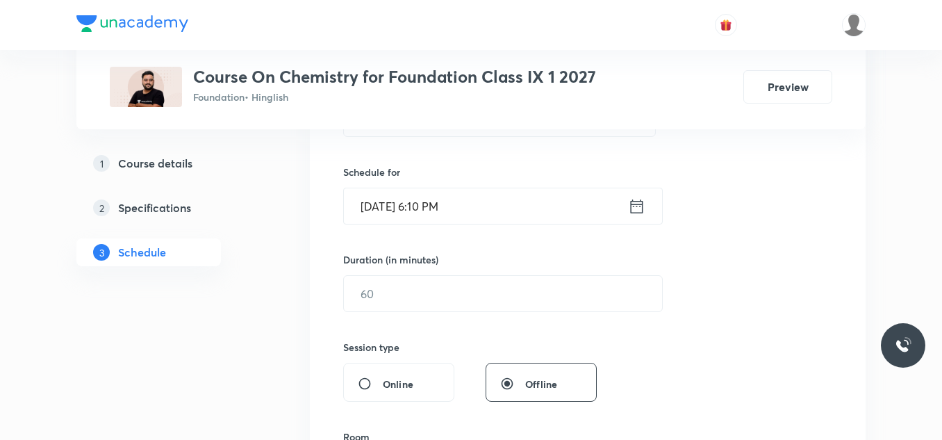
scroll to position [317, 0]
click at [379, 292] on input "text" at bounding box center [503, 292] width 318 height 35
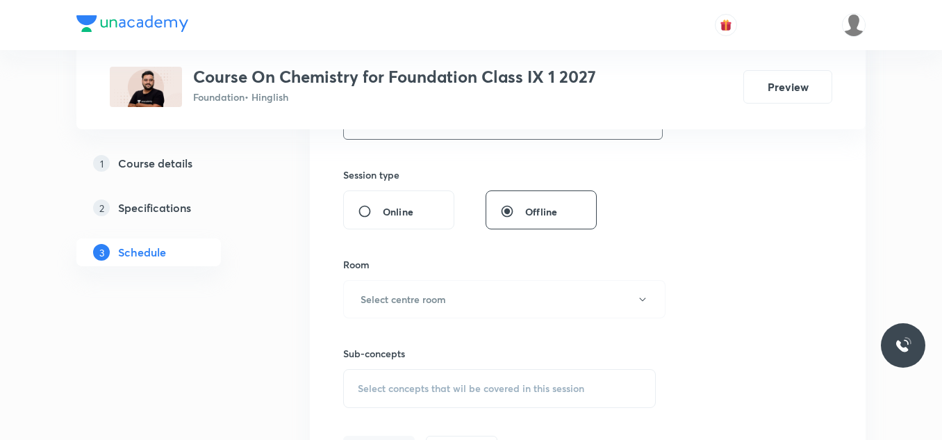
scroll to position [490, 0]
type input "50"
click at [381, 293] on h6 "Select centre room" at bounding box center [403, 298] width 85 height 15
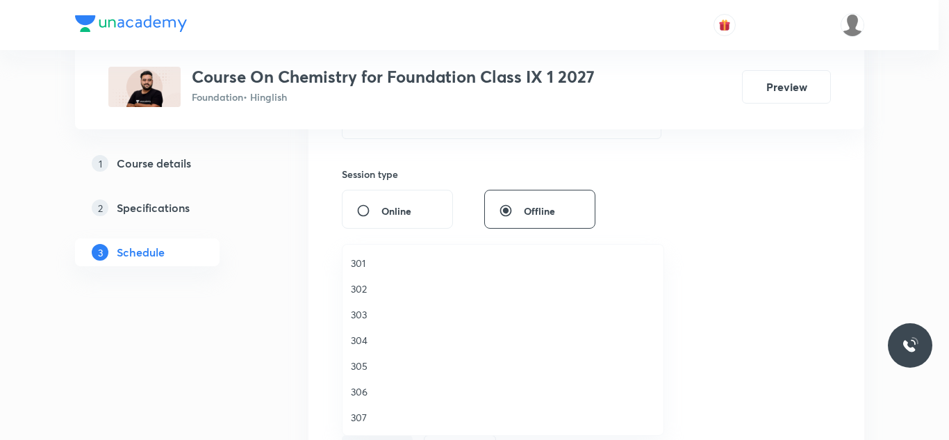
click at [363, 312] on span "303" at bounding box center [503, 314] width 304 height 15
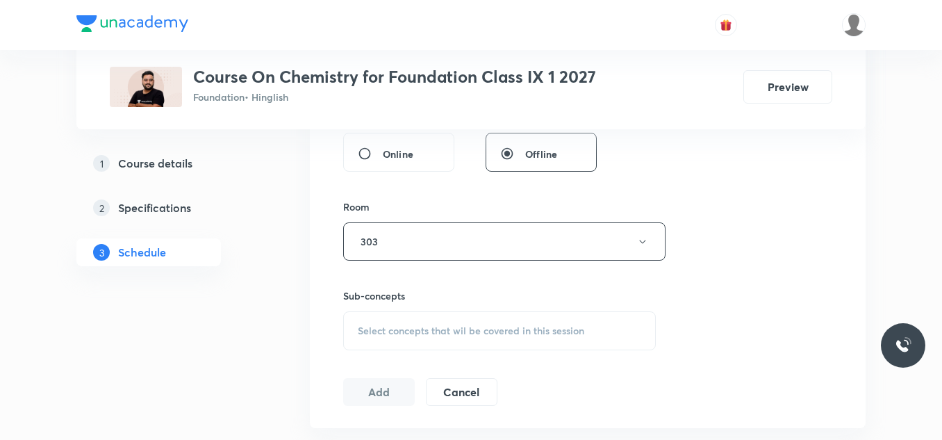
scroll to position [552, 0]
click at [386, 315] on div "Select concepts that wil be covered in this session" at bounding box center [499, 325] width 313 height 39
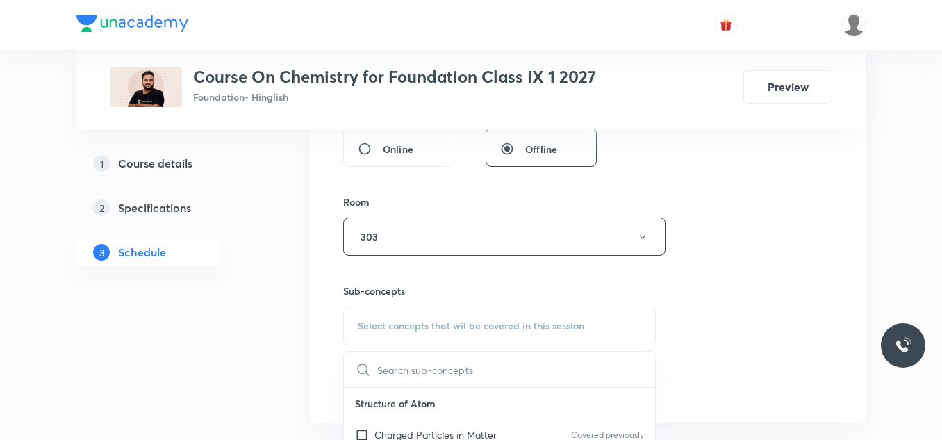
click at [394, 329] on span "Select concepts that wil be covered in this session" at bounding box center [471, 325] width 226 height 11
click at [379, 429] on p "Charged Particles in Matter" at bounding box center [435, 434] width 122 height 15
checkbox input "true"
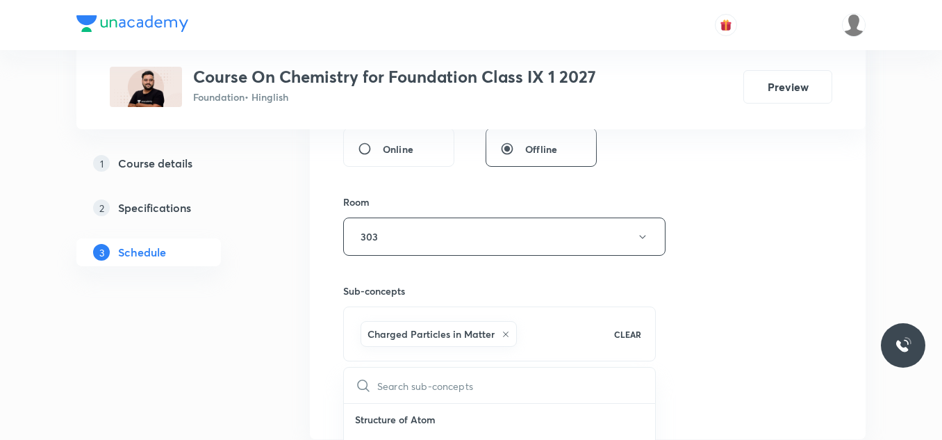
click at [364, 387] on div "Session 51 Live class Session title 24/99 Atoms and Molecules - 15 ​ Schedule f…" at bounding box center [587, 83] width 489 height 668
click at [374, 405] on button "Add" at bounding box center [379, 402] width 72 height 28
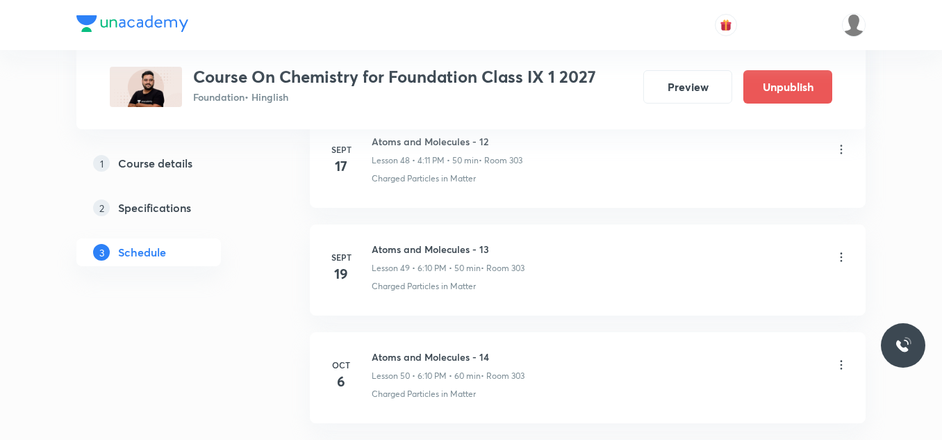
scroll to position [5527, 0]
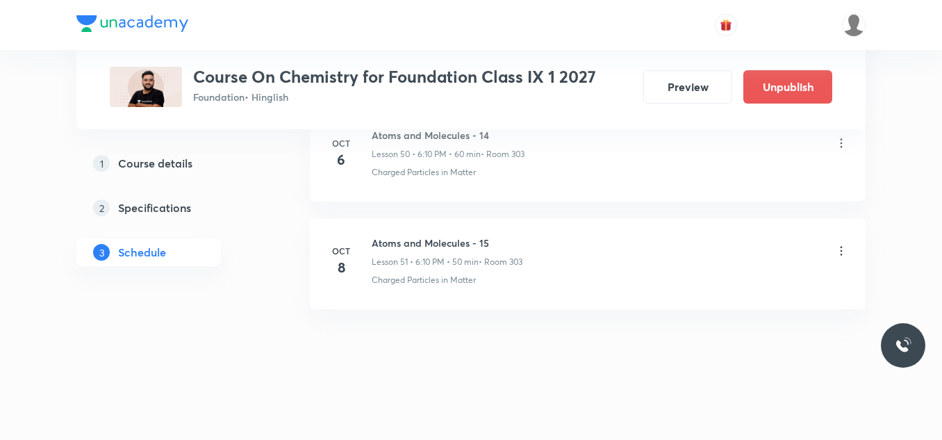
click at [440, 267] on p "Lesson 51 • 6:10 PM • 50 min" at bounding box center [425, 262] width 107 height 13
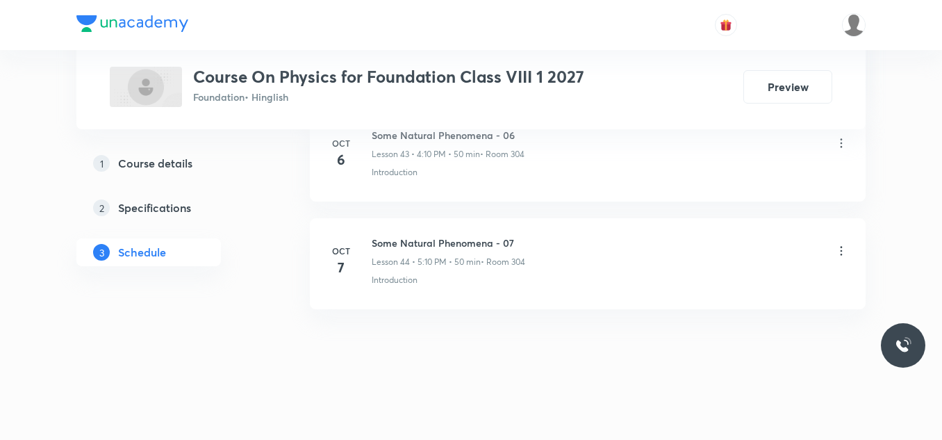
click at [425, 246] on h6 "Some Natural Phenomena - 07" at bounding box center [449, 243] width 154 height 15
copy h6 "Some Natural Phenomena - 07"
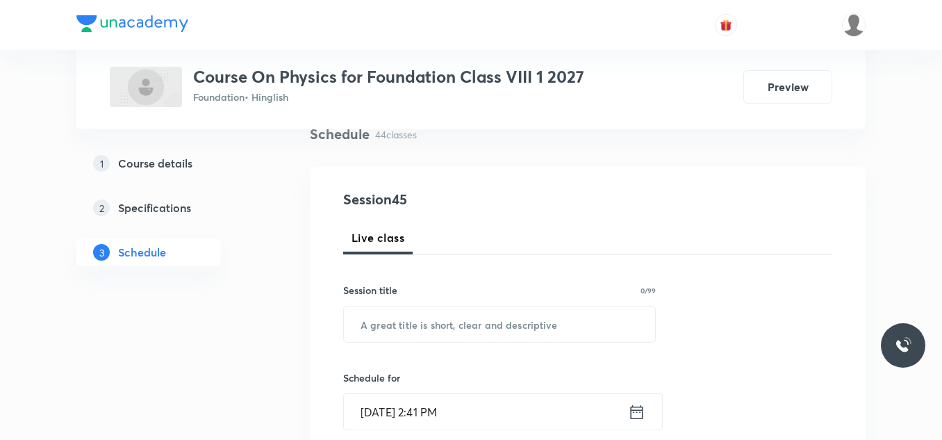
scroll to position [117, 0]
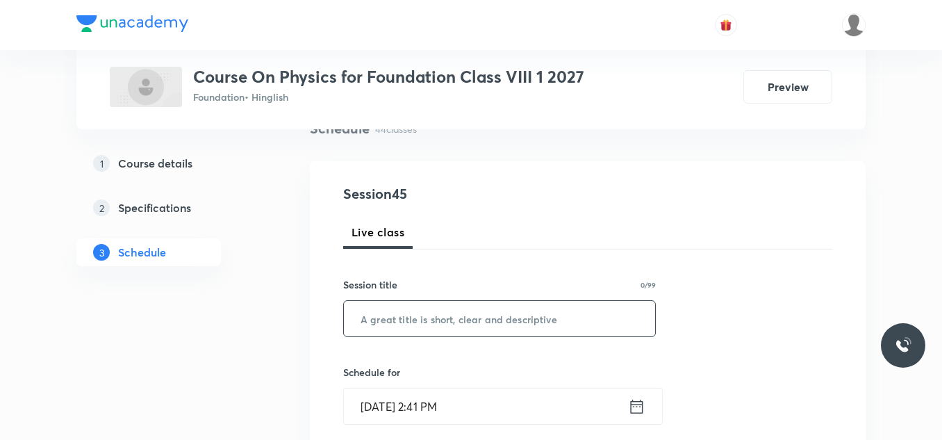
click at [406, 322] on input "text" at bounding box center [499, 318] width 311 height 35
paste input "Some Natural Phenomena - 07"
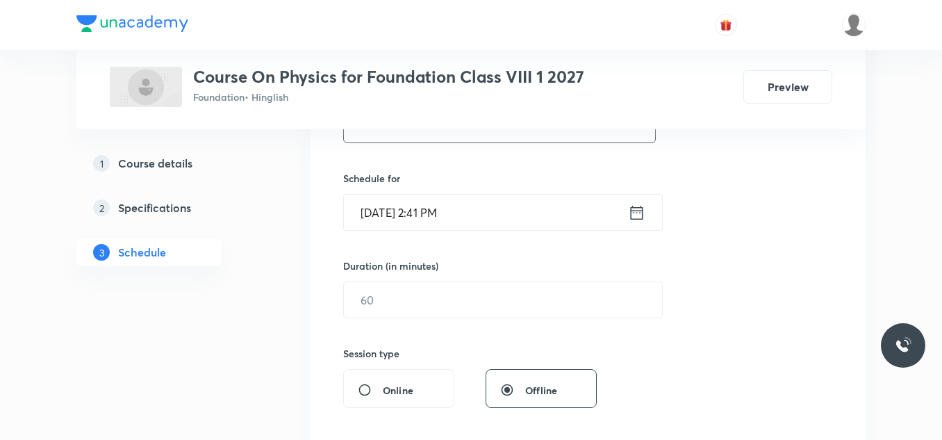
scroll to position [311, 0]
type input "Some Natural Phenomena - 08"
click at [481, 213] on input "[DATE] 2:41 PM" at bounding box center [486, 211] width 284 height 35
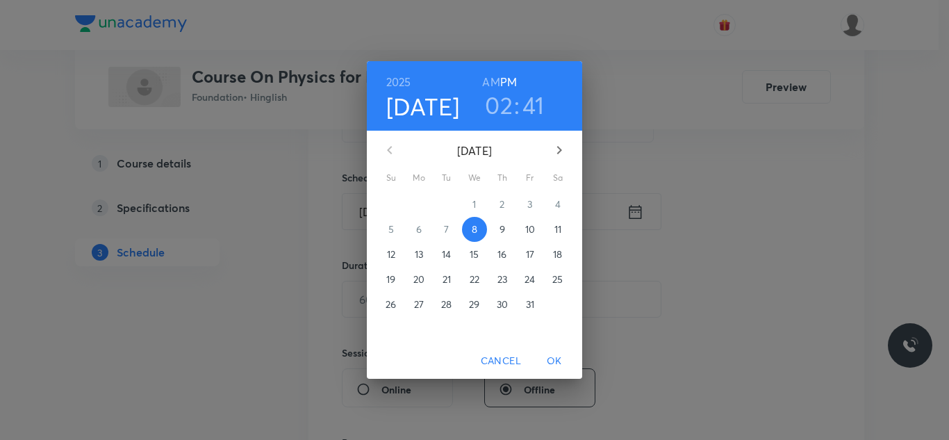
click at [505, 106] on h3 "02" at bounding box center [499, 104] width 28 height 29
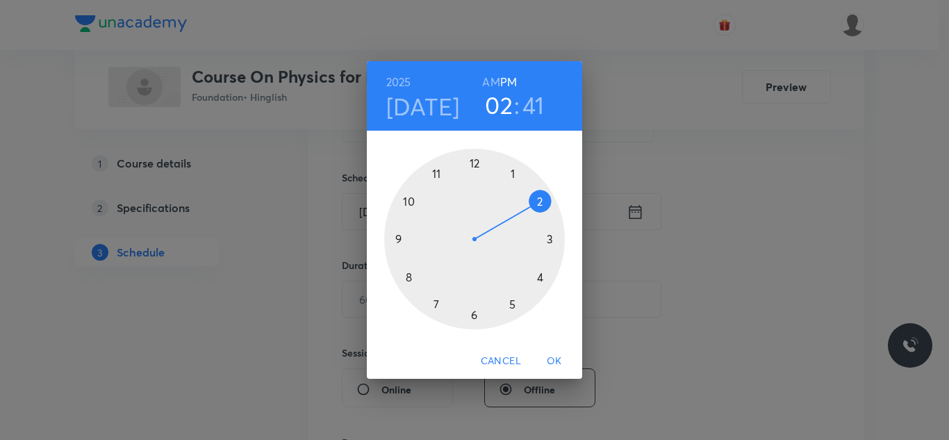
click at [513, 303] on div at bounding box center [474, 239] width 181 height 181
click at [538, 200] on div at bounding box center [474, 239] width 181 height 181
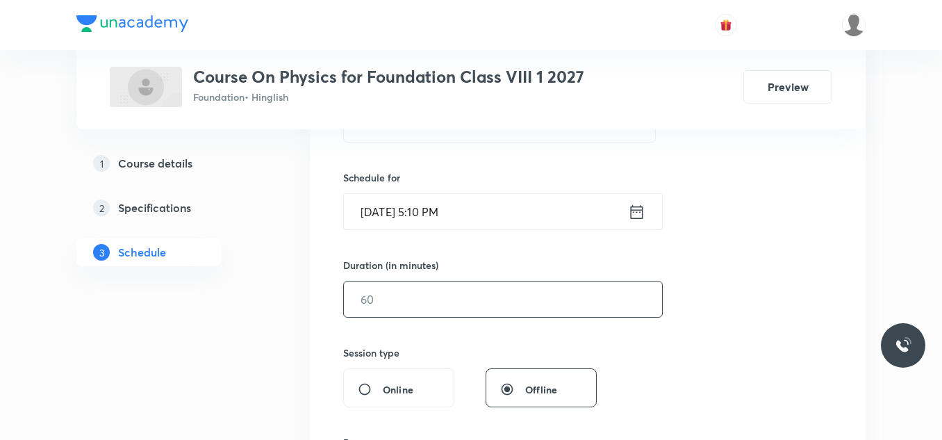
click at [374, 297] on input "text" at bounding box center [503, 298] width 318 height 35
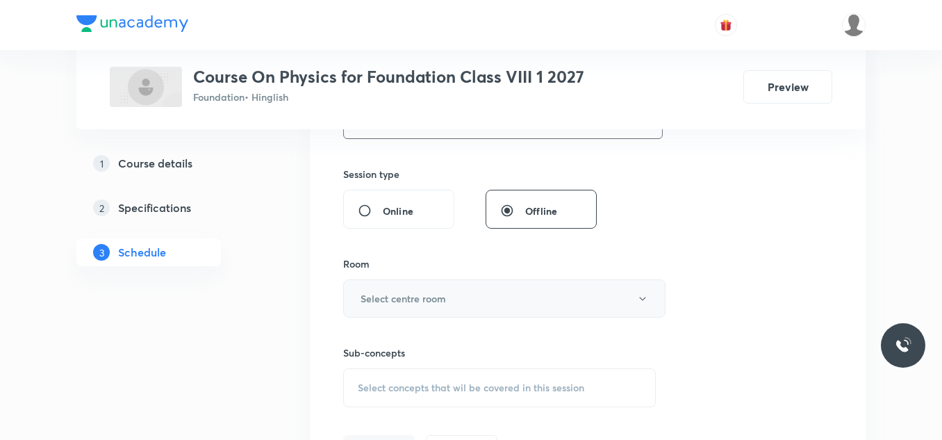
scroll to position [490, 0]
type input "50"
click at [405, 297] on h6 "Select centre room" at bounding box center [403, 297] width 85 height 15
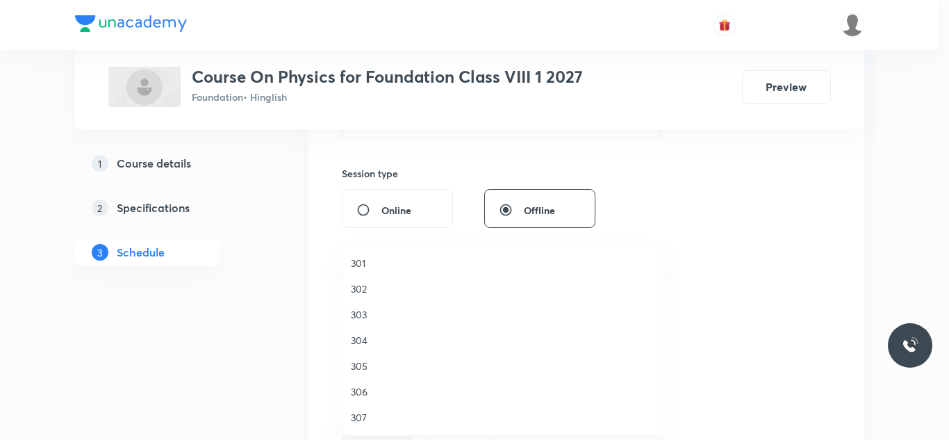
click at [365, 336] on span "304" at bounding box center [503, 340] width 304 height 15
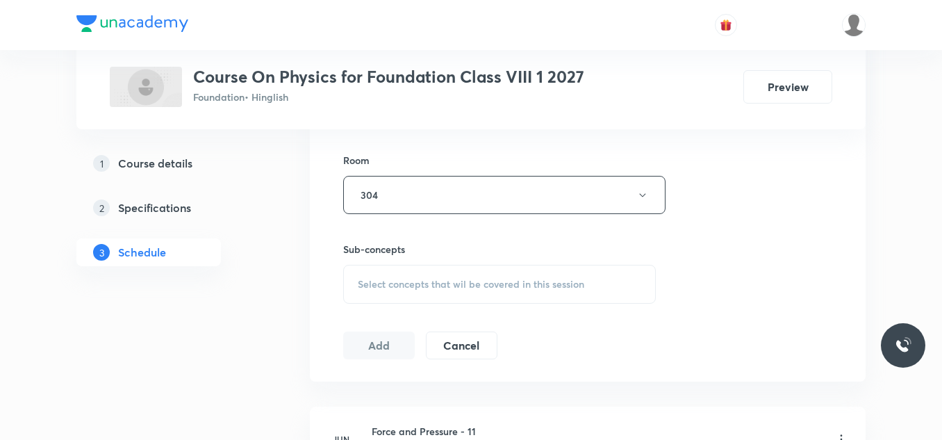
scroll to position [595, 0]
click at [418, 284] on span "Select concepts that wil be covered in this session" at bounding box center [471, 281] width 226 height 11
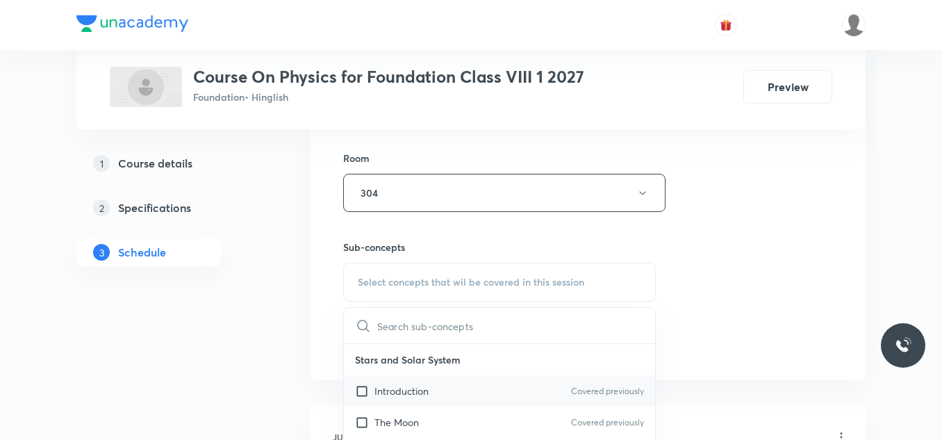
click at [397, 386] on p "Introduction" at bounding box center [401, 390] width 54 height 15
checkbox input "true"
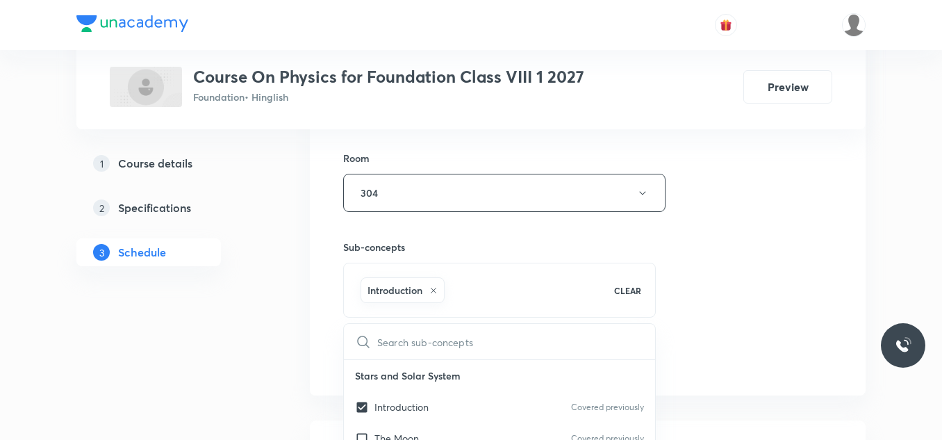
click at [315, 312] on div "Session 45 Live class Session title 27/99 Some Natural Phenomena - 08 ​ Schedul…" at bounding box center [588, 39] width 556 height 713
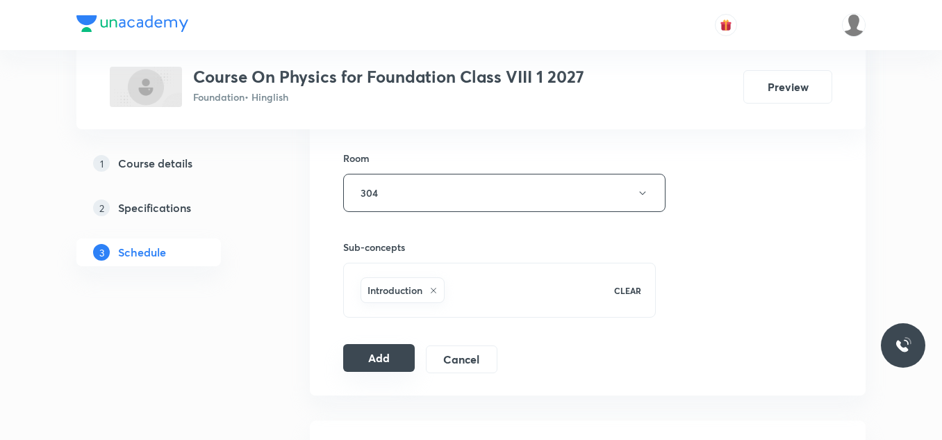
click at [388, 356] on button "Add" at bounding box center [379, 358] width 72 height 28
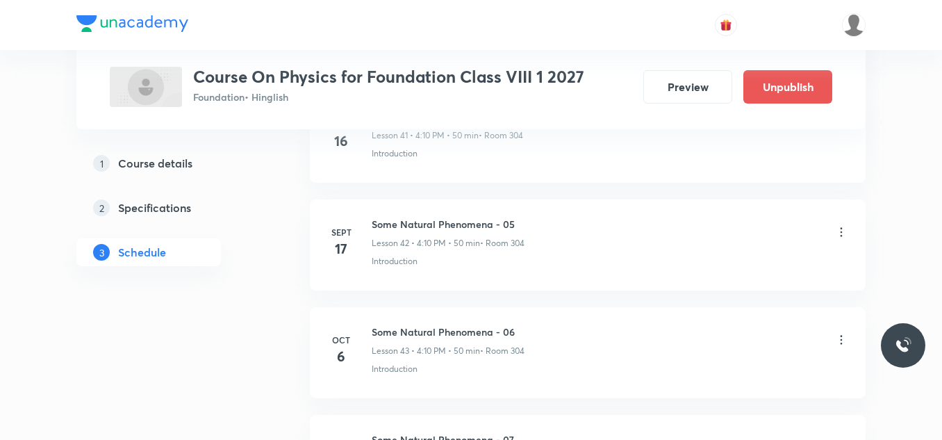
scroll to position [4881, 0]
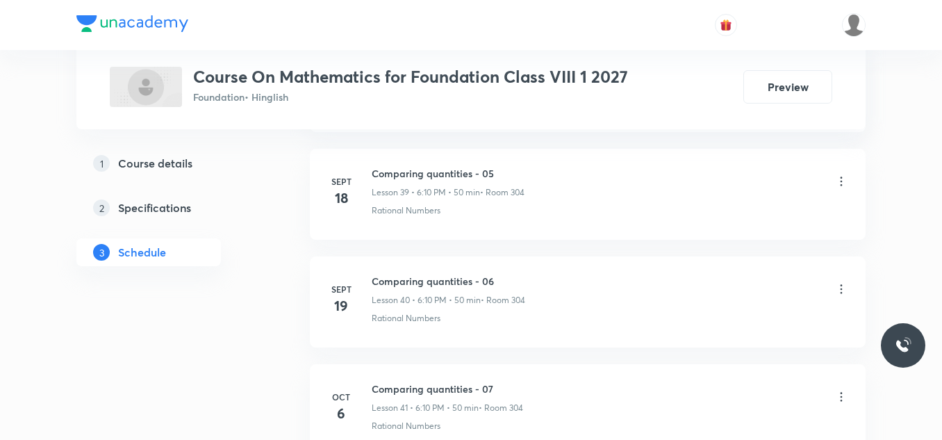
scroll to position [5089, 0]
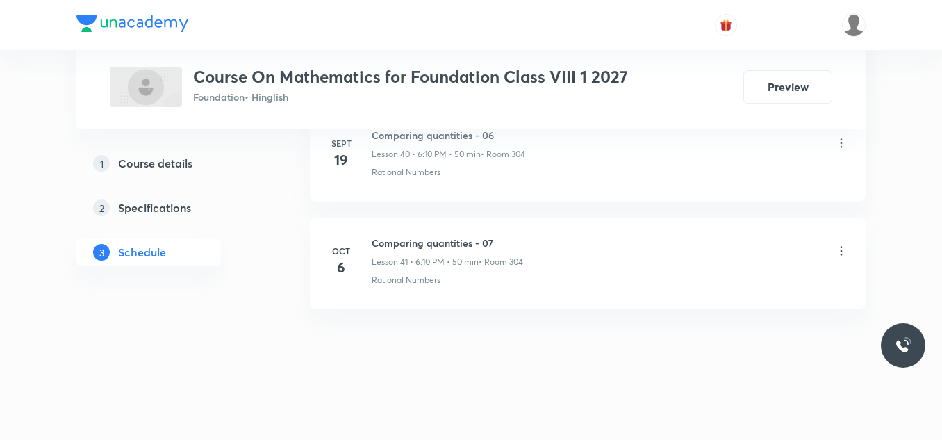
click at [436, 242] on h6 "Comparing quantities - 07" at bounding box center [447, 243] width 151 height 15
copy h6 "Comparing quantities - 07"
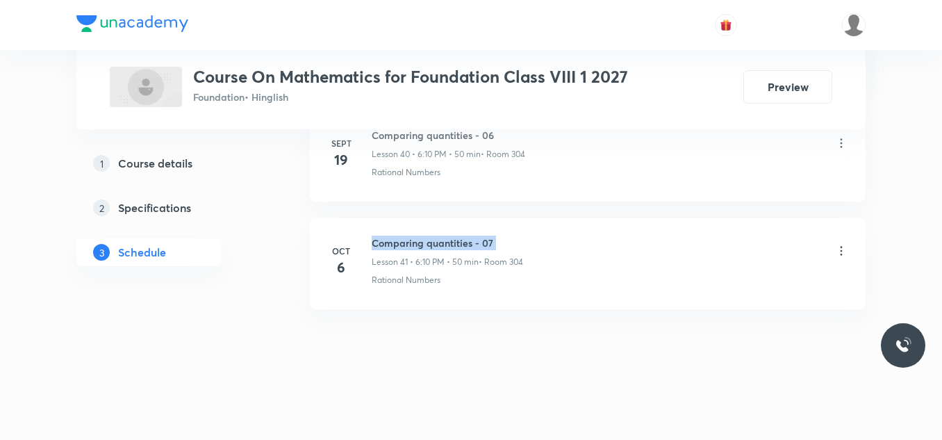
scroll to position [5062, 0]
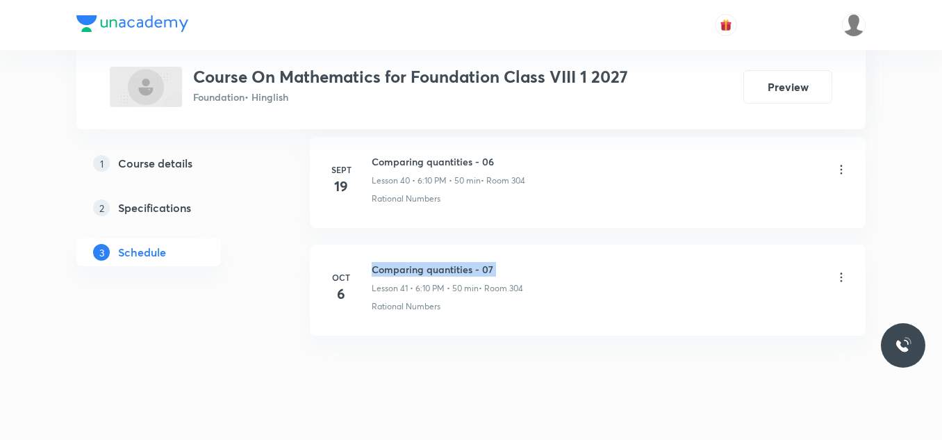
copy h6 "Comparing quantities - 07"
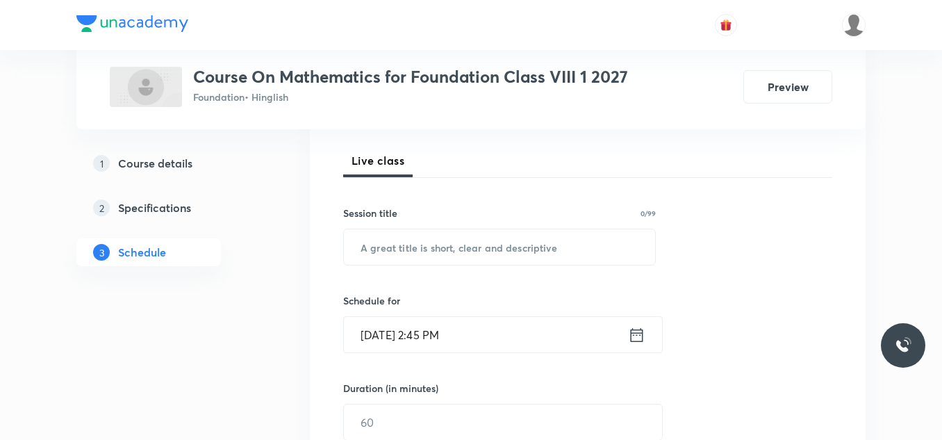
scroll to position [238, 0]
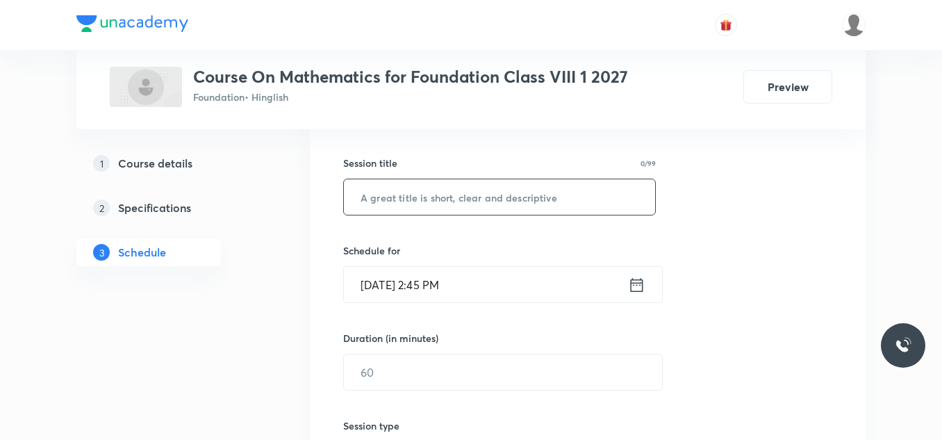
click at [456, 196] on input "text" at bounding box center [499, 196] width 311 height 35
paste input "Comparing quantities - 07"
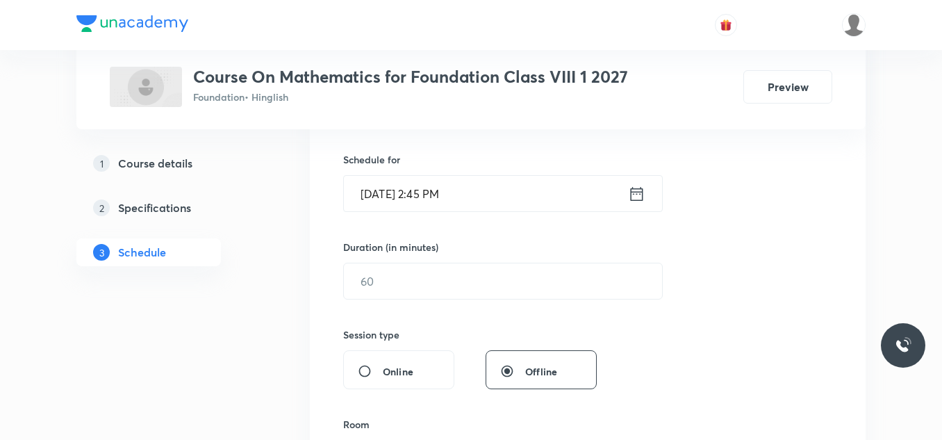
scroll to position [329, 0]
type input "Comparing quantities - 08"
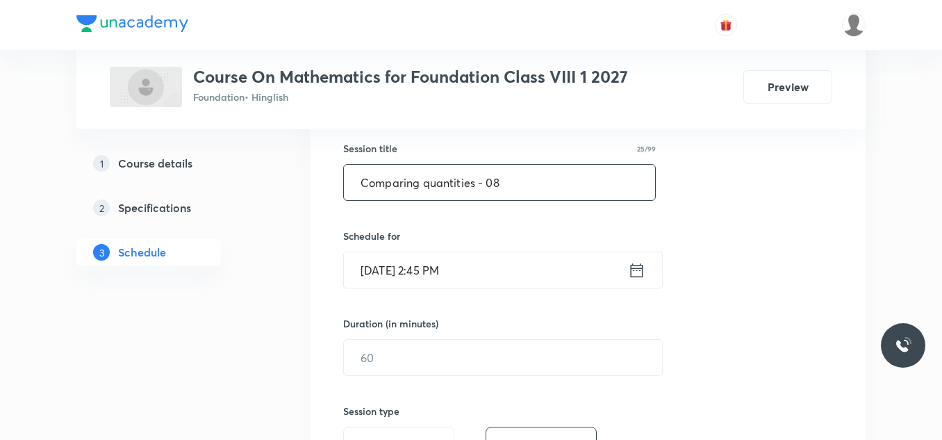
scroll to position [251, 0]
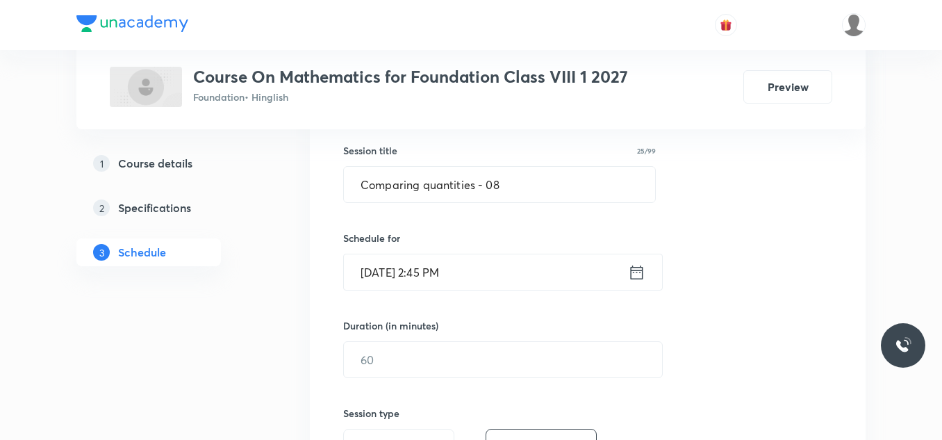
click at [490, 272] on input "Oct 8, 2025, 2:45 PM" at bounding box center [486, 271] width 284 height 35
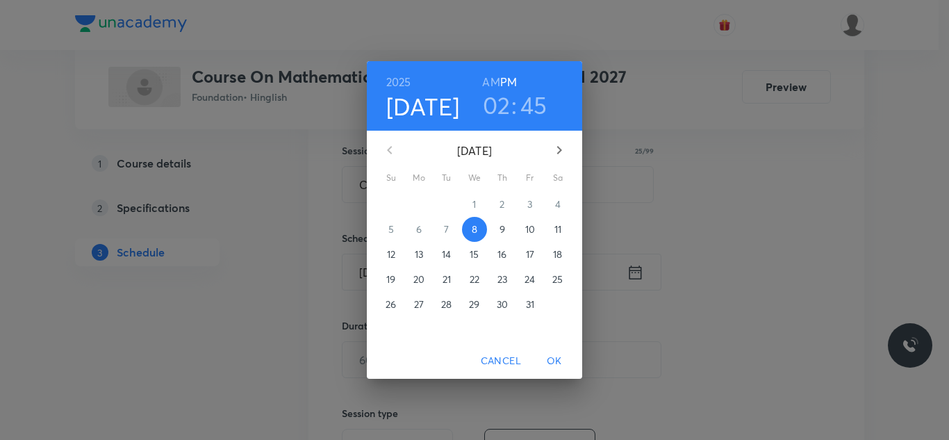
click at [503, 104] on h3 "02" at bounding box center [497, 104] width 28 height 29
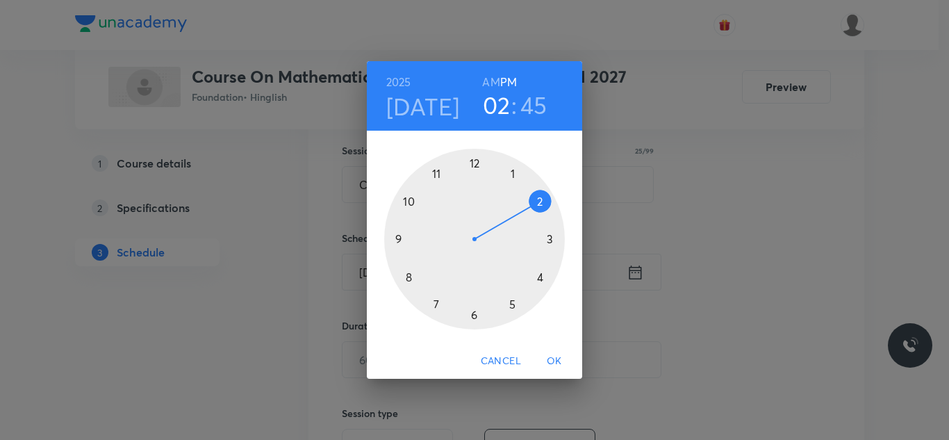
click at [474, 315] on div at bounding box center [474, 239] width 181 height 181
click at [528, 99] on h3 "45" at bounding box center [534, 104] width 27 height 29
click at [543, 201] on div at bounding box center [474, 239] width 181 height 181
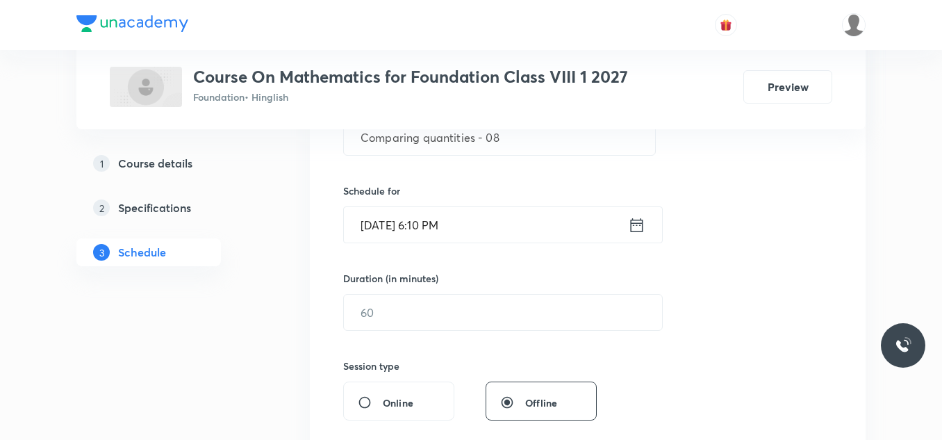
scroll to position [304, 0]
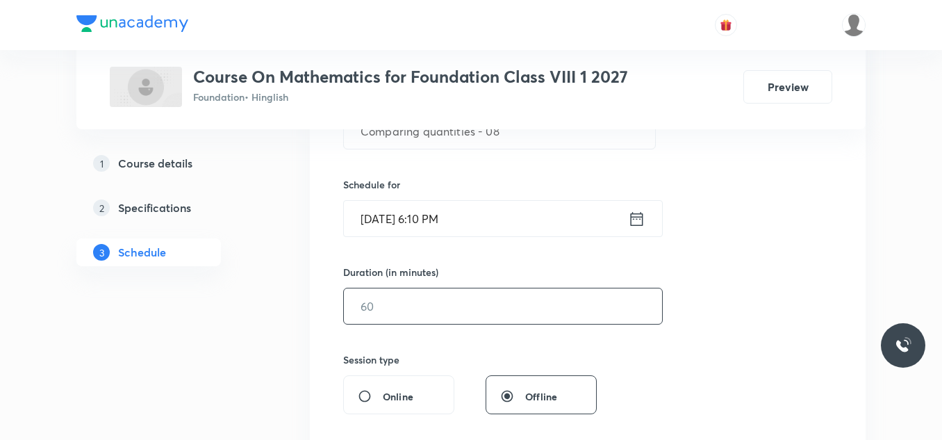
click at [404, 311] on input "text" at bounding box center [503, 305] width 318 height 35
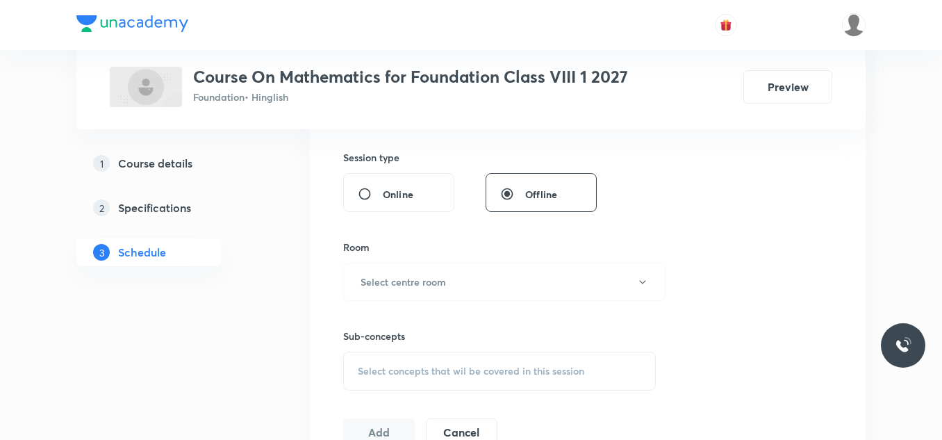
scroll to position [511, 0]
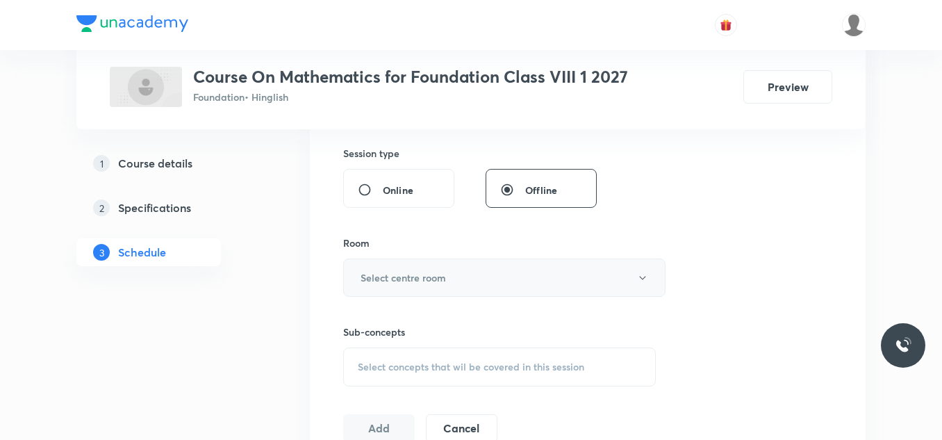
type input "50"
click at [413, 282] on h6 "Select centre room" at bounding box center [403, 277] width 85 height 15
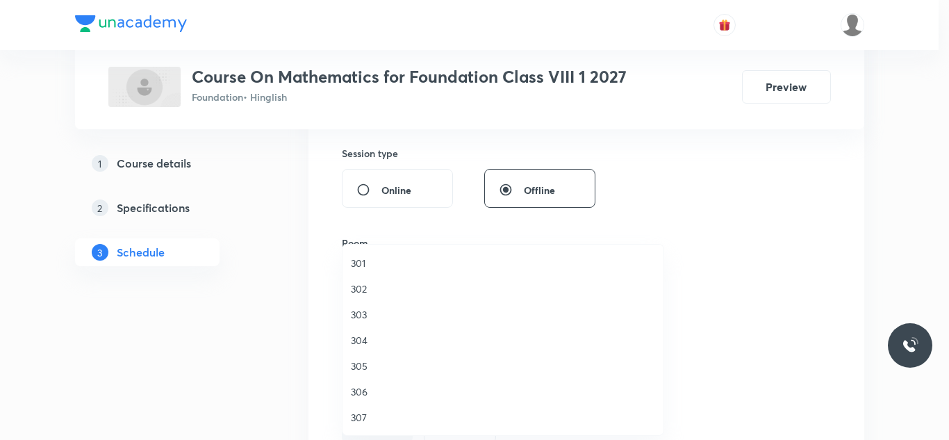
click at [366, 342] on span "304" at bounding box center [503, 340] width 304 height 15
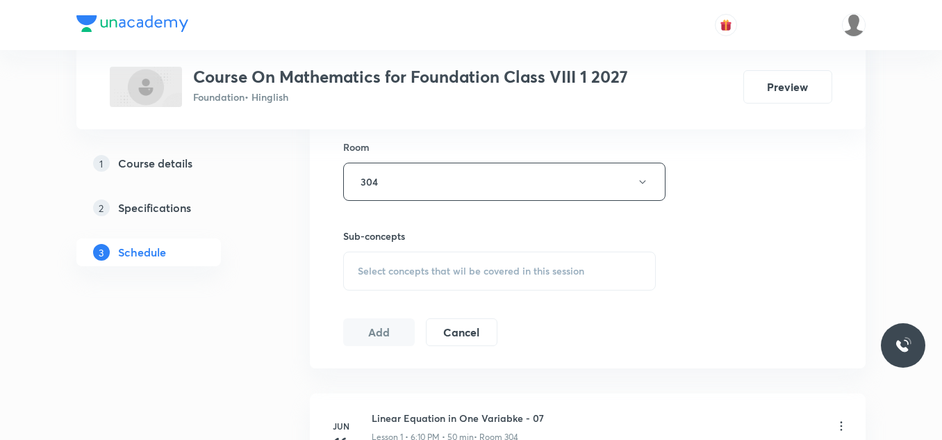
scroll to position [622, 0]
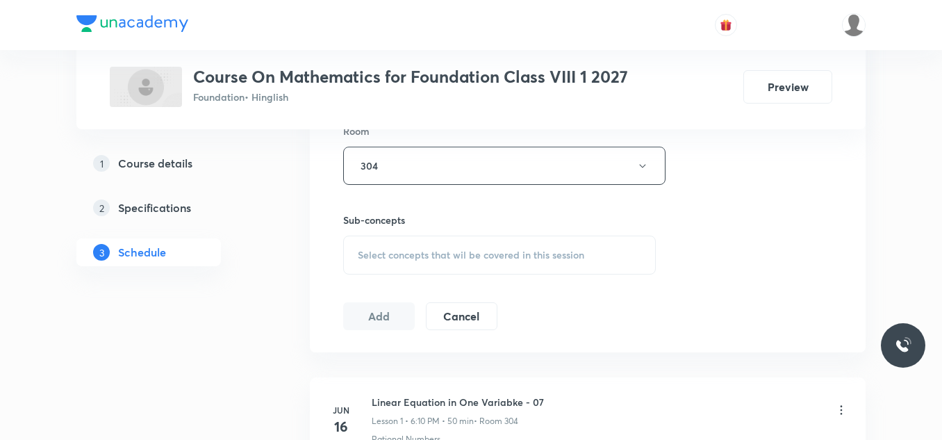
click at [390, 263] on div "Select concepts that wil be covered in this session" at bounding box center [499, 255] width 313 height 39
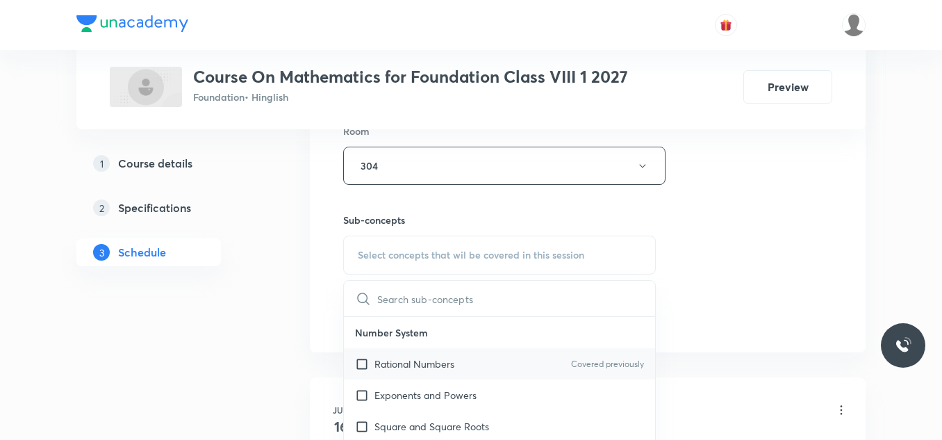
click at [373, 359] on input "checkbox" at bounding box center [364, 363] width 19 height 15
checkbox input "true"
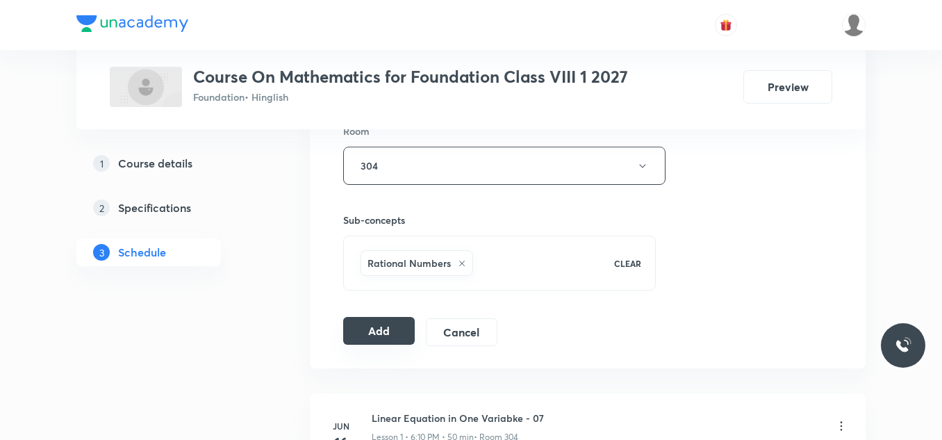
click at [367, 331] on button "Add" at bounding box center [379, 331] width 72 height 28
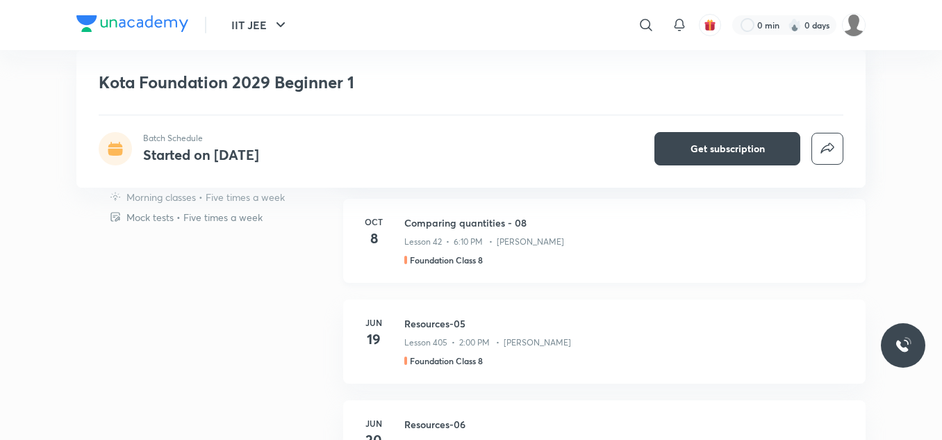
scroll to position [956, 0]
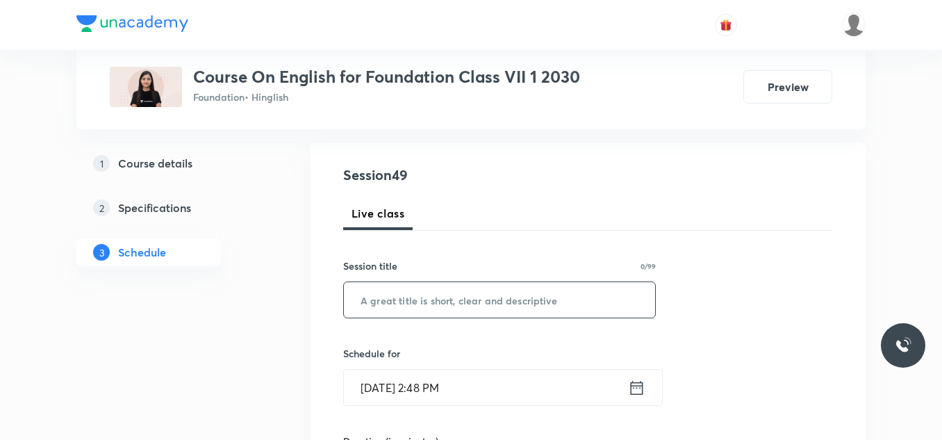
scroll to position [139, 0]
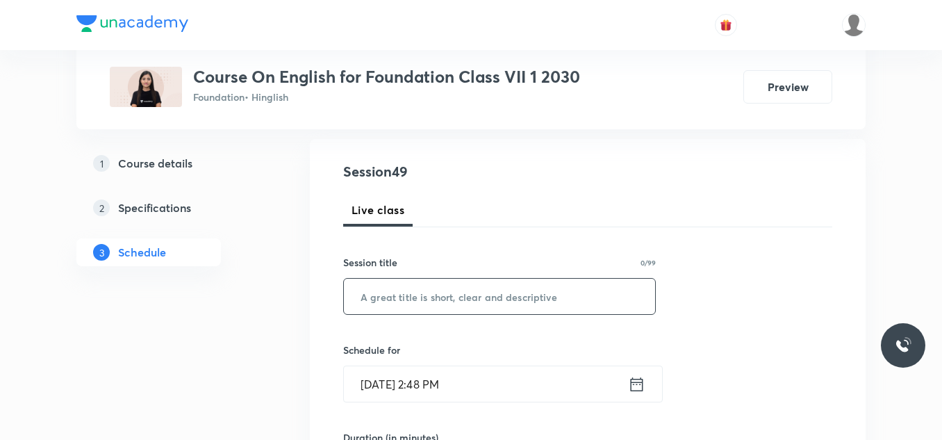
click at [389, 299] on input "text" at bounding box center [499, 296] width 311 height 35
paste input "Tense"
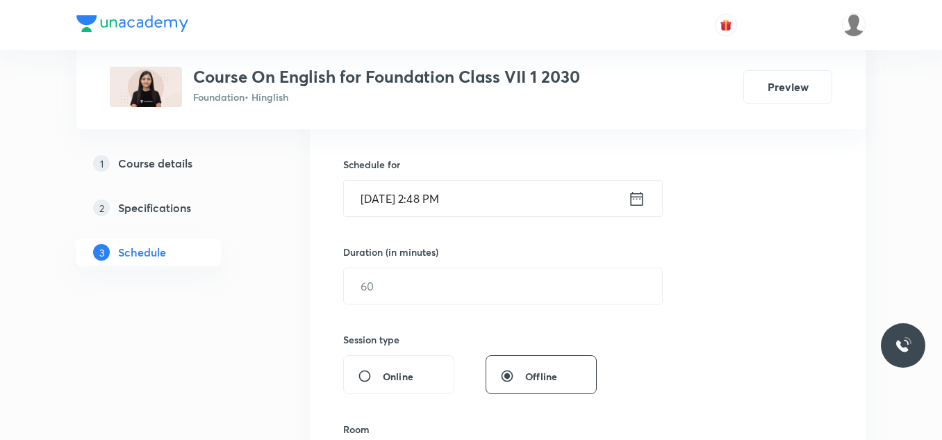
scroll to position [319, 0]
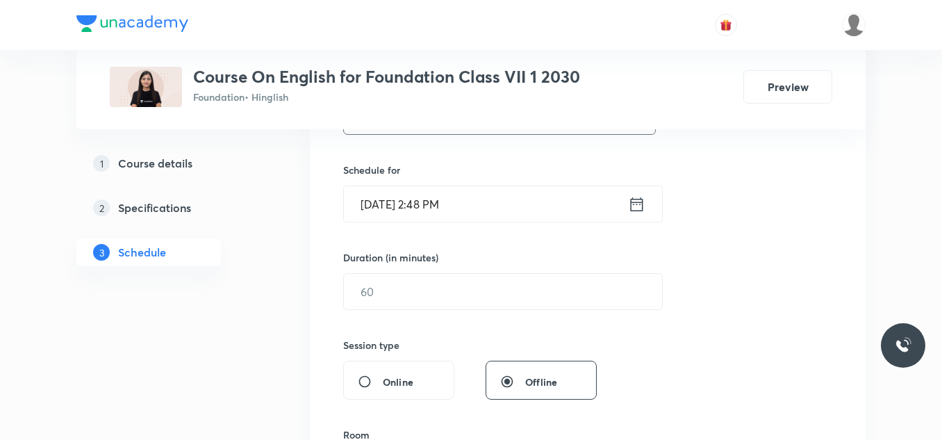
type input "Tense"
click at [485, 211] on input "Oct 8, 2025, 2:48 PM" at bounding box center [486, 203] width 284 height 35
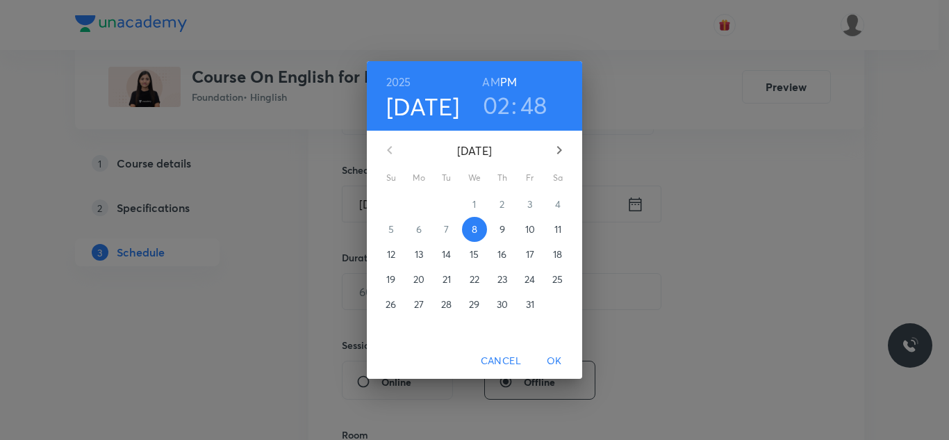
click at [495, 98] on h3 "02" at bounding box center [497, 104] width 28 height 29
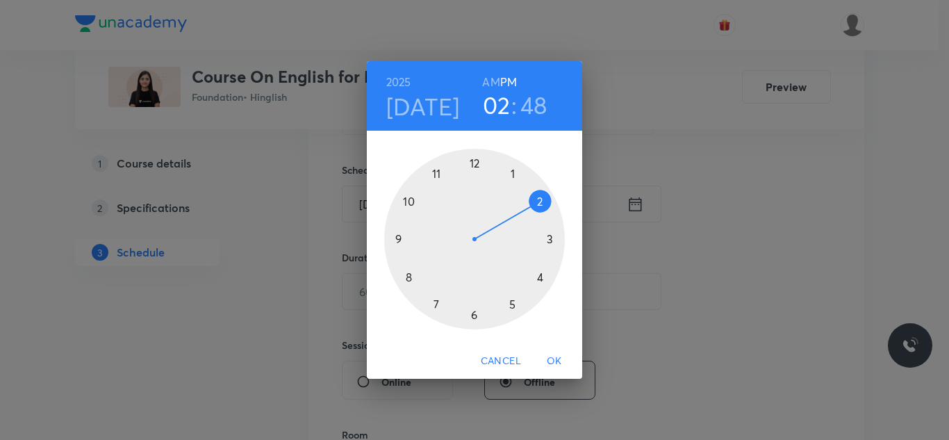
click at [550, 239] on div at bounding box center [474, 239] width 181 height 181
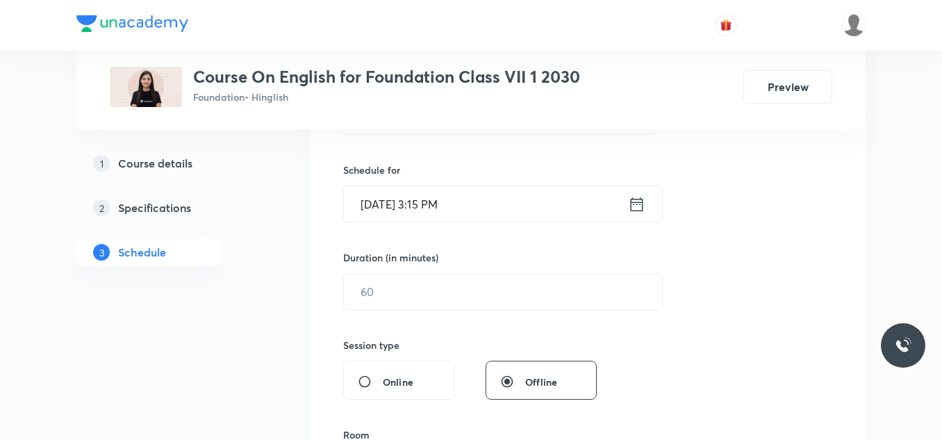
click at [492, 208] on input "Oct 8, 2025, 3:15 PM" at bounding box center [486, 203] width 284 height 35
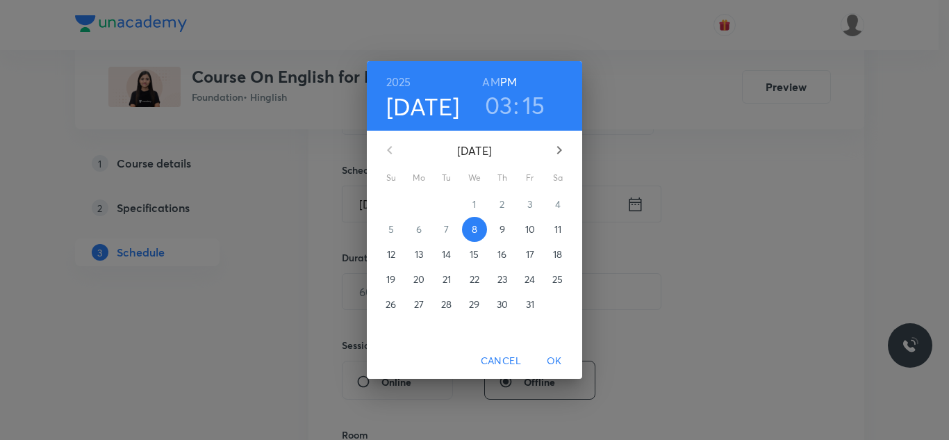
click at [531, 99] on h3 "15" at bounding box center [533, 104] width 23 height 29
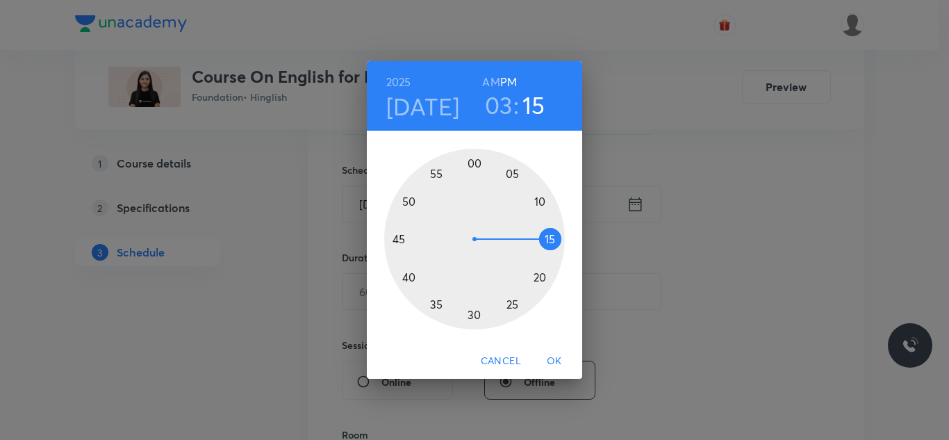
click at [474, 161] on div at bounding box center [474, 239] width 181 height 181
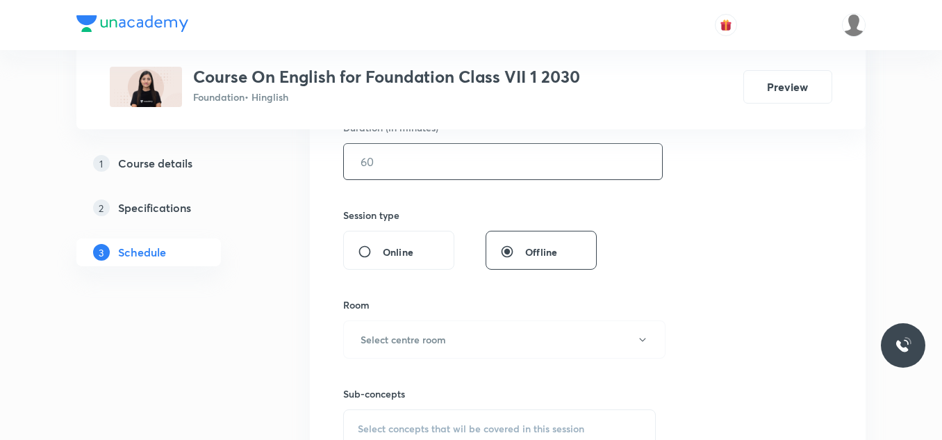
scroll to position [449, 0]
click at [406, 163] on input "text" at bounding box center [503, 160] width 318 height 35
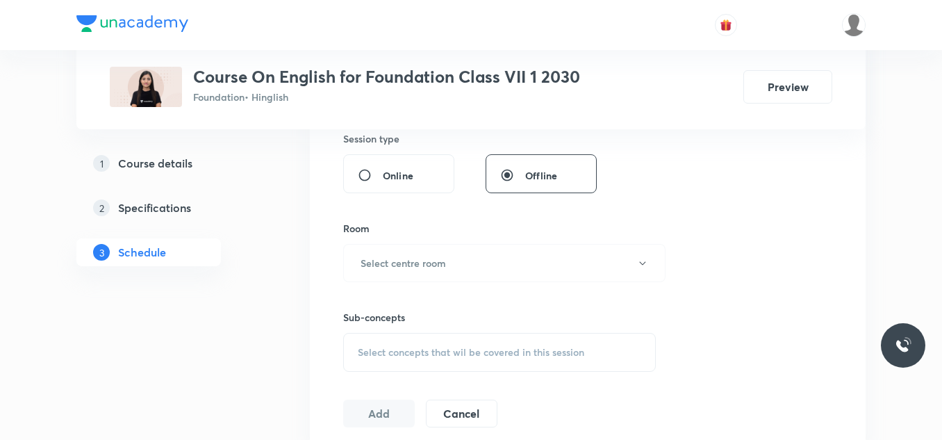
scroll to position [533, 0]
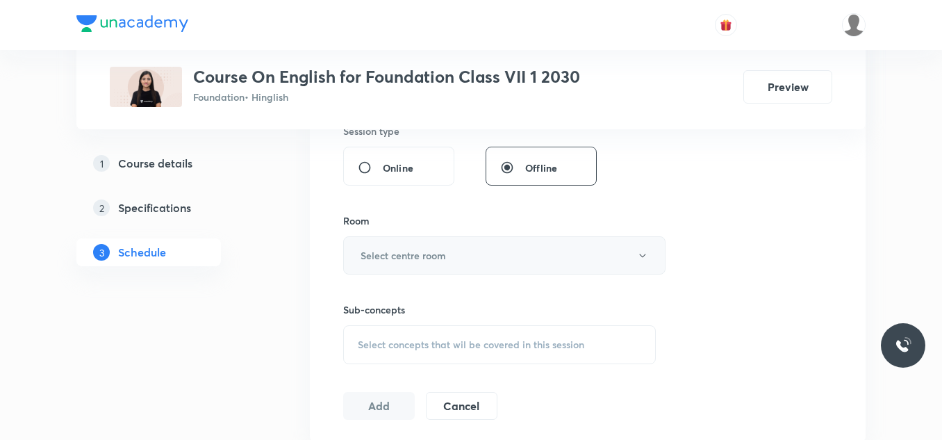
type input "50"
click at [406, 255] on h6 "Select centre room" at bounding box center [403, 255] width 85 height 15
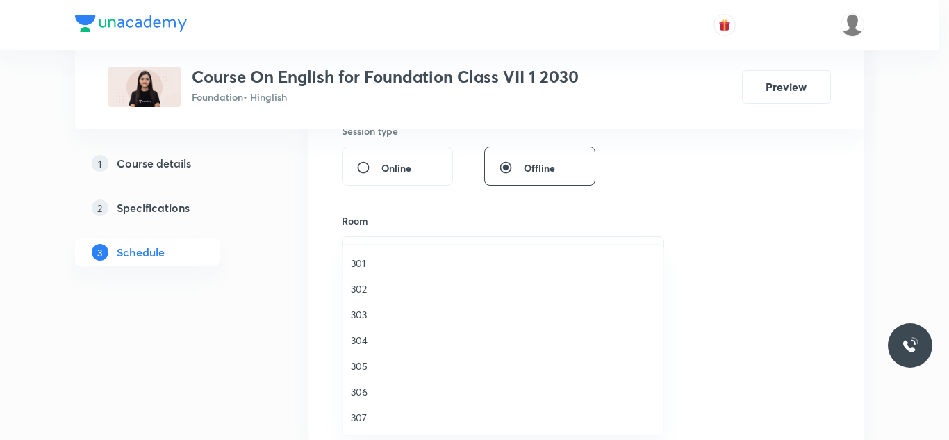
click at [360, 358] on li "305" at bounding box center [502, 366] width 321 height 26
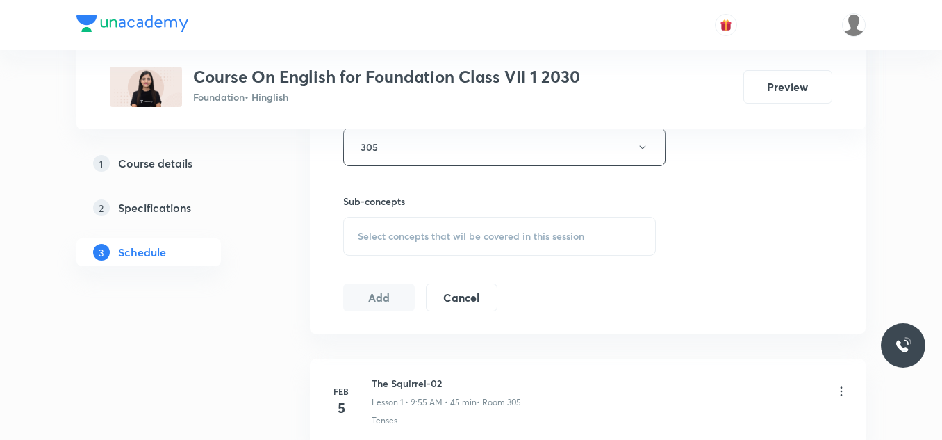
scroll to position [642, 0]
click at [426, 227] on div "Select concepts that wil be covered in this session" at bounding box center [499, 235] width 313 height 39
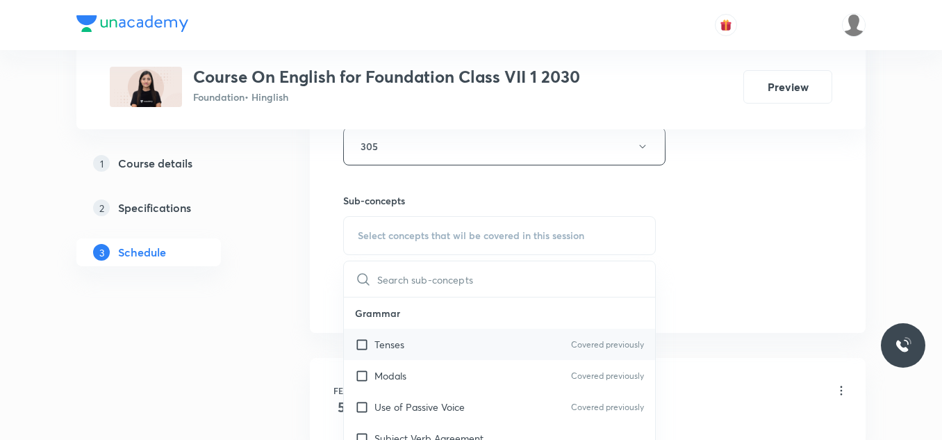
click at [399, 346] on p "Tenses" at bounding box center [389, 344] width 30 height 15
checkbox input "true"
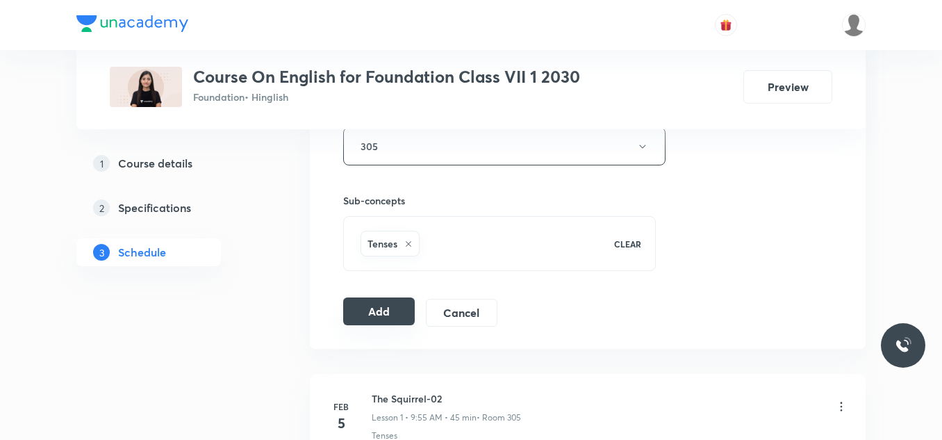
click at [367, 310] on button "Add" at bounding box center [379, 311] width 72 height 28
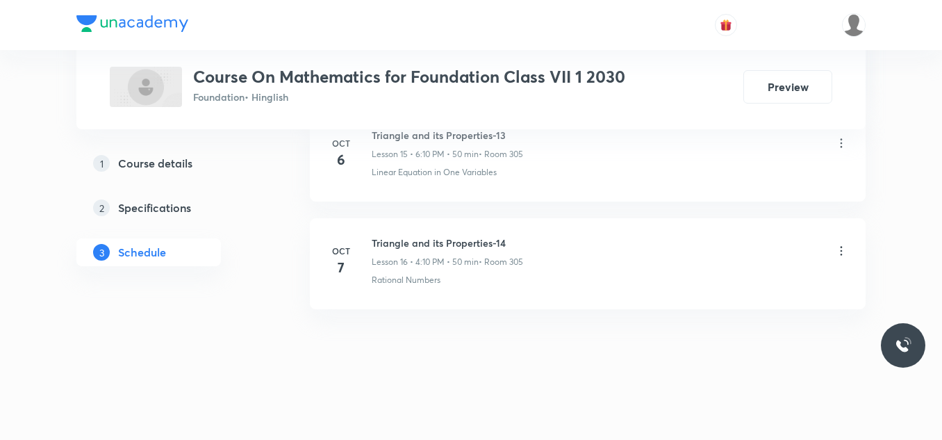
click at [455, 246] on h6 "Triangle and its Properties-14" at bounding box center [447, 243] width 151 height 15
copy h6 "Triangle and its Properties-14"
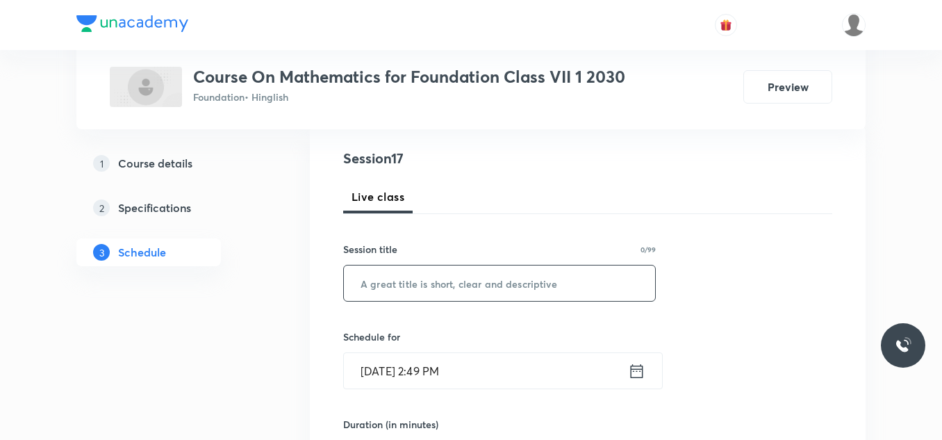
scroll to position [151, 0]
click at [423, 279] on input "text" at bounding box center [499, 283] width 311 height 35
paste input "Triangle and its Properties-14"
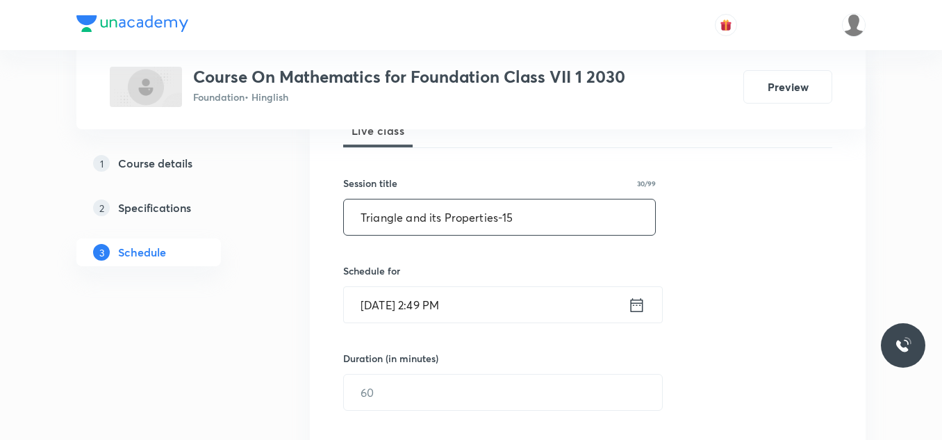
scroll to position [219, 0]
type input "Triangle and its Properties-15"
click at [494, 307] on input "[DATE] 2:49 PM" at bounding box center [486, 303] width 284 height 35
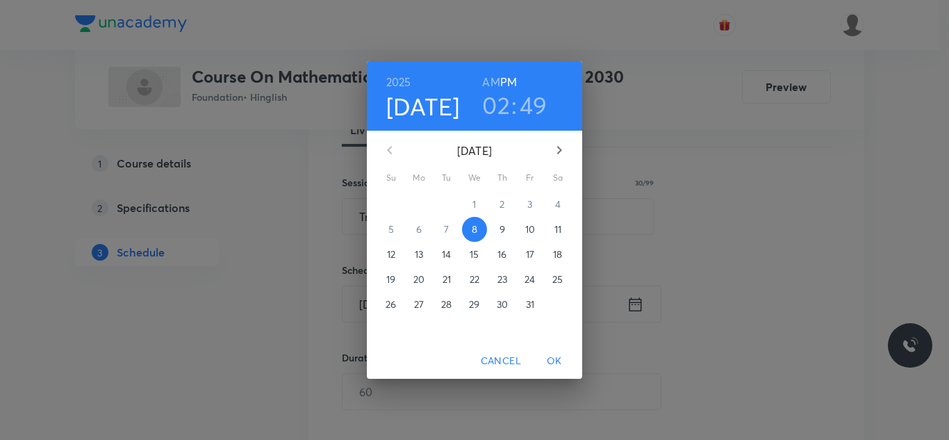
click at [503, 106] on h3 "02" at bounding box center [496, 104] width 28 height 29
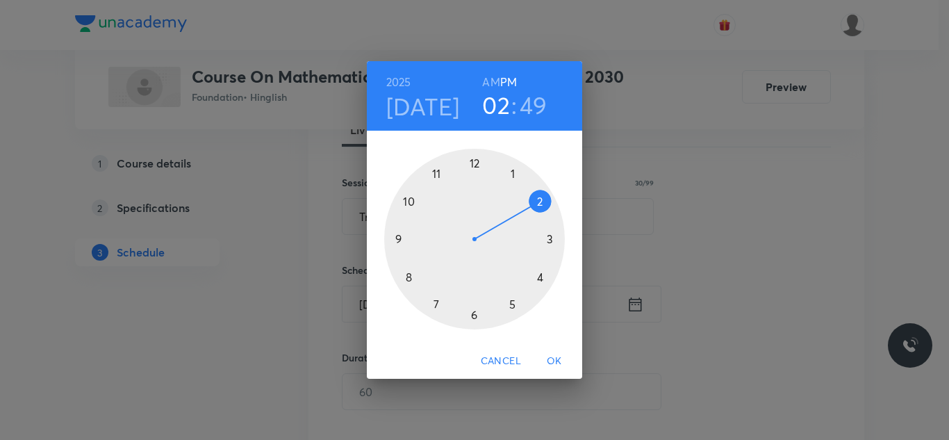
click at [542, 277] on div at bounding box center [474, 239] width 181 height 181
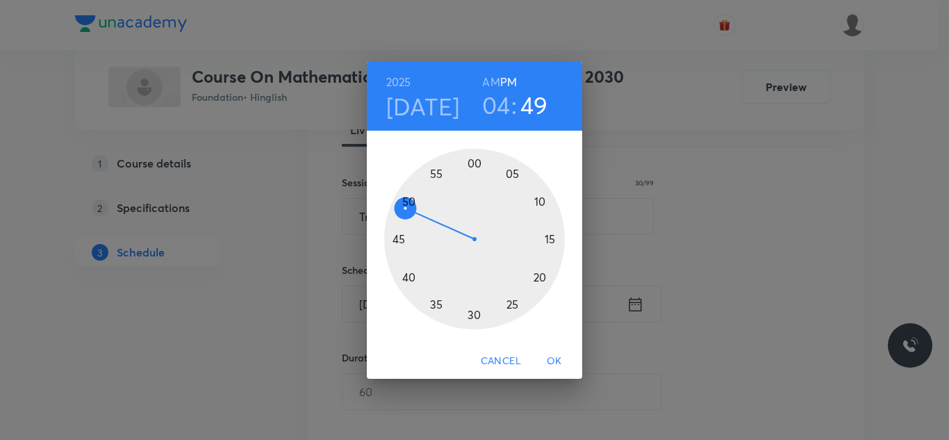
click at [543, 201] on div at bounding box center [474, 239] width 181 height 181
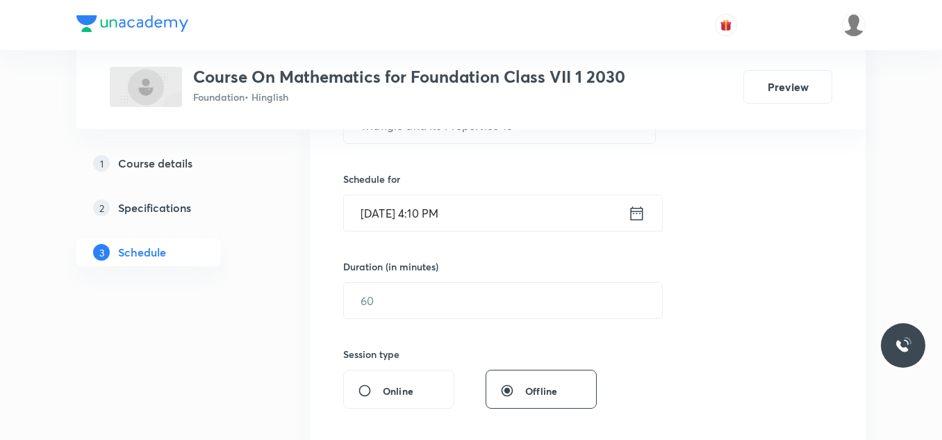
scroll to position [318, 0]
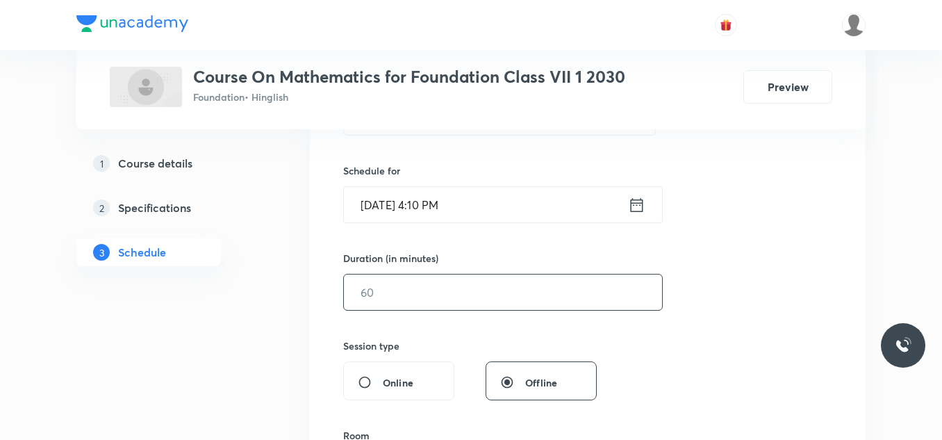
click at [413, 295] on input "text" at bounding box center [503, 291] width 318 height 35
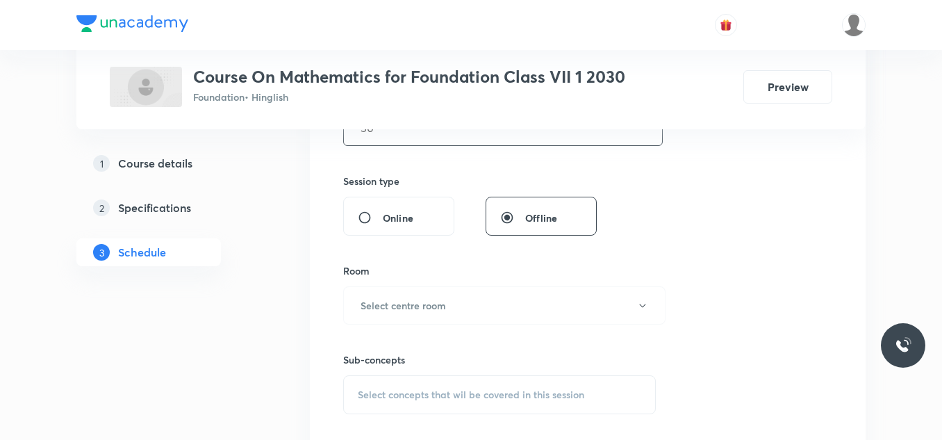
scroll to position [484, 0]
type input "50"
click at [414, 306] on h6 "Select centre room" at bounding box center [403, 304] width 85 height 15
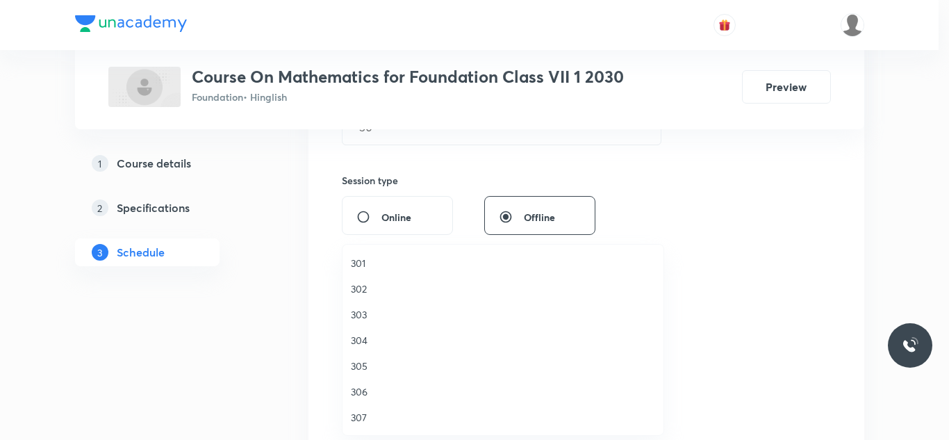
click at [366, 363] on span "305" at bounding box center [503, 365] width 304 height 15
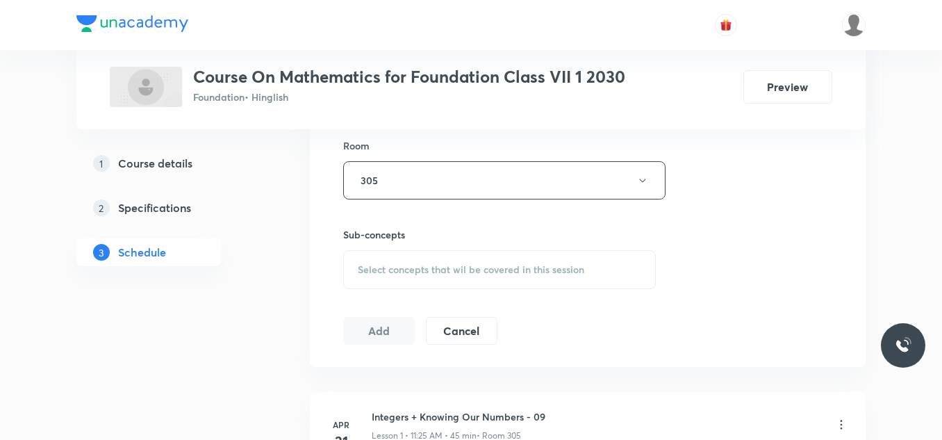
scroll to position [609, 0]
click at [427, 276] on div "Select concepts that wil be covered in this session" at bounding box center [499, 268] width 313 height 39
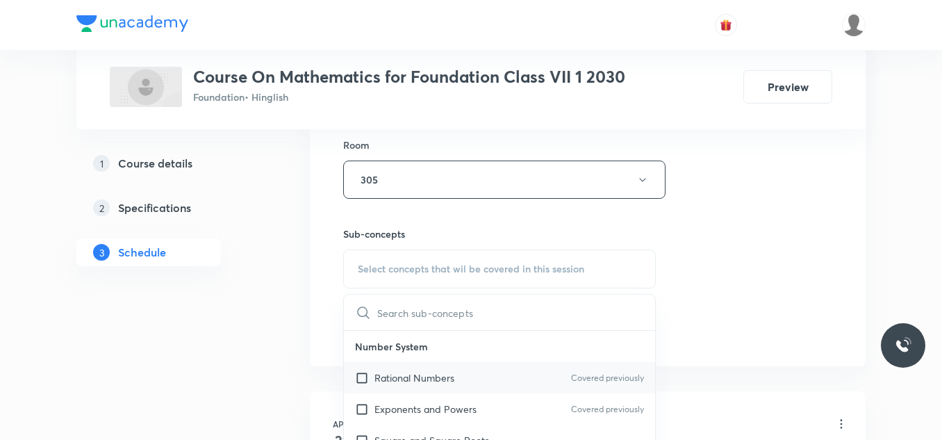
click at [402, 381] on p "Rational Numbers" at bounding box center [414, 377] width 80 height 15
checkbox input "true"
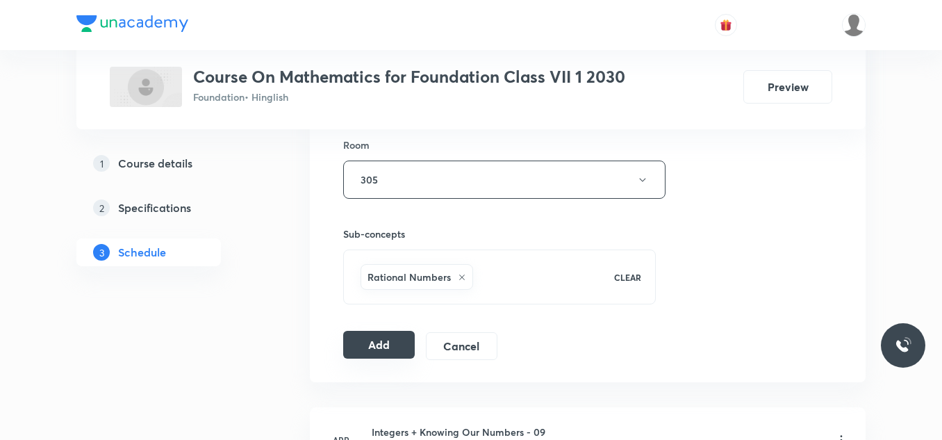
click at [395, 341] on button "Add" at bounding box center [379, 345] width 72 height 28
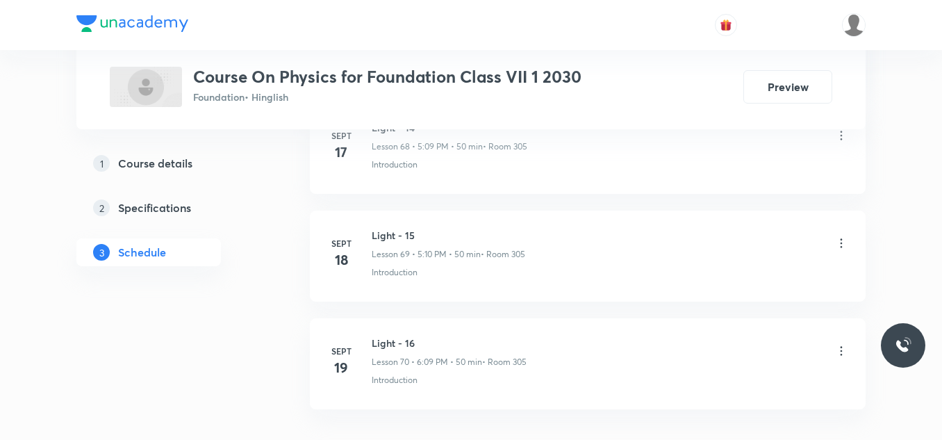
scroll to position [8211, 0]
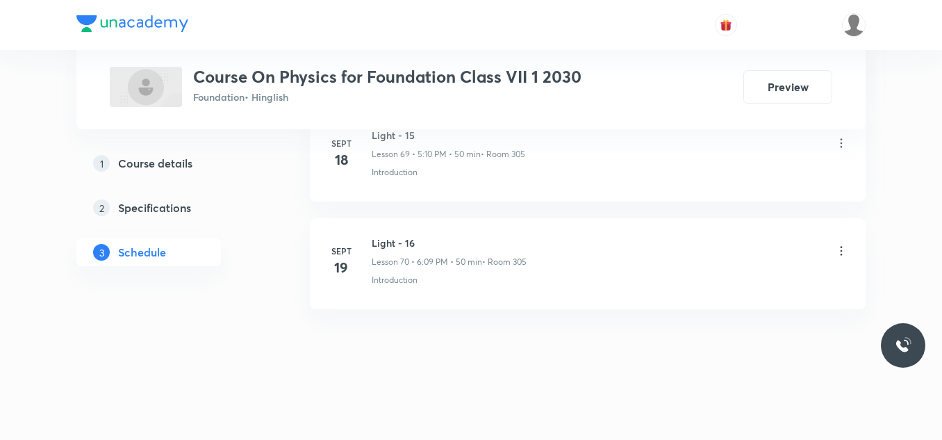
click at [395, 246] on h6 "Light - 16" at bounding box center [449, 243] width 155 height 15
copy h6 "Light - 16"
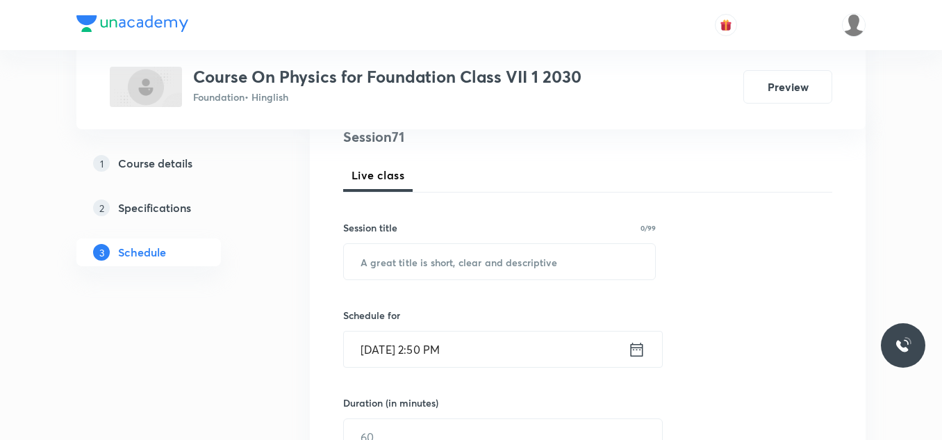
scroll to position [174, 0]
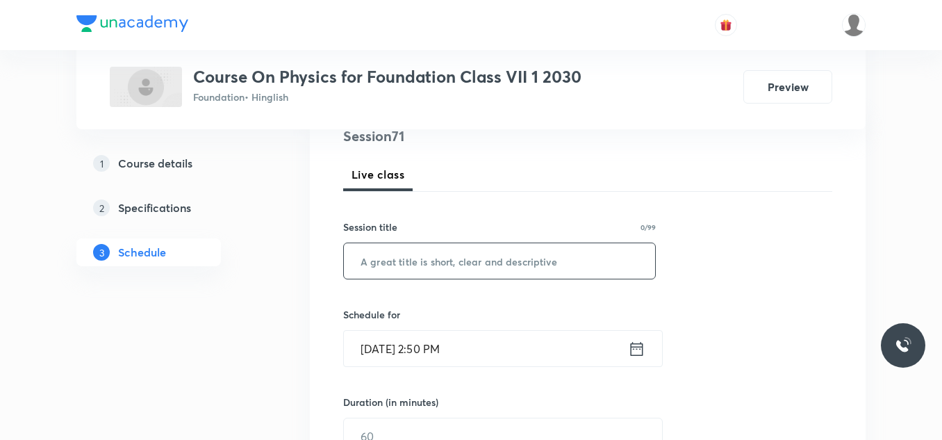
click at [406, 267] on input "text" at bounding box center [499, 260] width 311 height 35
paste input "Light - 16"
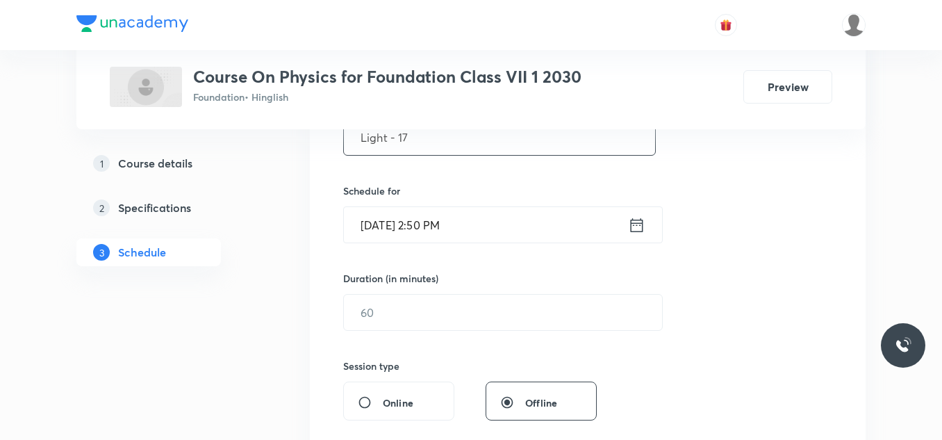
scroll to position [299, 0]
type input "Light - 17"
click at [525, 223] on input "Oct 8, 2025, 2:50 PM" at bounding box center [486, 223] width 284 height 35
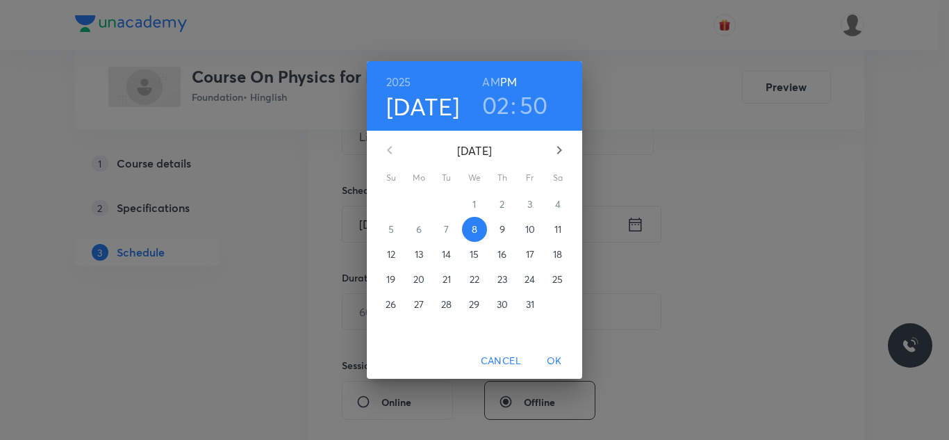
click at [500, 104] on h3 "02" at bounding box center [496, 104] width 28 height 29
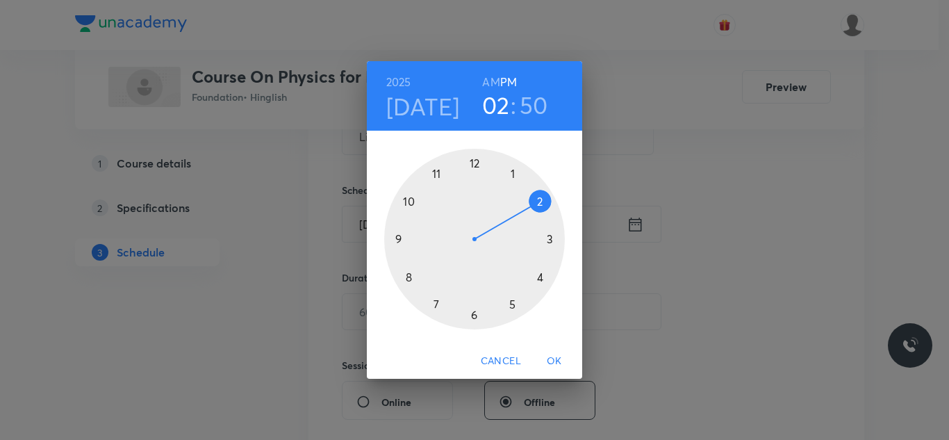
click at [516, 306] on div at bounding box center [474, 239] width 181 height 181
click at [540, 200] on div at bounding box center [474, 239] width 181 height 181
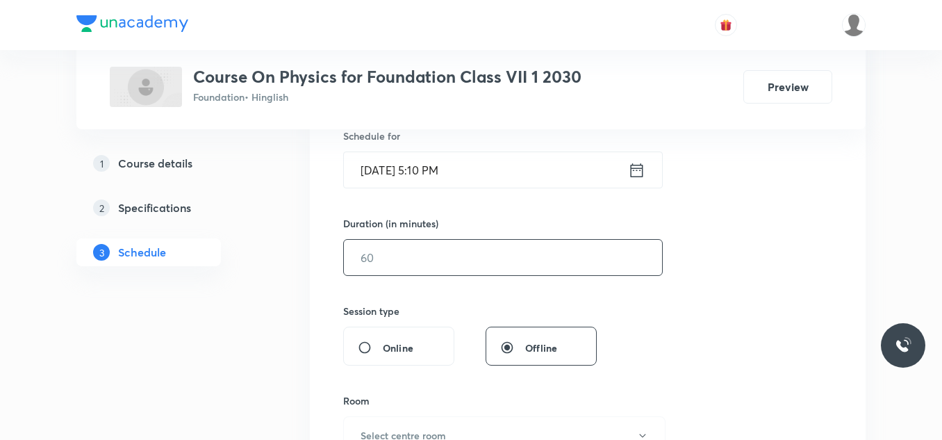
scroll to position [356, 0]
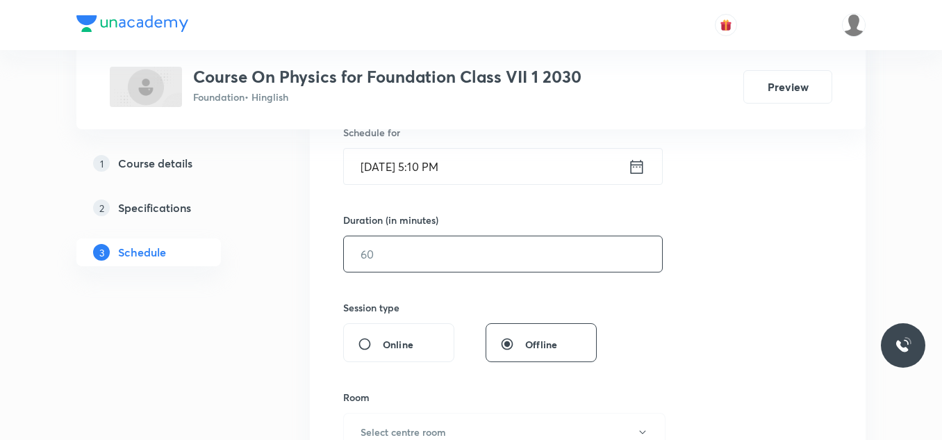
click at [415, 267] on input "text" at bounding box center [503, 253] width 318 height 35
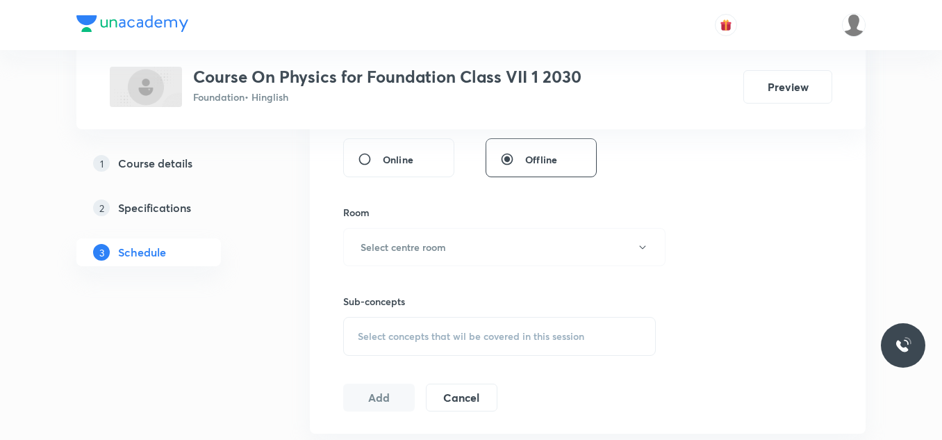
scroll to position [545, 0]
type input "50"
click at [421, 236] on h6 "Select centre room" at bounding box center [403, 243] width 85 height 15
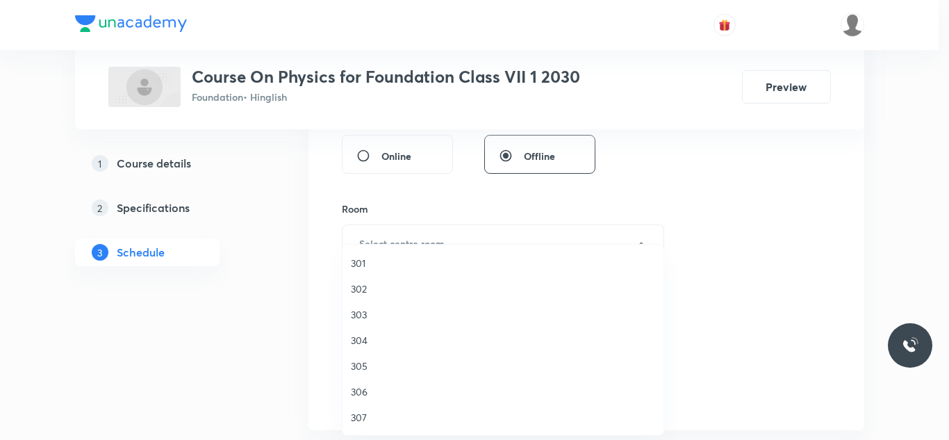
click at [361, 365] on span "305" at bounding box center [503, 365] width 304 height 15
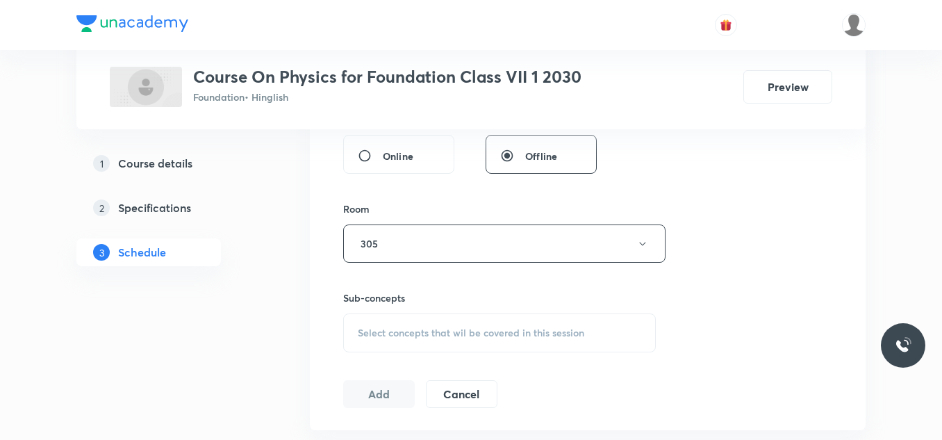
click at [432, 329] on span "Select concepts that wil be covered in this session" at bounding box center [471, 332] width 226 height 11
click at [404, 413] on p "Introduction" at bounding box center [401, 412] width 54 height 15
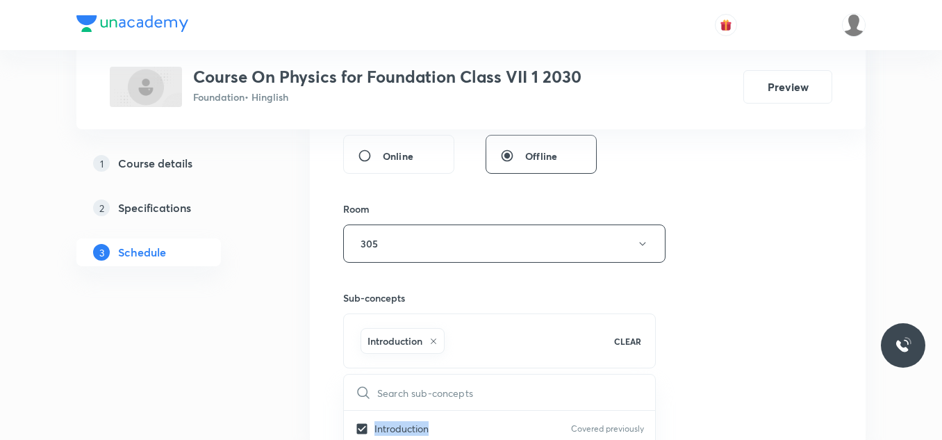
click at [404, 413] on div "Introduction Covered previously" at bounding box center [499, 428] width 311 height 31
checkbox input "false"
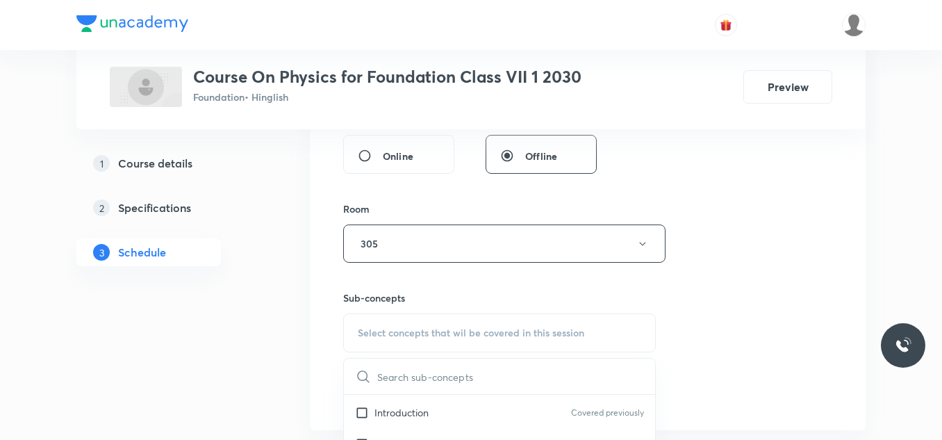
click at [388, 329] on span "Select concepts that wil be covered in this session" at bounding box center [471, 332] width 226 height 11
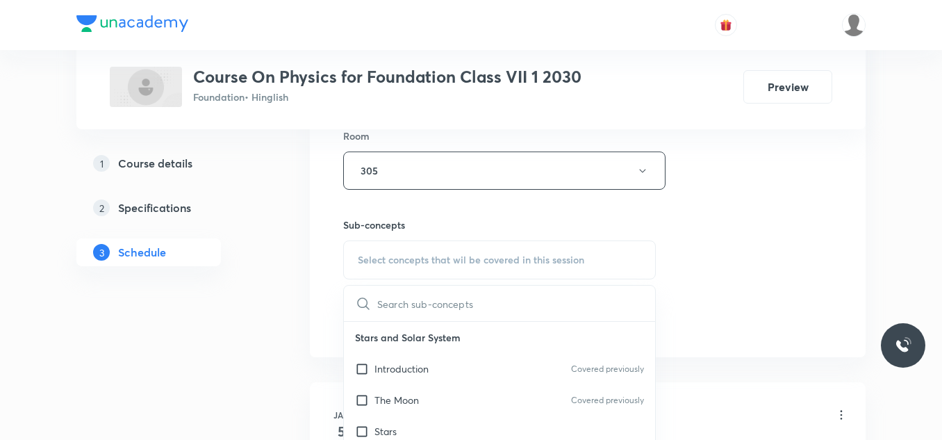
scroll to position [620, 0]
click at [365, 363] on input "checkbox" at bounding box center [364, 366] width 19 height 15
checkbox input "true"
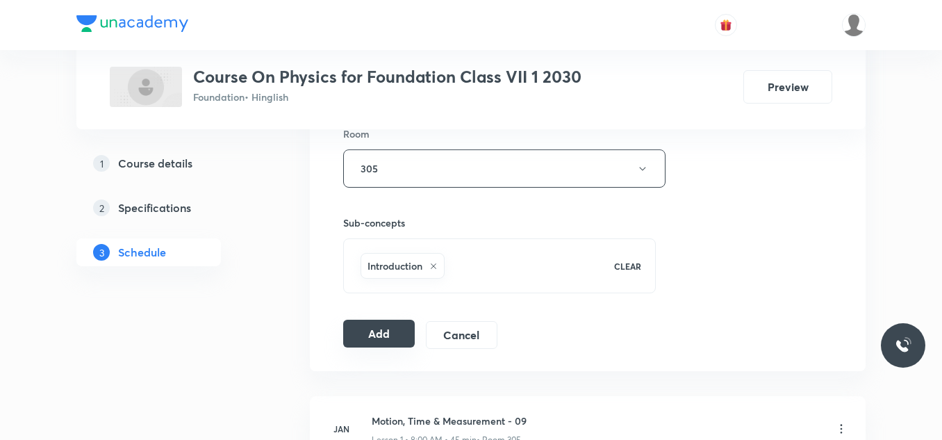
click at [367, 332] on button "Add" at bounding box center [379, 334] width 72 height 28
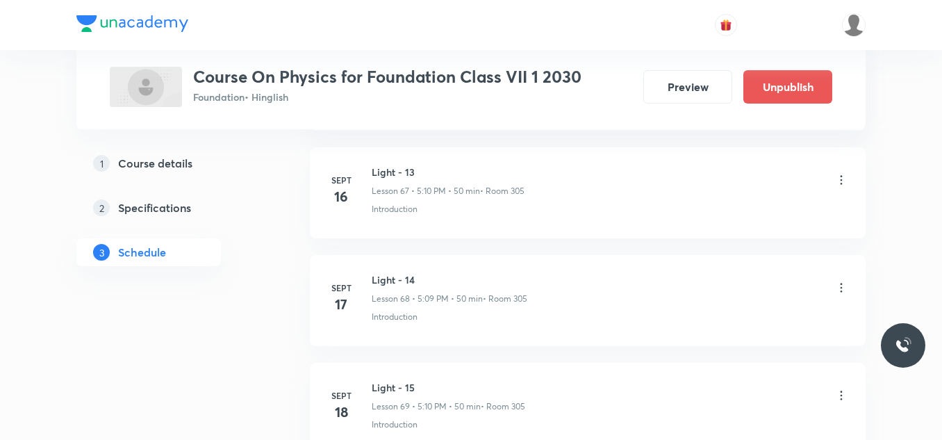
scroll to position [7681, 0]
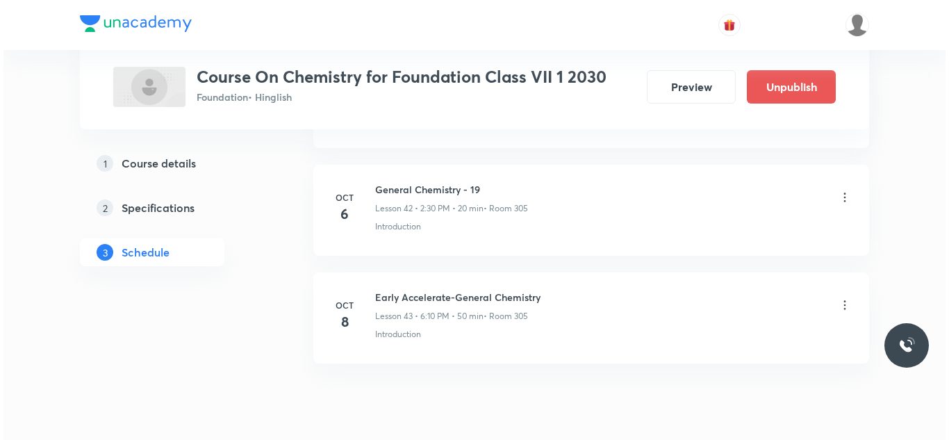
scroll to position [5246, 0]
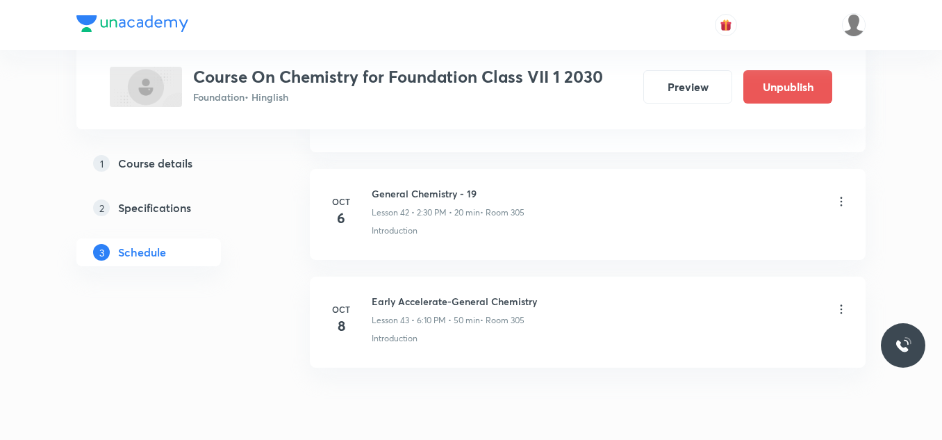
click at [841, 306] on icon at bounding box center [841, 309] width 14 height 14
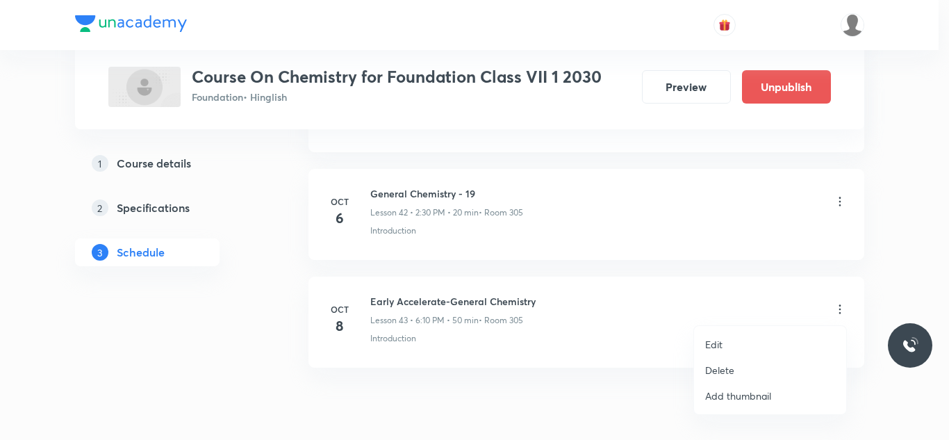
click at [736, 341] on li "Edit" at bounding box center [770, 344] width 152 height 26
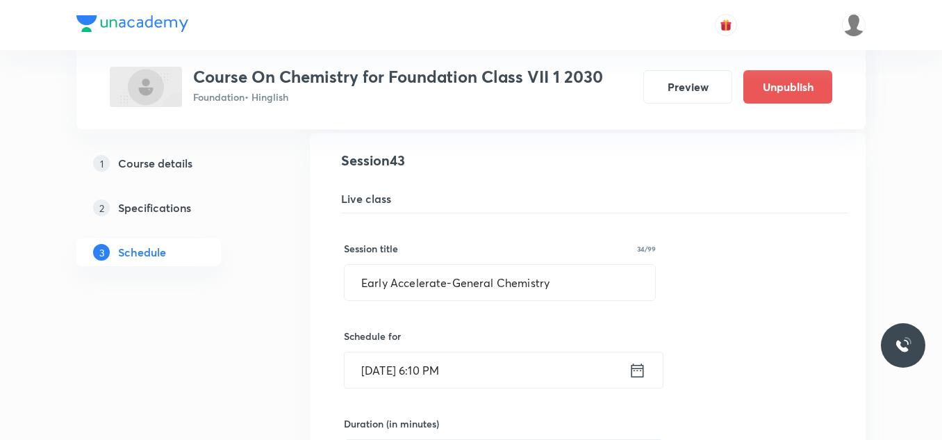
scroll to position [4673, 0]
drag, startPoint x: 453, startPoint y: 253, endPoint x: 422, endPoint y: 296, distance: 53.2
click at [422, 296] on input "Early Accelerate-General Chemistry" at bounding box center [500, 282] width 311 height 35
click at [449, 284] on input "Early Accelerate-General Chemistry" at bounding box center [500, 282] width 311 height 35
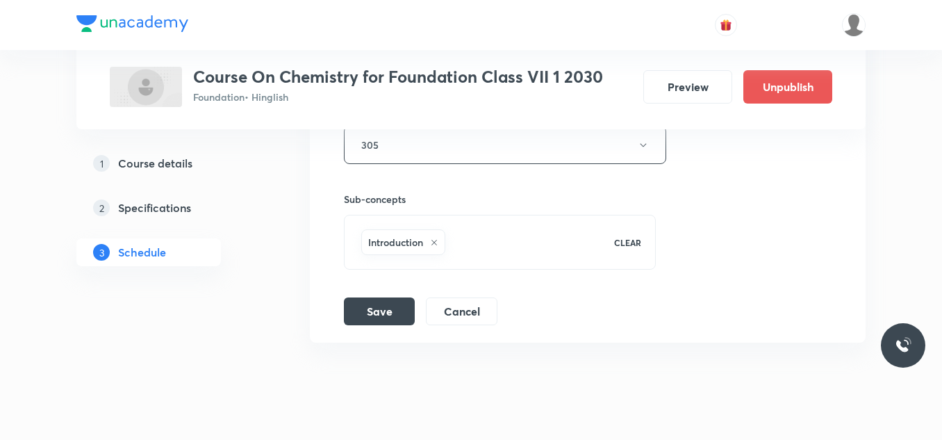
scroll to position [5200, 0]
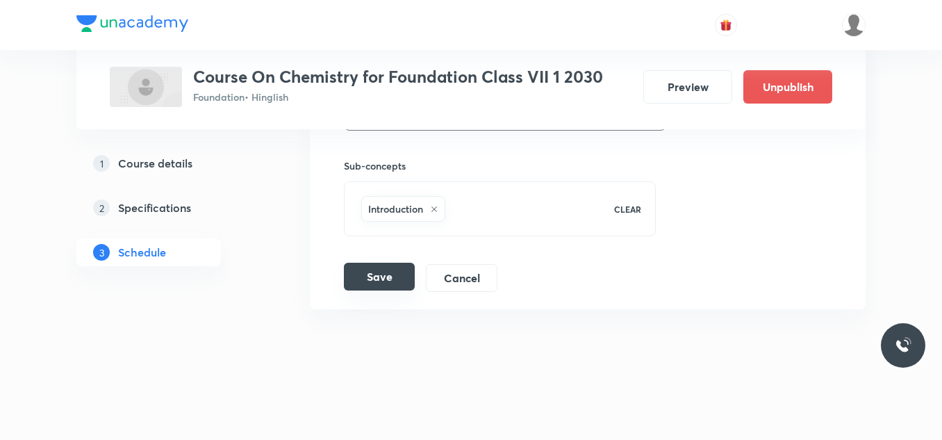
type input "General Chemistry"
click at [386, 272] on button "Save" at bounding box center [379, 277] width 71 height 28
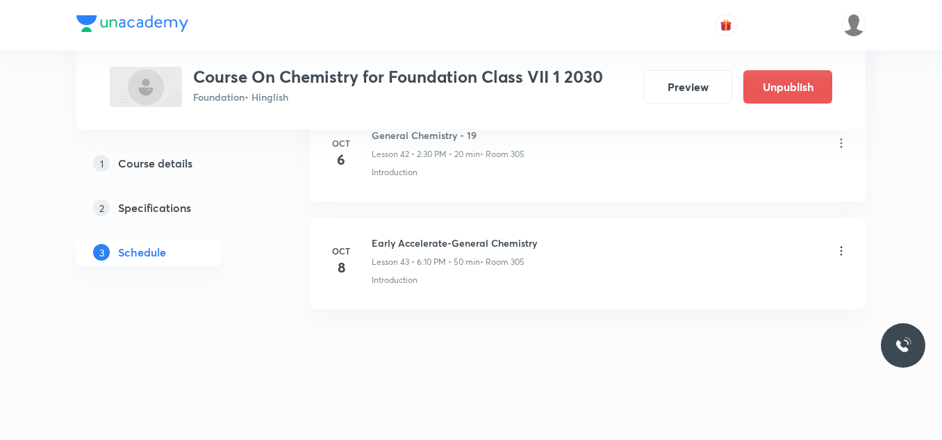
scroll to position [4666, 0]
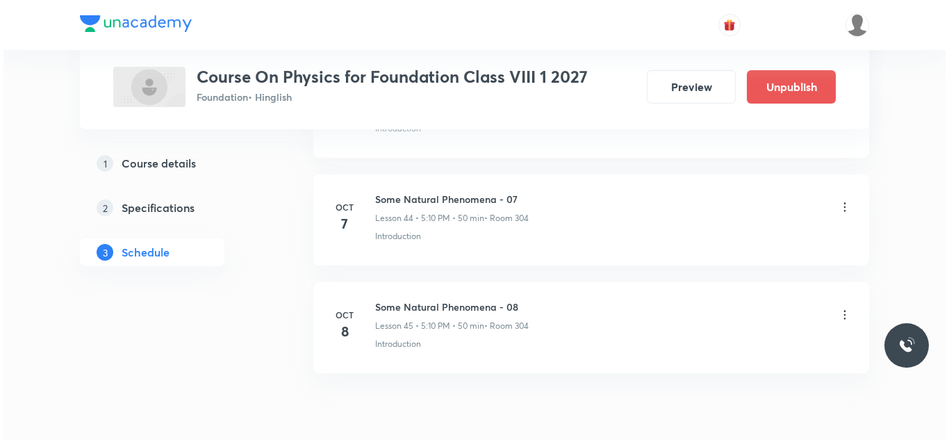
scroll to position [5519, 0]
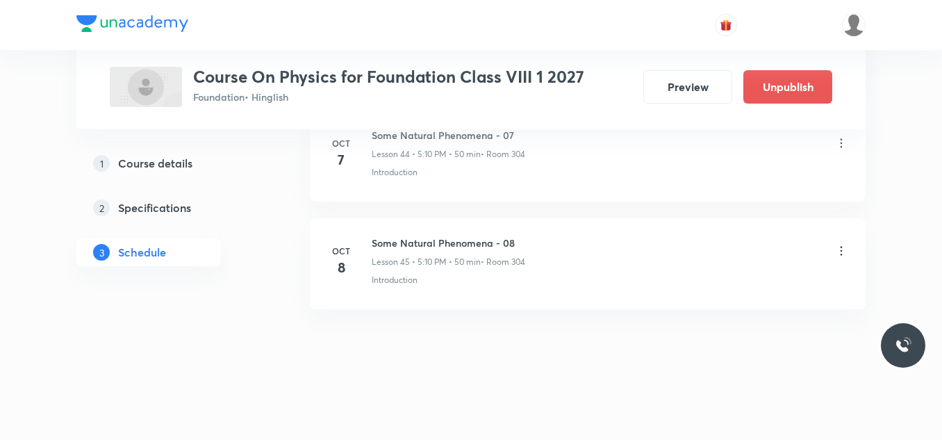
click at [844, 247] on icon at bounding box center [841, 251] width 14 height 14
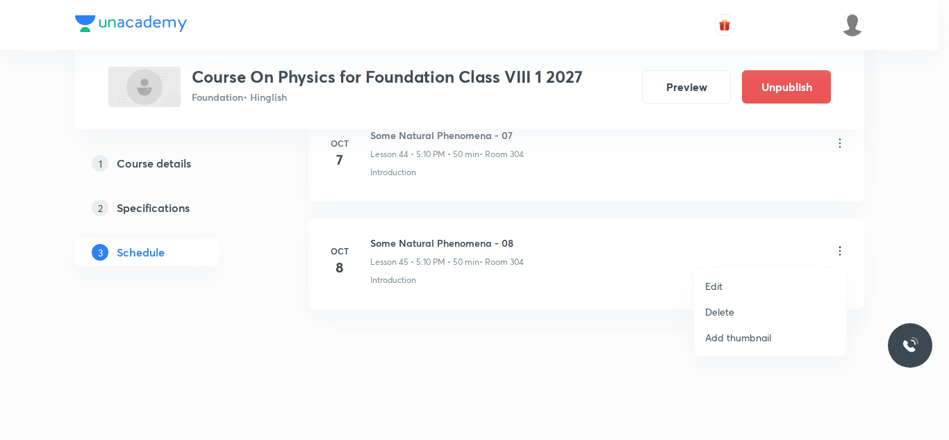
click at [745, 287] on li "Edit" at bounding box center [770, 286] width 152 height 26
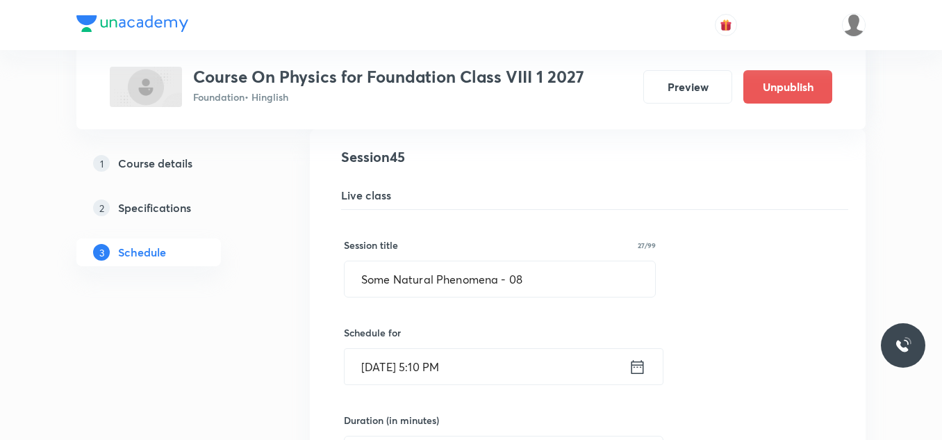
scroll to position [4848, 0]
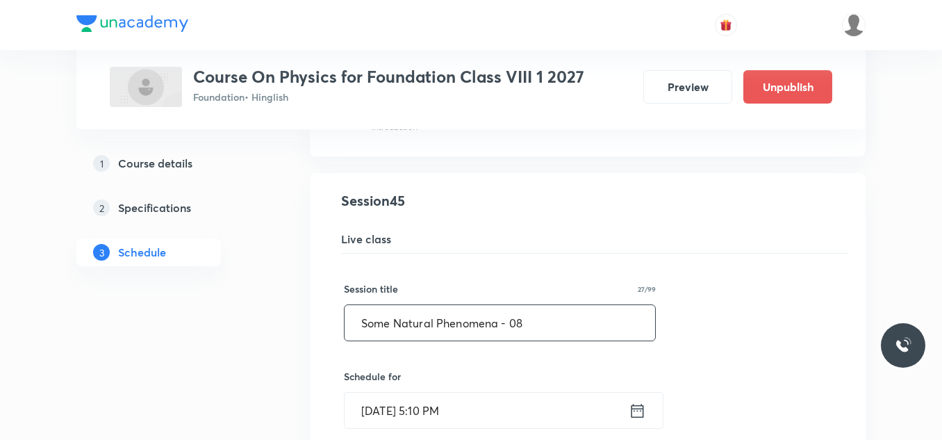
click at [545, 326] on input "Some Natural Phenomena - 08" at bounding box center [500, 322] width 311 height 35
paste input "Light"
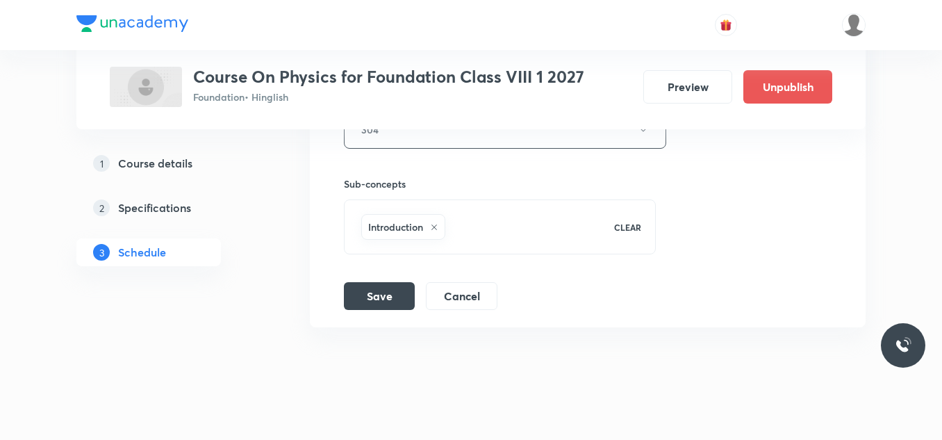
scroll to position [5396, 0]
type input "Light - 01"
click at [368, 295] on button "Save" at bounding box center [379, 296] width 71 height 28
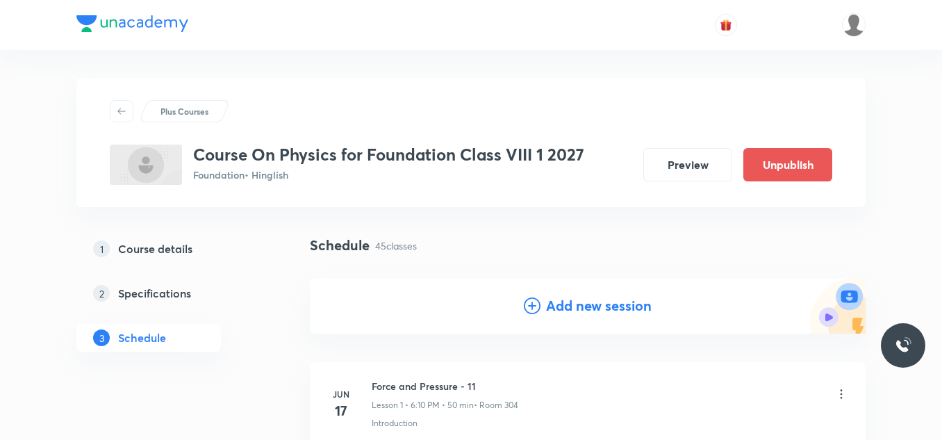
scroll to position [236, 0]
